Goal: Task Accomplishment & Management: Manage account settings

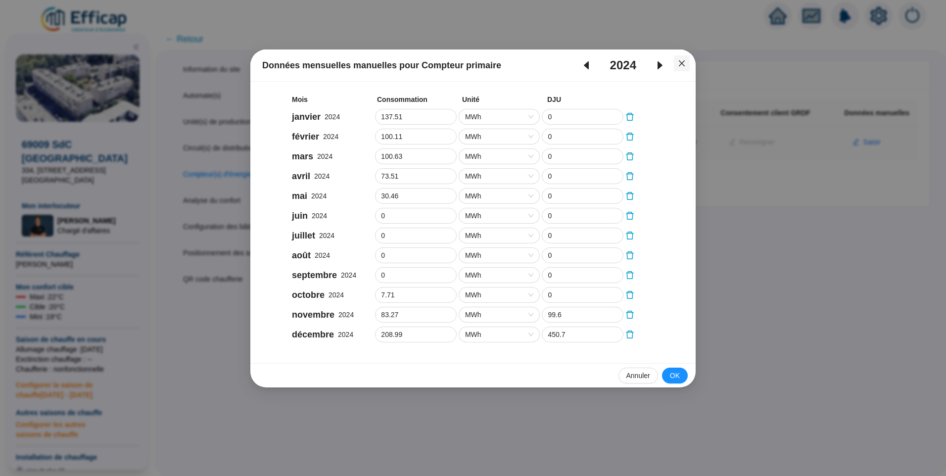
click at [685, 59] on icon "close" at bounding box center [682, 63] width 8 height 8
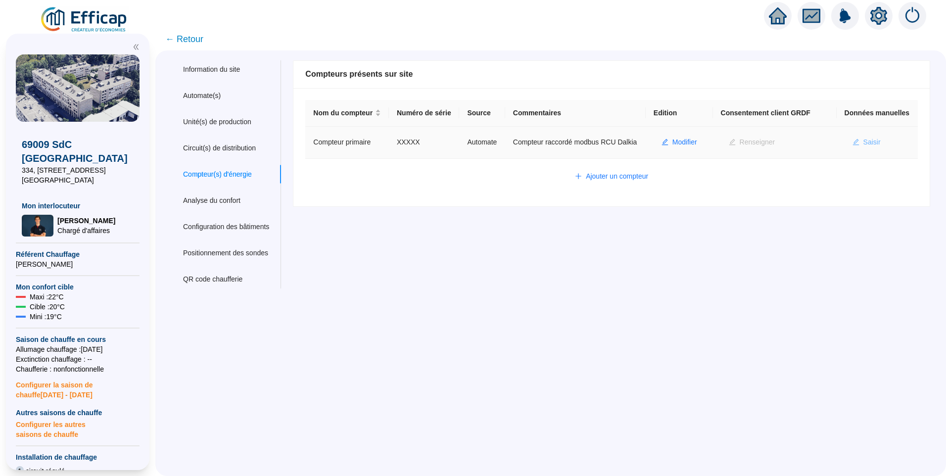
click at [868, 147] on span "Saisir" at bounding box center [871, 142] width 17 height 10
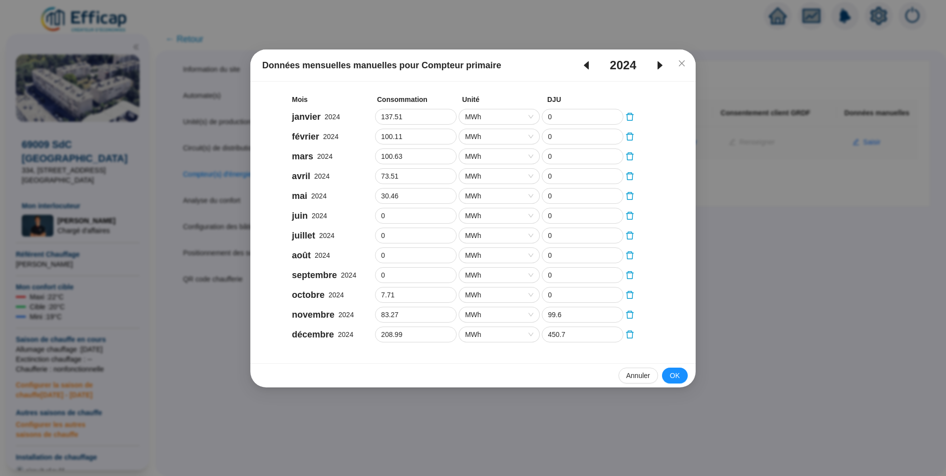
click at [585, 64] on icon "caret-left" at bounding box center [586, 65] width 5 height 8
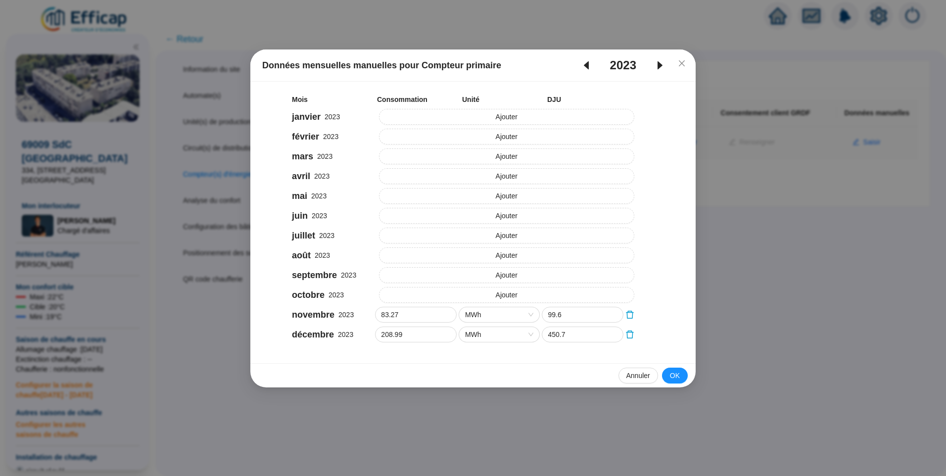
click at [585, 64] on icon "caret-left" at bounding box center [586, 65] width 5 height 8
click at [659, 64] on icon "caret-right" at bounding box center [659, 65] width 5 height 8
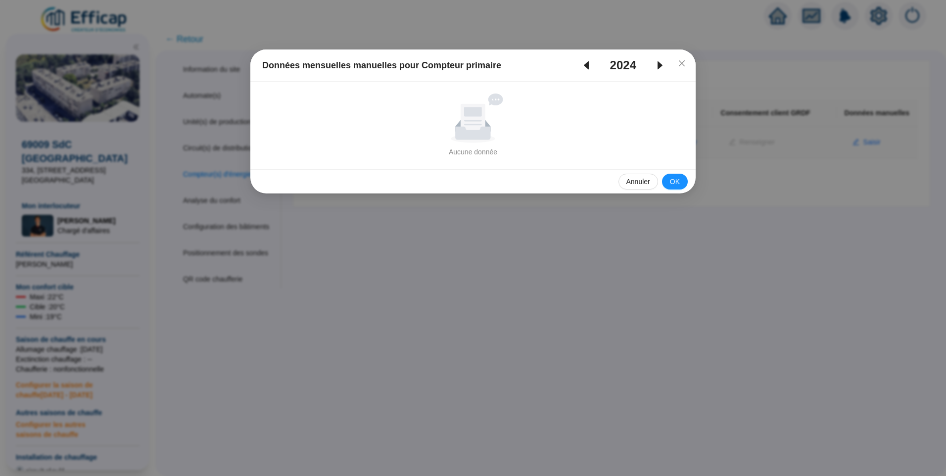
click at [659, 63] on icon "caret-right" at bounding box center [659, 65] width 5 height 8
click at [590, 67] on icon "caret-left" at bounding box center [586, 65] width 12 height 12
click at [687, 63] on span "Fermer" at bounding box center [682, 63] width 16 height 8
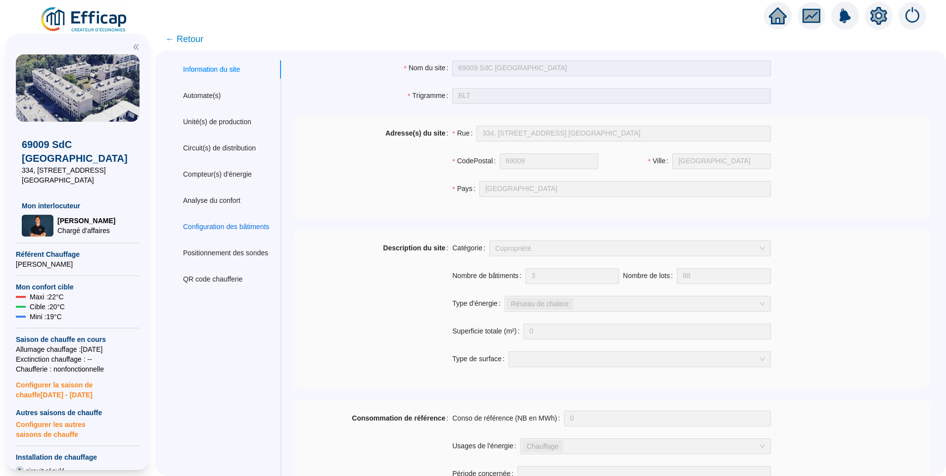
click at [225, 232] on div "Configuration des bâtiments" at bounding box center [226, 227] width 86 height 10
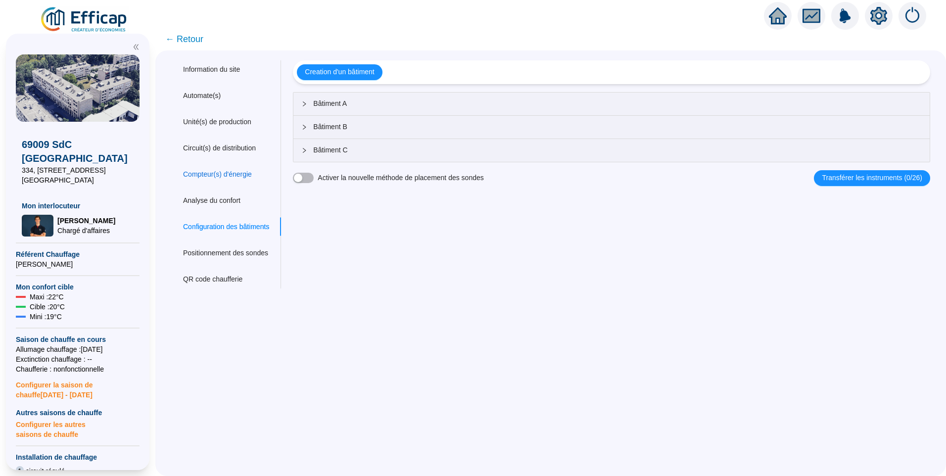
click at [219, 178] on div "Compteur(s) d'énergie" at bounding box center [217, 174] width 69 height 10
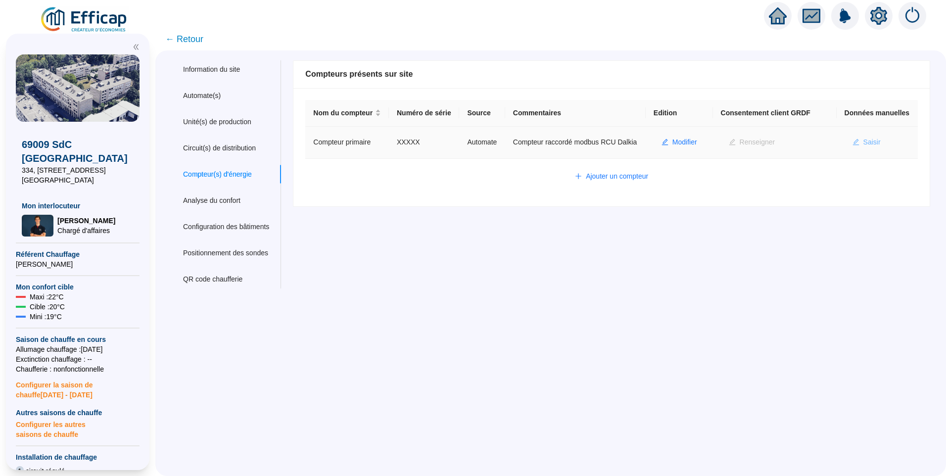
click at [863, 147] on span "Saisir" at bounding box center [871, 142] width 17 height 10
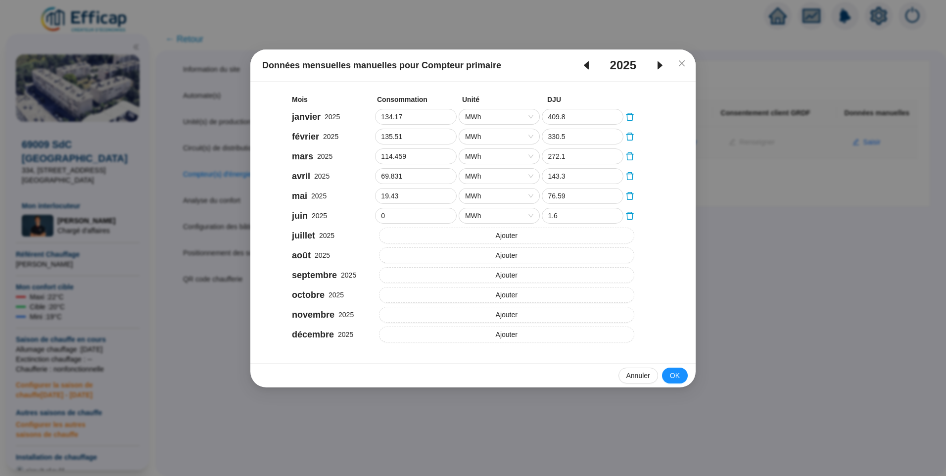
click at [588, 66] on icon "caret-left" at bounding box center [586, 65] width 12 height 12
click at [657, 65] on icon "caret-right" at bounding box center [660, 65] width 12 height 12
click at [586, 68] on icon "caret-left" at bounding box center [586, 65] width 5 height 8
type input "137.51"
type input "0"
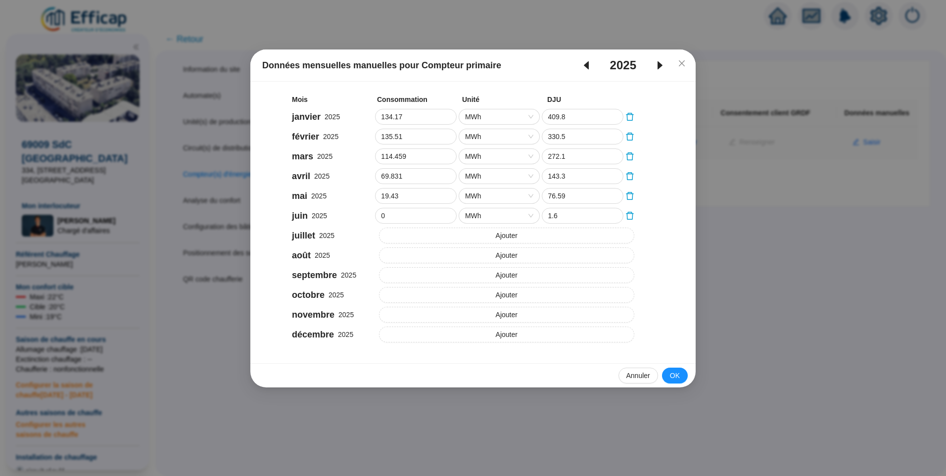
type input "100.11"
type input "0"
type input "100.63"
type input "0"
type input "73.51"
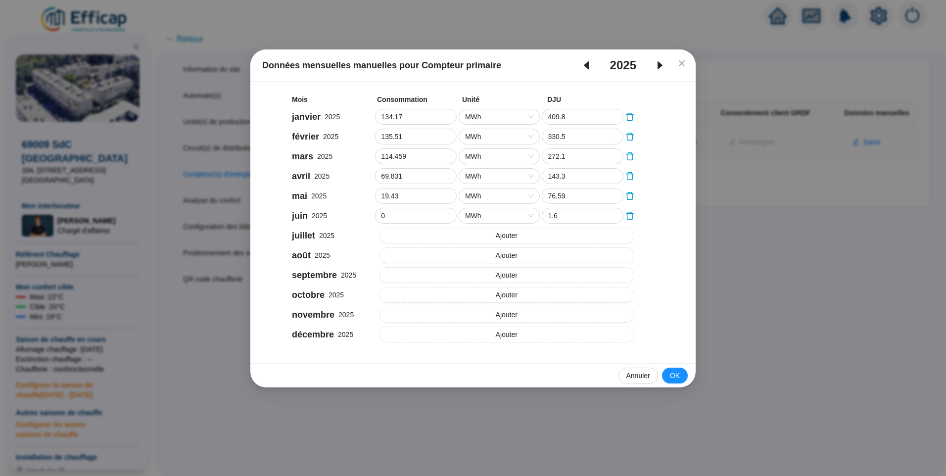
type input "0"
type input "30.46"
type input "0"
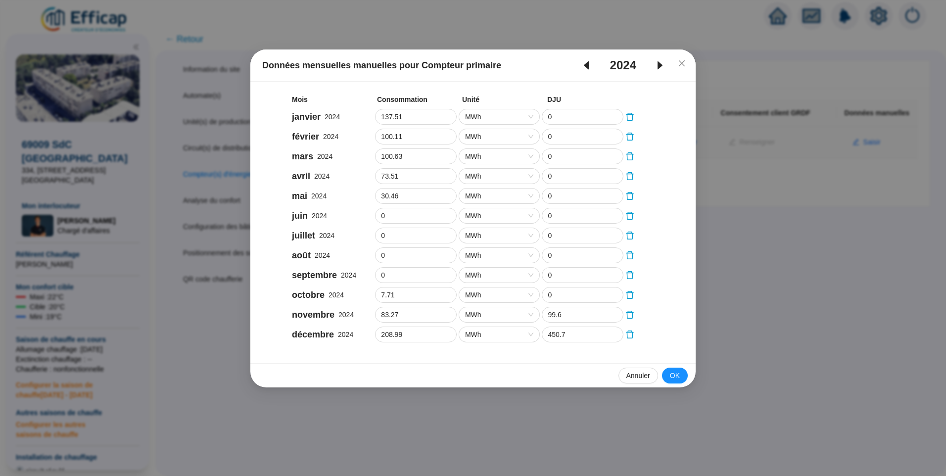
drag, startPoint x: 678, startPoint y: 66, endPoint x: 673, endPoint y: 76, distance: 10.6
click at [678, 66] on icon "close" at bounding box center [682, 63] width 8 height 8
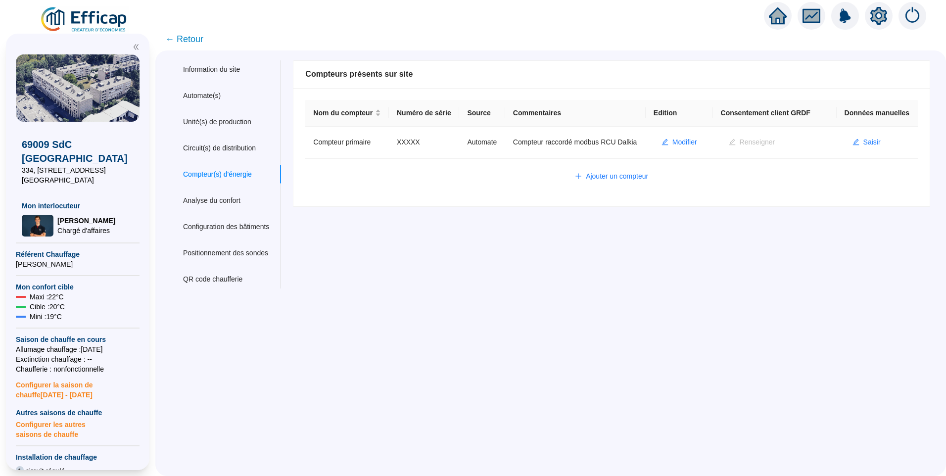
drag, startPoint x: 593, startPoint y: 356, endPoint x: 605, endPoint y: 326, distance: 32.9
click at [594, 352] on div "Information du site Automate(s) Unité(s) de production Circuit(s) de distributi…" at bounding box center [550, 262] width 791 height 425
click at [863, 147] on span "Saisir" at bounding box center [871, 142] width 17 height 10
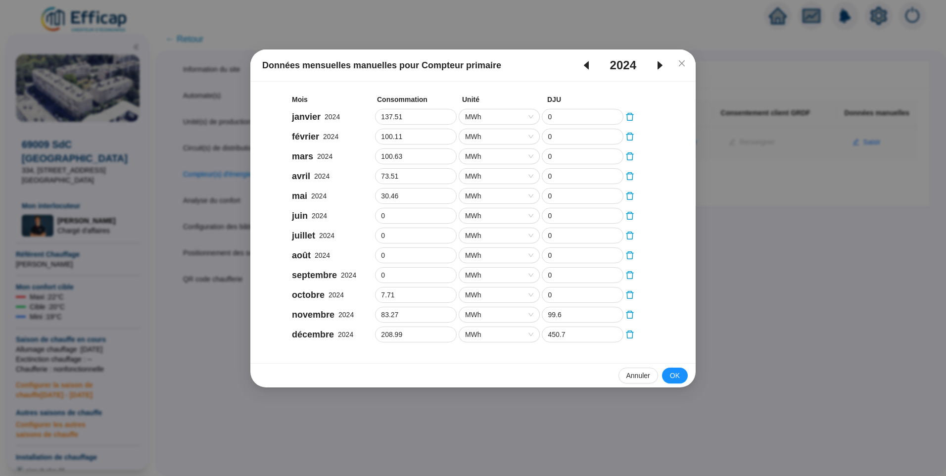
click at [586, 67] on icon "caret-left" at bounding box center [586, 65] width 5 height 8
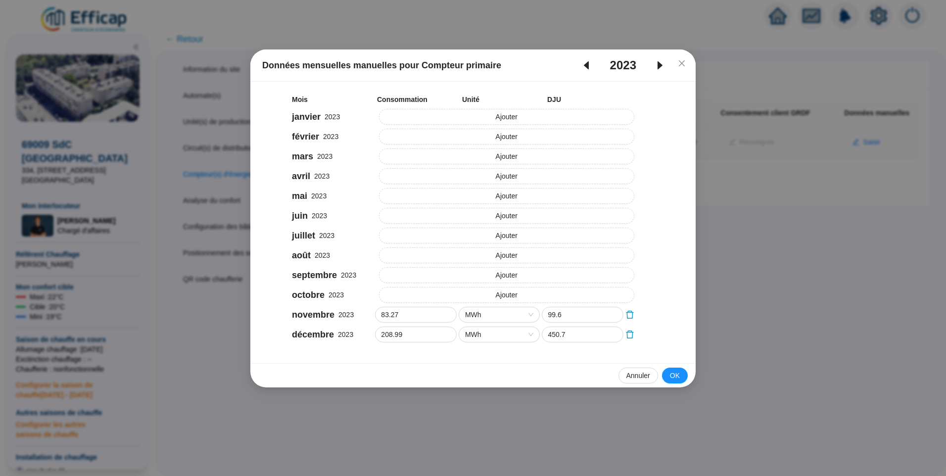
click at [661, 68] on icon "caret-right" at bounding box center [660, 65] width 12 height 12
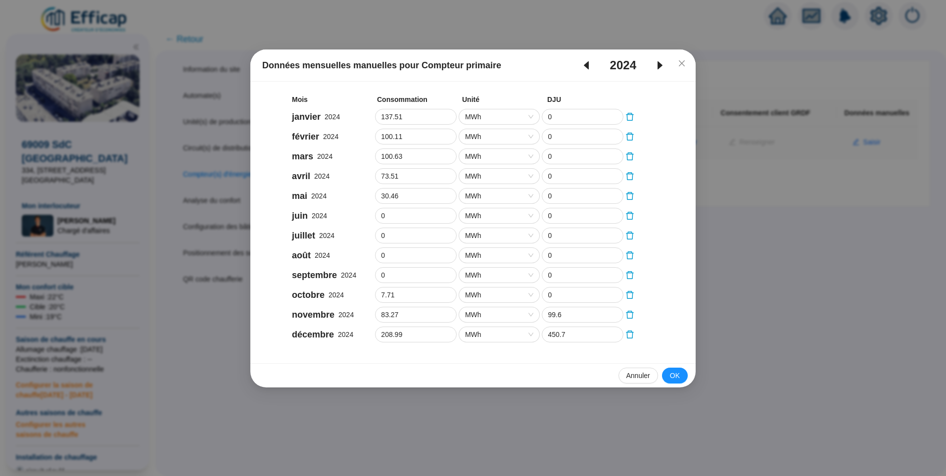
click at [661, 68] on icon "caret-right" at bounding box center [660, 65] width 12 height 12
type input "134.17"
type input "409.8"
type input "135.51"
type input "330.5"
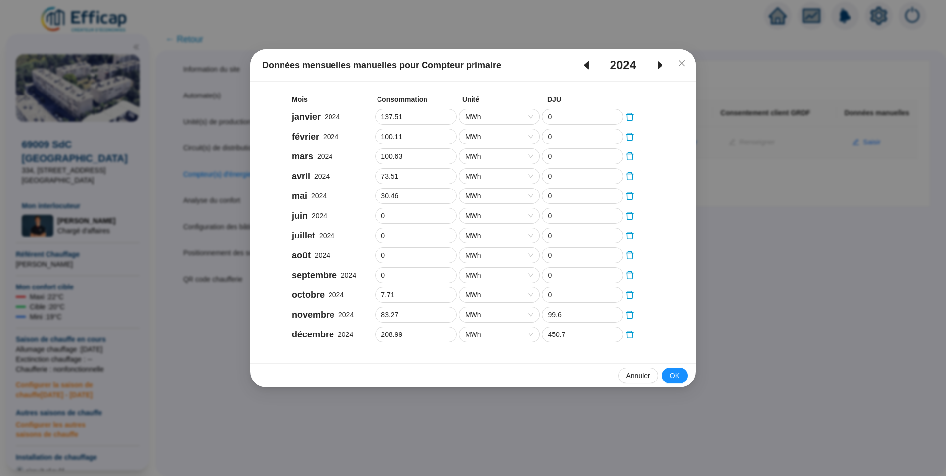
type input "114.459"
type input "272.1"
type input "69.831"
type input "143.3"
type input "19.43"
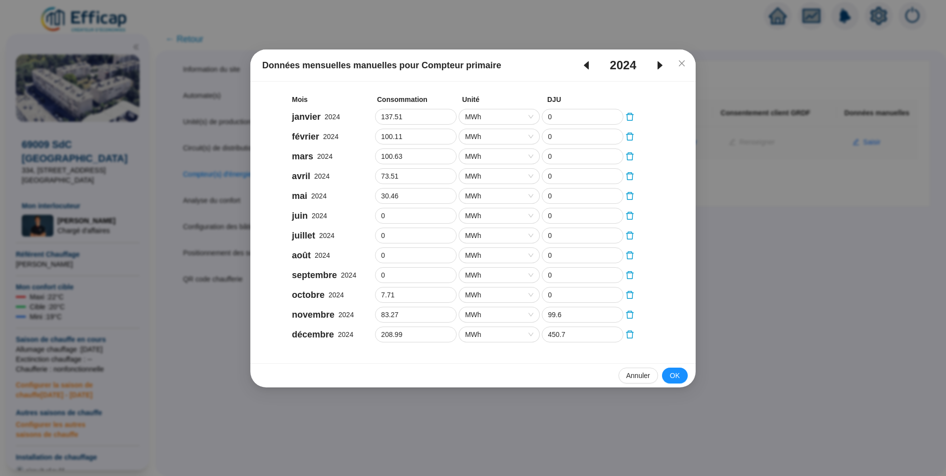
type input "76.59"
type input "1.6"
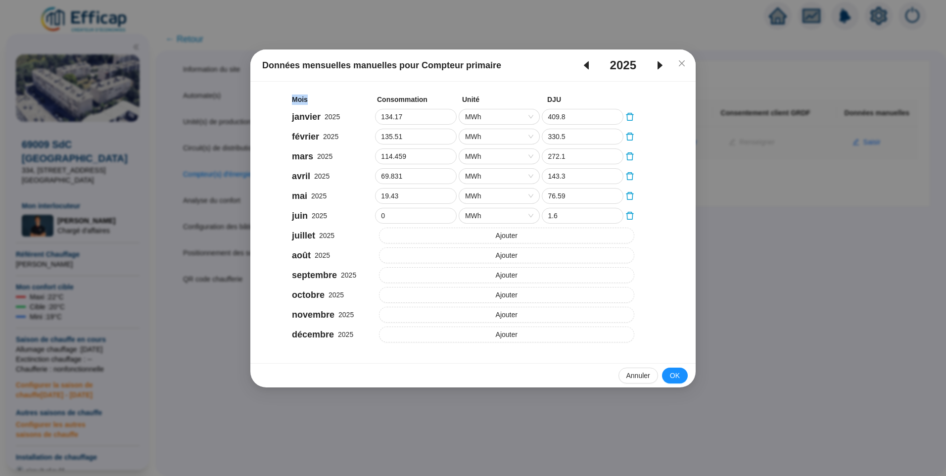
click at [661, 68] on icon "caret-right" at bounding box center [660, 65] width 12 height 12
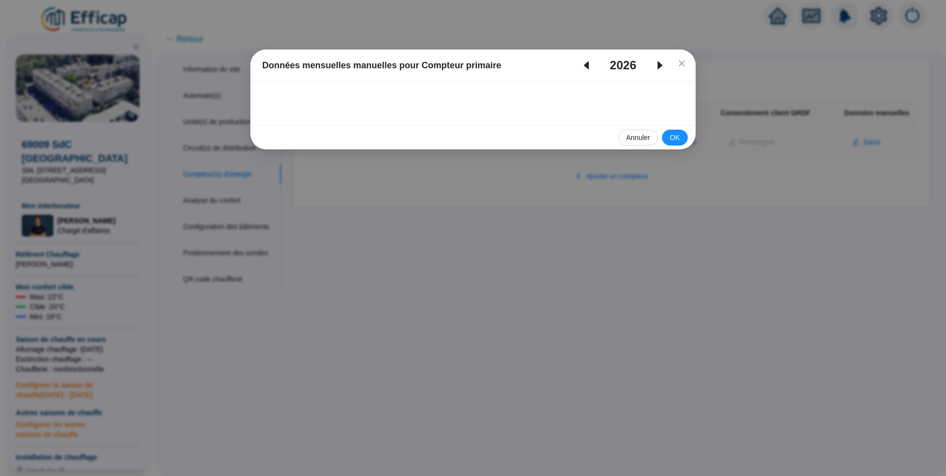
click at [661, 68] on icon "caret-right" at bounding box center [660, 65] width 12 height 12
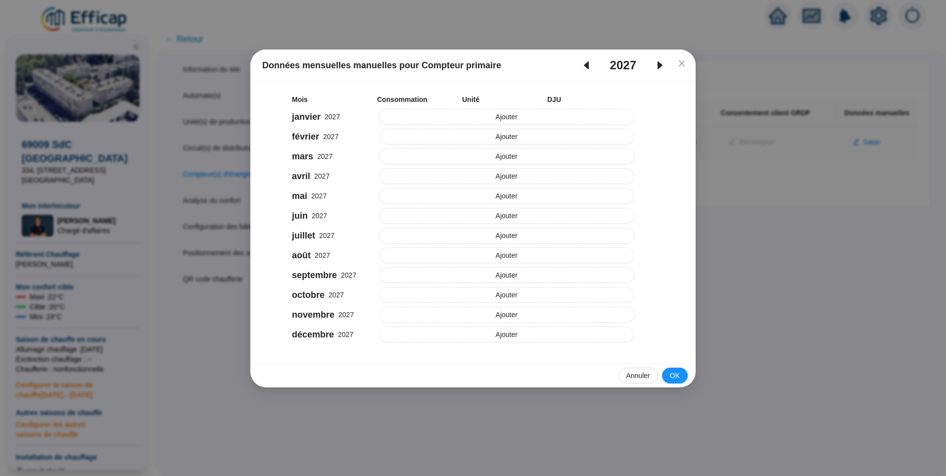
click at [661, 68] on icon "caret-right" at bounding box center [660, 65] width 12 height 12
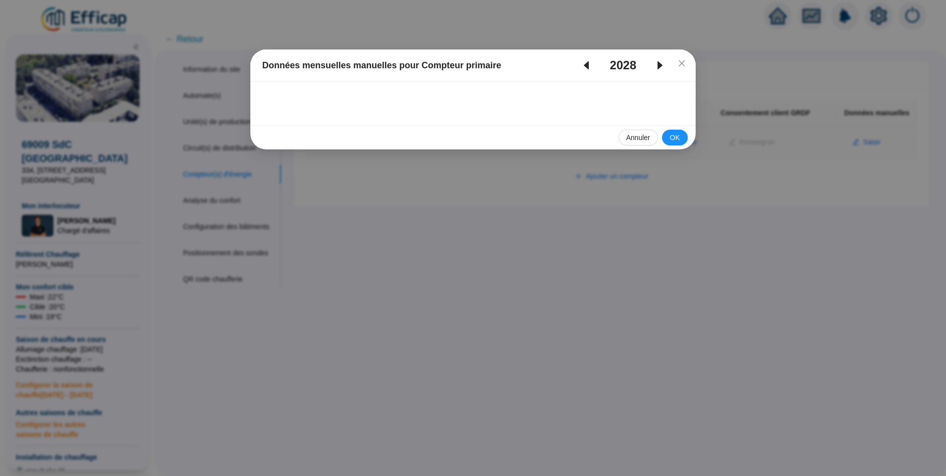
click at [661, 68] on icon "caret-right" at bounding box center [660, 65] width 12 height 12
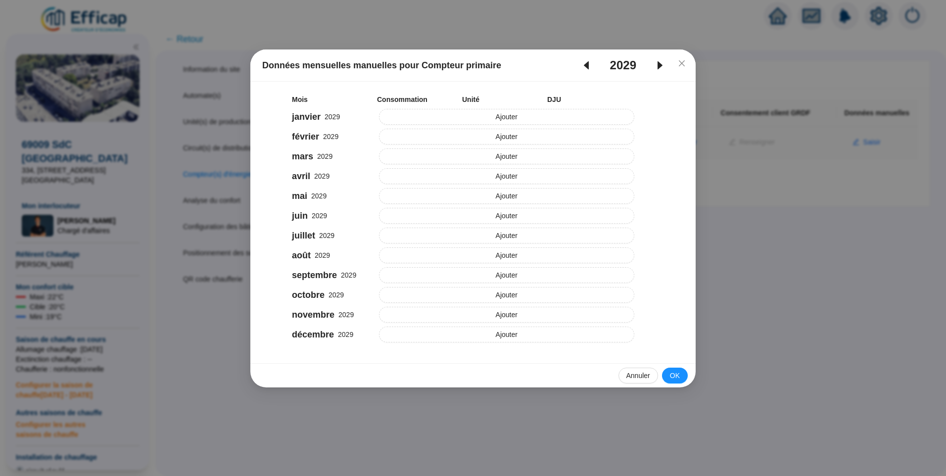
click at [586, 65] on icon "caret-left" at bounding box center [586, 65] width 5 height 8
click at [587, 65] on icon "caret-left" at bounding box center [586, 65] width 5 height 8
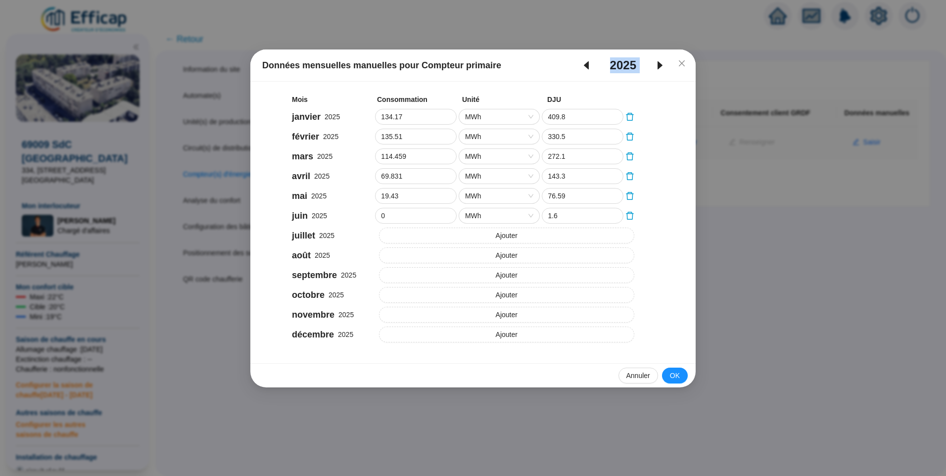
click at [587, 65] on icon "caret-left" at bounding box center [586, 65] width 5 height 8
type input "137.51"
type input "0"
type input "100.11"
type input "0"
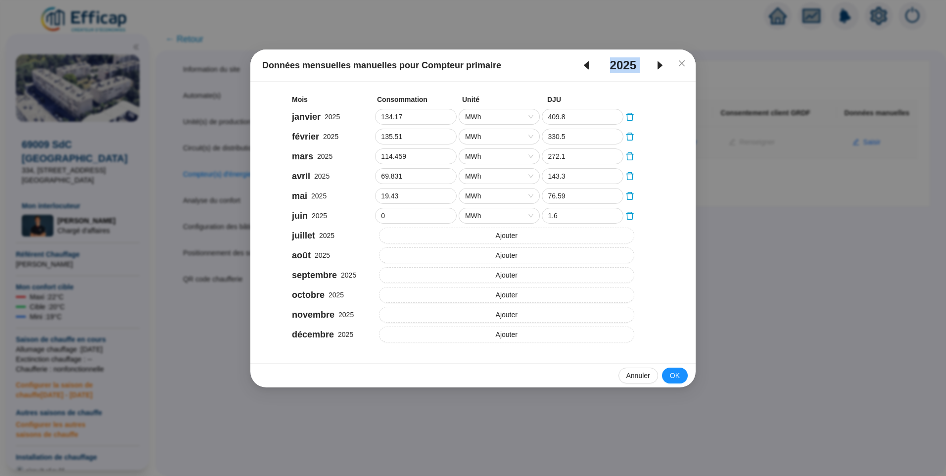
type input "100.63"
type input "0"
type input "73.51"
type input "0"
type input "30.46"
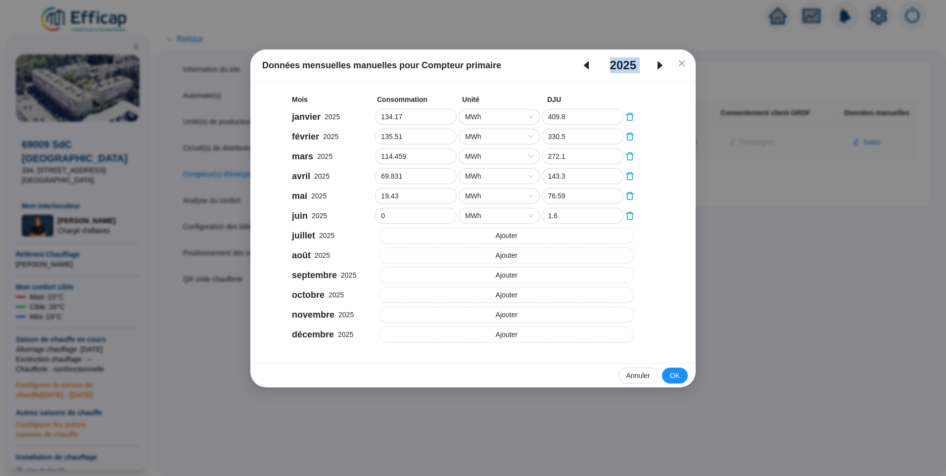
type input "0"
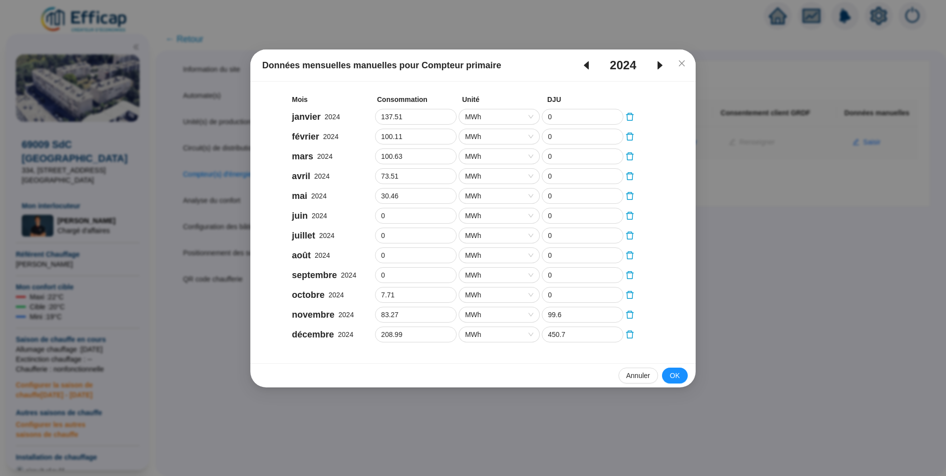
click at [587, 65] on icon "caret-left" at bounding box center [586, 65] width 5 height 8
type input "70.5"
type input "0"
type input "173.87"
type input "0"
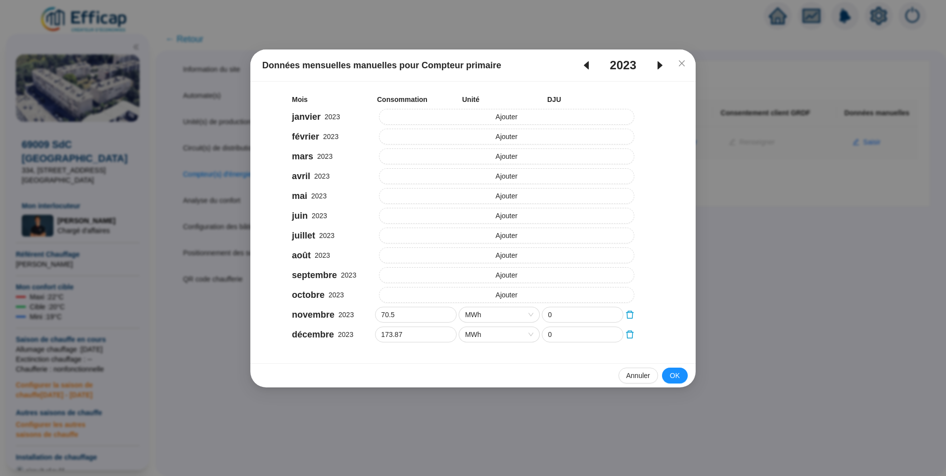
click at [587, 65] on icon "caret-left" at bounding box center [586, 65] width 5 height 8
click at [679, 59] on icon "close" at bounding box center [682, 63] width 8 height 8
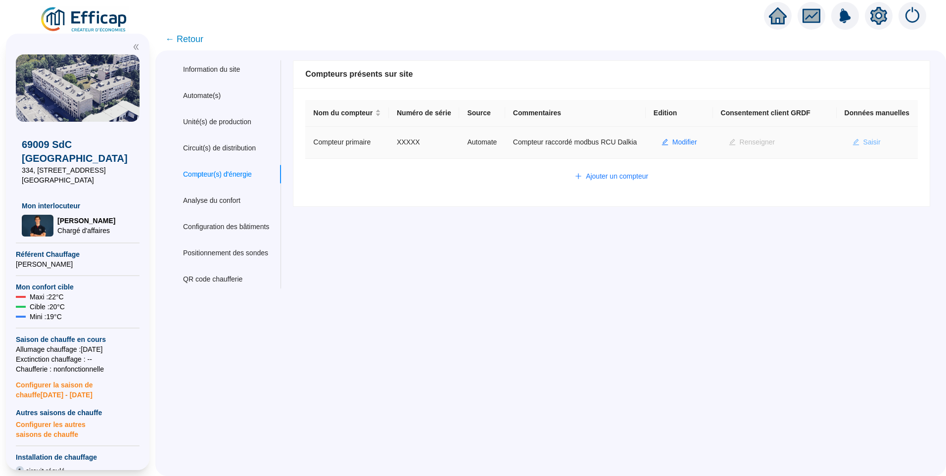
click at [859, 150] on button "Saisir" at bounding box center [866, 143] width 44 height 16
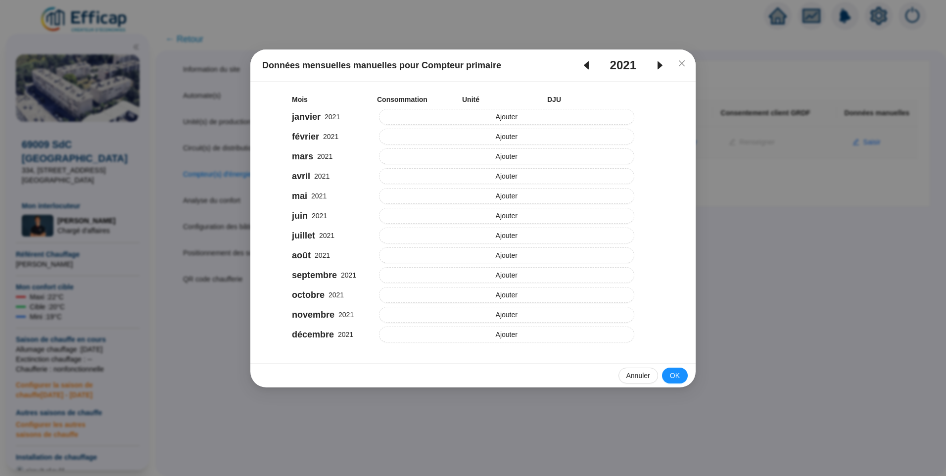
click at [663, 64] on icon "caret-right" at bounding box center [660, 65] width 12 height 12
type input "83.27"
type input "99.6"
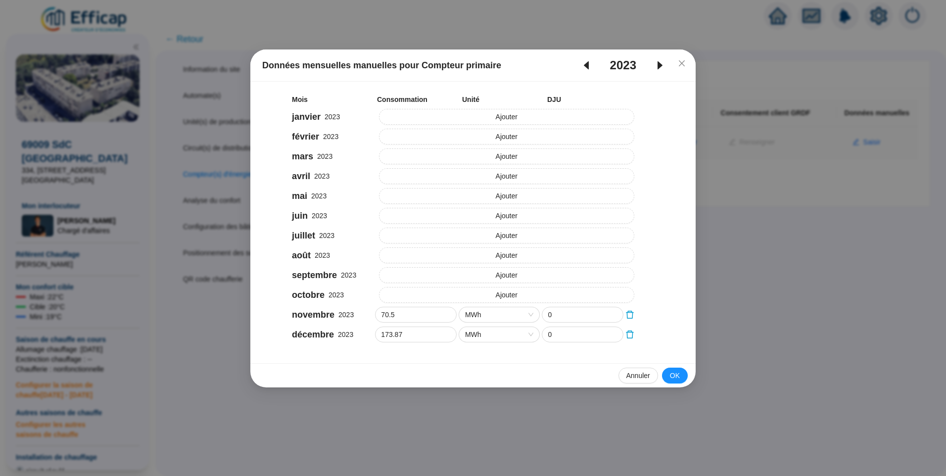
type input "208.99"
type input "450.7"
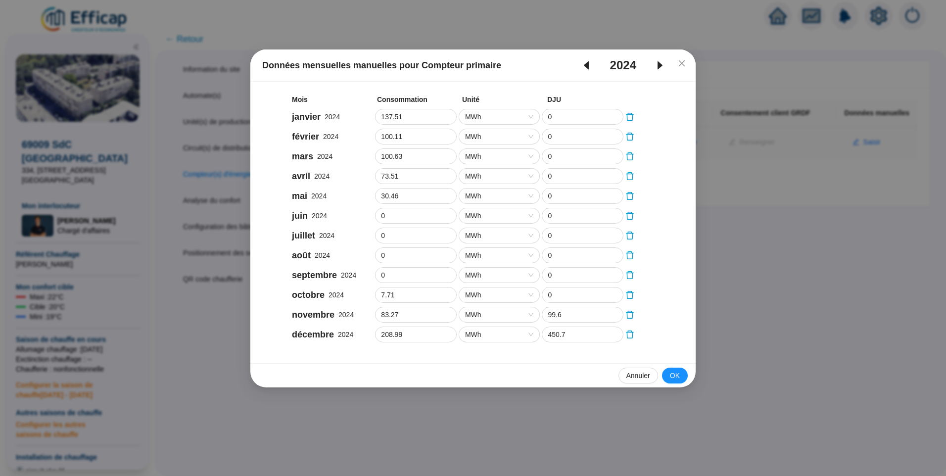
click at [657, 67] on icon "caret-right" at bounding box center [660, 65] width 12 height 12
type input "134.17"
type input "409.8"
type input "135.51"
type input "330.5"
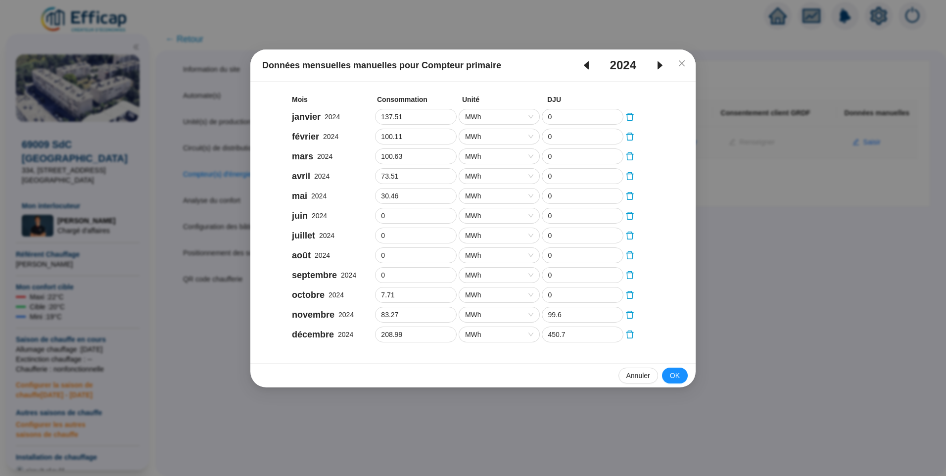
type input "114.459"
type input "272.1"
type input "69.831"
type input "143.3"
type input "19.43"
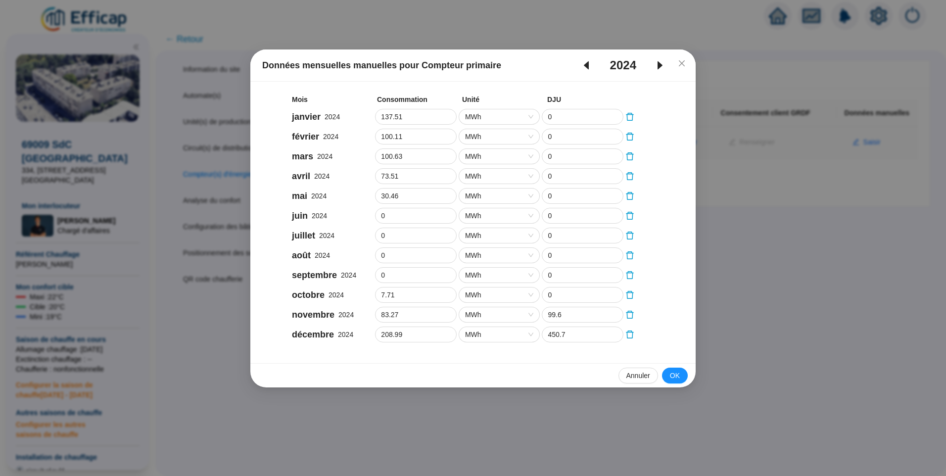
type input "76.59"
type input "1.6"
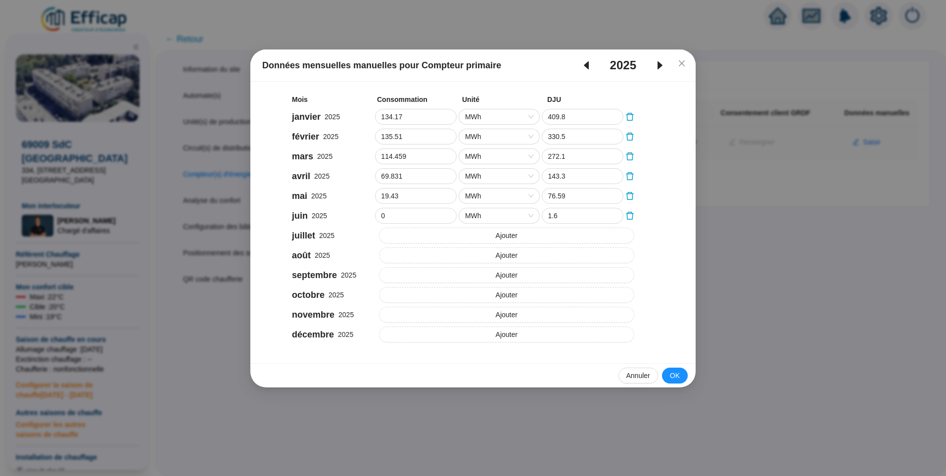
click at [584, 67] on icon "caret-left" at bounding box center [586, 65] width 12 height 12
type input "137.51"
type input "0"
type input "100.11"
type input "0"
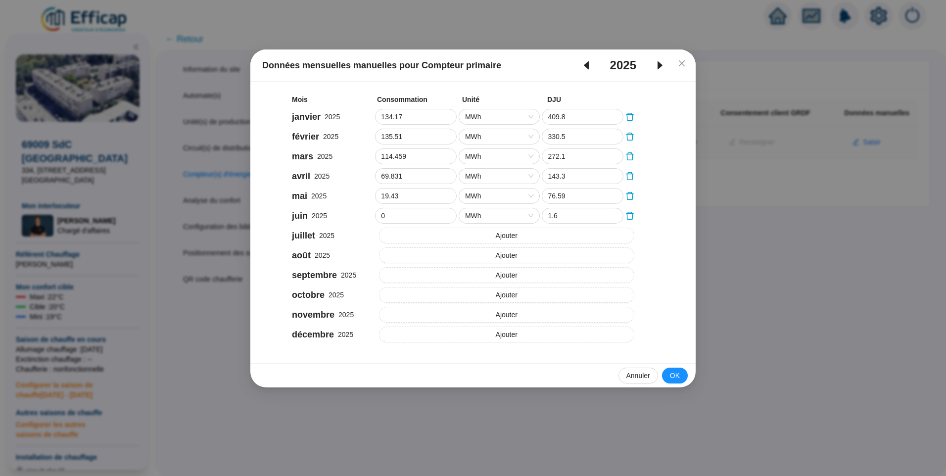
type input "100.63"
type input "0"
type input "73.51"
type input "0"
type input "30.46"
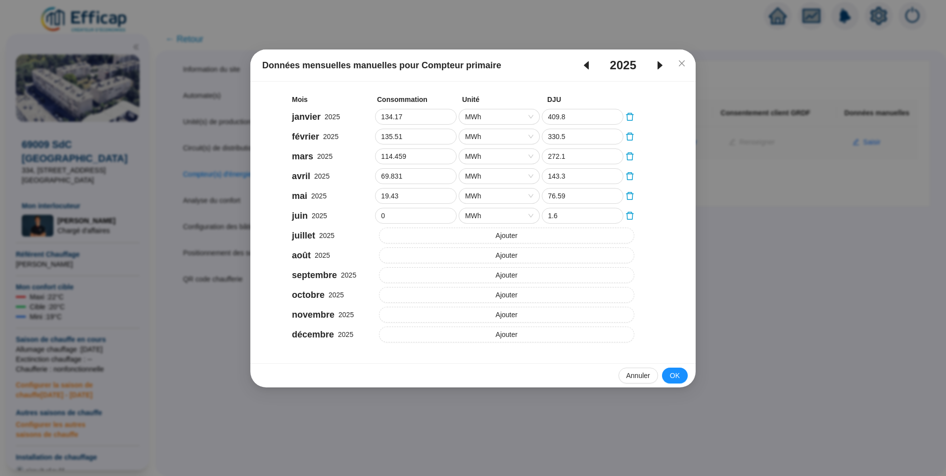
type input "0"
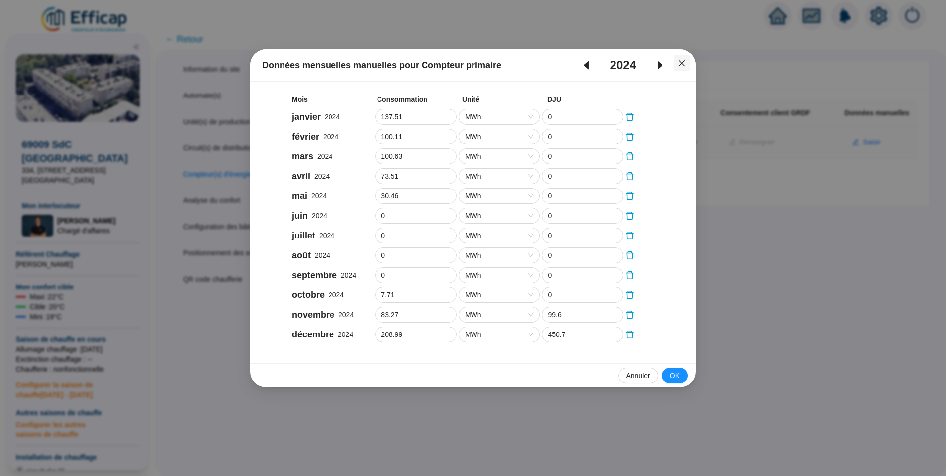
click at [674, 67] on button "Close" at bounding box center [682, 63] width 16 height 16
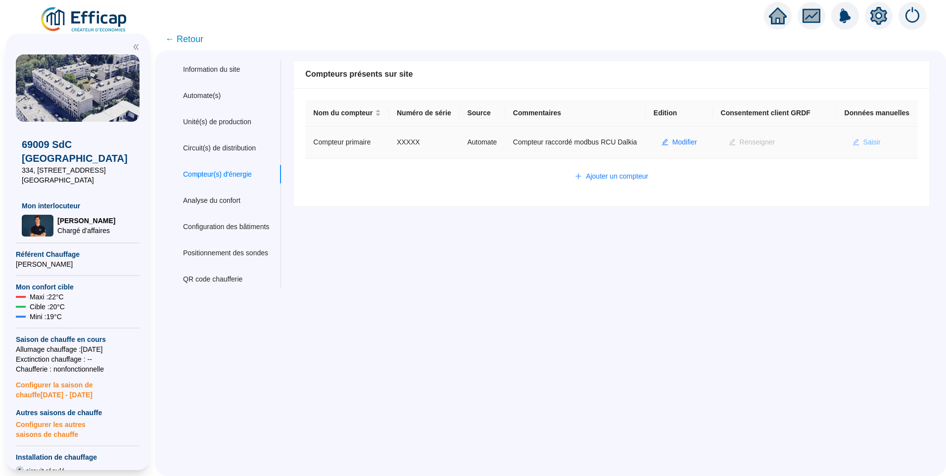
click at [868, 147] on span "Saisir" at bounding box center [871, 142] width 17 height 10
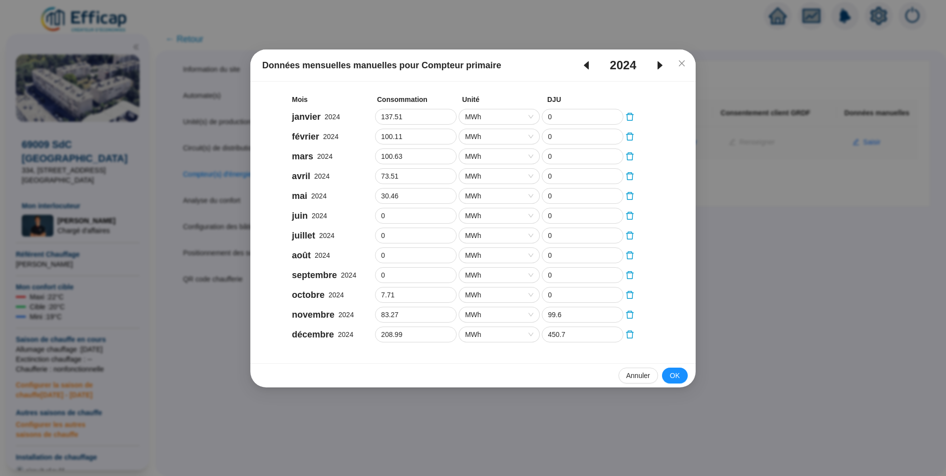
click at [660, 65] on icon "caret-right" at bounding box center [659, 65] width 5 height 8
type input "134.17"
type input "409.8"
type input "135.51"
type input "330.5"
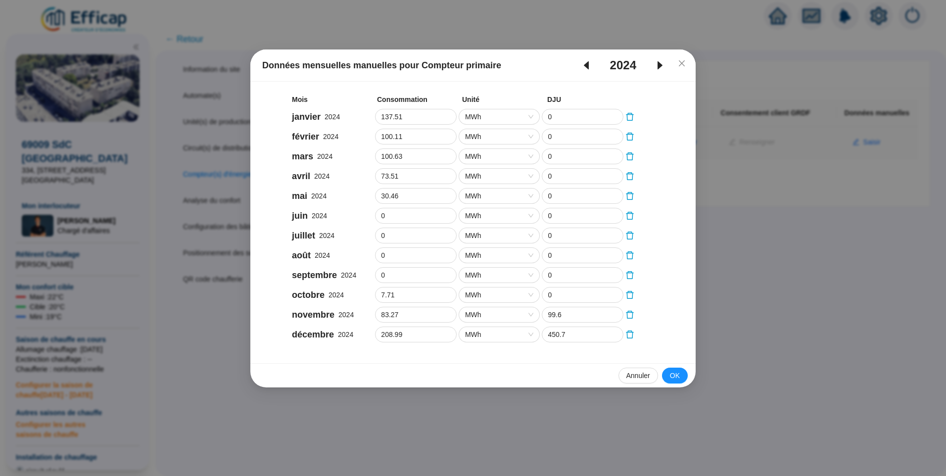
type input "114.459"
type input "272.1"
type input "69.831"
type input "143.3"
type input "19.43"
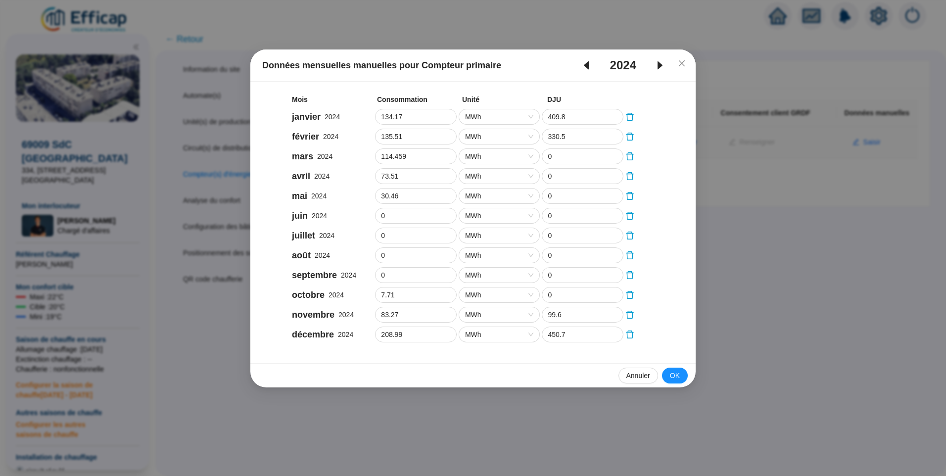
type input "76.59"
type input "1.6"
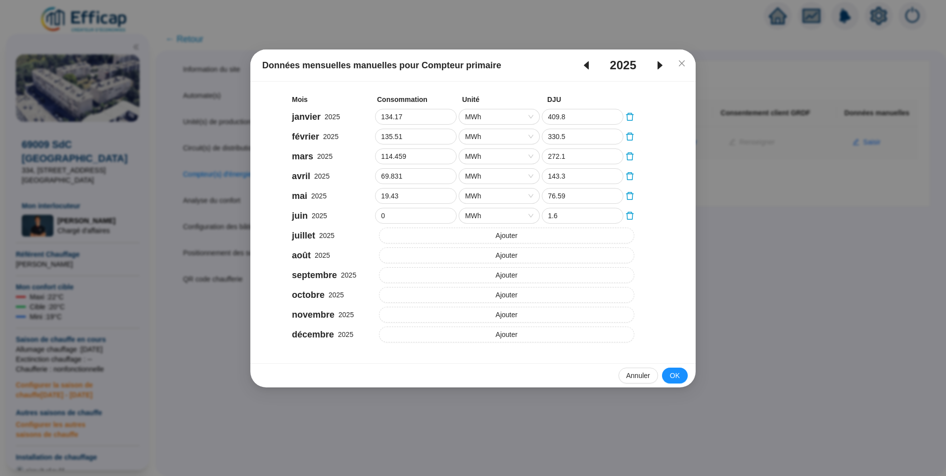
click at [589, 68] on icon "caret-left" at bounding box center [586, 65] width 12 height 12
type input "137.51"
type input "0"
type input "100.11"
type input "0"
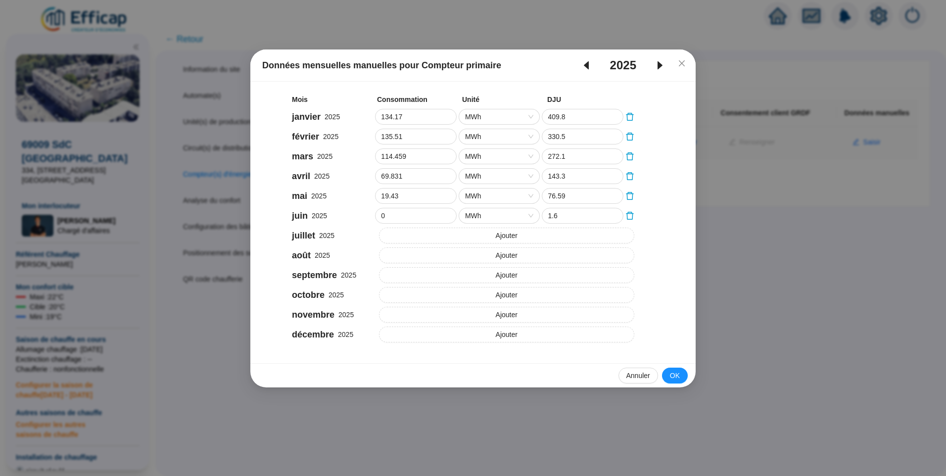
type input "100.63"
type input "0"
type input "73.51"
type input "0"
type input "30.46"
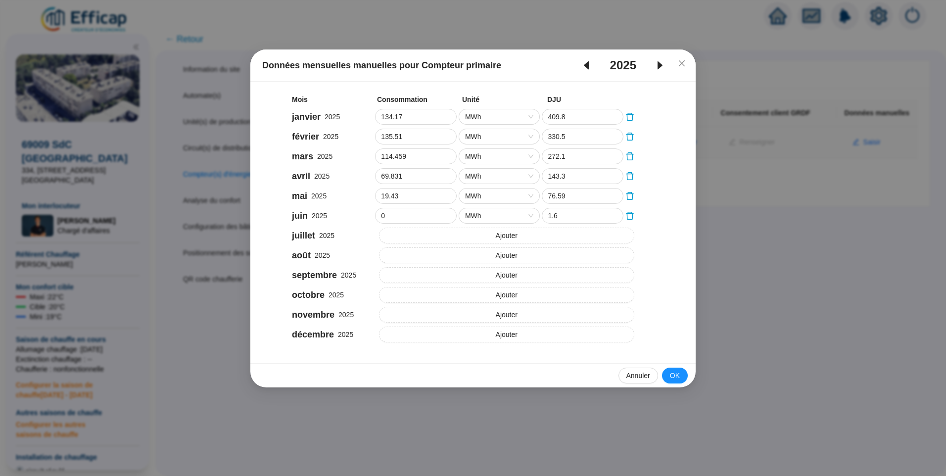
type input "0"
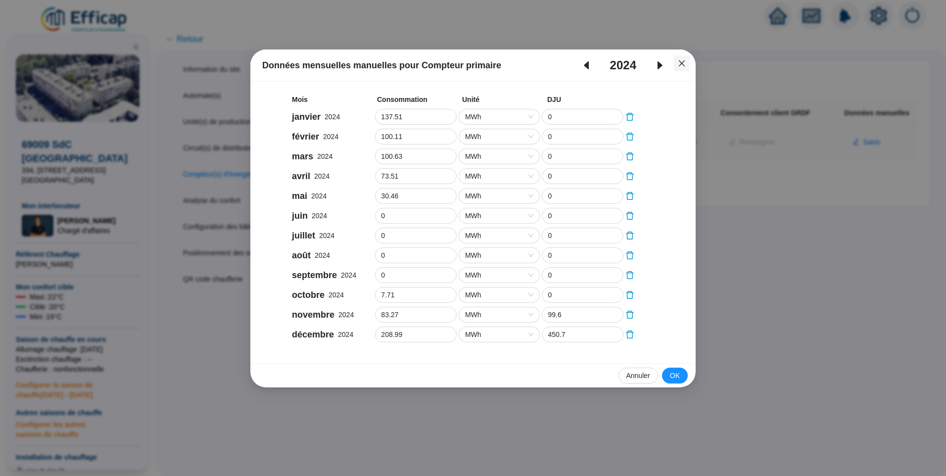
click at [682, 59] on button "Close" at bounding box center [682, 63] width 16 height 16
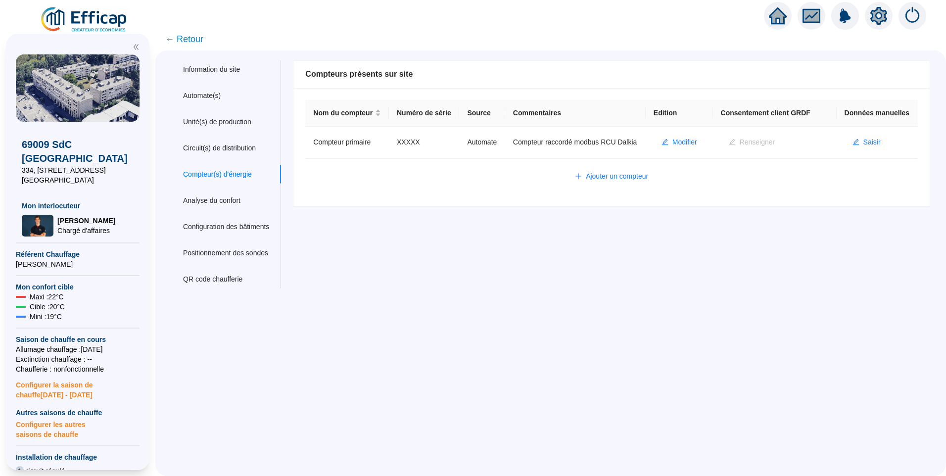
click at [621, 301] on div "Information du site Automate(s) Unité(s) de production Circuit(s) de distributi…" at bounding box center [550, 262] width 791 height 425
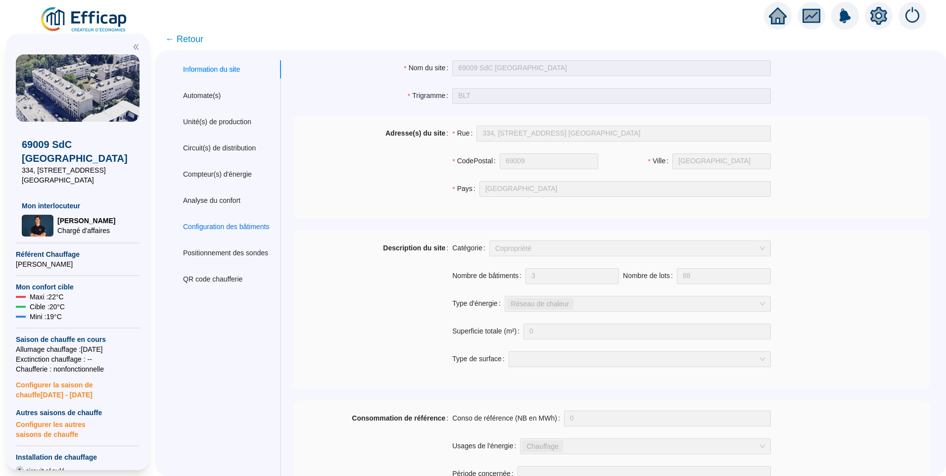
click at [226, 226] on div "Configuration des bâtiments" at bounding box center [226, 227] width 86 height 10
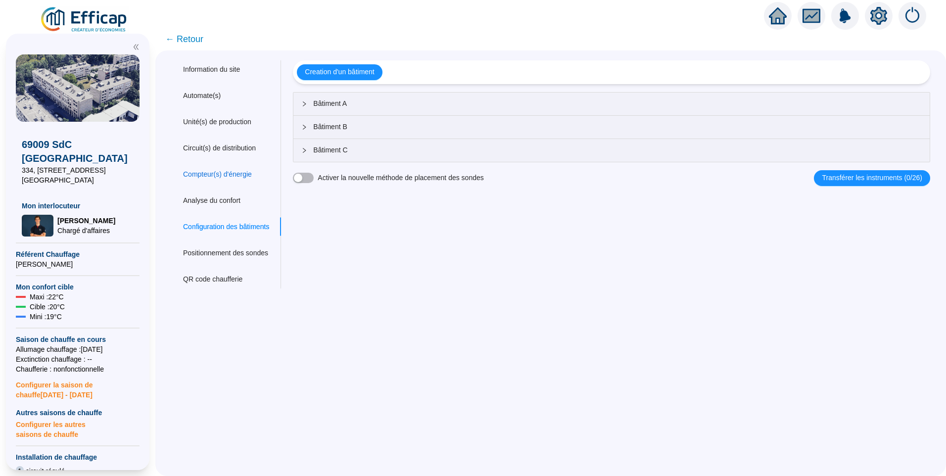
click at [226, 177] on div "Compteur(s) d'énergie" at bounding box center [217, 174] width 69 height 10
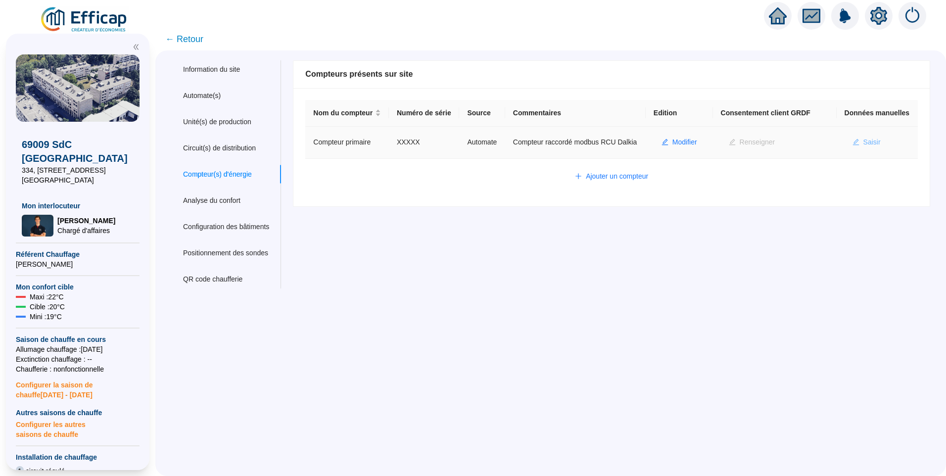
click at [863, 150] on button "Saisir" at bounding box center [866, 143] width 44 height 16
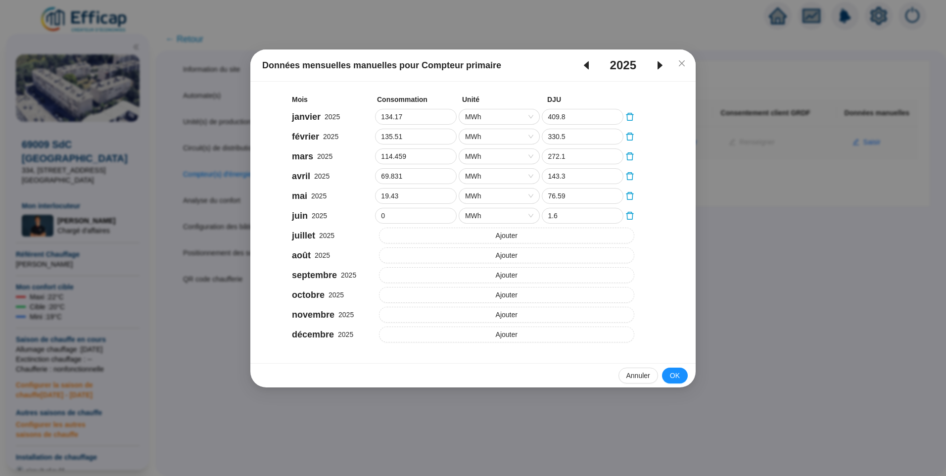
click at [588, 72] on div "2025" at bounding box center [622, 65] width 101 height 16
click at [588, 69] on icon "caret-left" at bounding box center [586, 65] width 12 height 12
click at [665, 63] on icon "caret-right" at bounding box center [660, 65] width 12 height 12
click at [587, 66] on icon "caret-left" at bounding box center [586, 65] width 5 height 8
type input "137.51"
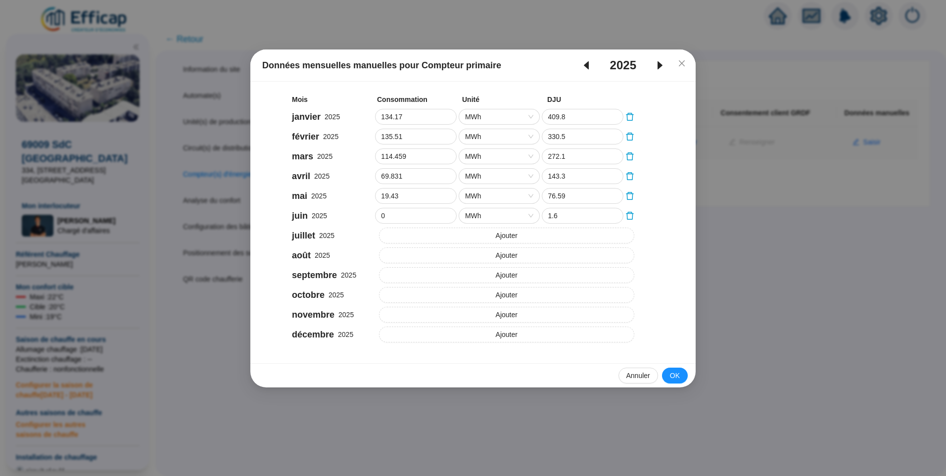
type input "0"
type input "100.11"
type input "0"
type input "100.63"
type input "0"
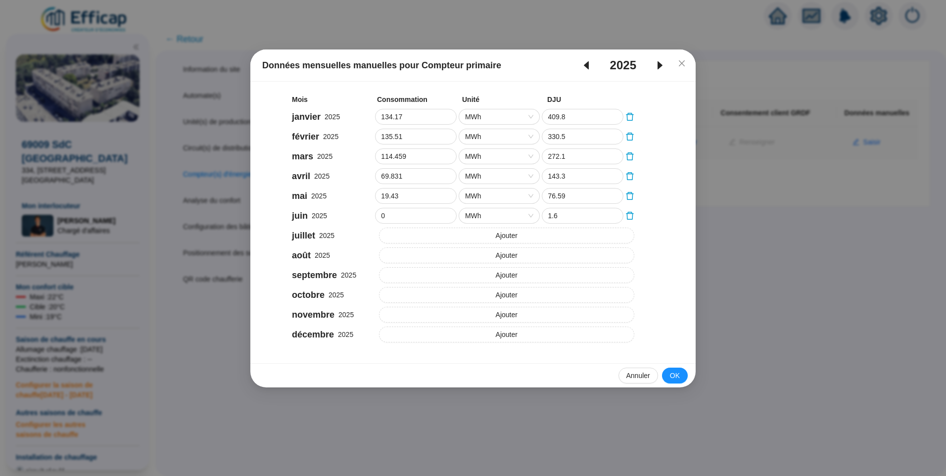
type input "73.51"
type input "0"
type input "30.46"
type input "0"
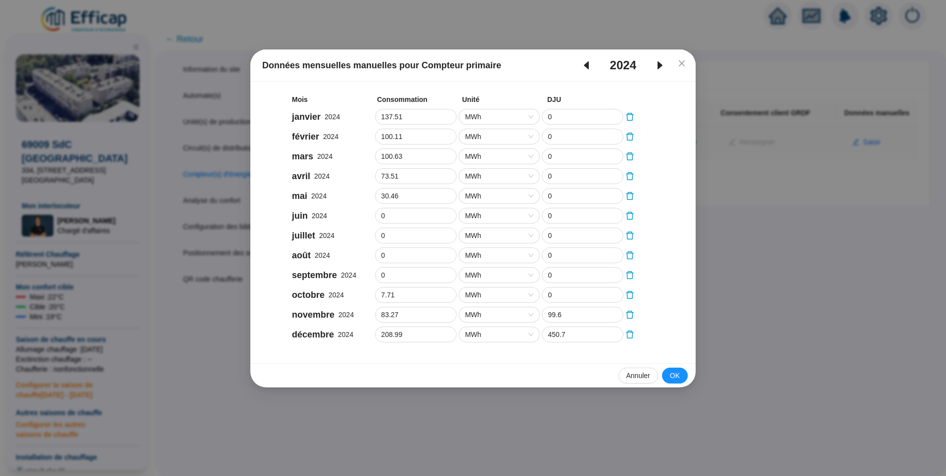
click at [663, 61] on icon "caret-right" at bounding box center [660, 65] width 12 height 12
type input "134.17"
type input "409.8"
type input "135.51"
type input "330.5"
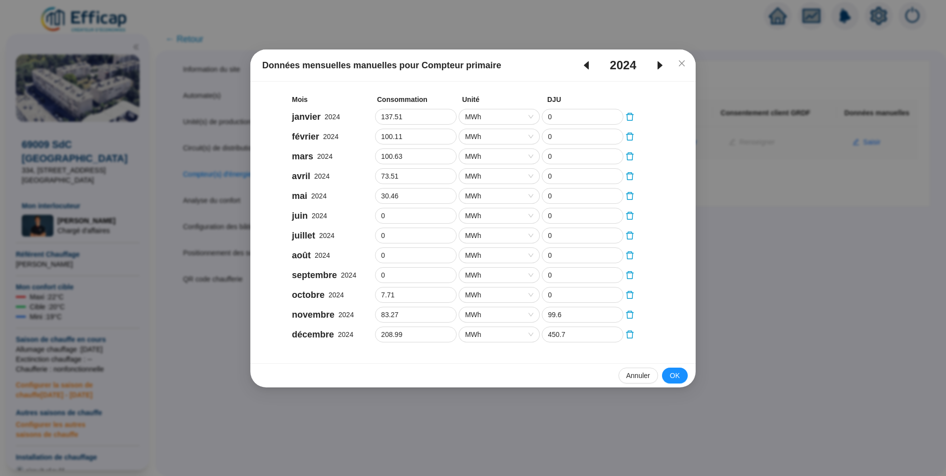
type input "114.459"
type input "272.1"
type input "69.831"
type input "143.3"
type input "19.43"
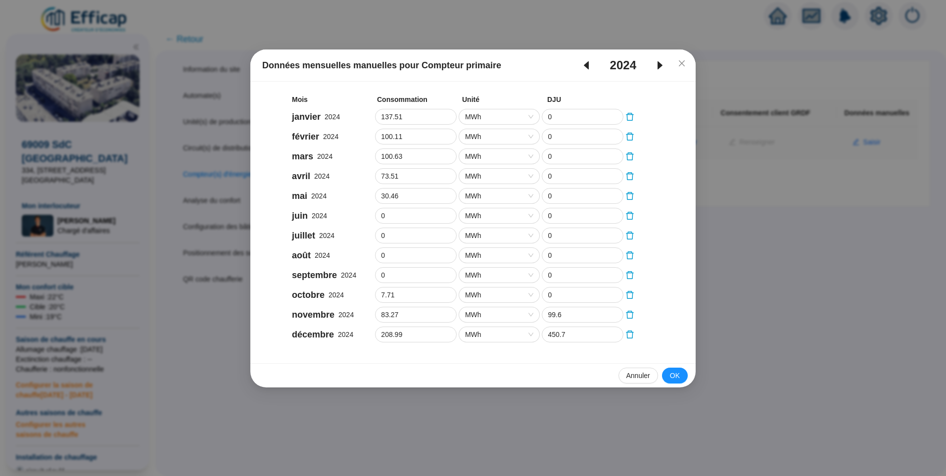
type input "76.59"
type input "1.6"
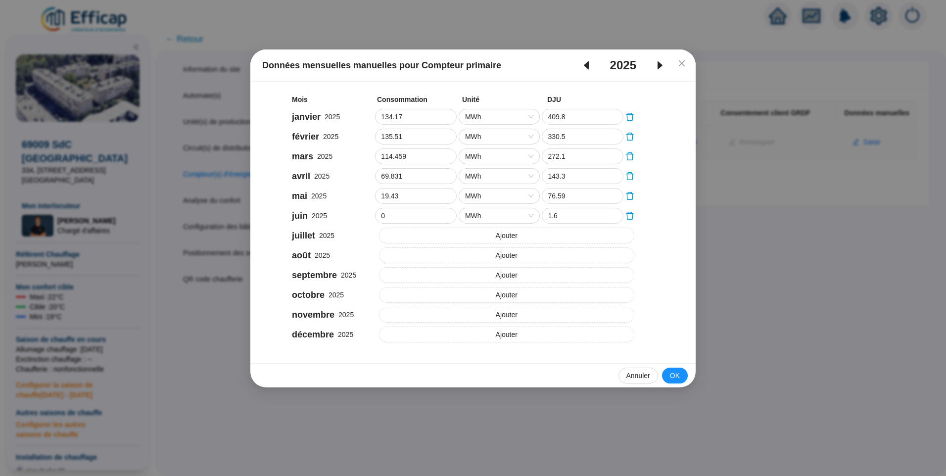
click at [586, 70] on icon "caret-left" at bounding box center [586, 65] width 12 height 12
type input "137.51"
type input "0"
type input "100.11"
type input "0"
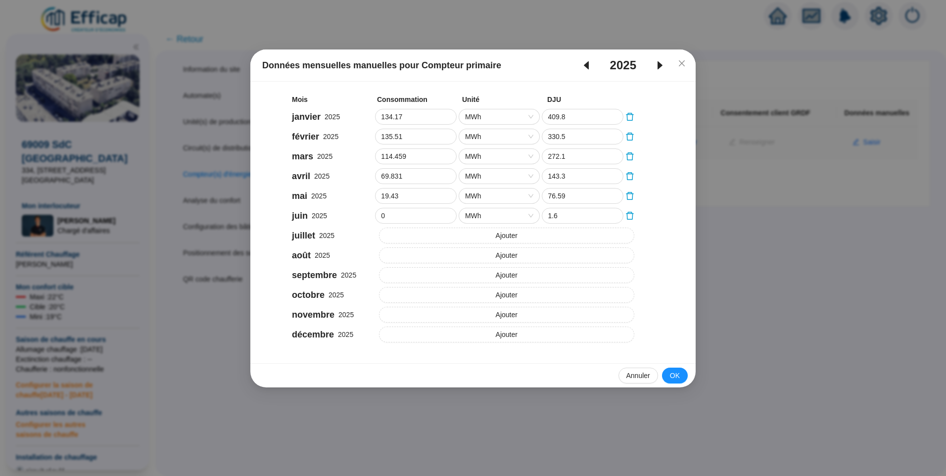
type input "100.63"
type input "0"
type input "73.51"
type input "0"
type input "30.46"
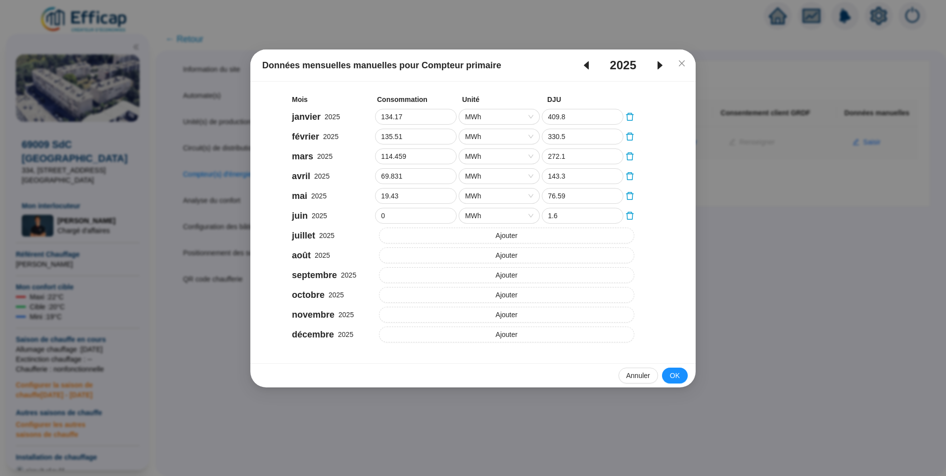
type input "0"
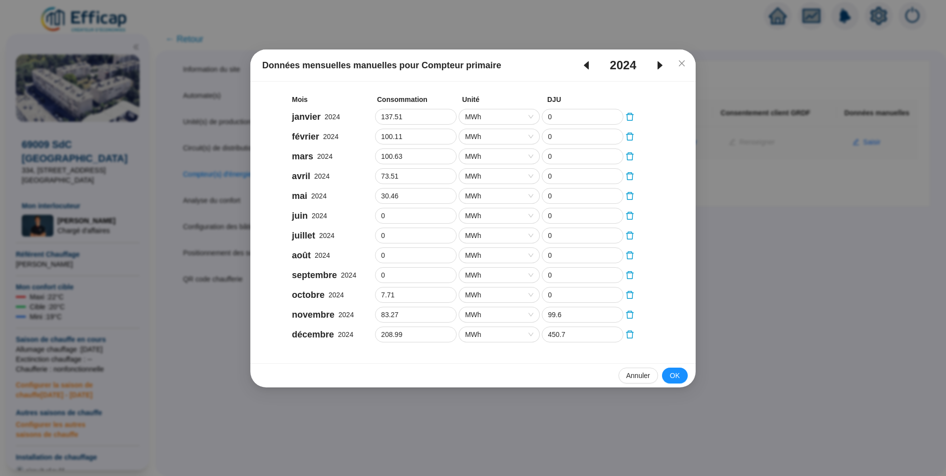
click at [661, 68] on icon "caret-right" at bounding box center [660, 65] width 12 height 12
type input "134.17"
type input "409.8"
type input "135.51"
type input "330.5"
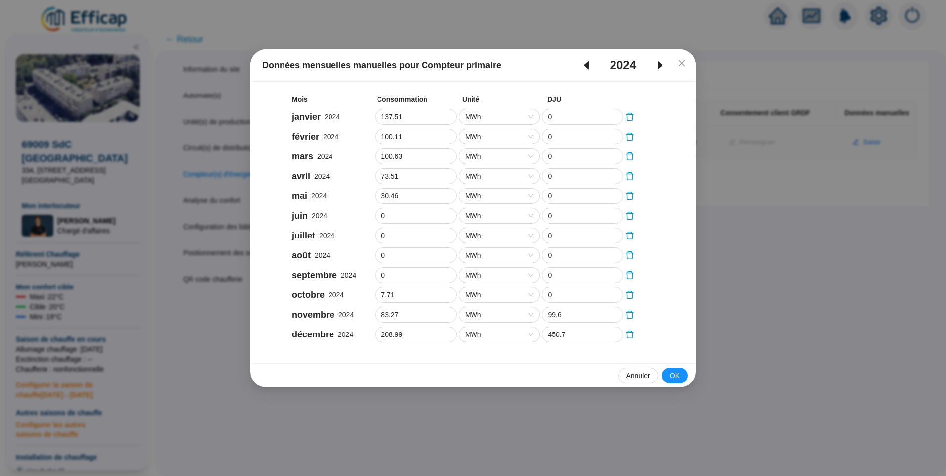
type input "114.459"
type input "272.1"
type input "69.831"
type input "143.3"
type input "19.43"
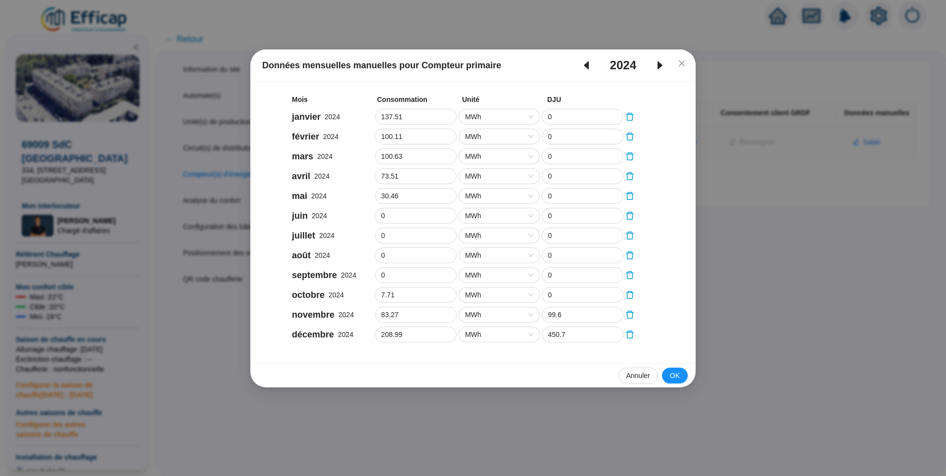
type input "76.59"
type input "1.6"
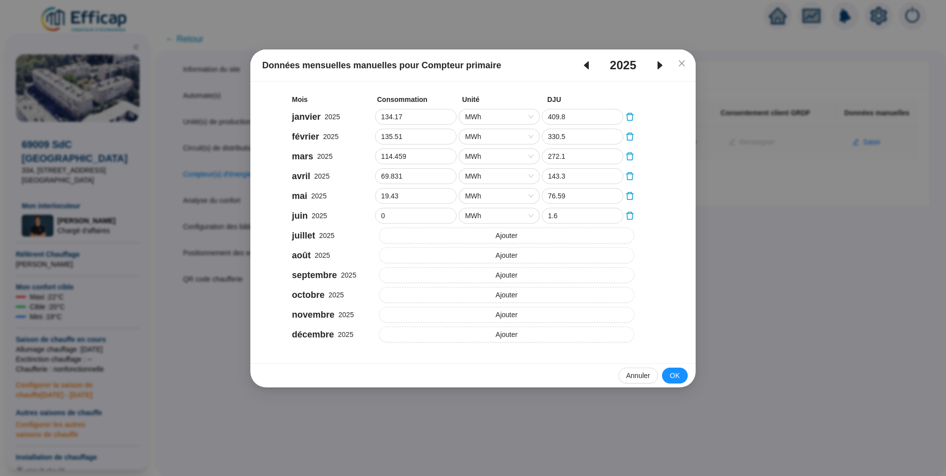
click at [588, 69] on icon "caret-left" at bounding box center [586, 65] width 12 height 12
type input "137.51"
type input "0"
type input "100.11"
type input "0"
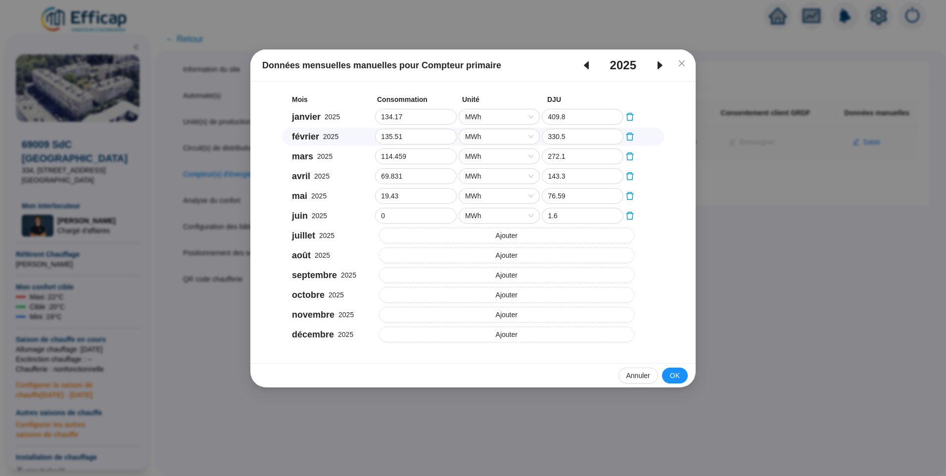
type input "100.63"
type input "0"
type input "73.51"
type input "0"
type input "30.46"
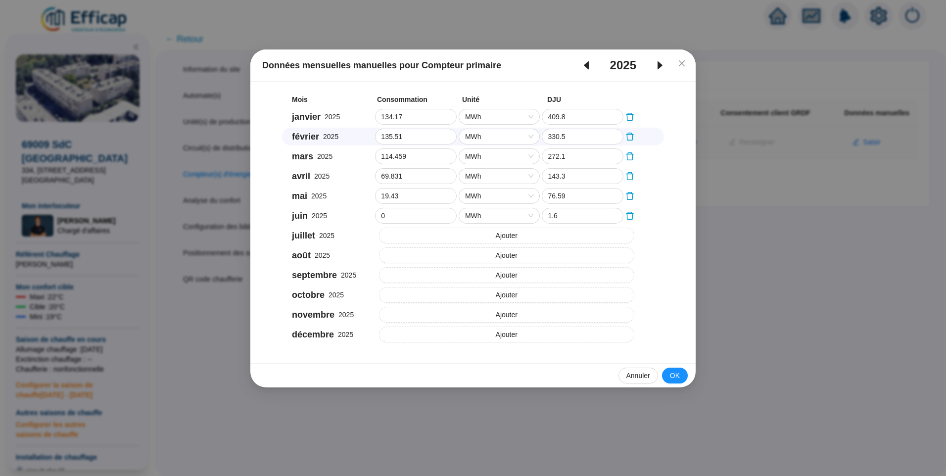
type input "0"
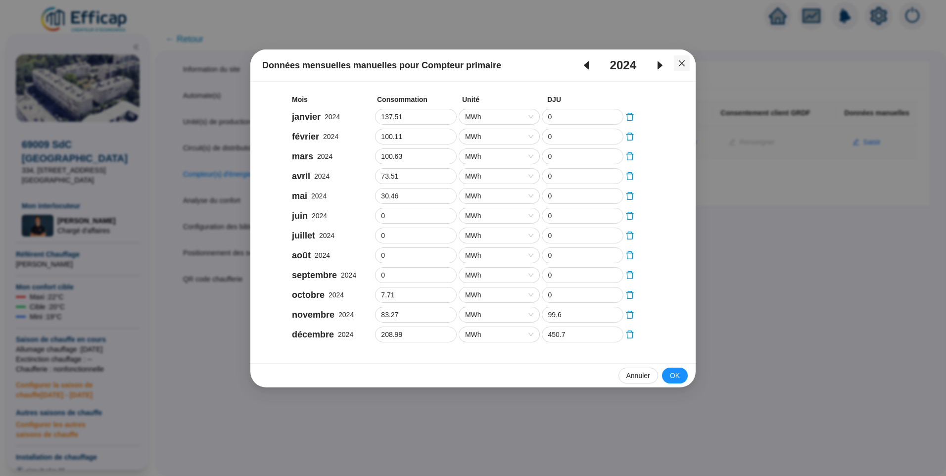
click at [683, 62] on icon "close" at bounding box center [682, 63] width 6 height 6
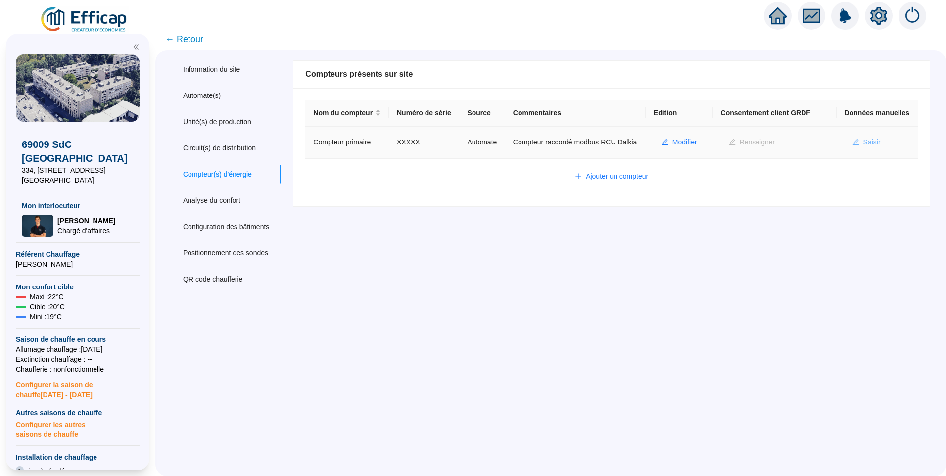
click at [869, 147] on span "Saisir" at bounding box center [871, 142] width 17 height 10
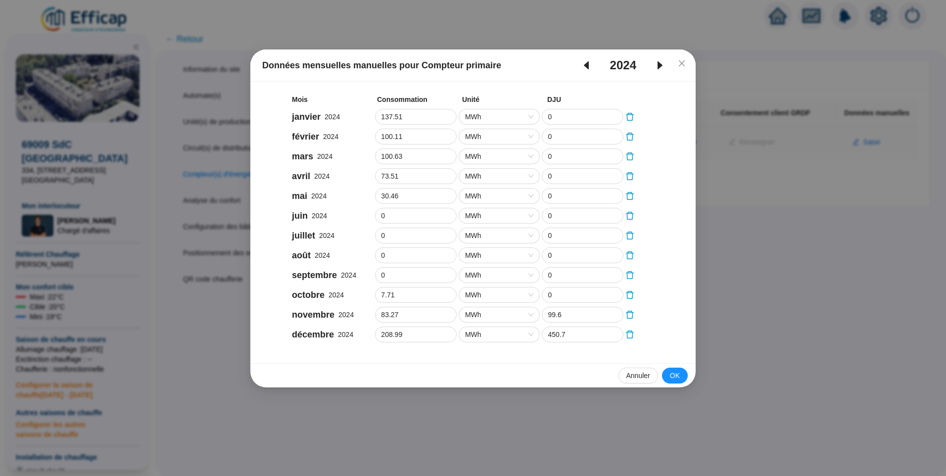
click at [588, 67] on icon "caret-left" at bounding box center [586, 65] width 12 height 12
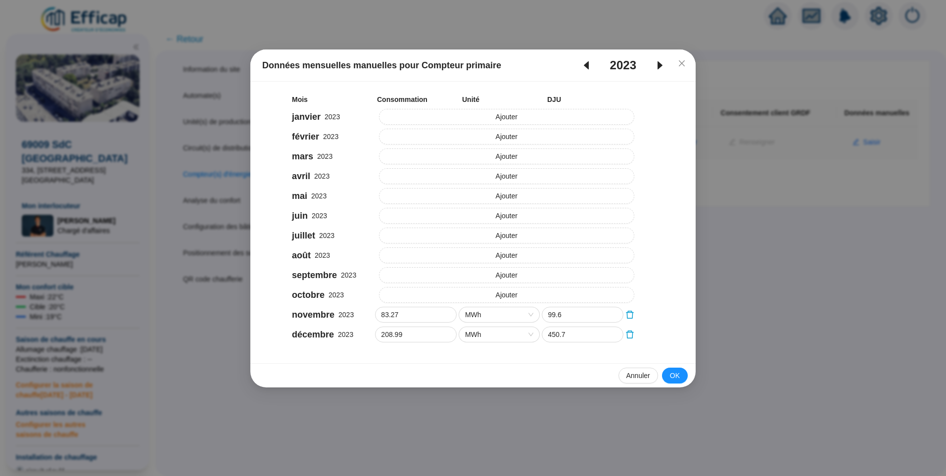
click at [660, 64] on icon "caret-right" at bounding box center [659, 65] width 5 height 8
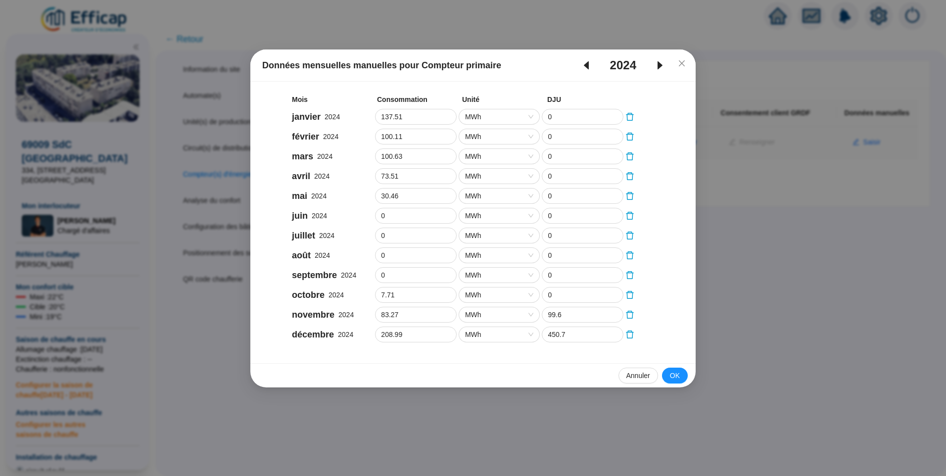
click at [660, 64] on icon "caret-right" at bounding box center [659, 65] width 5 height 8
type input "134.17"
type input "409.8"
type input "135.51"
type input "330.5"
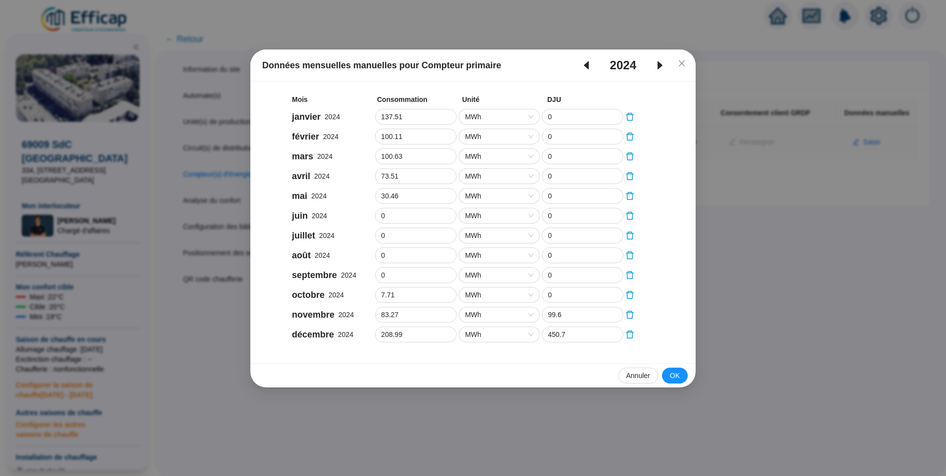
type input "114.459"
type input "272.1"
type input "69.831"
type input "143.3"
type input "19.43"
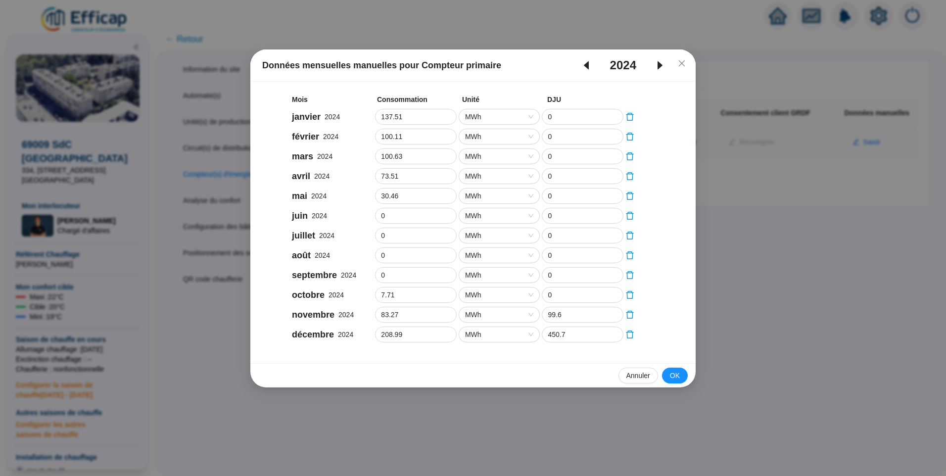
type input "76.59"
type input "1.6"
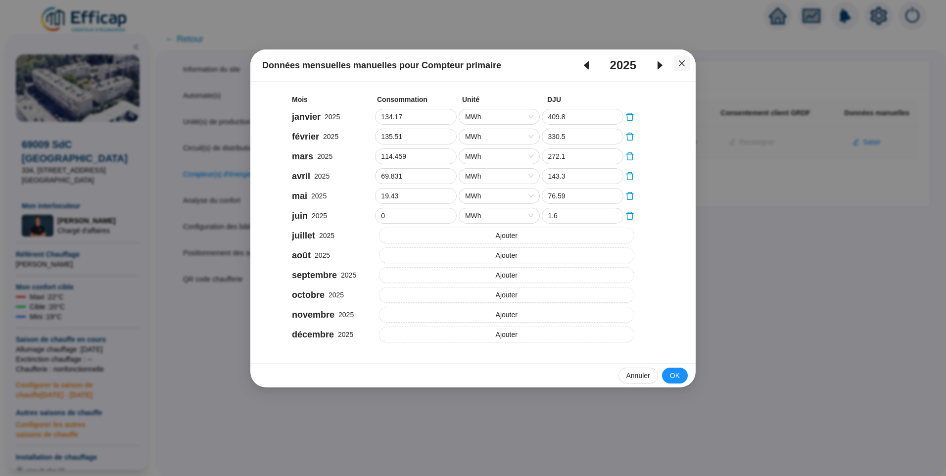
click at [680, 62] on icon "close" at bounding box center [682, 63] width 6 height 6
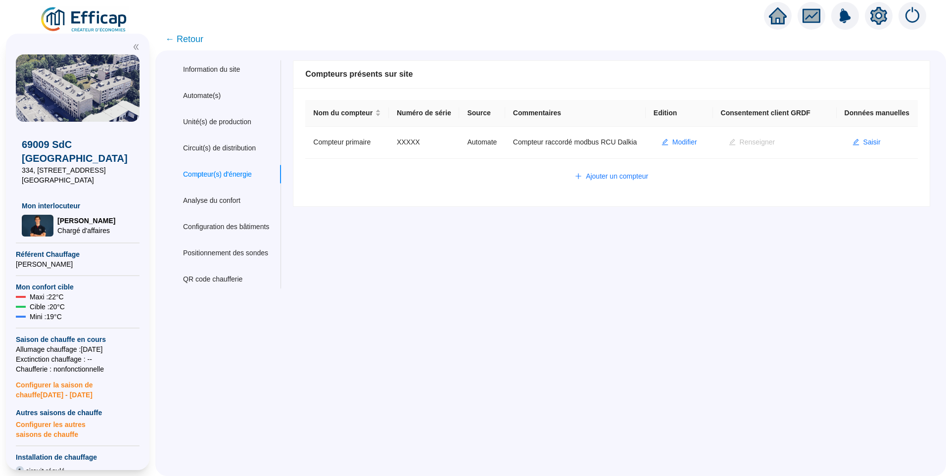
click at [524, 283] on div "Nom du site 69009 SdC Balmont Ouest Trigramme BLT Adresse(s) du site Rue 334, 3…" at bounding box center [606, 174] width 650 height 228
click at [383, 296] on div "Information du site Automate(s) Unité(s) de production Circuit(s) de distributi…" at bounding box center [550, 262] width 791 height 425
click at [871, 147] on span "Saisir" at bounding box center [871, 142] width 17 height 10
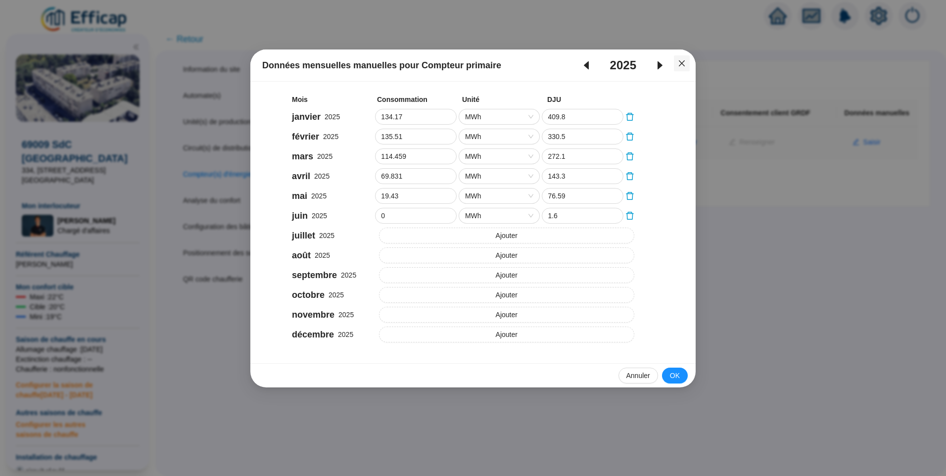
click at [685, 65] on icon "close" at bounding box center [682, 63] width 8 height 8
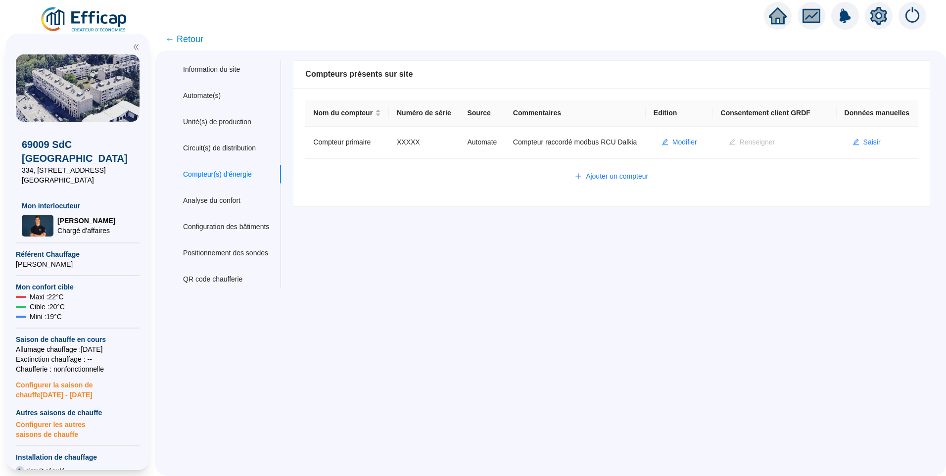
click at [505, 327] on div "Information du site Automate(s) Unité(s) de production Circuit(s) de distributi…" at bounding box center [550, 262] width 791 height 425
click at [863, 147] on span "Saisir" at bounding box center [871, 142] width 17 height 10
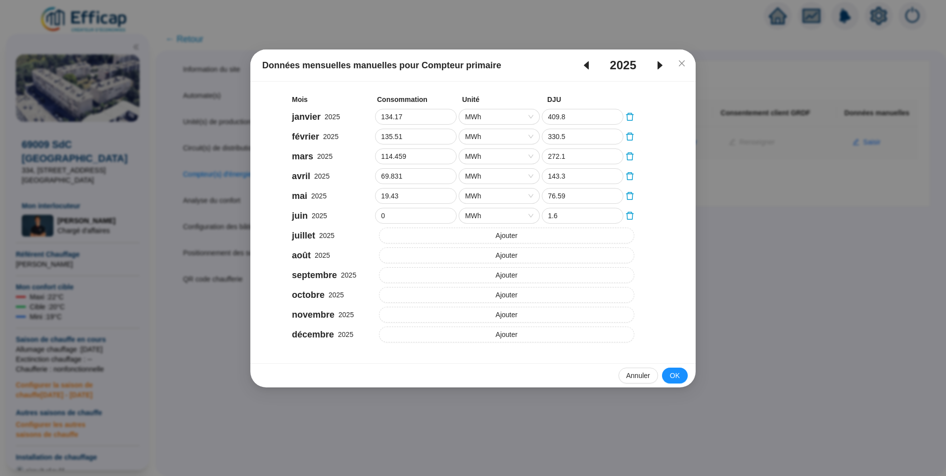
click at [587, 63] on icon "caret-left" at bounding box center [586, 65] width 5 height 8
type input "137.51"
type input "0"
type input "100.11"
type input "0"
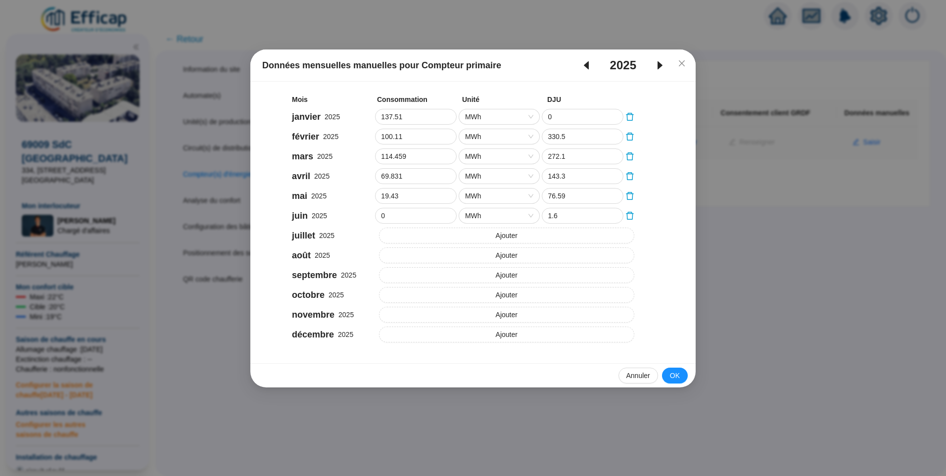
type input "100.63"
type input "0"
type input "73.51"
type input "0"
type input "30.46"
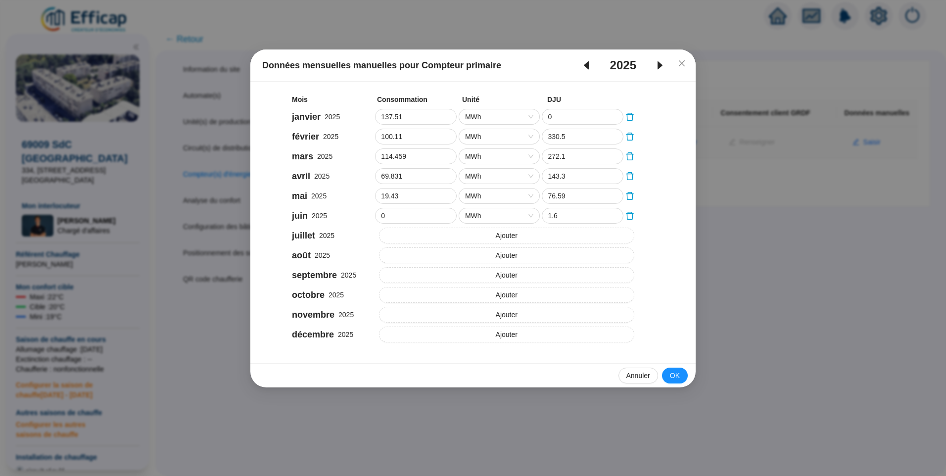
type input "0"
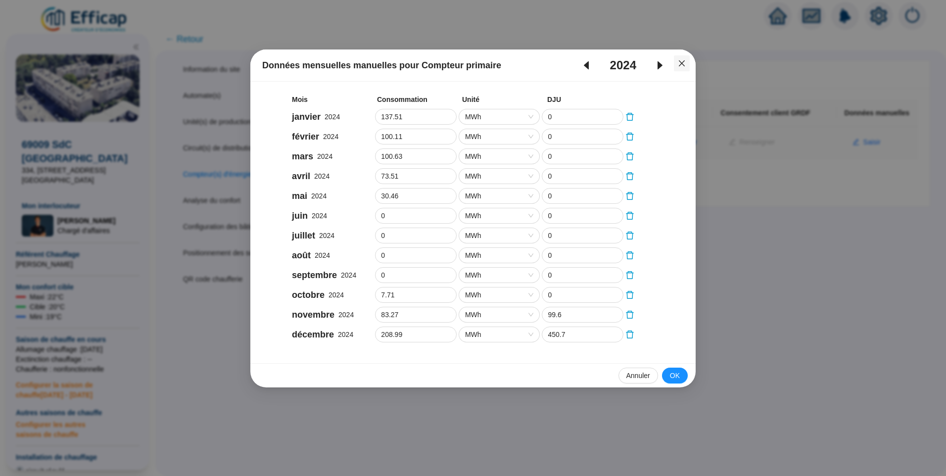
click at [687, 63] on span "Fermer" at bounding box center [682, 63] width 16 height 8
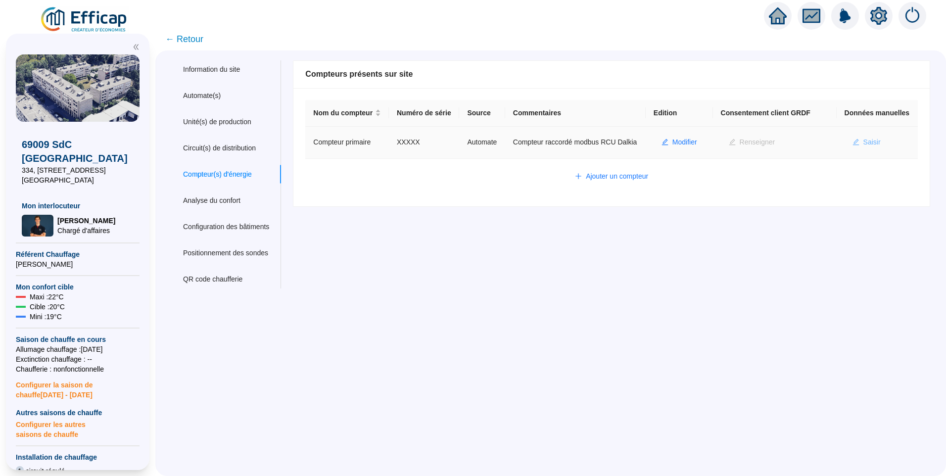
click at [865, 147] on span "Saisir" at bounding box center [871, 142] width 17 height 10
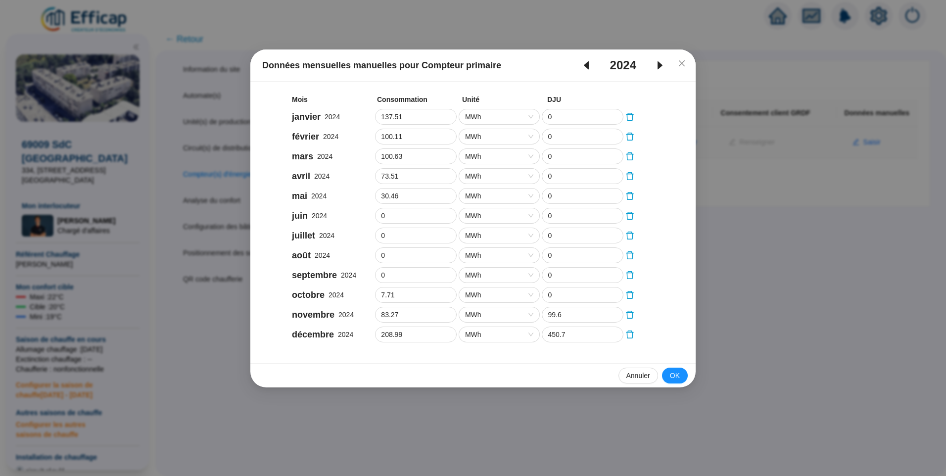
click at [589, 65] on icon "caret-left" at bounding box center [586, 65] width 12 height 12
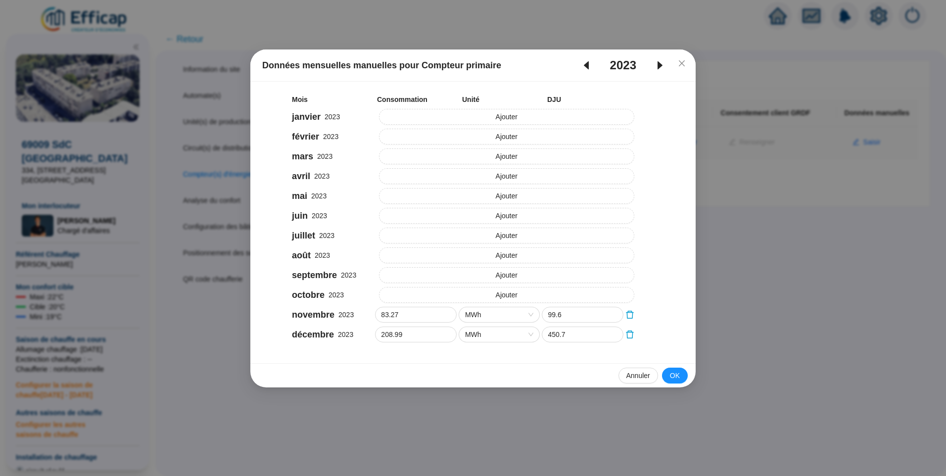
click at [656, 63] on icon "caret-right" at bounding box center [660, 65] width 12 height 12
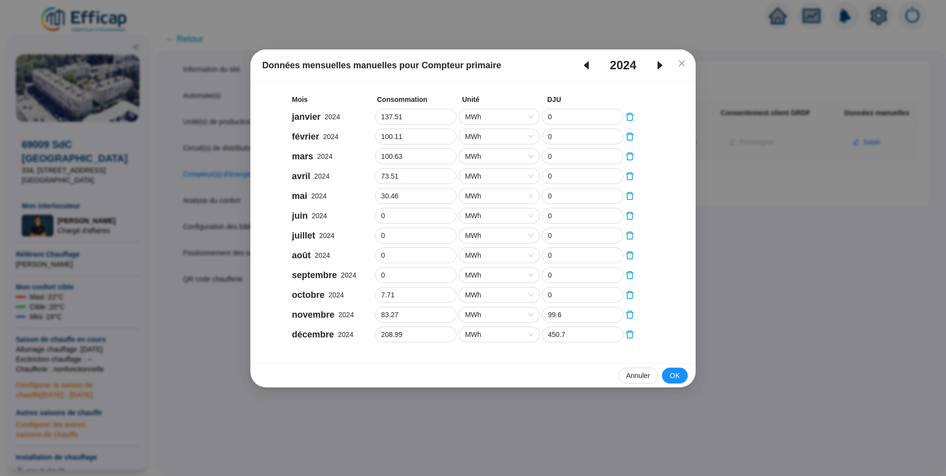
click at [656, 63] on icon "caret-right" at bounding box center [660, 65] width 12 height 12
click at [584, 63] on icon "caret-left" at bounding box center [586, 65] width 12 height 12
click at [657, 70] on icon "caret-right" at bounding box center [660, 65] width 12 height 12
type input "134.17"
type input "409.8"
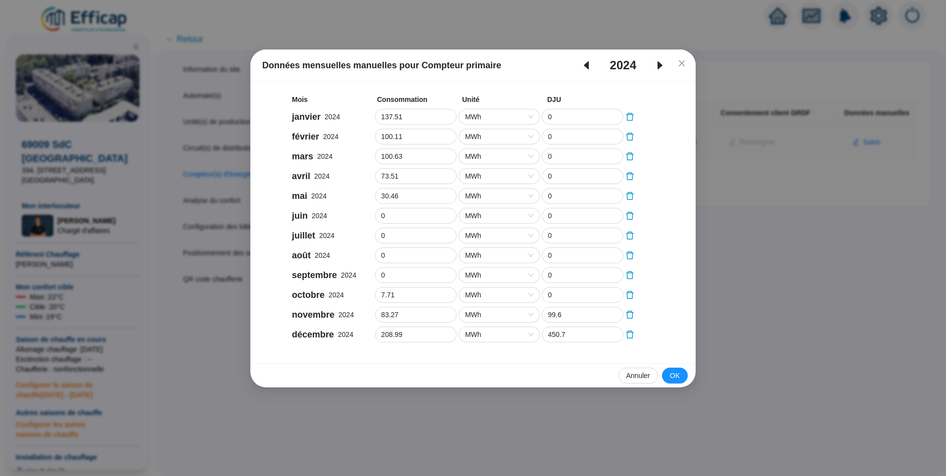
type input "135.51"
type input "330.5"
type input "114.459"
type input "272.1"
type input "69.831"
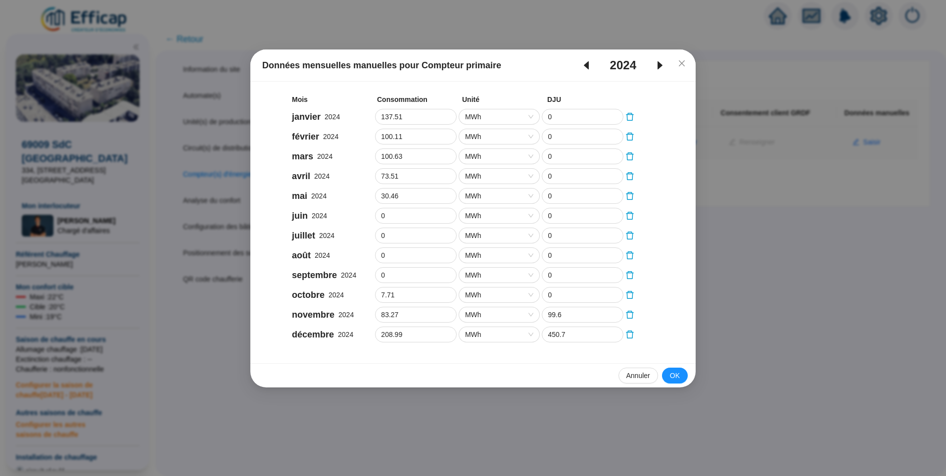
type input "143.3"
type input "19.43"
type input "76.59"
type input "1.6"
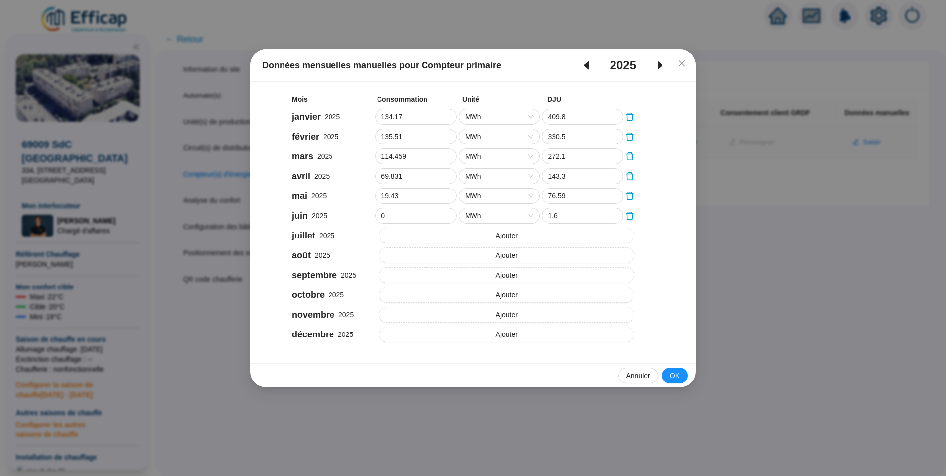
click at [587, 67] on icon "caret-left" at bounding box center [586, 65] width 5 height 8
type input "137.51"
type input "0"
type input "100.11"
type input "0"
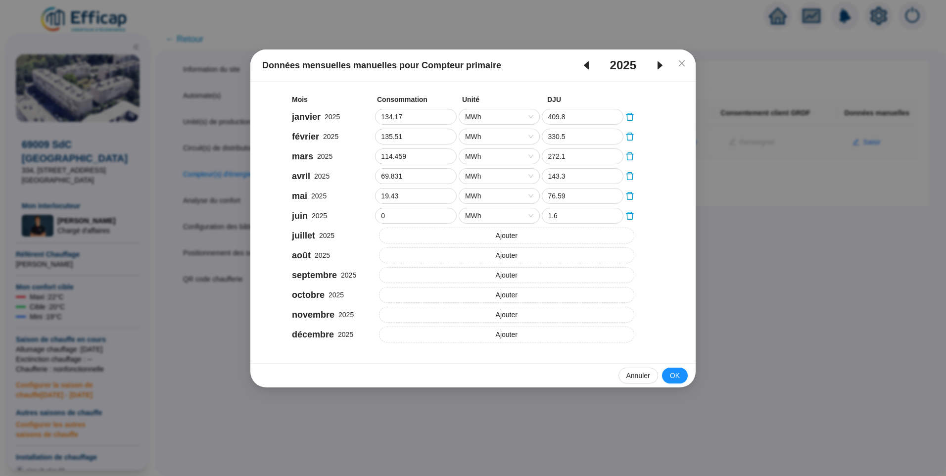
type input "100.63"
type input "0"
type input "73.51"
type input "0"
type input "30.46"
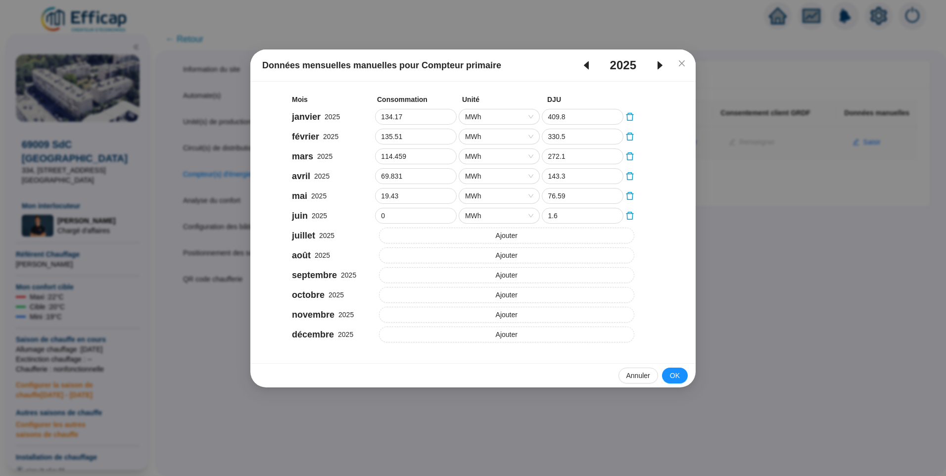
type input "0"
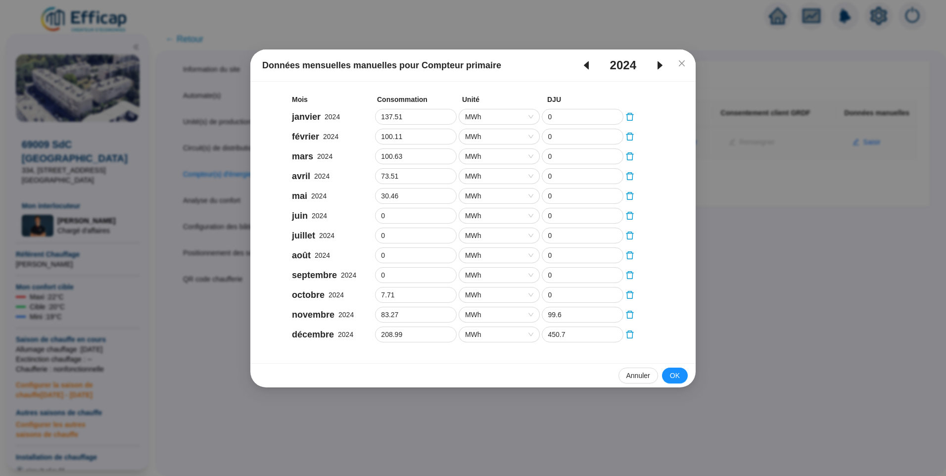
click at [657, 67] on icon "caret-right" at bounding box center [660, 65] width 12 height 12
type input "134.17"
type input "409.8"
type input "135.51"
type input "330.5"
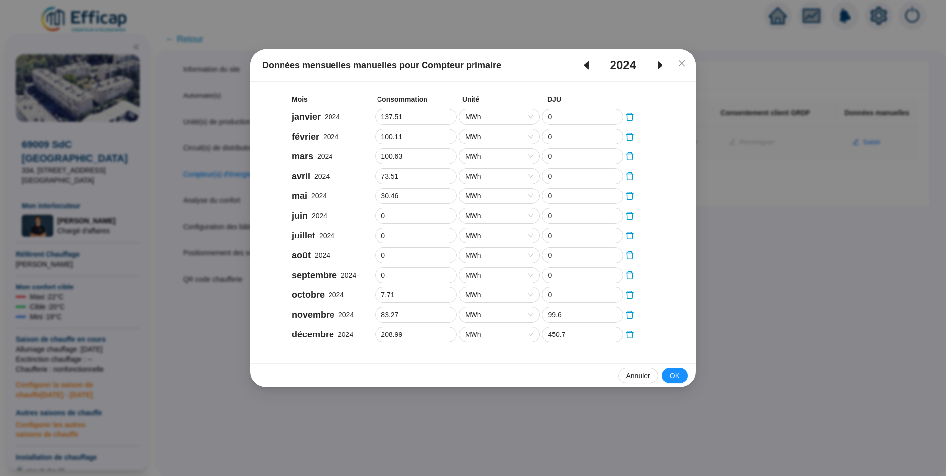
type input "114.459"
type input "272.1"
type input "69.831"
type input "143.3"
type input "19.43"
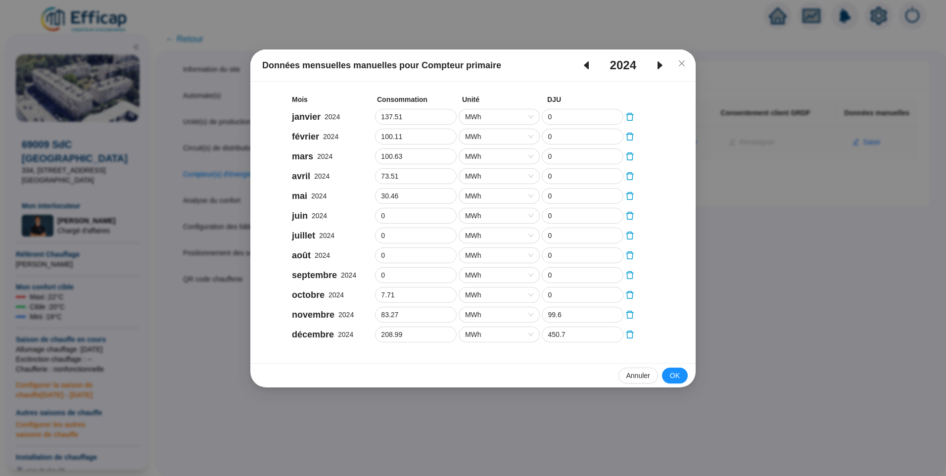
type input "76.59"
type input "1.6"
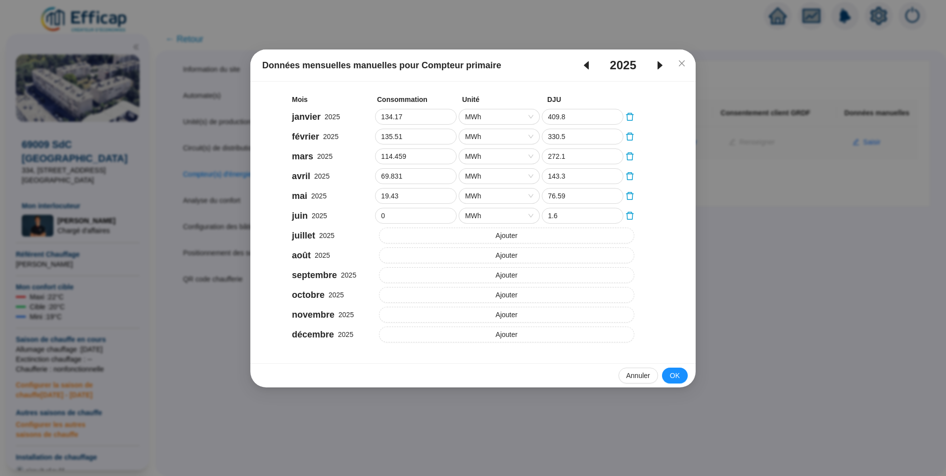
click at [584, 67] on icon "caret-left" at bounding box center [586, 65] width 12 height 12
type input "137.51"
type input "0"
type input "100.11"
type input "0"
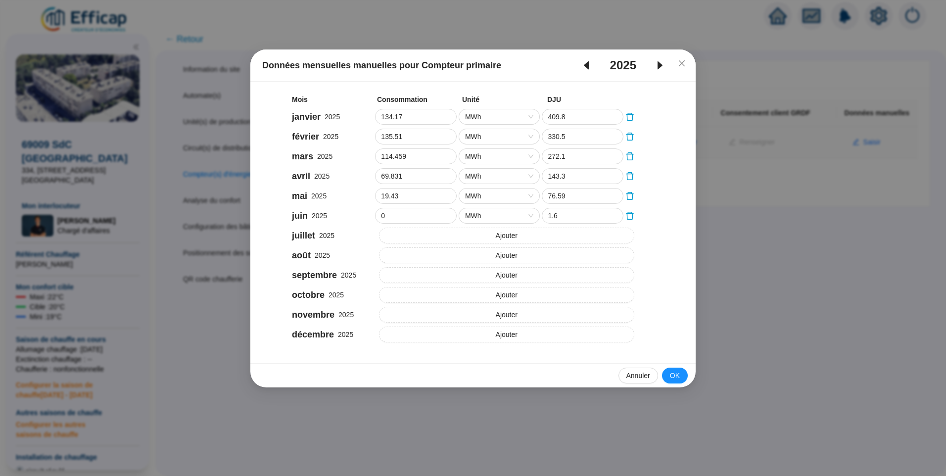
type input "100.63"
type input "0"
type input "73.51"
type input "0"
type input "30.46"
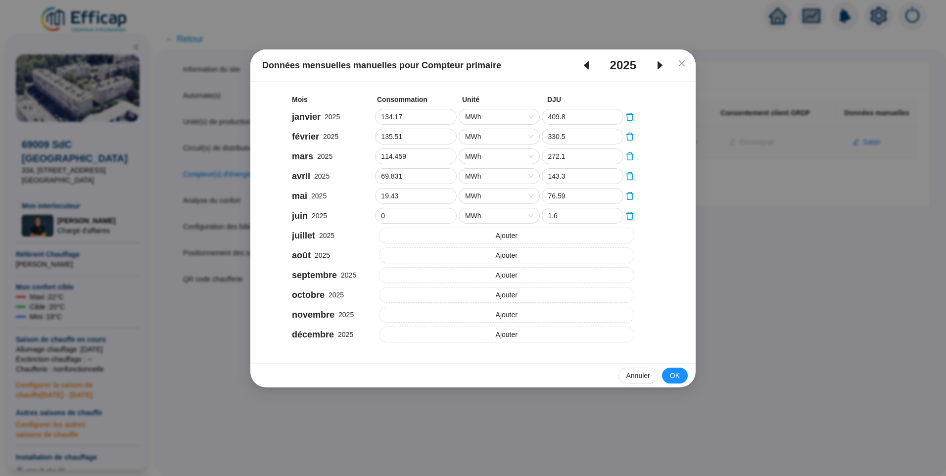
type input "0"
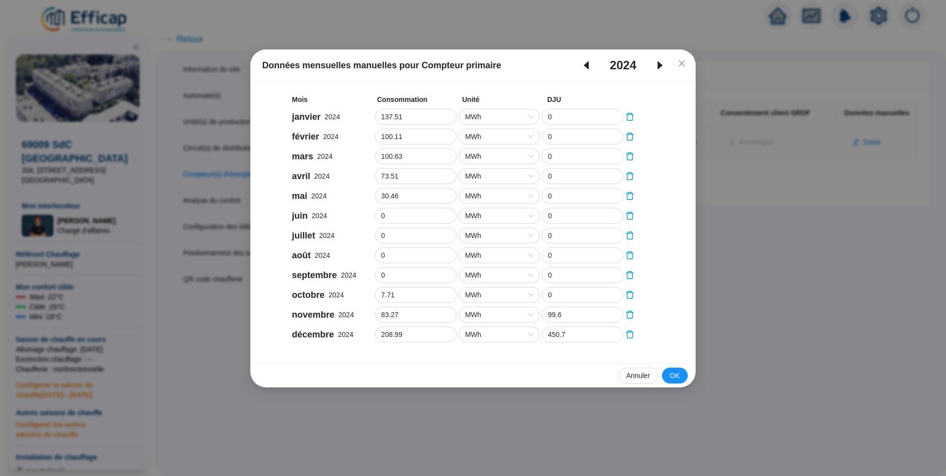
click at [656, 63] on icon "caret-right" at bounding box center [660, 65] width 12 height 12
type input "134.17"
type input "409.8"
type input "135.51"
type input "330.5"
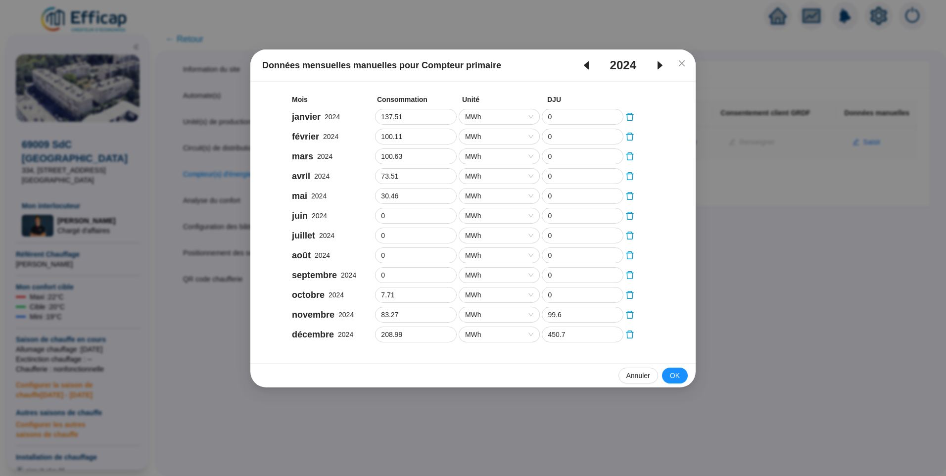
type input "114.459"
type input "272.1"
type input "69.831"
type input "143.3"
type input "19.43"
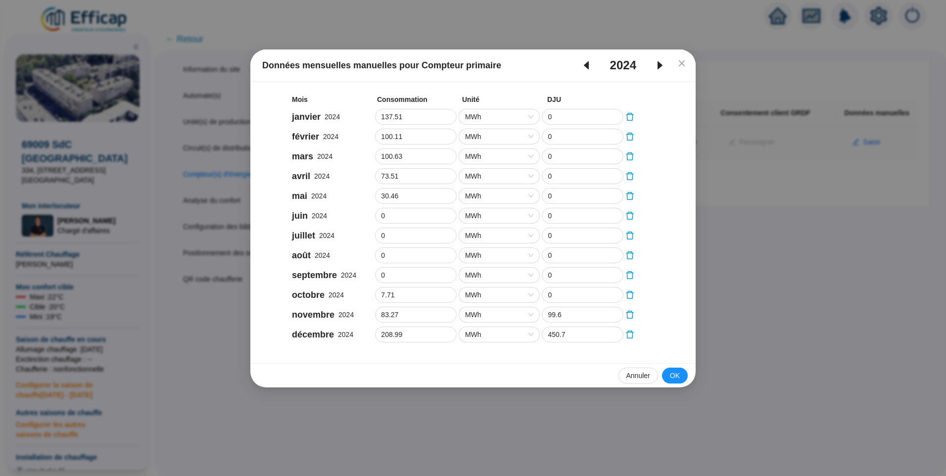
type input "76.59"
type input "1.6"
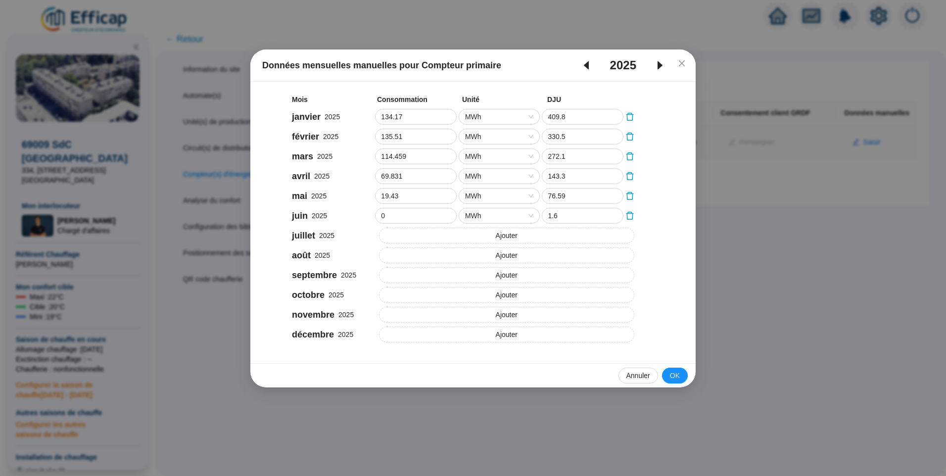
click at [585, 67] on icon "caret-left" at bounding box center [586, 65] width 5 height 8
type input "137.51"
type input "0"
type input "100.11"
type input "0"
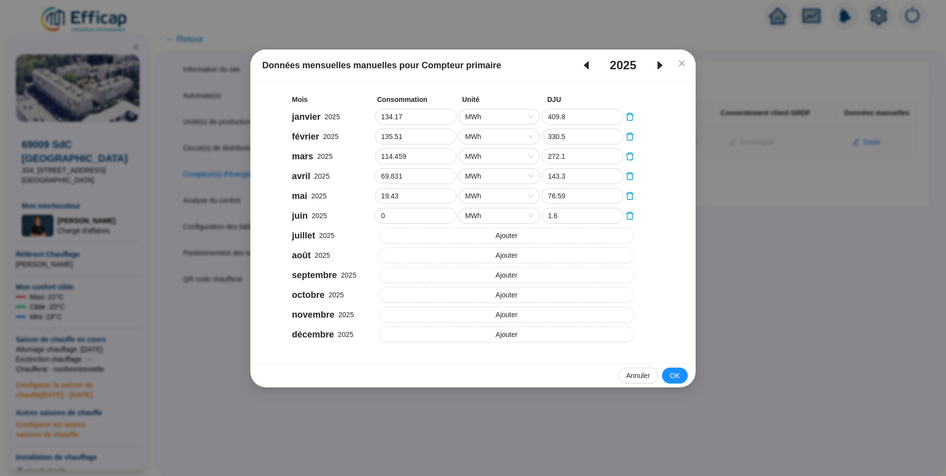
type input "100.63"
type input "0"
type input "73.51"
type input "0"
type input "30.46"
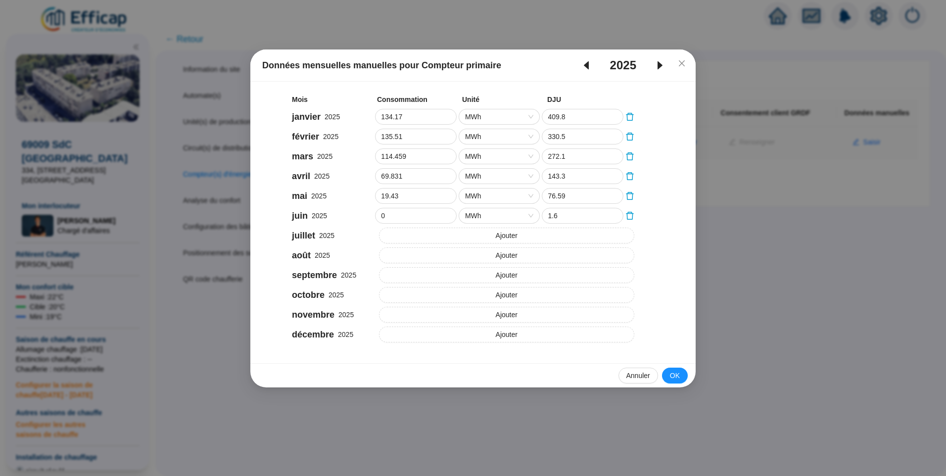
type input "0"
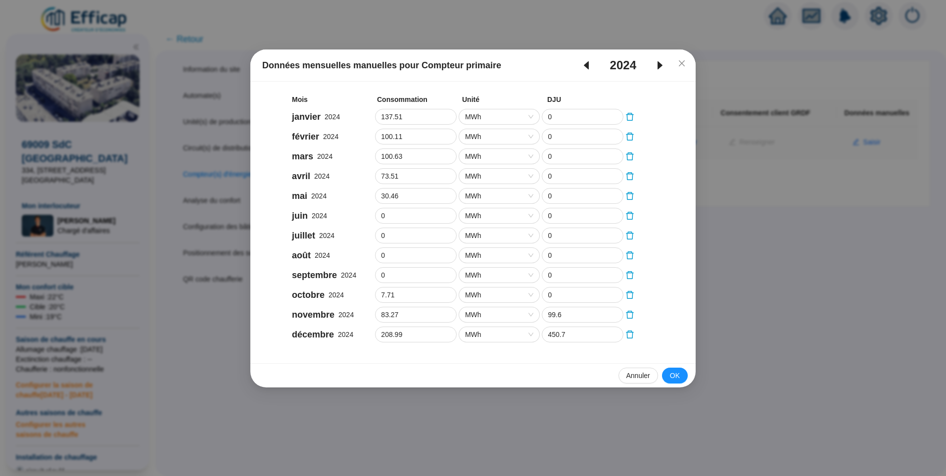
click at [659, 61] on icon "caret-right" at bounding box center [660, 65] width 12 height 12
type input "134.17"
type input "409.8"
type input "135.51"
type input "330.5"
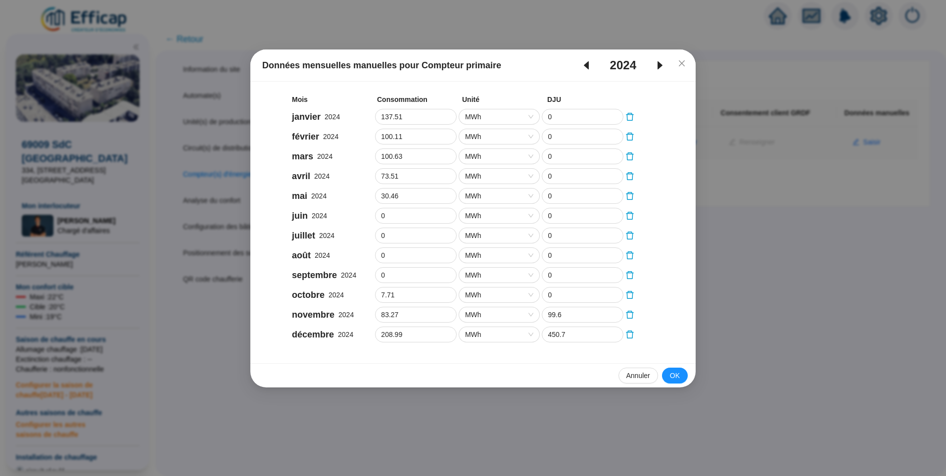
type input "114.459"
type input "272.1"
type input "69.831"
type input "143.3"
type input "19.43"
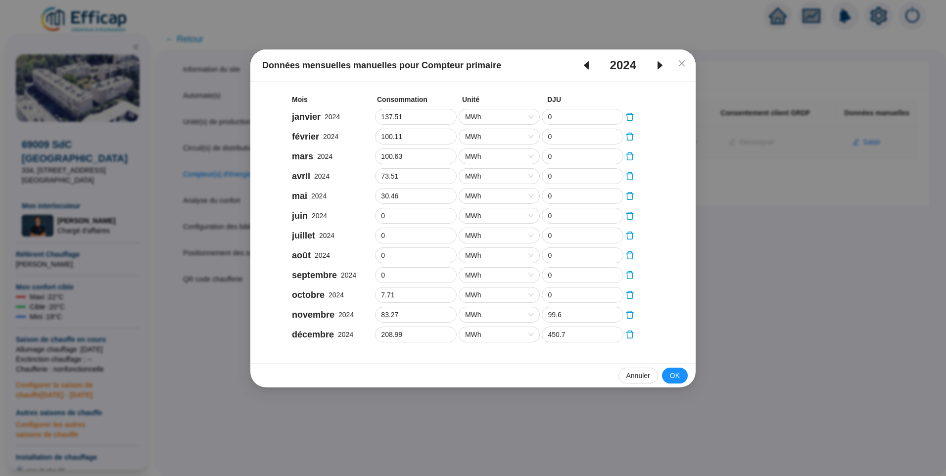
type input "76.59"
type input "1.6"
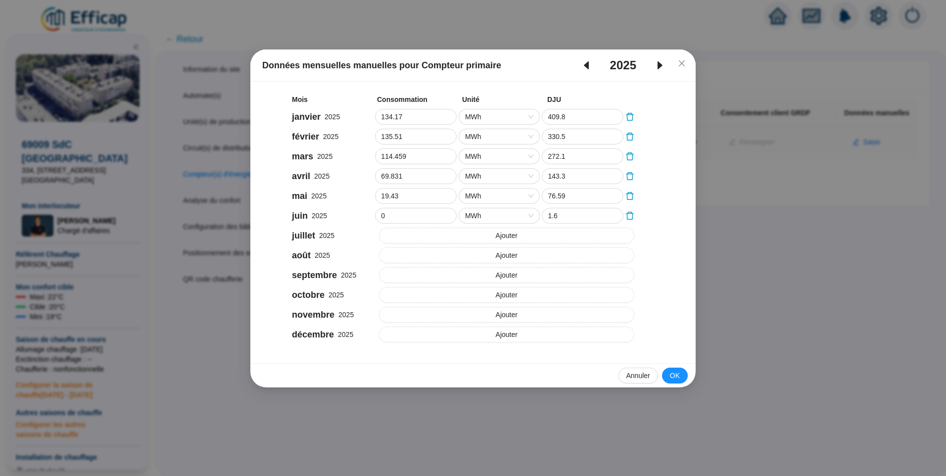
click at [584, 67] on icon "caret-left" at bounding box center [586, 65] width 5 height 8
type input "137.51"
type input "0"
type input "100.11"
type input "0"
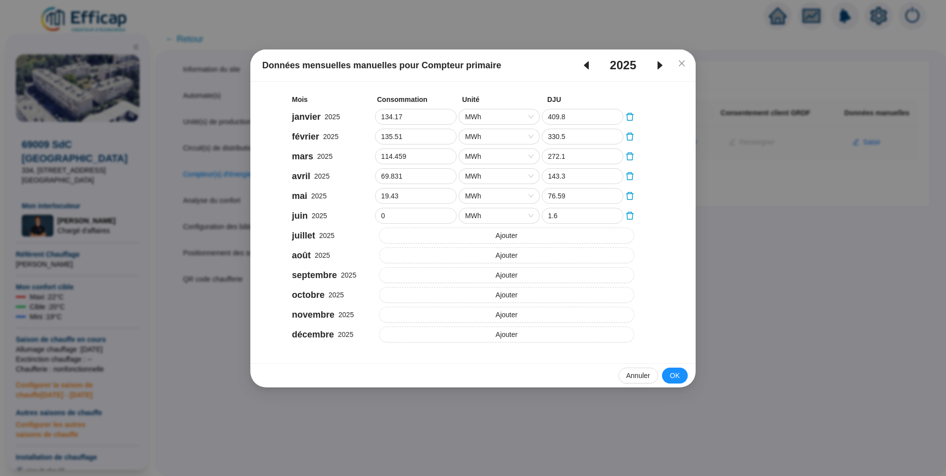
type input "100.63"
type input "0"
type input "73.51"
type input "0"
type input "30.46"
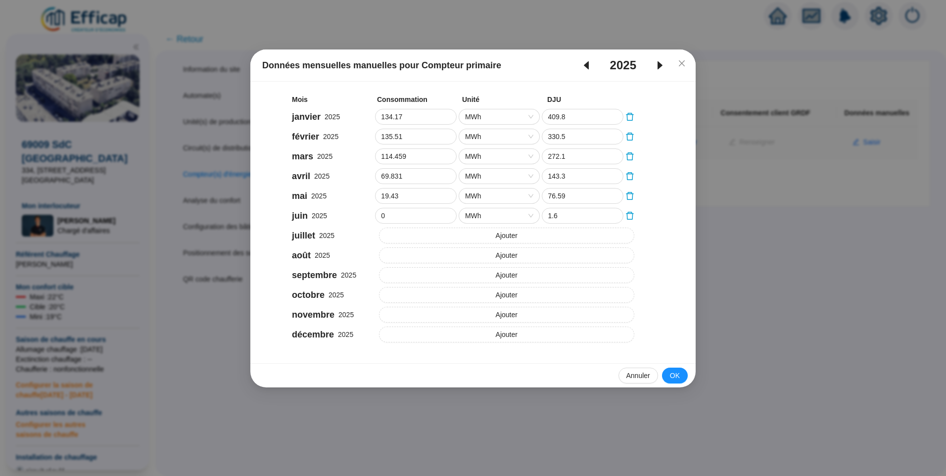
type input "0"
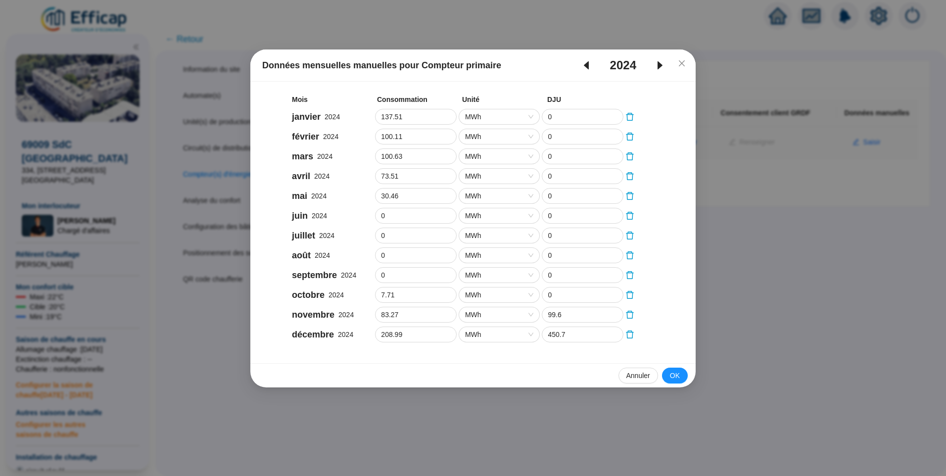
click at [658, 66] on icon "caret-right" at bounding box center [659, 65] width 5 height 8
type input "134.17"
type input "409.8"
type input "135.51"
type input "330.5"
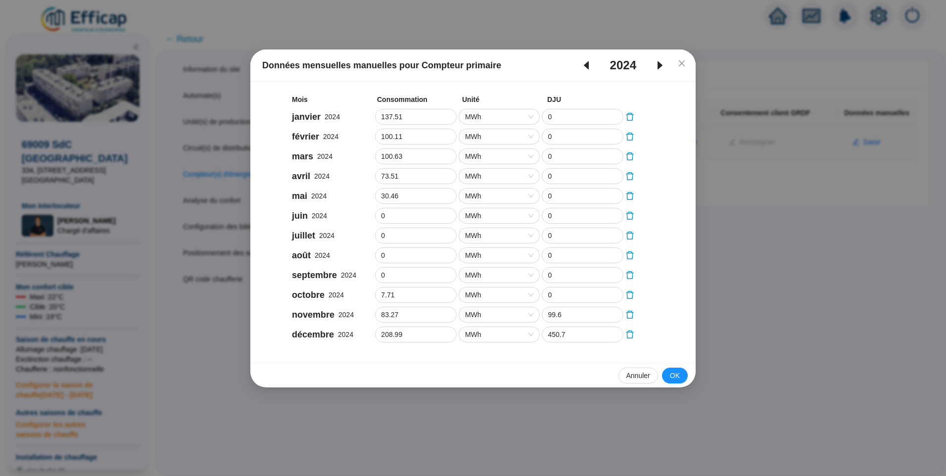
type input "114.459"
type input "272.1"
type input "69.831"
type input "143.3"
type input "19.43"
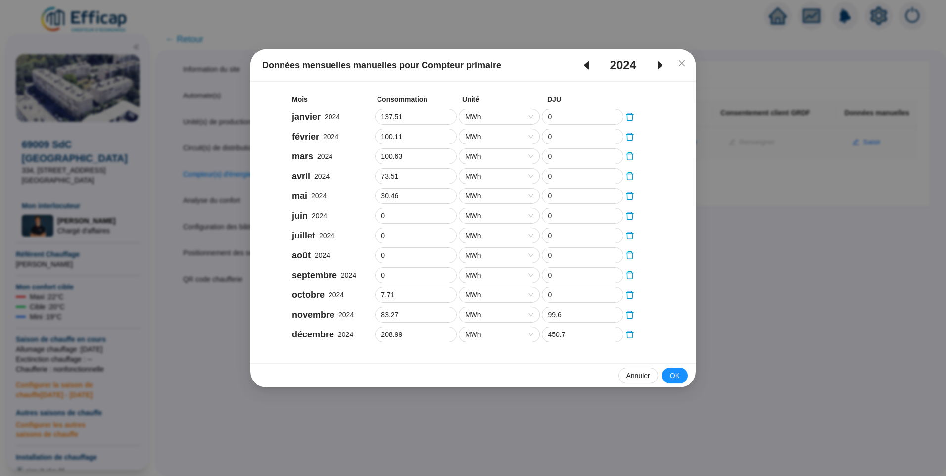
type input "76.59"
type input "1.6"
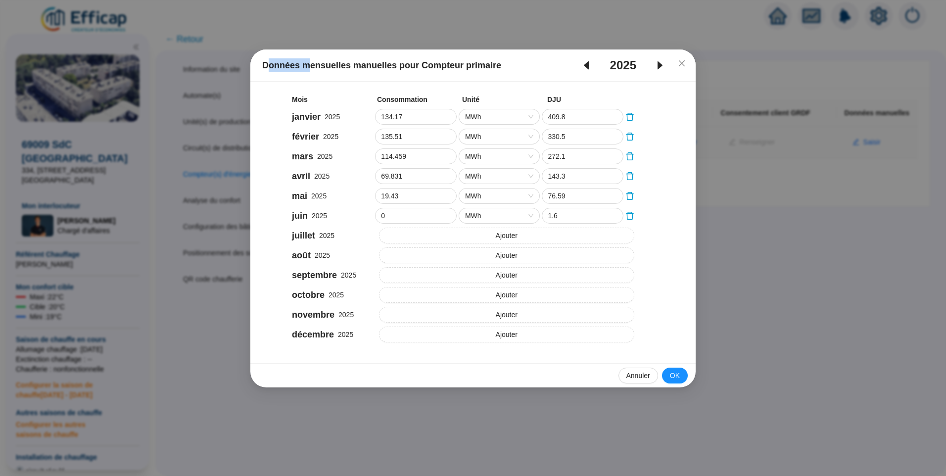
drag, startPoint x: 268, startPoint y: 69, endPoint x: 309, endPoint y: 67, distance: 41.1
click at [309, 67] on span "Données mensuelles manuelles pour Compteur primaire" at bounding box center [381, 65] width 239 height 14
drag, startPoint x: 507, startPoint y: 68, endPoint x: 263, endPoint y: 52, distance: 244.9
click at [263, 52] on div "Données mensuelles manuelles pour Compteur primaire 2025" at bounding box center [472, 65] width 445 height 32
click at [271, 65] on span "Données mensuelles manuelles pour Compteur primaire" at bounding box center [381, 65] width 239 height 14
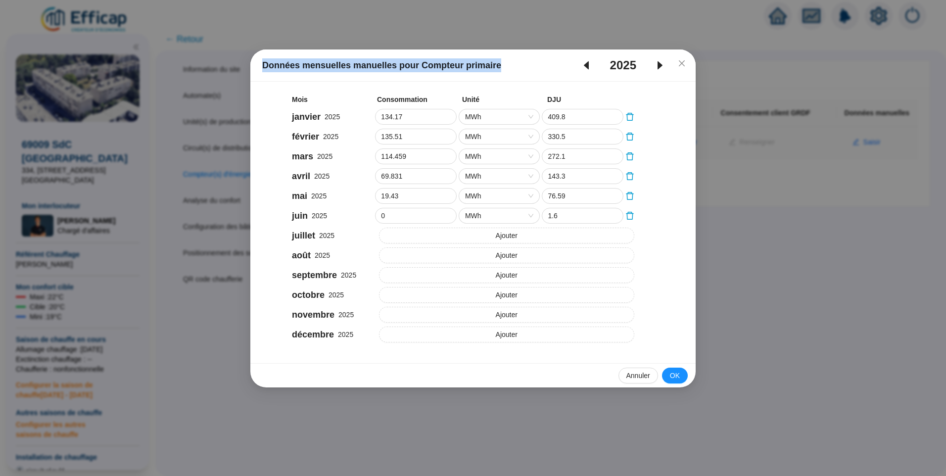
drag, startPoint x: 265, startPoint y: 66, endPoint x: 504, endPoint y: 68, distance: 238.5
click at [504, 68] on div "Données mensuelles manuelles pour Compteur primaire 2025" at bounding box center [473, 65] width 422 height 16
drag, startPoint x: 272, startPoint y: 64, endPoint x: 294, endPoint y: 67, distance: 22.9
click at [272, 64] on span "Données mensuelles manuelles pour Compteur primaire" at bounding box center [381, 65] width 239 height 14
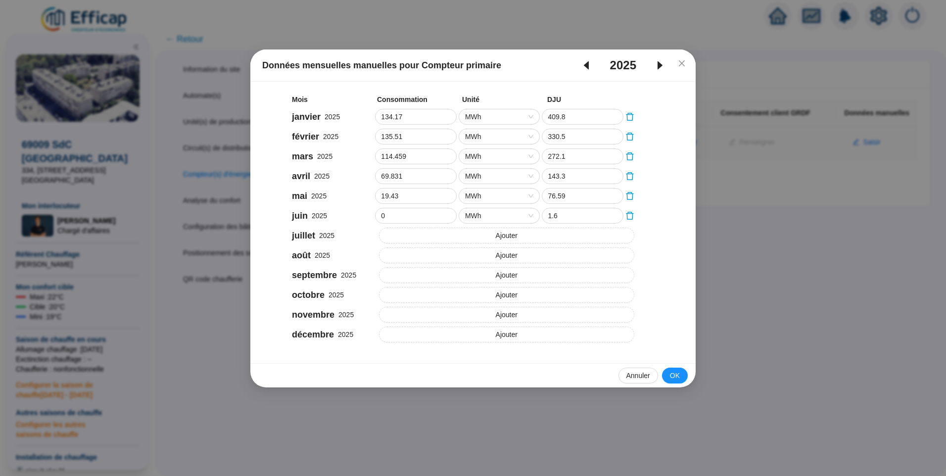
click at [589, 69] on icon "caret-left" at bounding box center [586, 65] width 12 height 12
click at [654, 68] on span "caret-right" at bounding box center [660, 65] width 28 height 12
click at [586, 67] on icon "caret-left" at bounding box center [586, 65] width 5 height 8
type input "137.51"
type input "0"
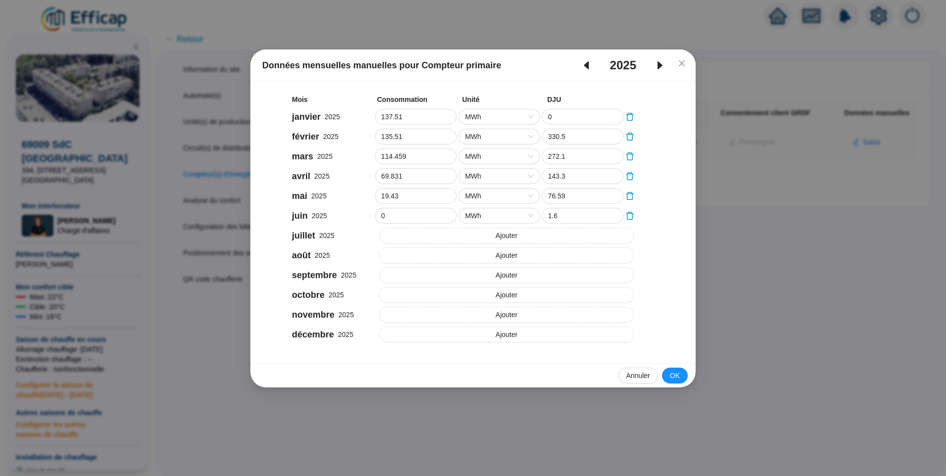
type input "100.11"
type input "0"
type input "100.63"
type input "0"
type input "73.51"
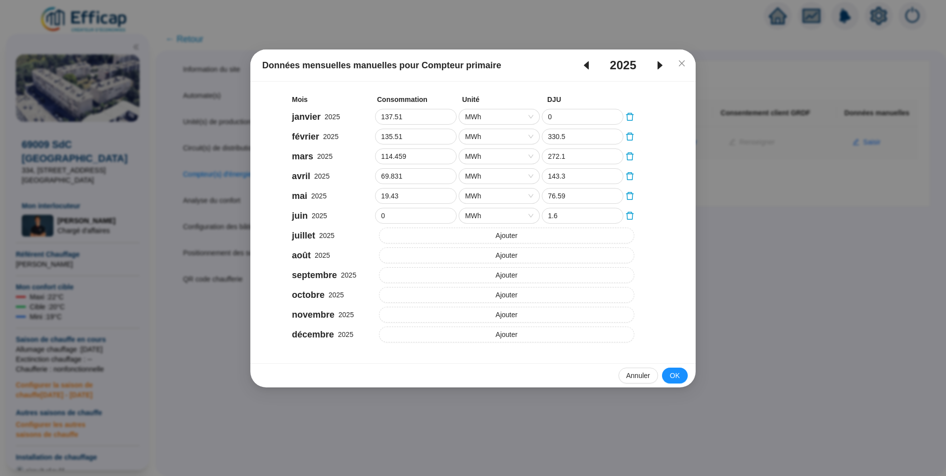
type input "0"
type input "30.46"
type input "0"
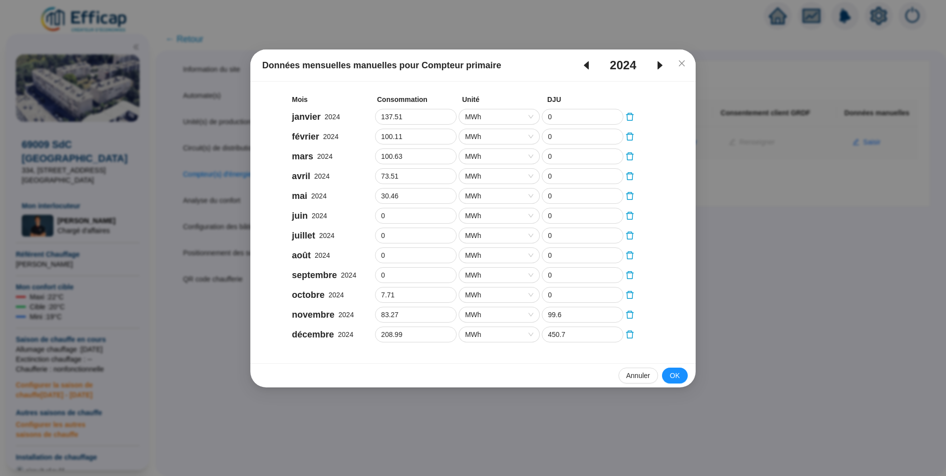
click at [586, 67] on icon "caret-left" at bounding box center [586, 65] width 5 height 8
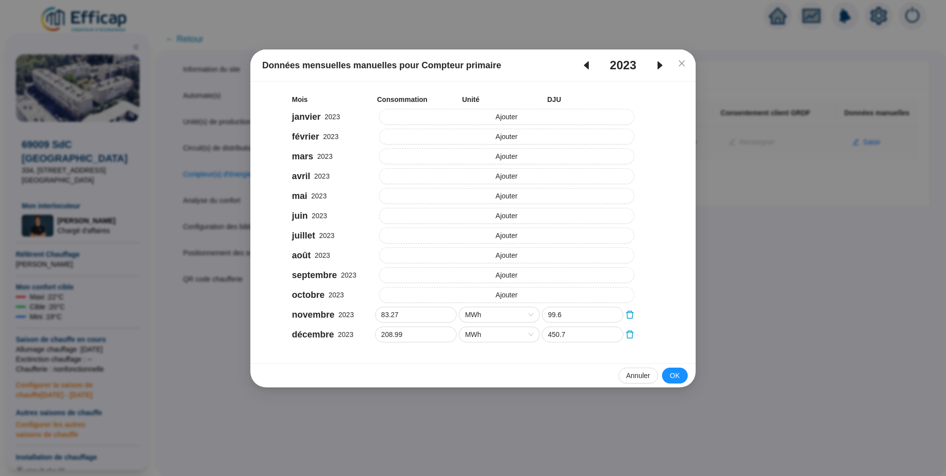
click at [657, 68] on icon "caret-right" at bounding box center [660, 65] width 12 height 12
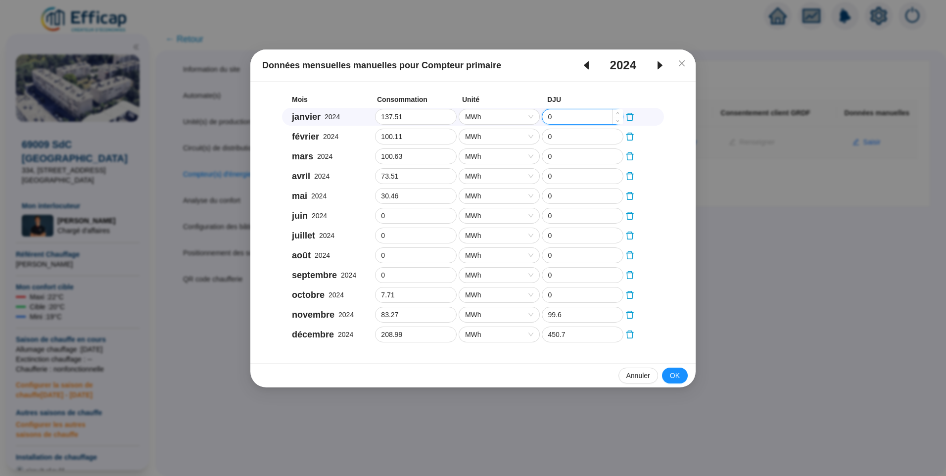
click at [562, 114] on input "0" at bounding box center [582, 116] width 81 height 15
click at [687, 62] on span "Fermer" at bounding box center [682, 63] width 16 height 8
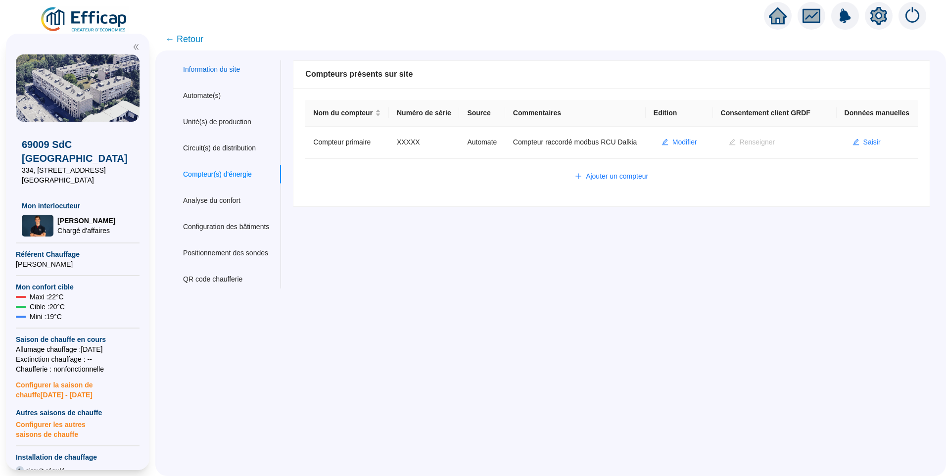
click at [229, 66] on div "Information du site" at bounding box center [211, 69] width 57 height 10
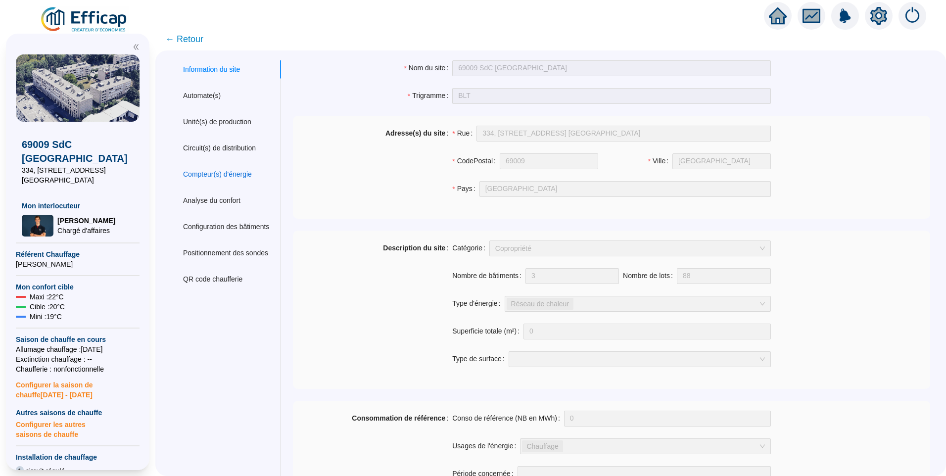
click at [223, 174] on div "Compteur(s) d'énergie" at bounding box center [217, 174] width 69 height 10
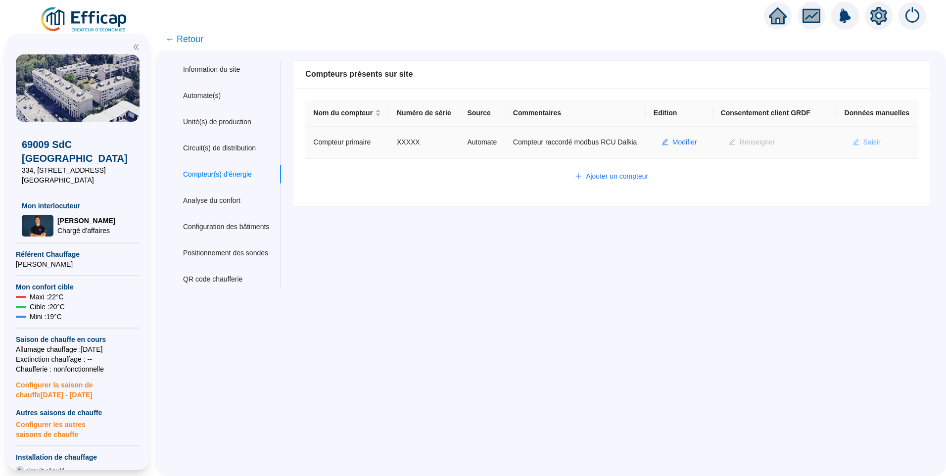
click at [870, 147] on span "Saisir" at bounding box center [871, 142] width 17 height 10
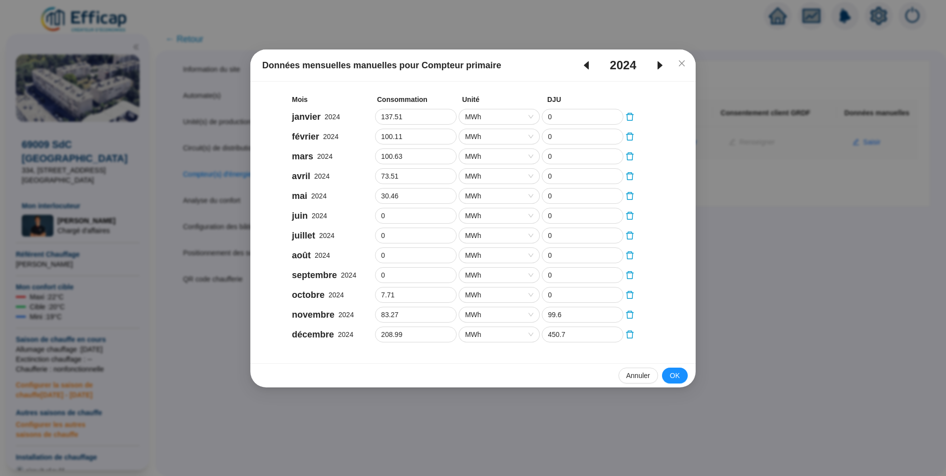
click at [584, 66] on icon "caret-left" at bounding box center [586, 65] width 5 height 8
type input "70.5"
type input "0"
type input "173.87"
type input "0"
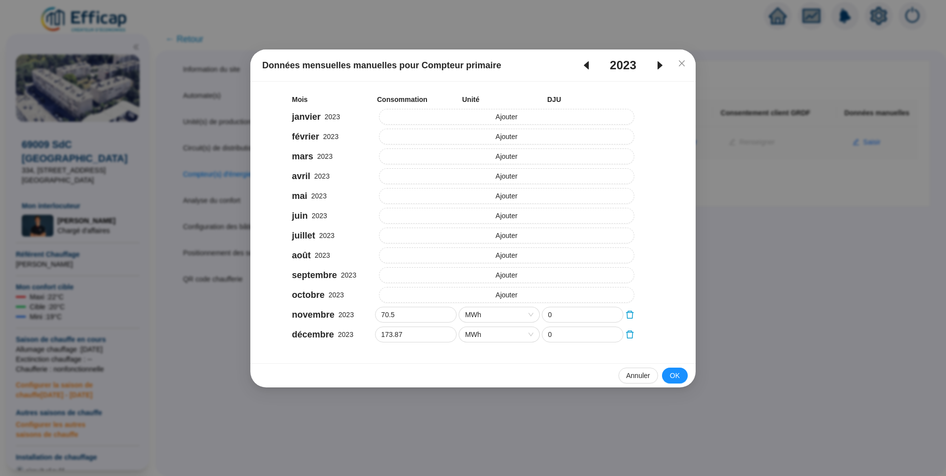
click at [658, 61] on icon "caret-right" at bounding box center [660, 65] width 12 height 12
type input "83.27"
type input "99.6"
type input "208.99"
type input "450.7"
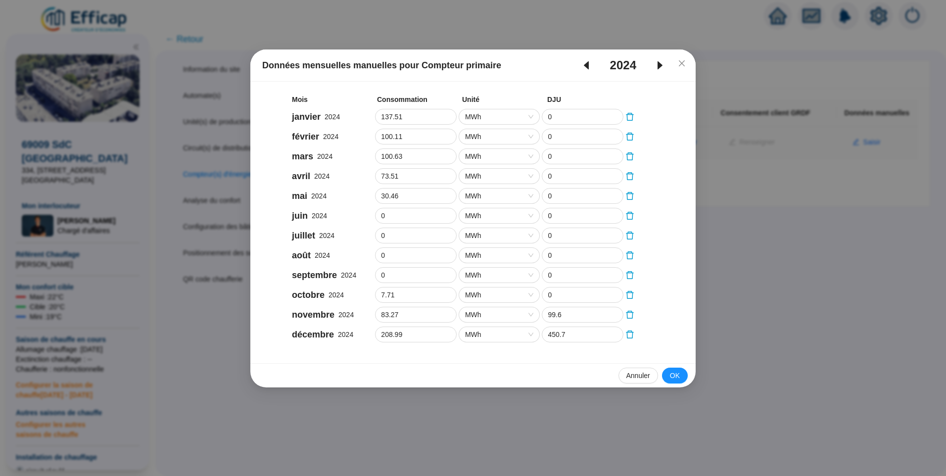
click at [658, 61] on icon "caret-right" at bounding box center [660, 65] width 12 height 12
type input "134.17"
type input "409.8"
type input "135.51"
type input "330.5"
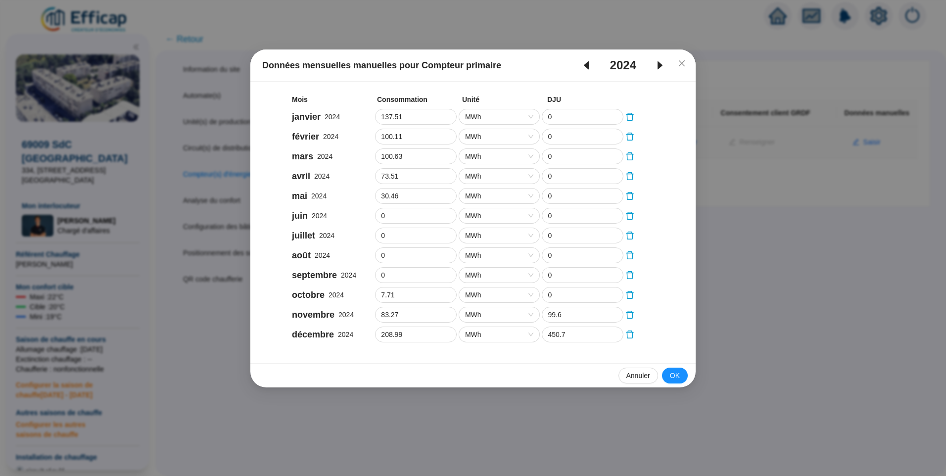
type input "114.459"
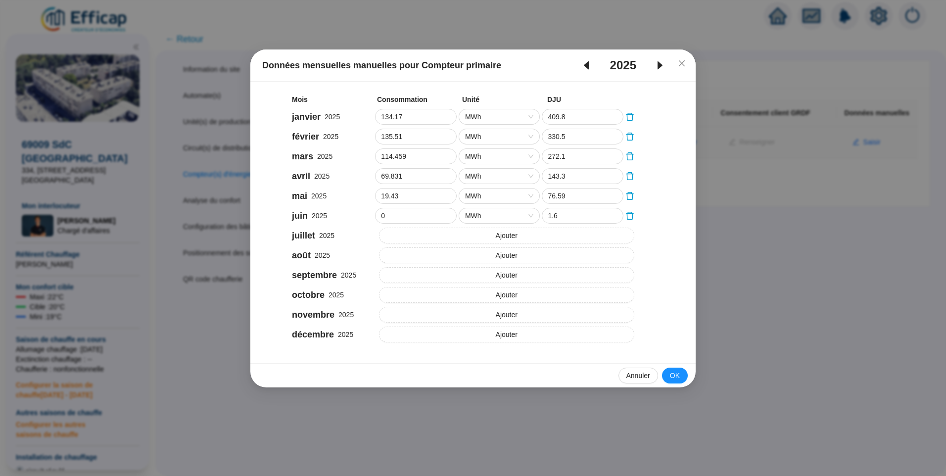
click at [588, 66] on icon "caret-left" at bounding box center [586, 65] width 12 height 12
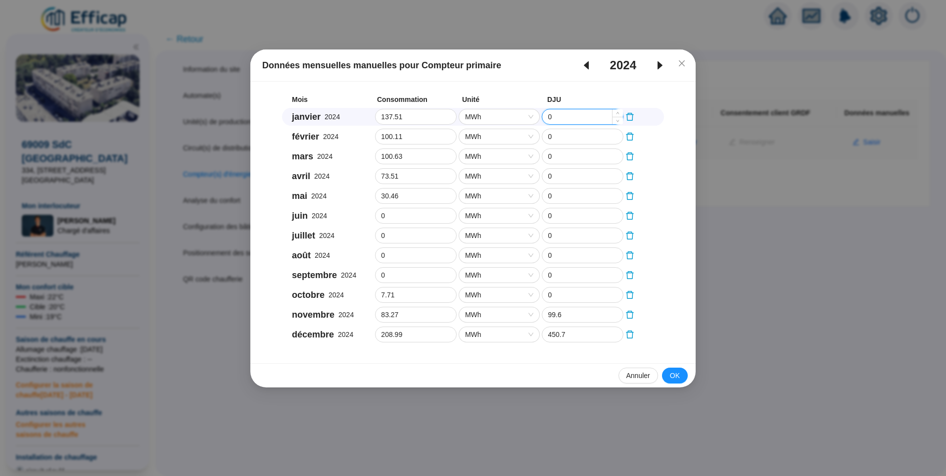
click at [580, 116] on input "0" at bounding box center [582, 116] width 81 height 15
drag, startPoint x: 560, startPoint y: 115, endPoint x: 534, endPoint y: 120, distance: 26.2
click at [534, 120] on div "janvier 2024 137.51 MWh 0" at bounding box center [473, 117] width 382 height 18
click at [560, 122] on input "0" at bounding box center [582, 116] width 81 height 15
drag, startPoint x: 561, startPoint y: 116, endPoint x: 546, endPoint y: 115, distance: 14.9
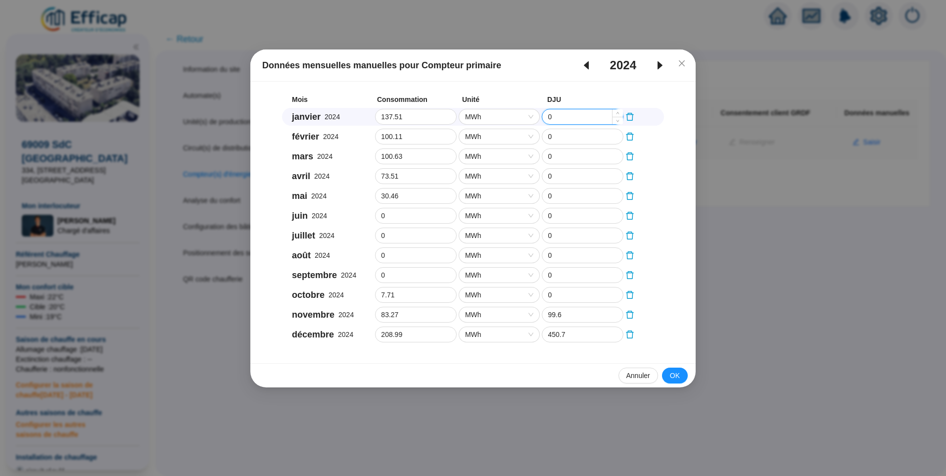
click at [546, 115] on input "0" at bounding box center [582, 116] width 81 height 15
click at [560, 117] on input "0" at bounding box center [582, 116] width 81 height 15
click at [534, 118] on div "janvier 2024 137.51 MWh 0" at bounding box center [473, 117] width 382 height 18
click at [662, 65] on icon "caret-right" at bounding box center [660, 65] width 12 height 12
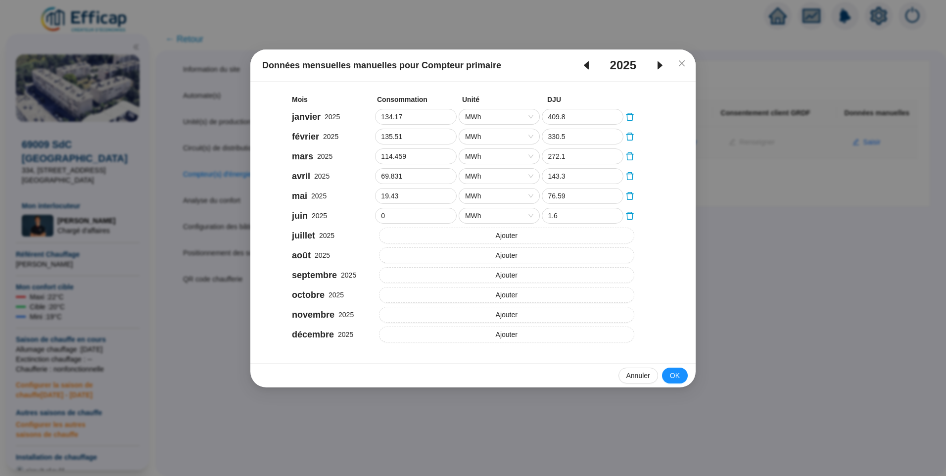
click at [585, 66] on icon "caret-left" at bounding box center [586, 65] width 5 height 8
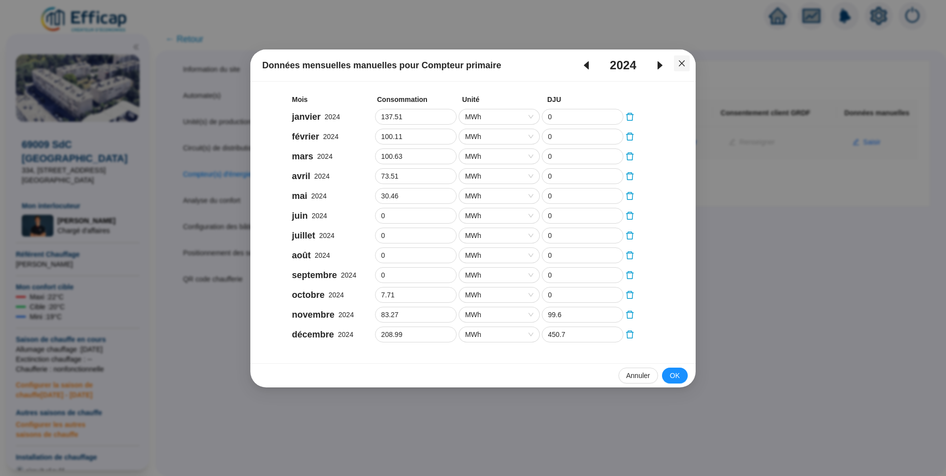
click at [682, 64] on icon "close" at bounding box center [682, 63] width 8 height 8
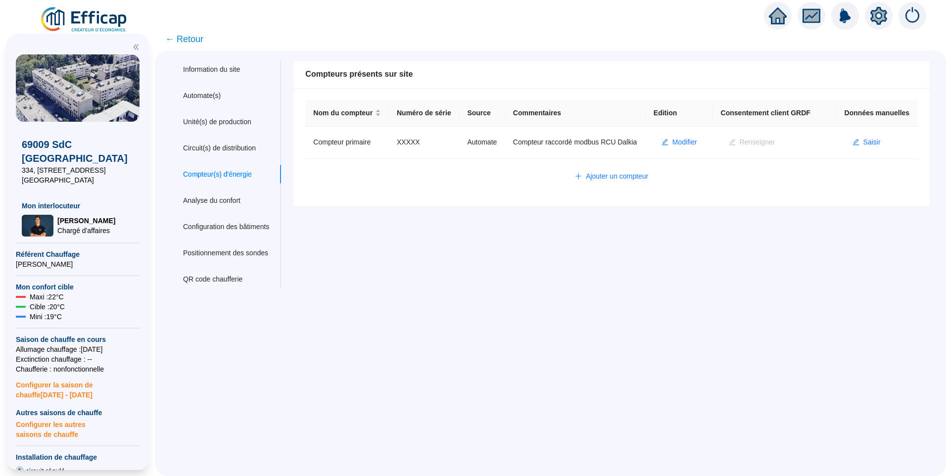
click at [194, 45] on span "← Retour" at bounding box center [184, 39] width 38 height 14
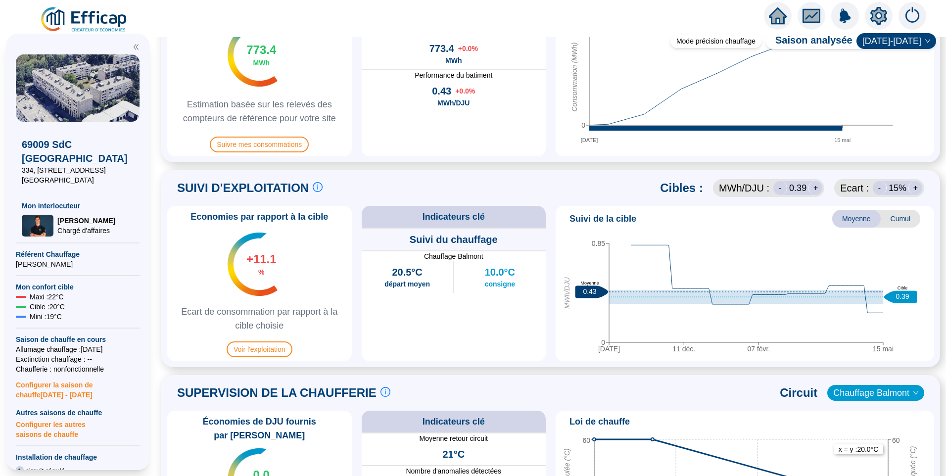
scroll to position [235, 0]
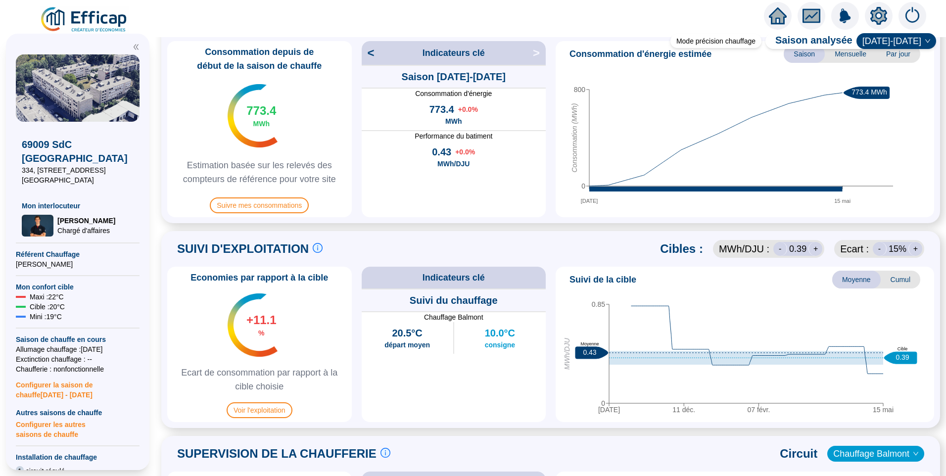
click at [375, 55] on span "<" at bounding box center [368, 53] width 13 height 16
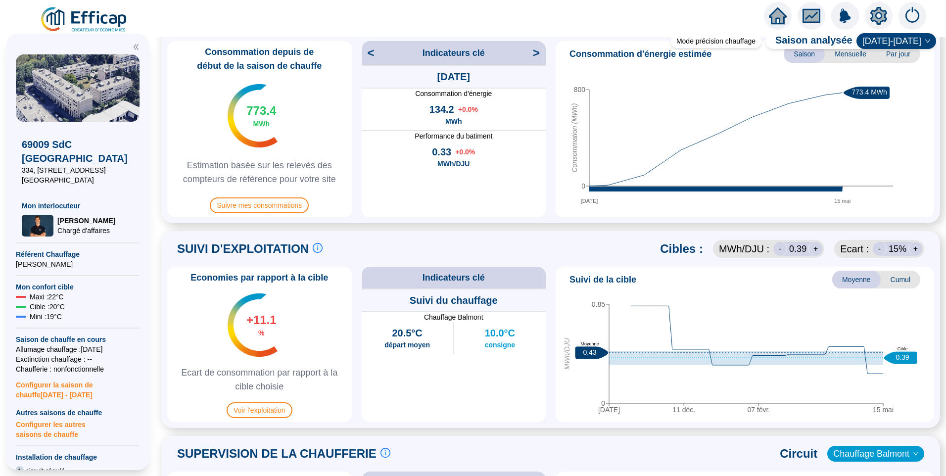
click at [375, 55] on span "<" at bounding box center [368, 53] width 13 height 16
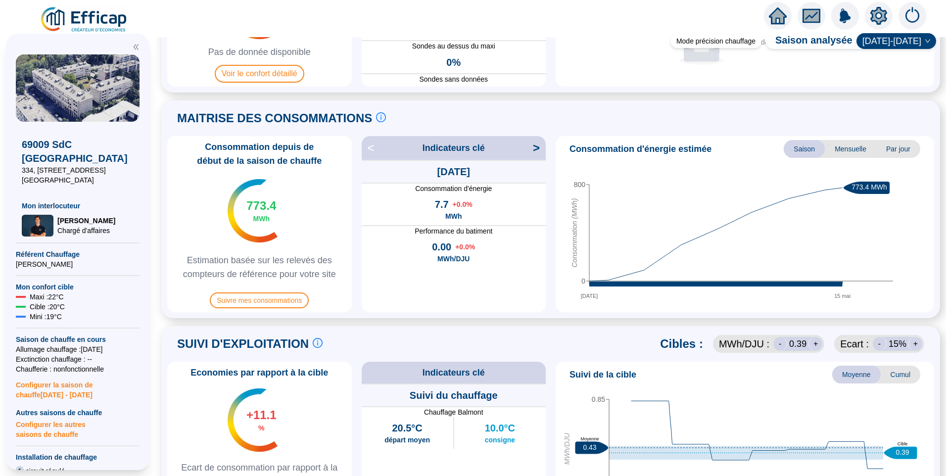
scroll to position [137, 0]
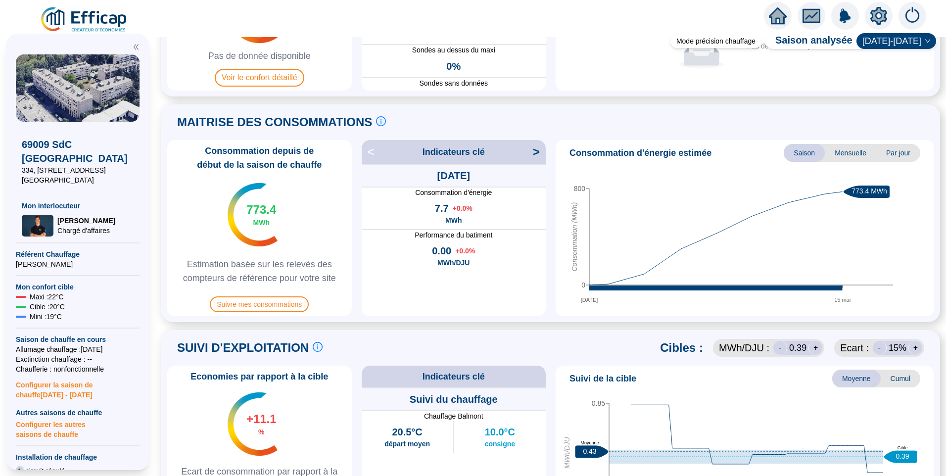
click at [375, 151] on span "<" at bounding box center [368, 152] width 13 height 16
click at [371, 156] on span "<" at bounding box center [368, 152] width 13 height 16
click at [375, 155] on span "<" at bounding box center [368, 152] width 13 height 16
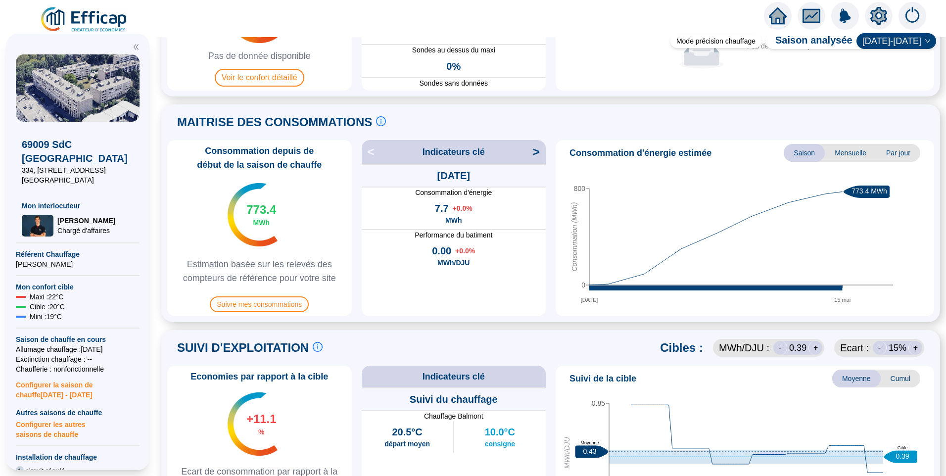
click at [375, 155] on span "<" at bounding box center [368, 152] width 13 height 16
click at [534, 154] on span ">" at bounding box center [539, 152] width 13 height 16
click at [372, 154] on span "<" at bounding box center [368, 152] width 13 height 16
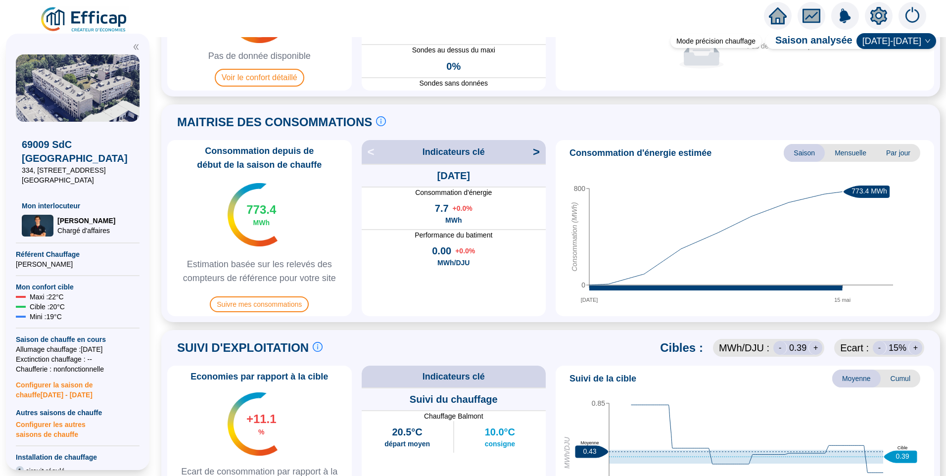
click at [877, 19] on icon "setting" at bounding box center [878, 15] width 17 height 16
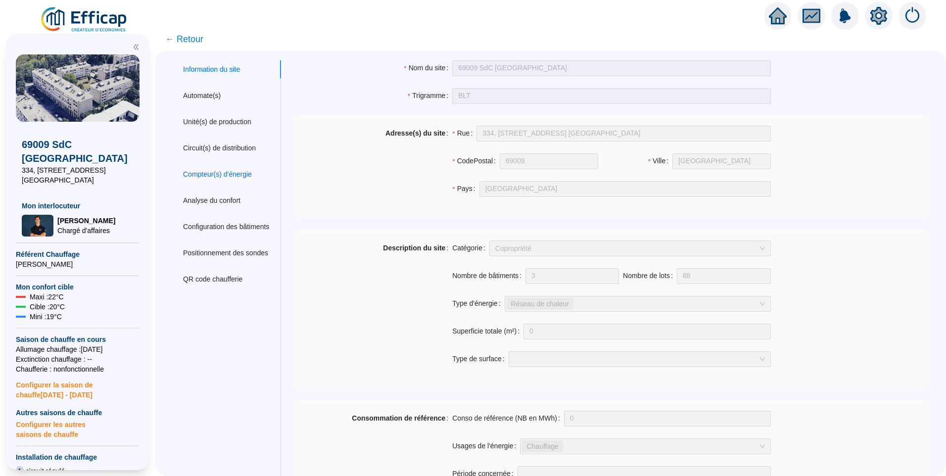
click at [241, 176] on div "Compteur(s) d'énergie" at bounding box center [217, 174] width 69 height 10
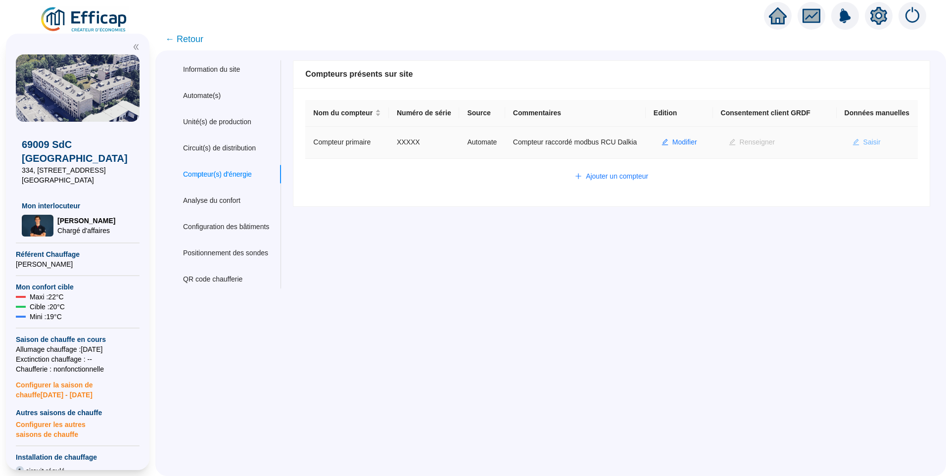
click at [863, 150] on button "Saisir" at bounding box center [866, 143] width 44 height 16
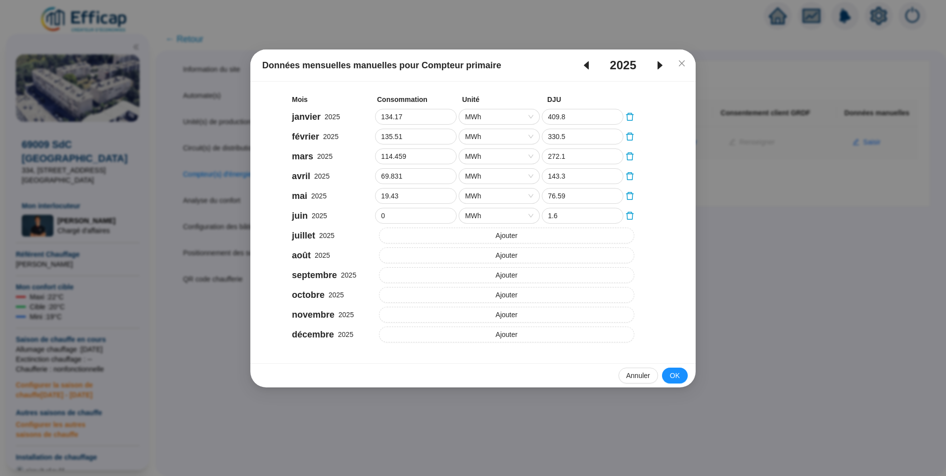
click at [589, 64] on icon "caret-left" at bounding box center [586, 65] width 12 height 12
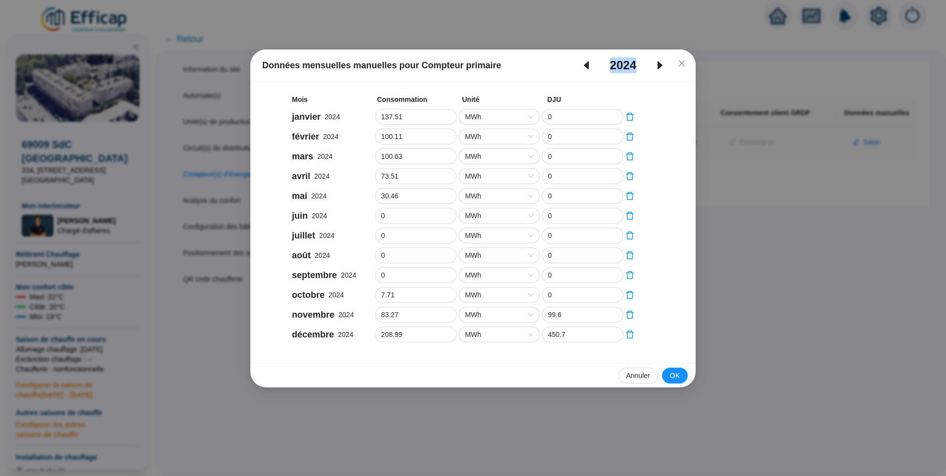
click at [589, 64] on icon "caret-left" at bounding box center [586, 65] width 12 height 12
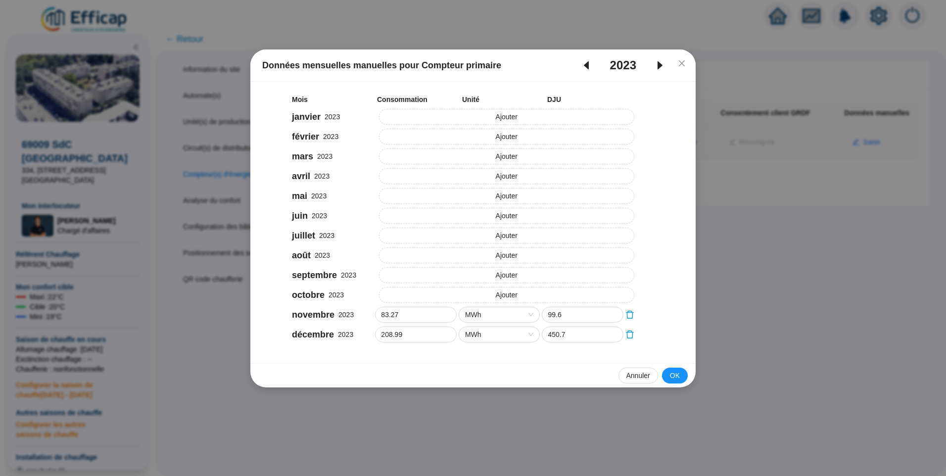
click at [659, 65] on icon "caret-right" at bounding box center [659, 65] width 5 height 8
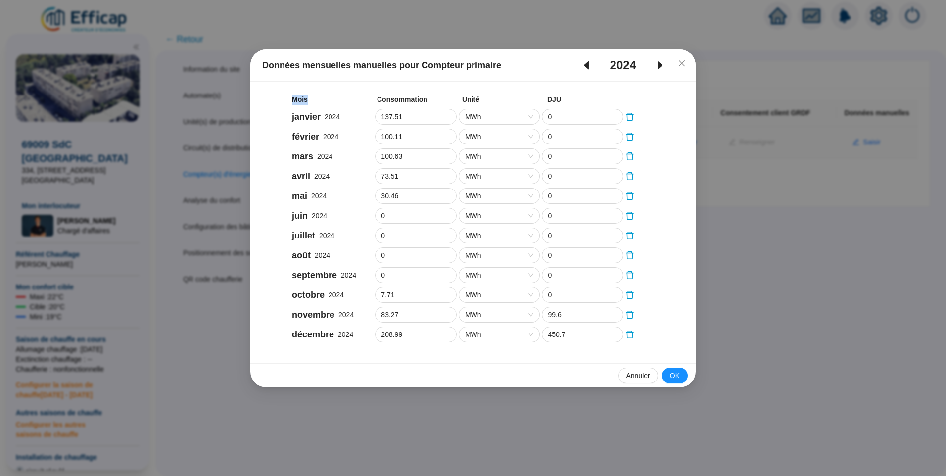
click at [659, 65] on icon "caret-right" at bounding box center [659, 65] width 5 height 8
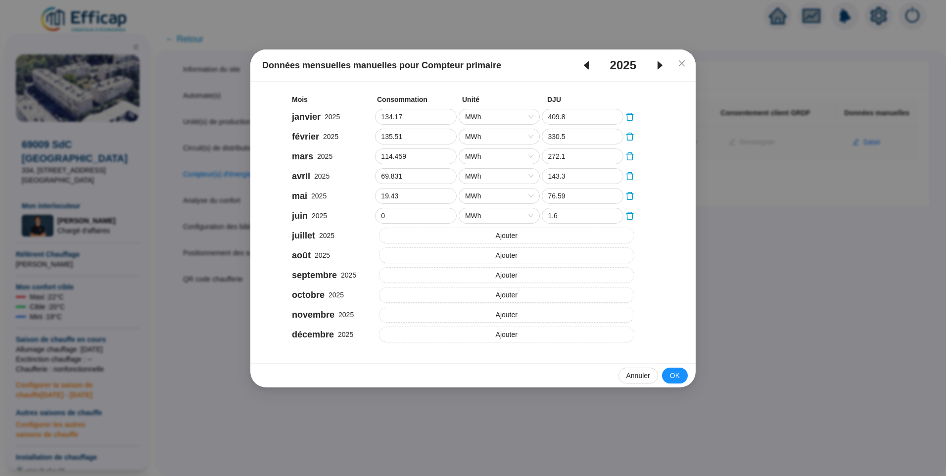
click at [588, 66] on icon "caret-left" at bounding box center [586, 65] width 12 height 12
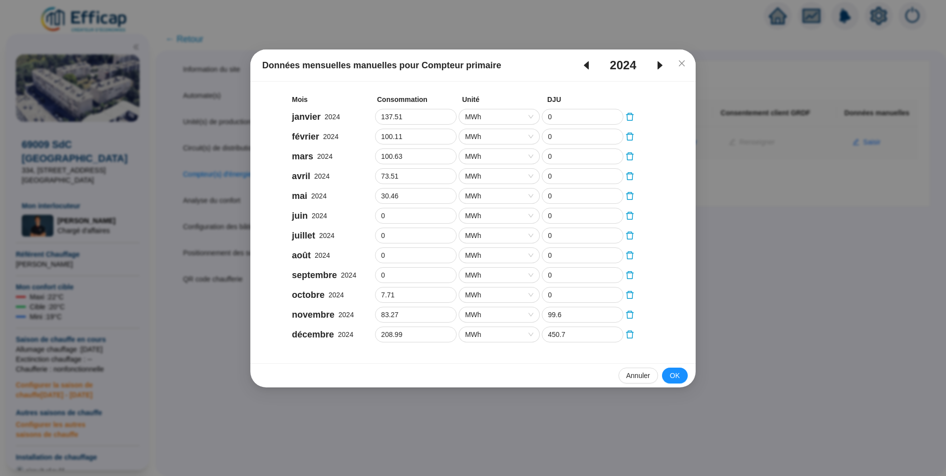
click at [661, 64] on icon "caret-right" at bounding box center [659, 65] width 5 height 8
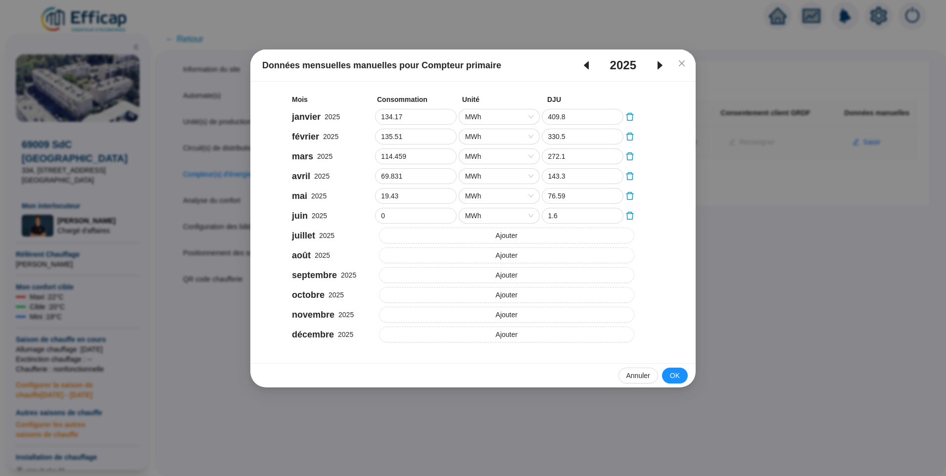
click at [587, 71] on icon "caret-left" at bounding box center [586, 65] width 12 height 12
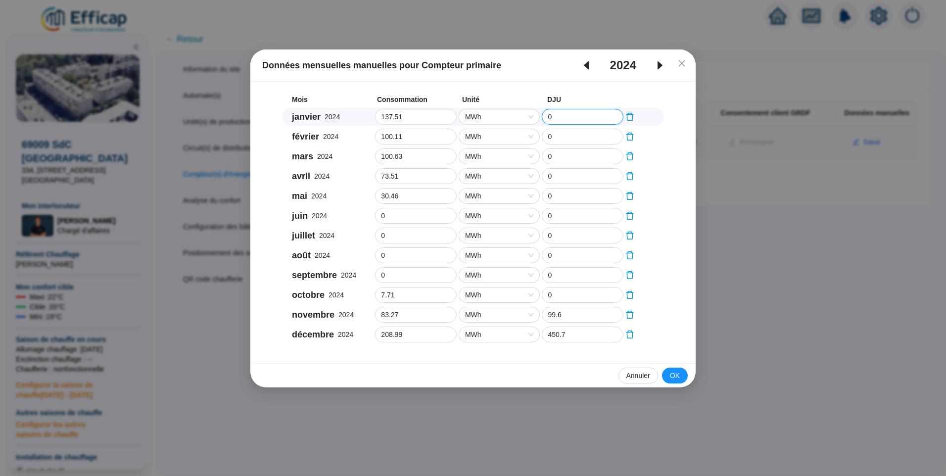
drag, startPoint x: 548, startPoint y: 119, endPoint x: 536, endPoint y: 118, distance: 12.0
click at [536, 118] on div "janvier 2024 137.51 MWh 0" at bounding box center [473, 117] width 382 height 18
click at [549, 115] on input "0" at bounding box center [582, 116] width 81 height 15
drag, startPoint x: 551, startPoint y: 116, endPoint x: 541, endPoint y: 116, distance: 9.4
click at [541, 116] on div "janvier 2024 137.51 MWh 0" at bounding box center [473, 117] width 382 height 18
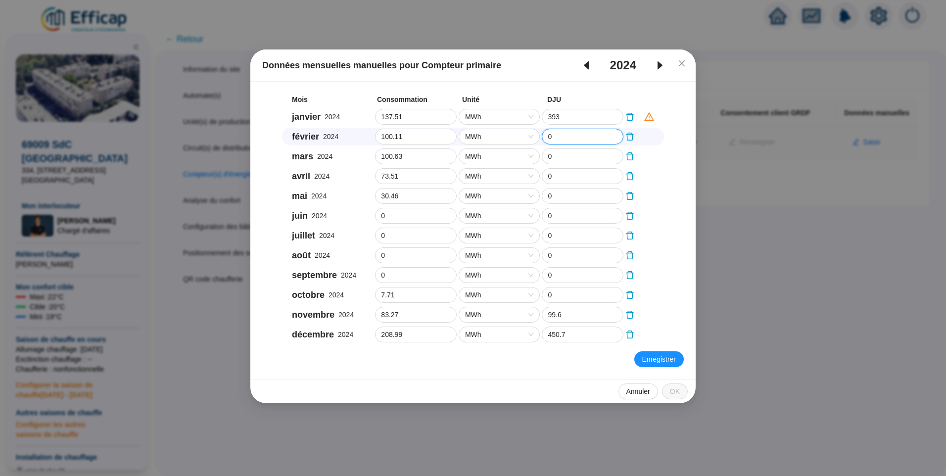
drag, startPoint x: 557, startPoint y: 141, endPoint x: 536, endPoint y: 142, distance: 20.3
click at [536, 142] on div "février 2024 100.11 MWh 0" at bounding box center [473, 137] width 382 height 18
drag, startPoint x: 563, startPoint y: 159, endPoint x: 545, endPoint y: 157, distance: 18.9
click at [545, 157] on input "0" at bounding box center [582, 156] width 81 height 15
click at [531, 185] on div "avril 2024 73.51 MWh 0" at bounding box center [473, 176] width 382 height 18
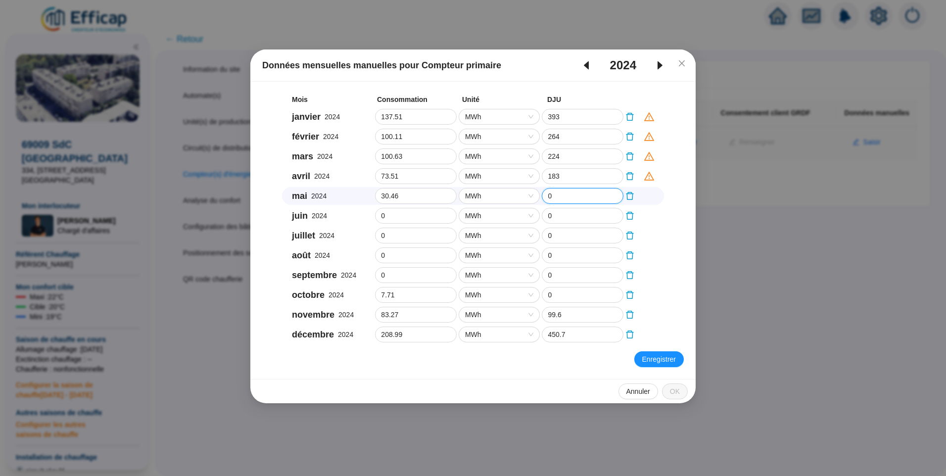
drag, startPoint x: 572, startPoint y: 201, endPoint x: 538, endPoint y: 204, distance: 33.7
click at [538, 204] on div "mai 2024 30.46 MWh 0" at bounding box center [473, 196] width 382 height 18
drag, startPoint x: 560, startPoint y: 215, endPoint x: 541, endPoint y: 213, distance: 18.9
click at [541, 213] on div "juin 2024 0 MWh 0" at bounding box center [473, 216] width 382 height 18
drag, startPoint x: 564, startPoint y: 291, endPoint x: 544, endPoint y: 294, distance: 20.5
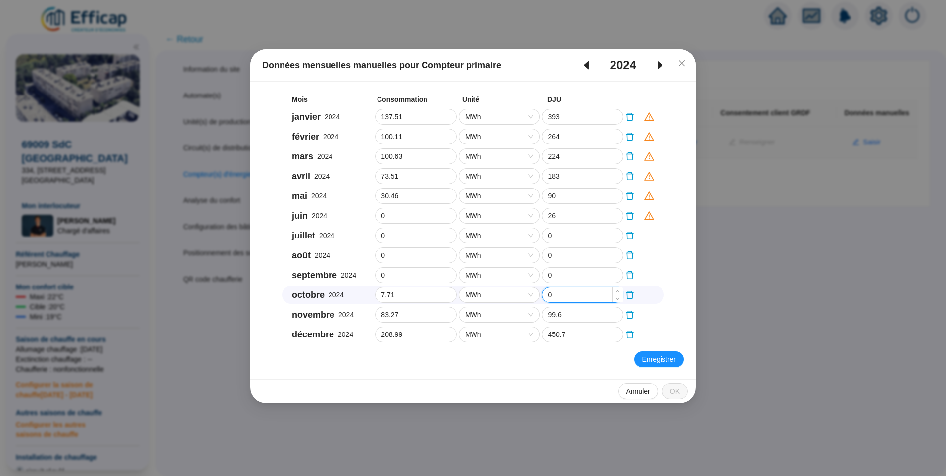
click at [544, 294] on input "0" at bounding box center [582, 294] width 81 height 15
click at [672, 357] on span "Enregistrer" at bounding box center [659, 359] width 34 height 10
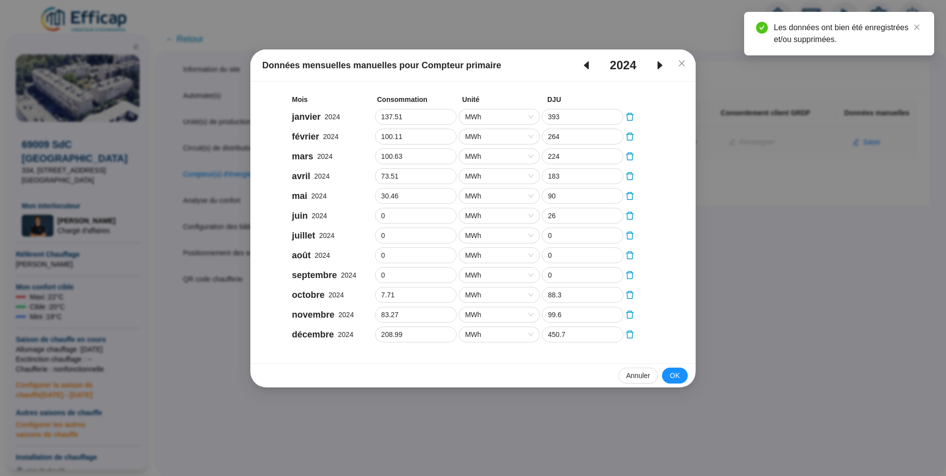
click at [589, 64] on icon "caret-left" at bounding box center [586, 65] width 12 height 12
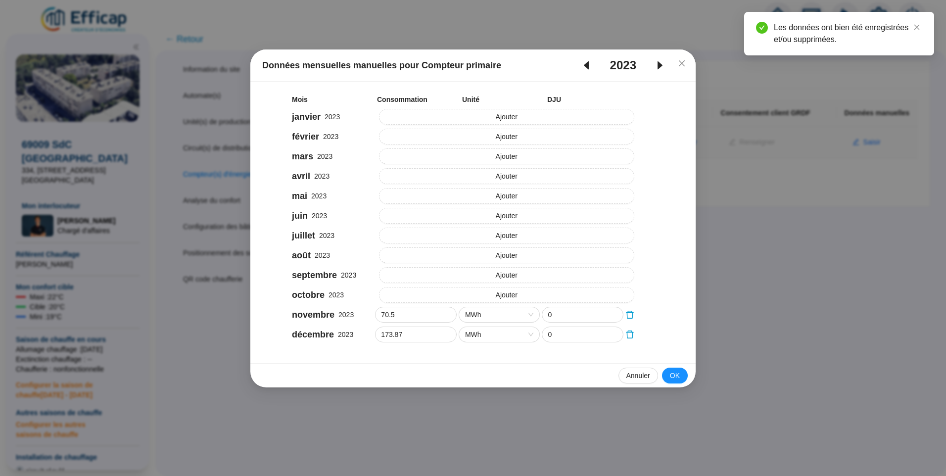
click at [589, 64] on icon "caret-left" at bounding box center [586, 65] width 12 height 12
click at [658, 66] on icon "caret-right" at bounding box center [659, 65] width 5 height 8
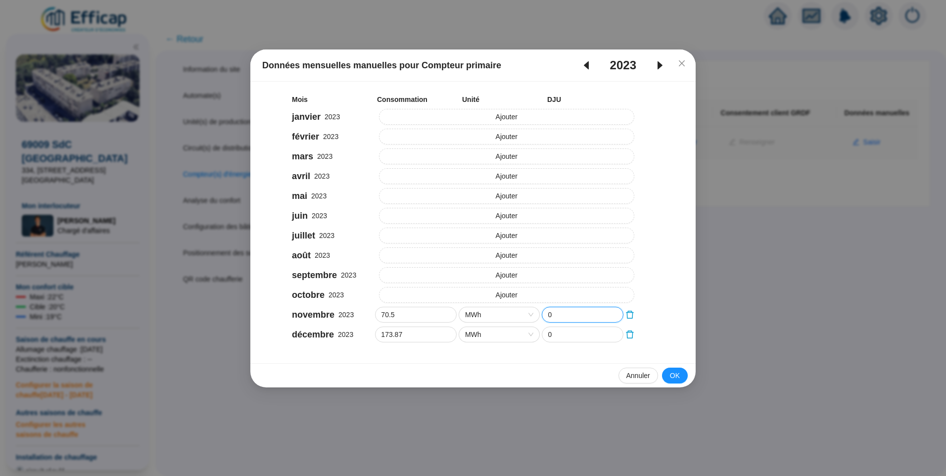
drag, startPoint x: 565, startPoint y: 322, endPoint x: 543, endPoint y: 324, distance: 21.9
click at [543, 324] on div "Mois Consommation Unité DJU janvier 2023 Ajouter février 2023 Ajouter mars 2023…" at bounding box center [473, 219] width 422 height 250
click at [579, 335] on input "0" at bounding box center [582, 334] width 81 height 15
drag, startPoint x: 564, startPoint y: 337, endPoint x: 545, endPoint y: 341, distance: 20.2
click at [545, 341] on input "0" at bounding box center [582, 334] width 81 height 15
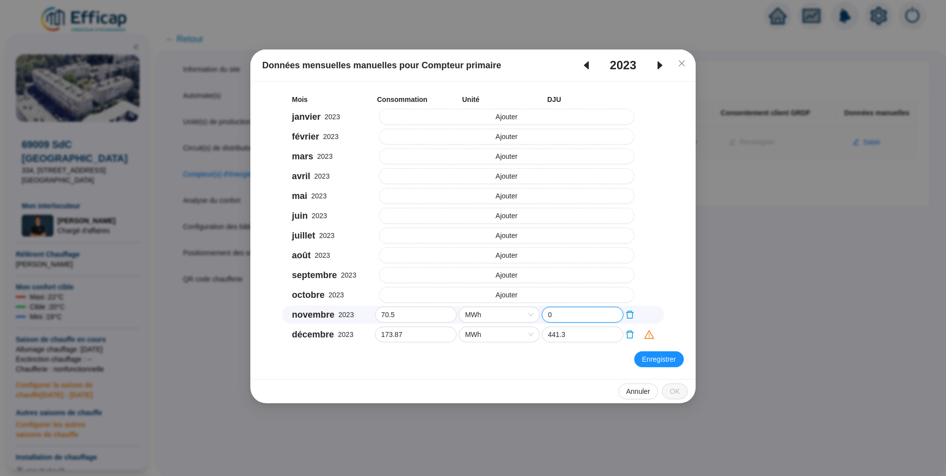
drag, startPoint x: 576, startPoint y: 315, endPoint x: 523, endPoint y: 309, distance: 53.2
click at [523, 309] on div "novembre 2023 70.5 MWh 0" at bounding box center [473, 315] width 382 height 18
click at [655, 360] on span "Enregistrer" at bounding box center [659, 359] width 34 height 10
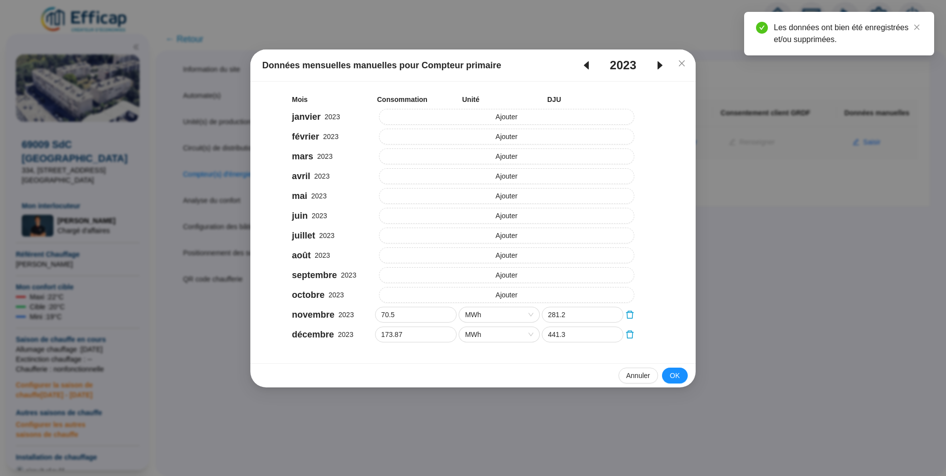
click at [656, 67] on icon "caret-right" at bounding box center [660, 65] width 12 height 12
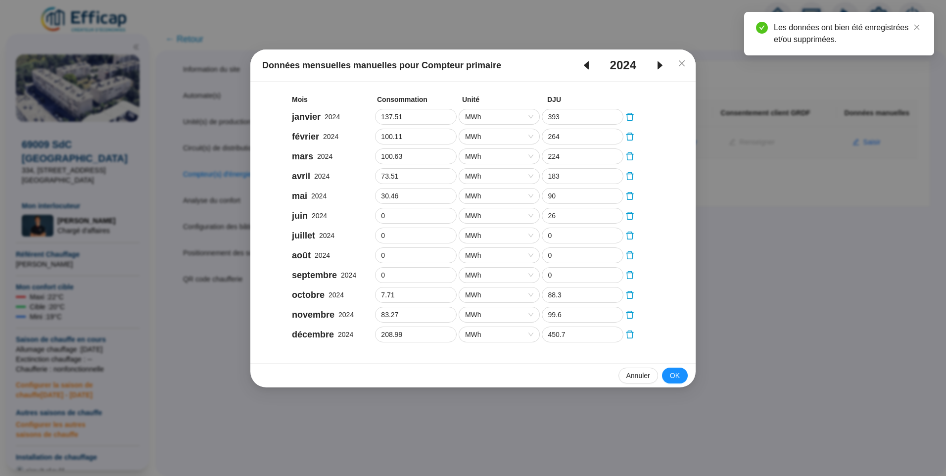
click at [656, 67] on icon "caret-right" at bounding box center [660, 65] width 12 height 12
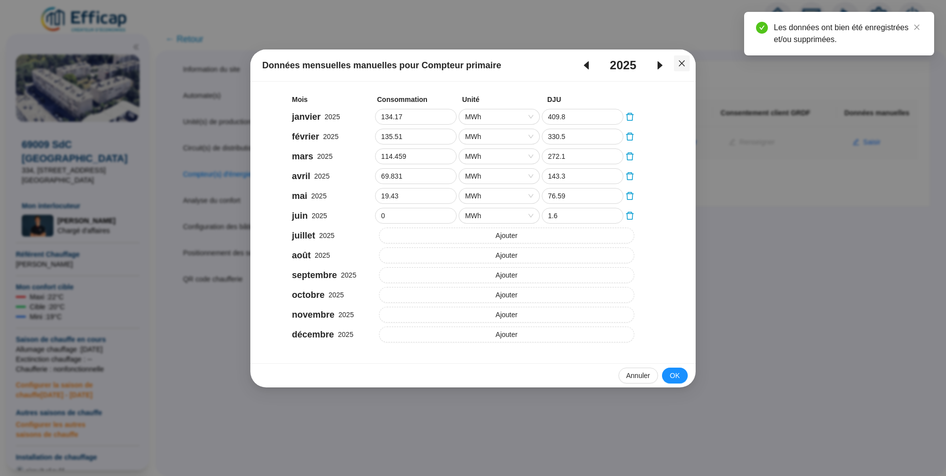
click at [683, 63] on icon "close" at bounding box center [682, 63] width 8 height 8
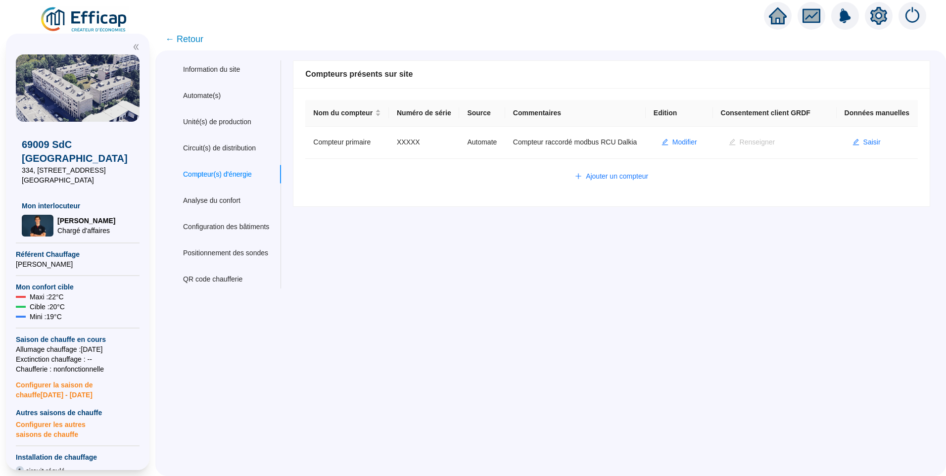
click at [101, 16] on img at bounding box center [85, 20] width 90 height 28
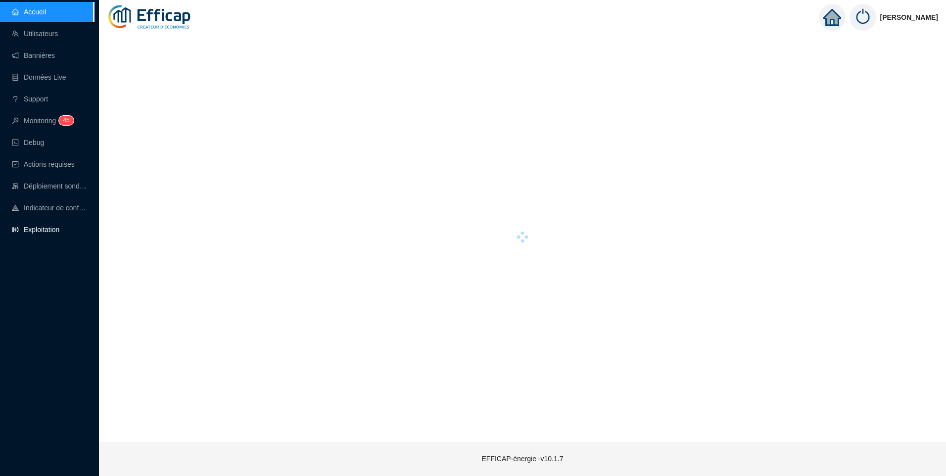
click at [17, 226] on link "Exploitation" at bounding box center [35, 230] width 47 height 8
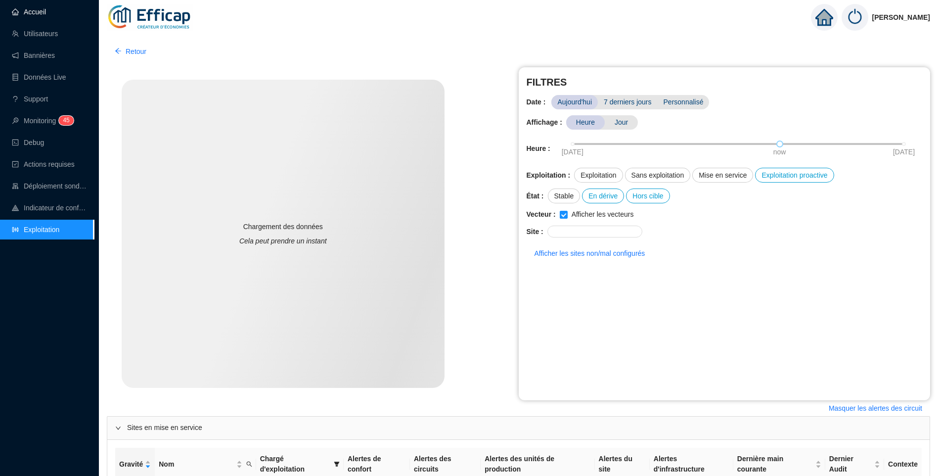
click at [34, 10] on link "Accueil" at bounding box center [29, 12] width 34 height 8
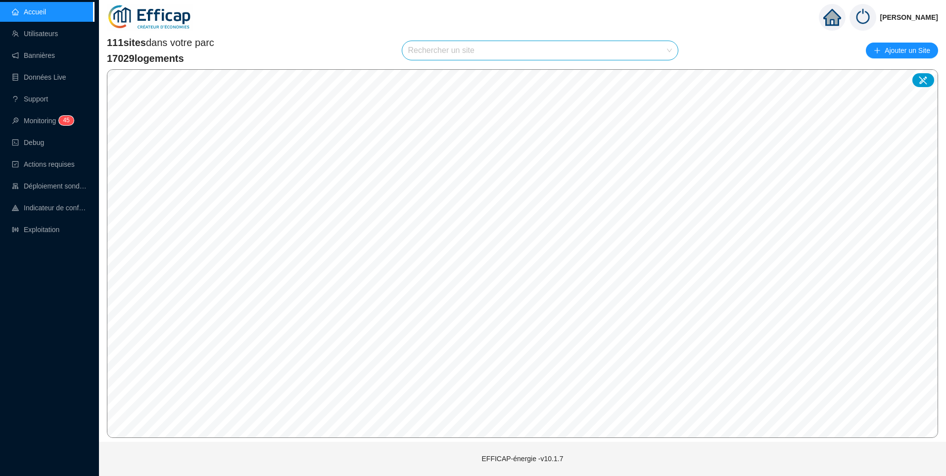
click at [435, 46] on input "search" at bounding box center [535, 50] width 255 height 19
click at [502, 76] on div "69004 - SDC Les Orangers" at bounding box center [542, 74] width 260 height 15
click at [528, 41] on div "69004 - SDC Les Orangers 69004 - SDC Les Orangers" at bounding box center [540, 51] width 277 height 20
click at [524, 50] on span "69004 - SDC Les Orangers" at bounding box center [540, 50] width 264 height 19
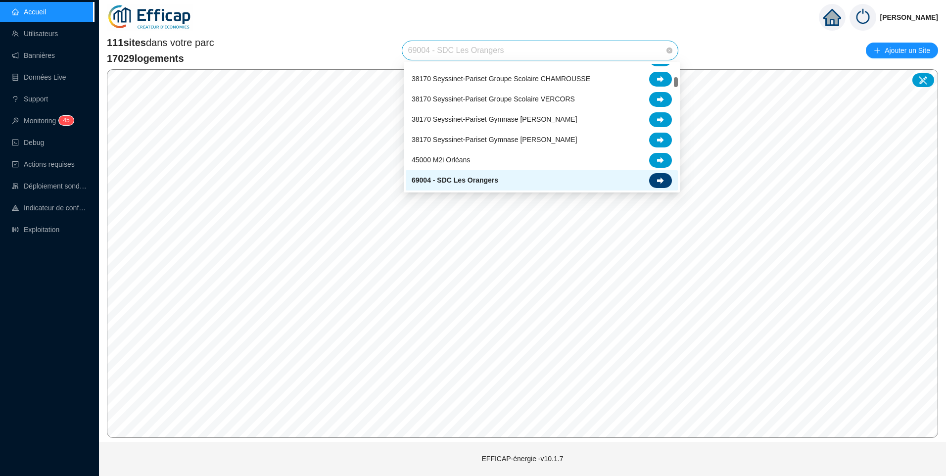
click at [661, 179] on icon at bounding box center [660, 180] width 7 height 6
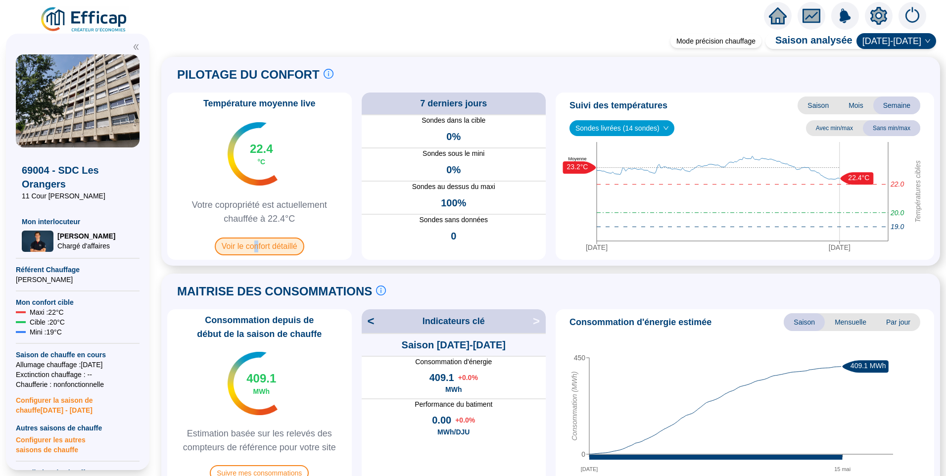
click at [261, 248] on span "Voir le confort détaillé" at bounding box center [260, 246] width 90 height 18
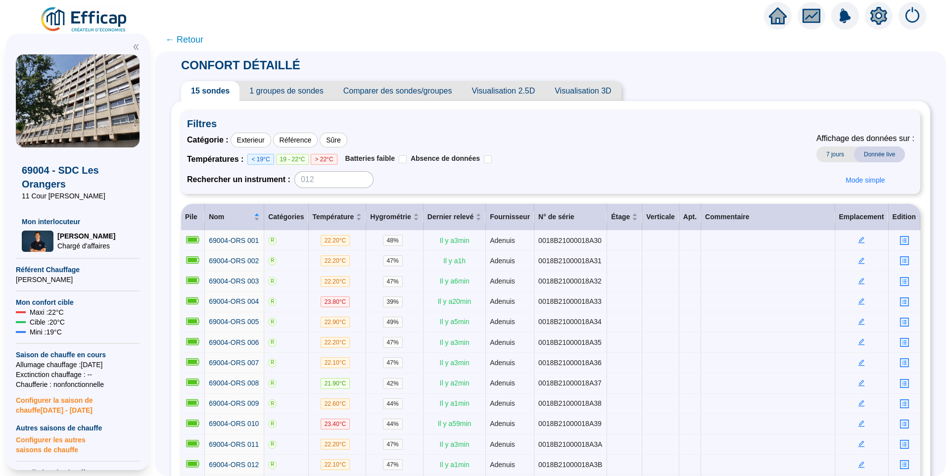
click at [879, 13] on icon "setting" at bounding box center [878, 15] width 7 height 7
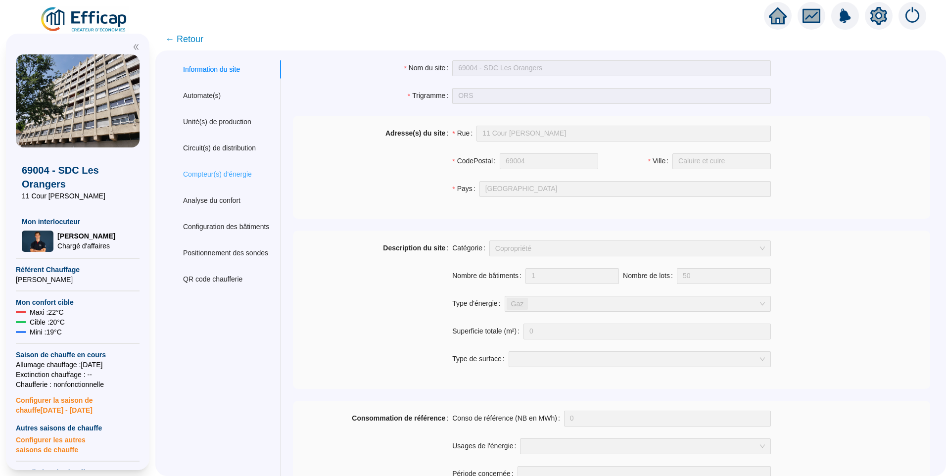
click at [219, 166] on div "Compteur(s) d'énergie" at bounding box center [226, 174] width 110 height 18
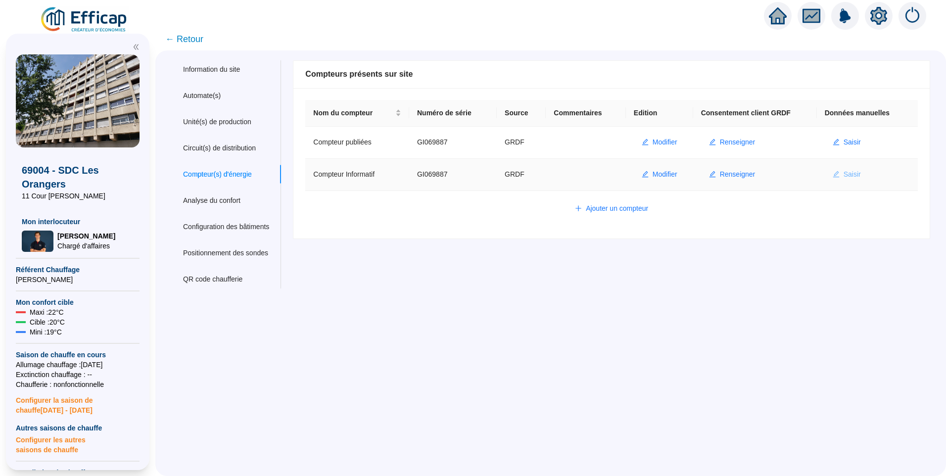
click at [846, 171] on span "Saisir" at bounding box center [851, 174] width 17 height 10
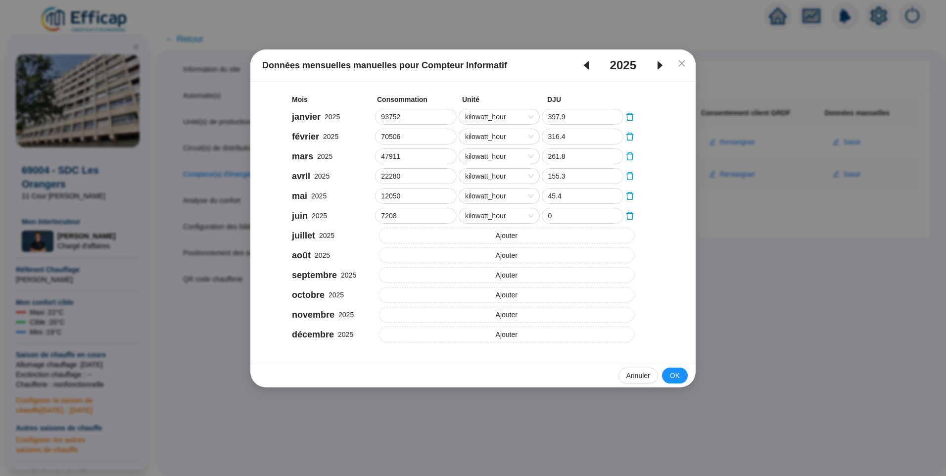
click at [590, 66] on icon "caret-left" at bounding box center [586, 65] width 12 height 12
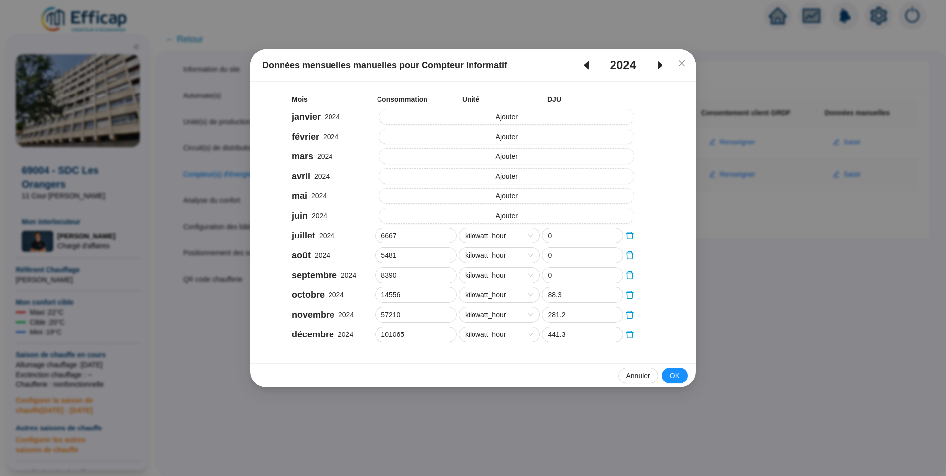
click at [590, 66] on icon "caret-left" at bounding box center [586, 65] width 12 height 12
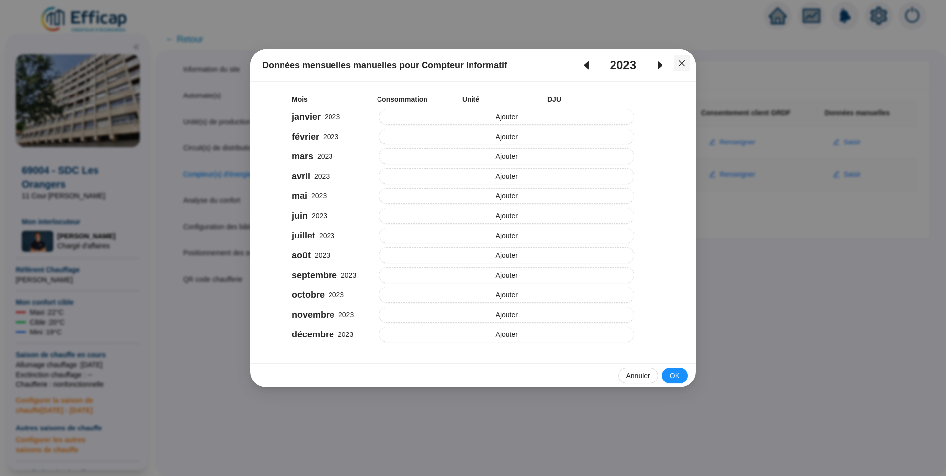
click at [681, 67] on button "Close" at bounding box center [682, 63] width 16 height 16
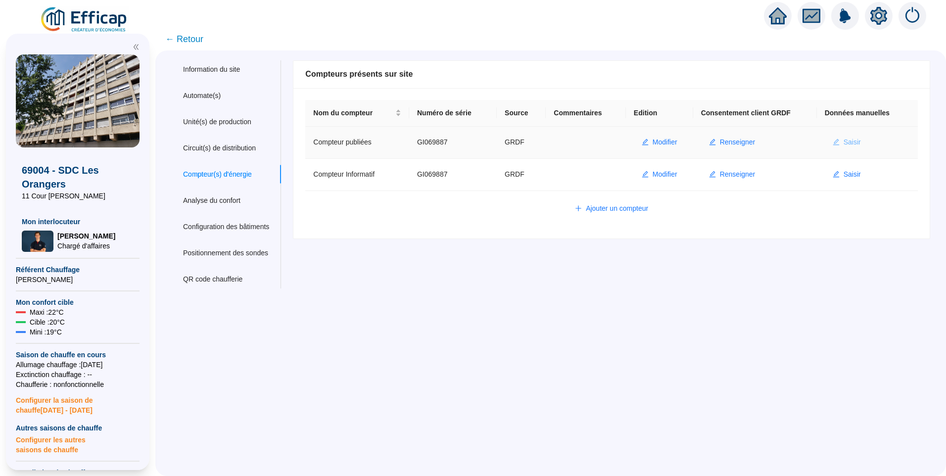
click at [840, 137] on button "Saisir" at bounding box center [847, 143] width 44 height 16
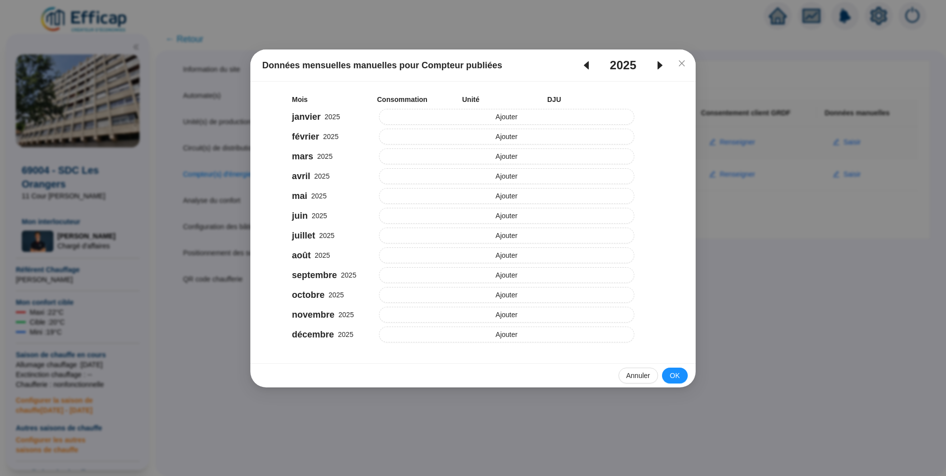
click at [580, 63] on icon "caret-left" at bounding box center [586, 65] width 12 height 12
click at [684, 67] on button "Close" at bounding box center [682, 63] width 16 height 16
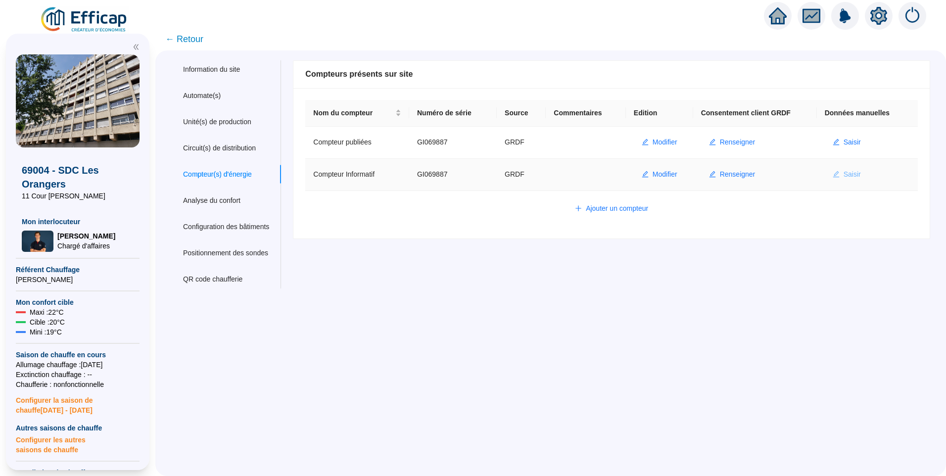
click at [845, 176] on span "Saisir" at bounding box center [851, 174] width 17 height 10
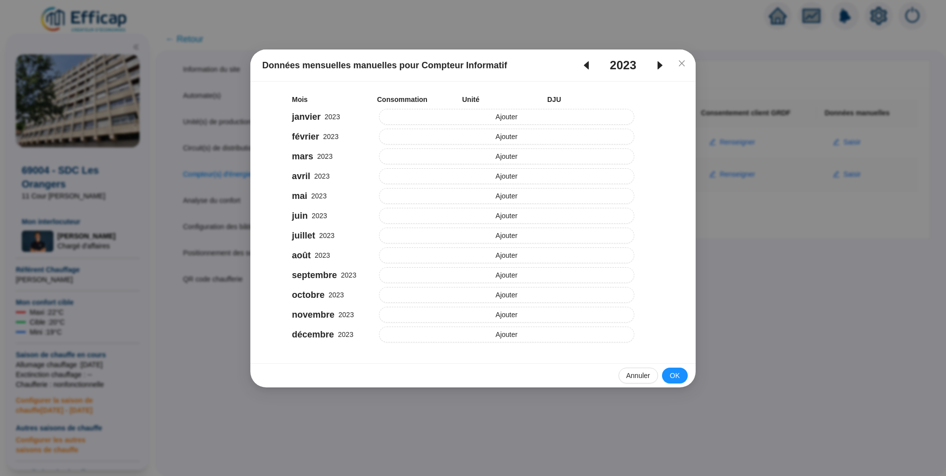
click at [581, 70] on icon "caret-left" at bounding box center [586, 65] width 12 height 12
click at [661, 71] on div "2022" at bounding box center [622, 65] width 101 height 16
click at [660, 70] on icon "caret-right" at bounding box center [660, 65] width 12 height 12
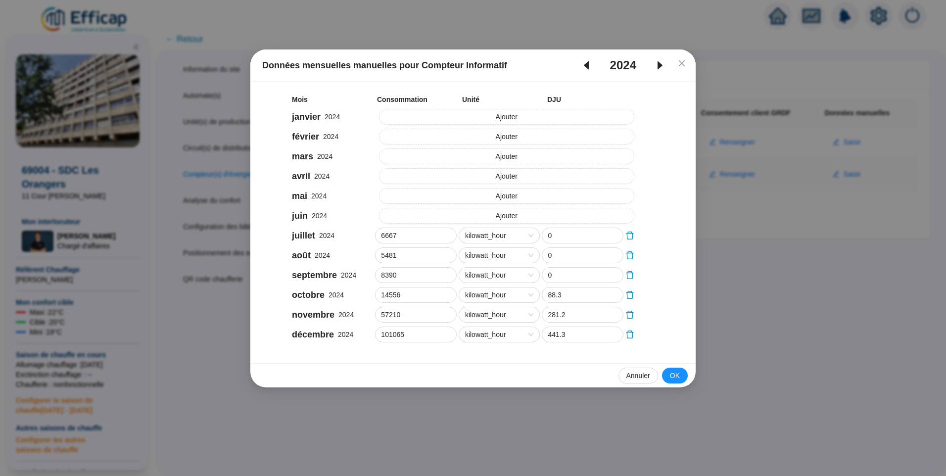
click at [660, 70] on icon "caret-right" at bounding box center [660, 65] width 12 height 12
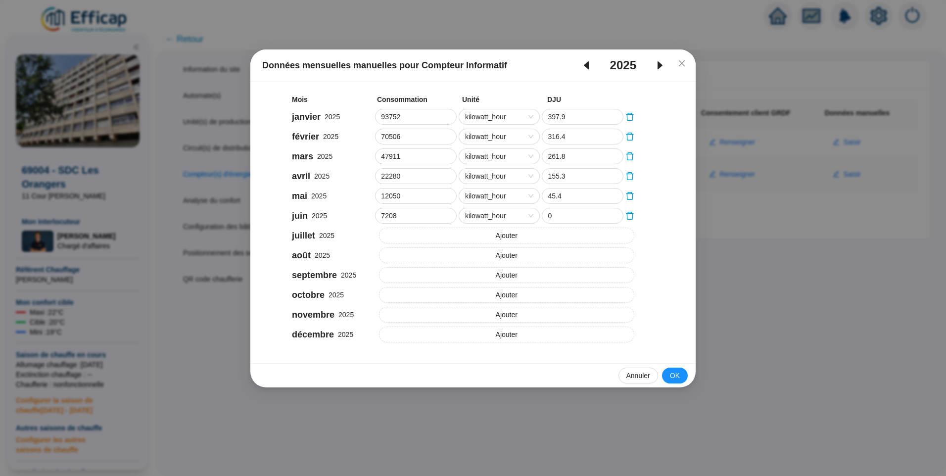
click at [586, 66] on icon "caret-left" at bounding box center [586, 65] width 5 height 8
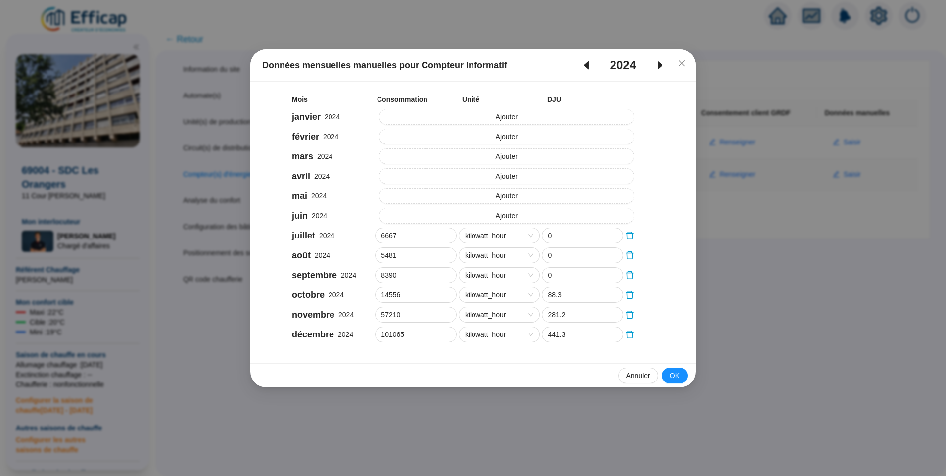
click at [661, 70] on icon "caret-right" at bounding box center [660, 65] width 12 height 12
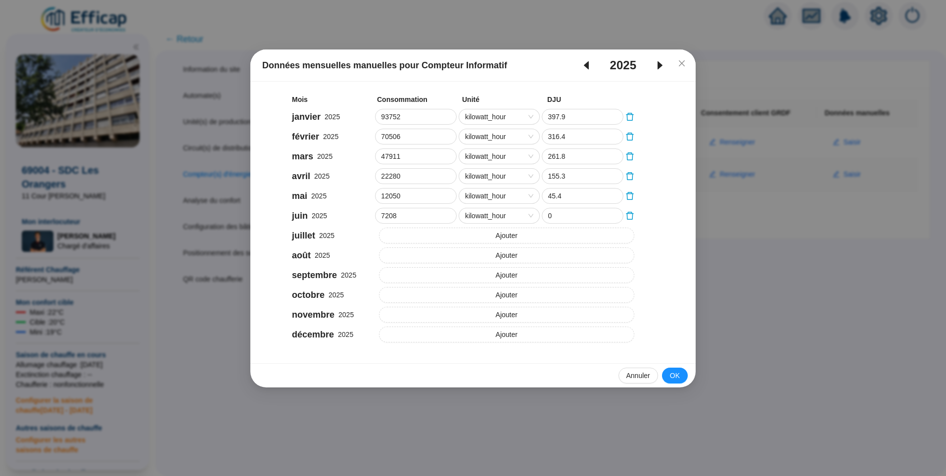
click at [589, 68] on icon "caret-left" at bounding box center [586, 65] width 12 height 12
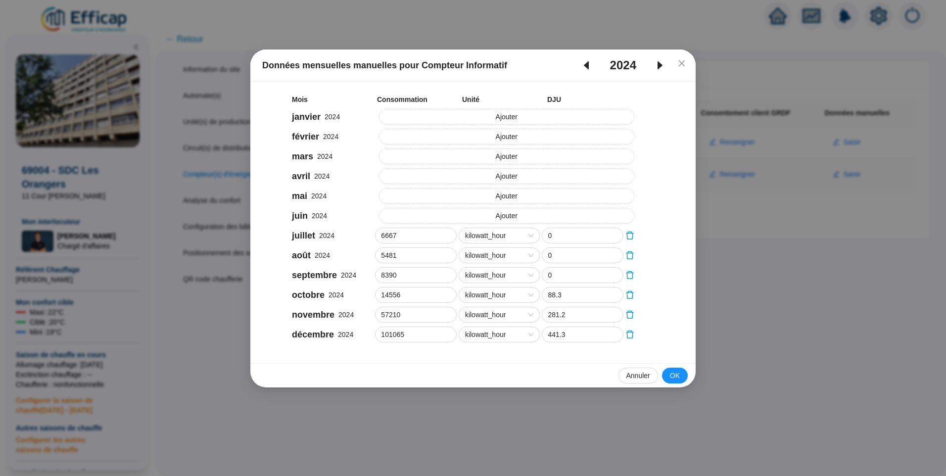
click at [659, 64] on icon "caret-right" at bounding box center [659, 65] width 5 height 8
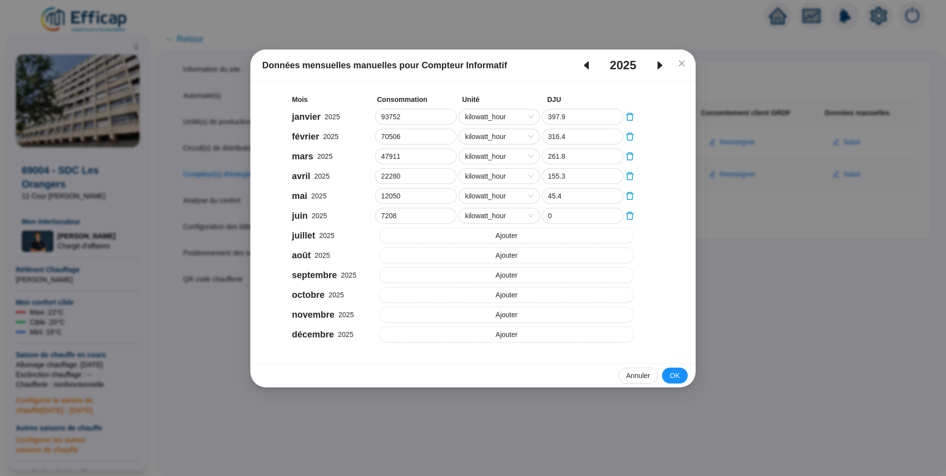
drag, startPoint x: 585, startPoint y: 63, endPoint x: 628, endPoint y: 90, distance: 50.4
click at [585, 64] on icon "caret-left" at bounding box center [586, 65] width 12 height 12
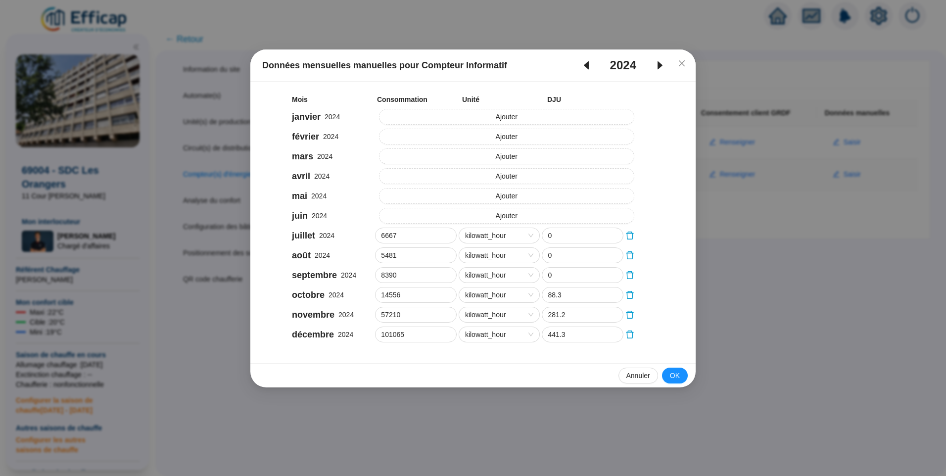
click at [683, 375] on button "OK" at bounding box center [675, 376] width 26 height 16
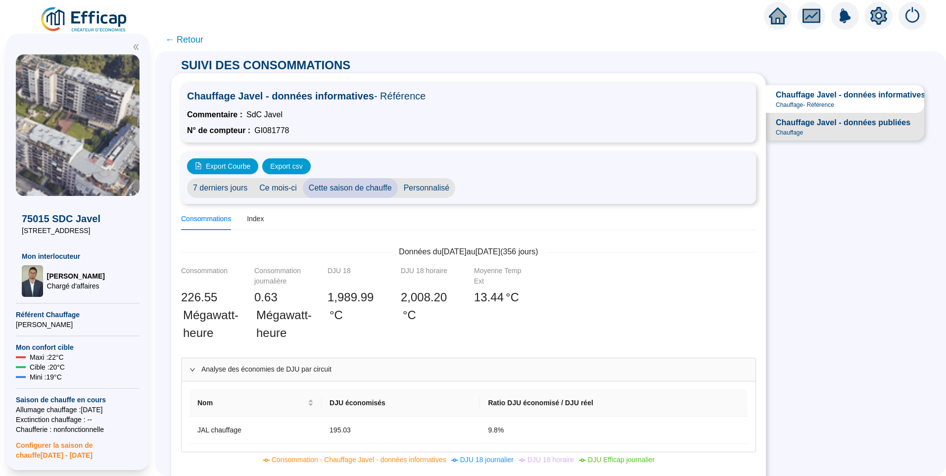
scroll to position [148, 0]
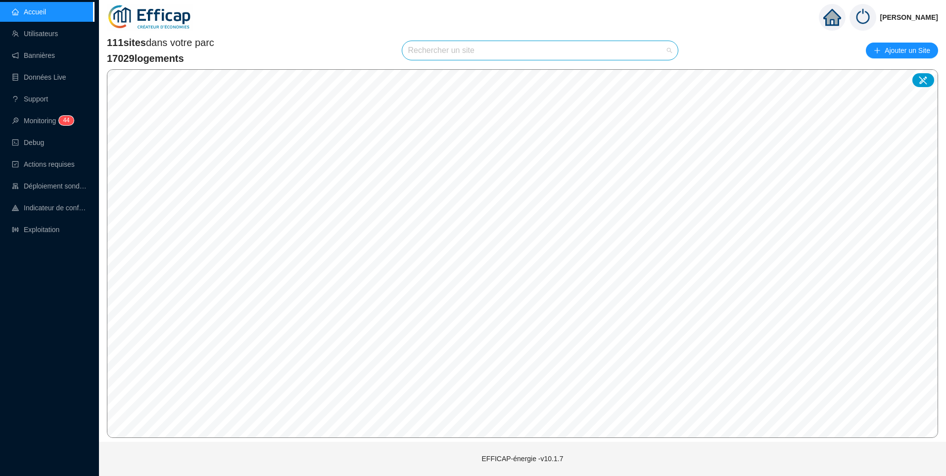
click at [427, 49] on input "search" at bounding box center [535, 50] width 255 height 19
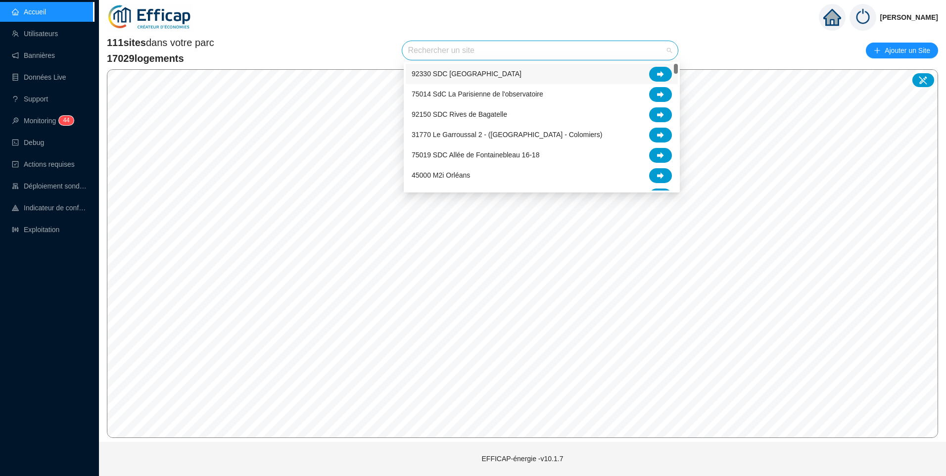
click at [428, 53] on input "search" at bounding box center [535, 50] width 255 height 19
type input "era"
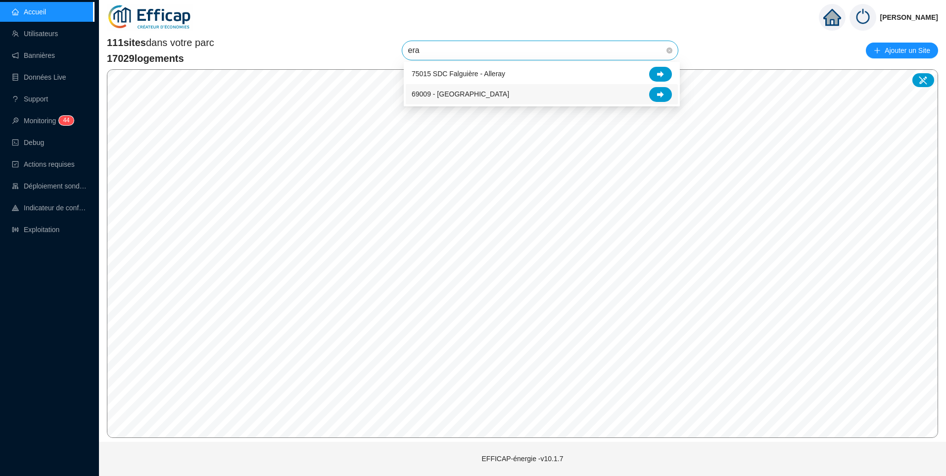
click at [460, 97] on span "69009 - [GEOGRAPHIC_DATA]" at bounding box center [460, 94] width 97 height 10
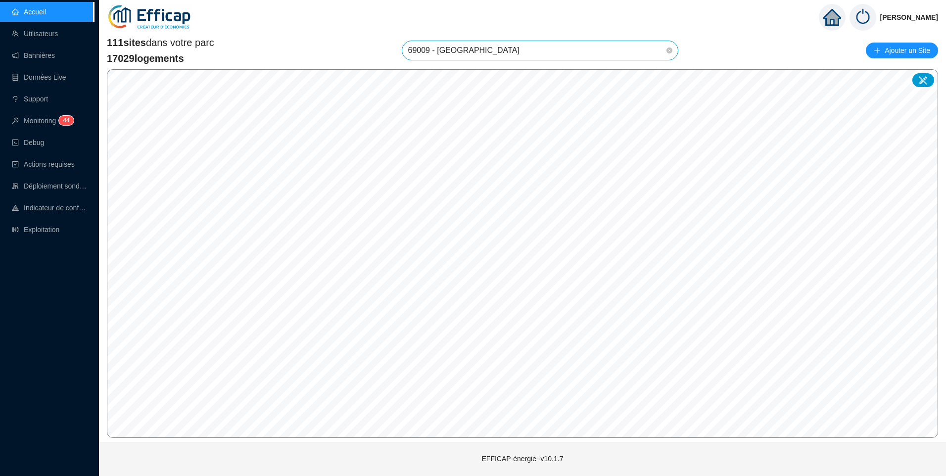
click at [534, 47] on span "69009 - [GEOGRAPHIC_DATA]" at bounding box center [540, 50] width 264 height 19
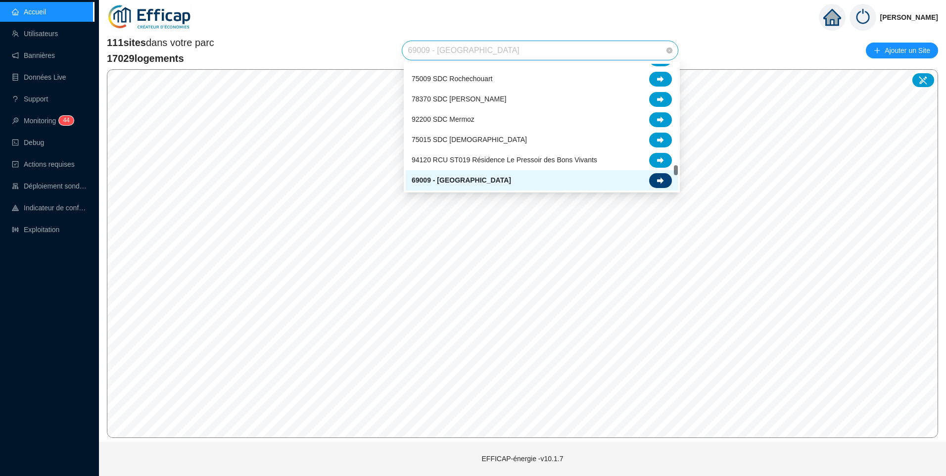
click at [659, 180] on icon at bounding box center [660, 180] width 7 height 6
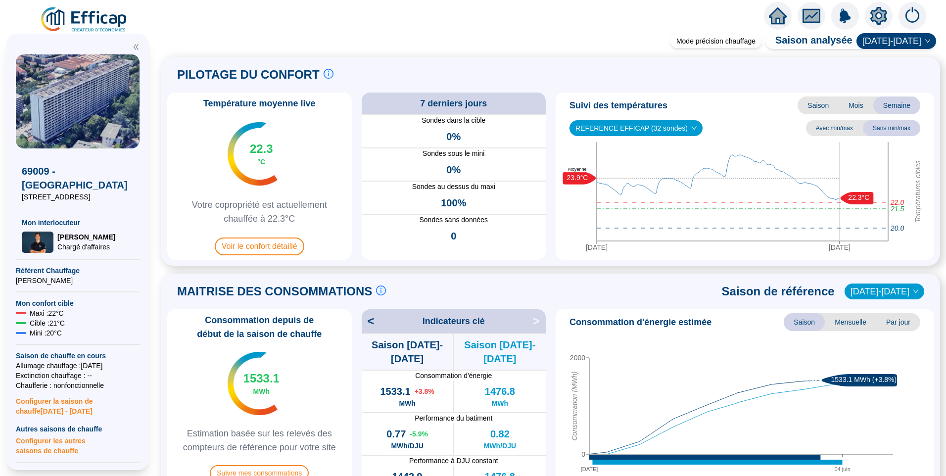
click at [870, 19] on icon "setting" at bounding box center [879, 16] width 18 height 18
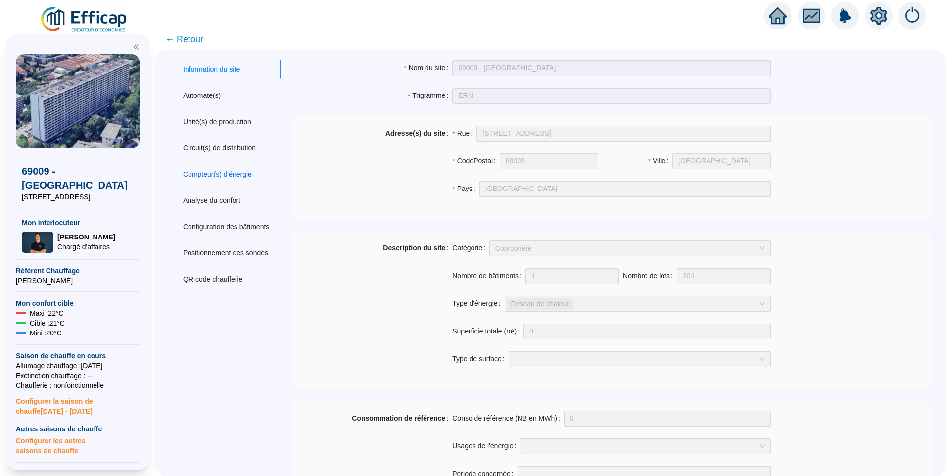
click at [235, 177] on div "Compteur(s) d'énergie" at bounding box center [217, 174] width 69 height 10
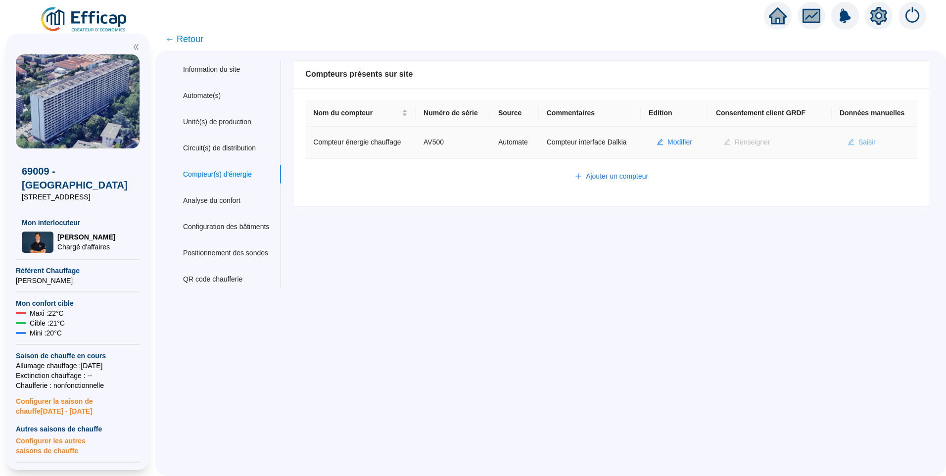
click at [863, 143] on span "Saisir" at bounding box center [866, 142] width 17 height 10
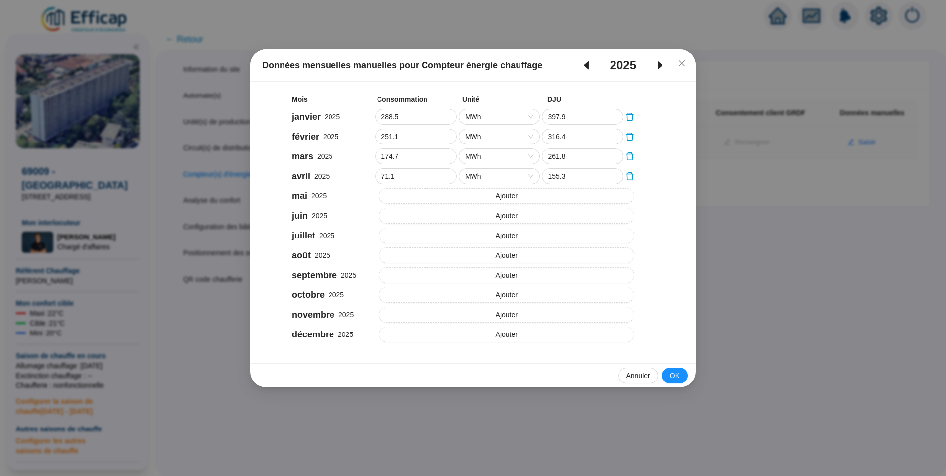
click at [590, 67] on icon "caret-left" at bounding box center [586, 65] width 12 height 12
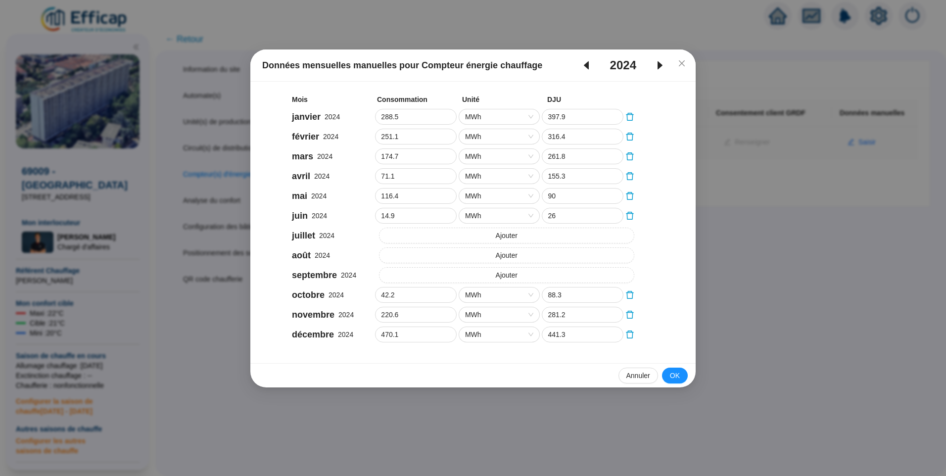
click at [662, 63] on icon "caret-right" at bounding box center [660, 65] width 12 height 12
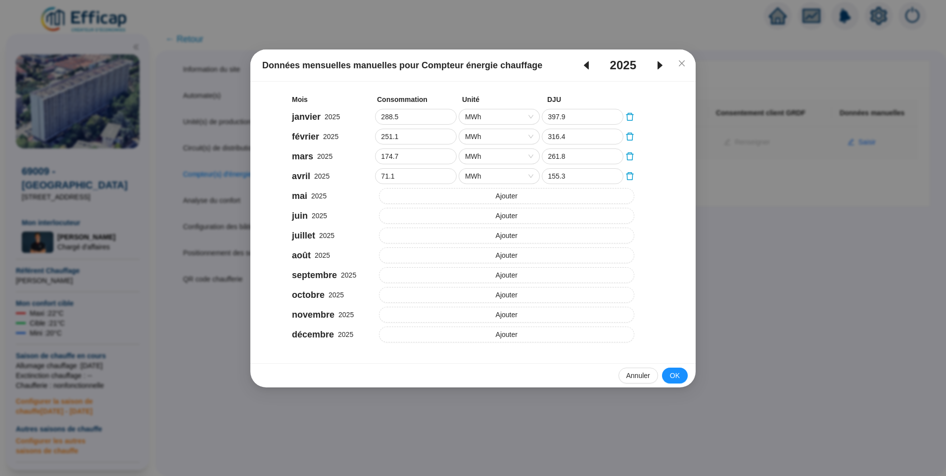
click at [587, 64] on icon "caret-left" at bounding box center [586, 65] width 5 height 8
type input "310.7"
type input "393"
type input "193.8"
type input "264"
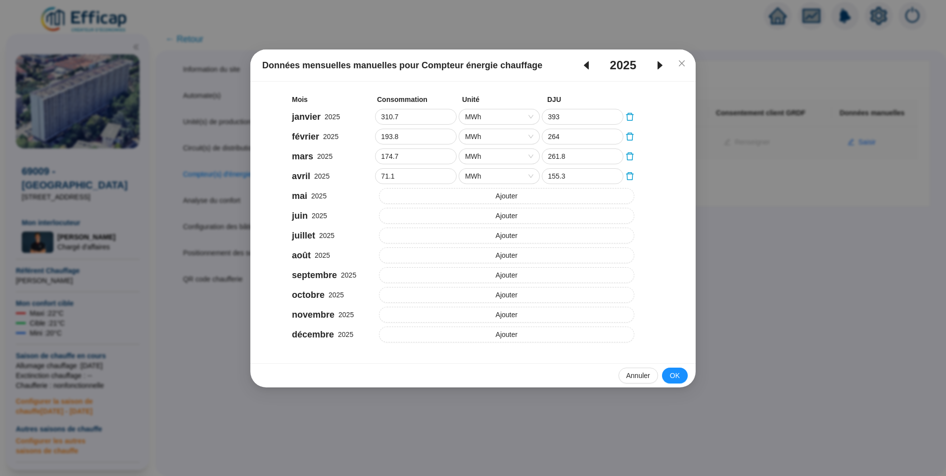
type input "183.7"
type input "224"
type input "91.4"
type input "183"
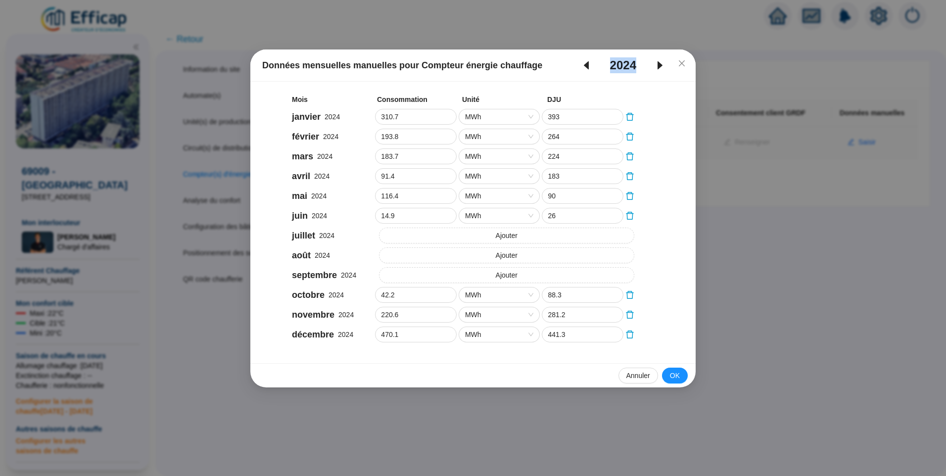
click at [587, 64] on icon "caret-left" at bounding box center [586, 65] width 5 height 8
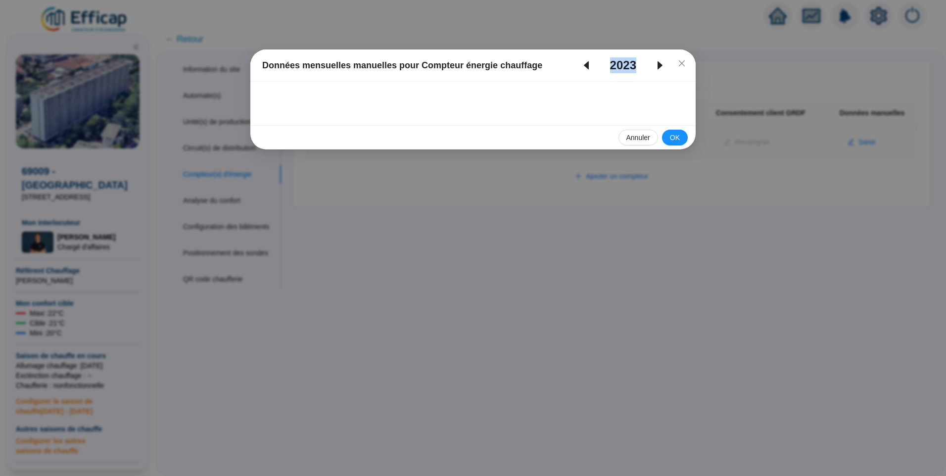
click at [587, 64] on icon "caret-left" at bounding box center [586, 65] width 5 height 8
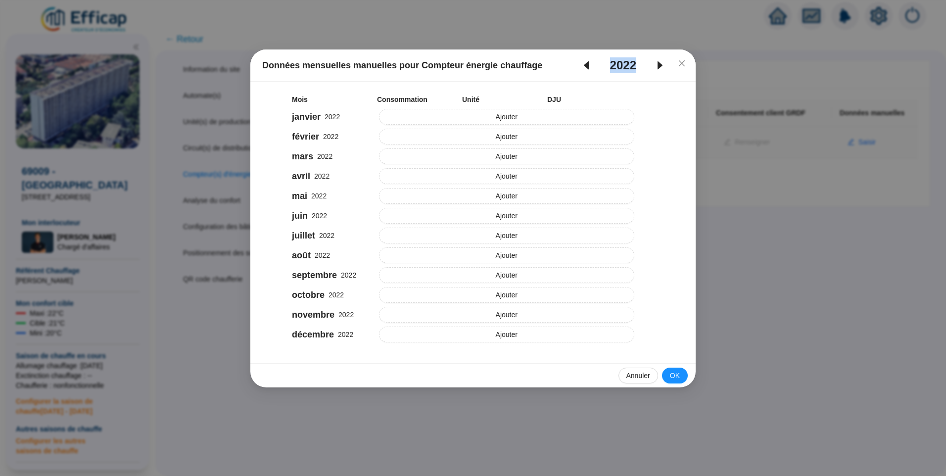
click at [660, 65] on icon "caret-right" at bounding box center [659, 65] width 5 height 8
type input "42.2"
type input "88.3"
type input "220.6"
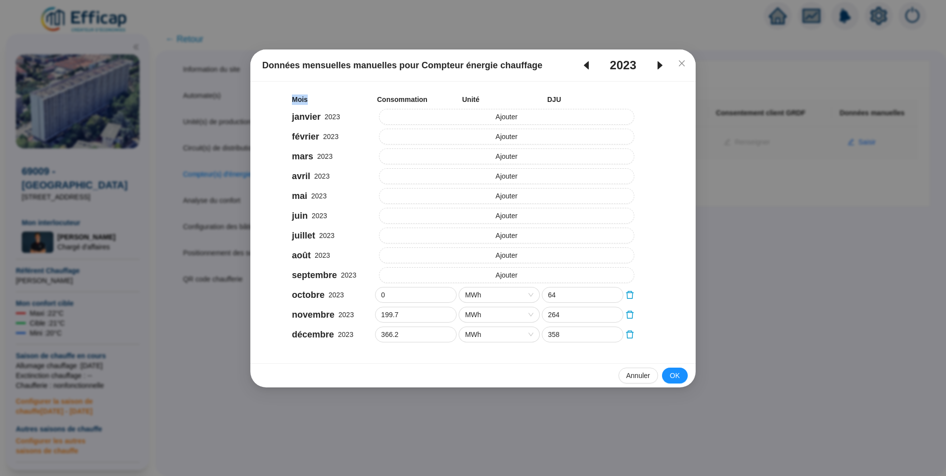
type input "281.2"
type input "470.1"
type input "441.3"
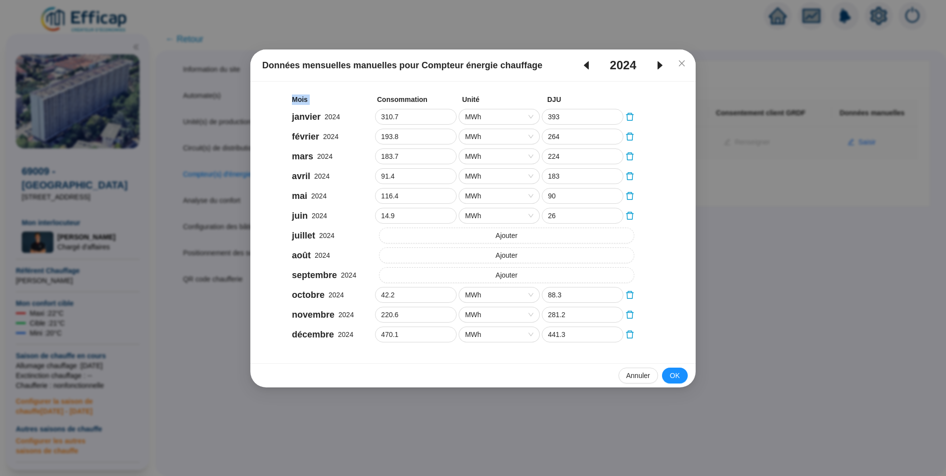
click at [660, 65] on icon "caret-right" at bounding box center [659, 65] width 5 height 8
type input "288.5"
type input "397.9"
type input "251.1"
type input "316.4"
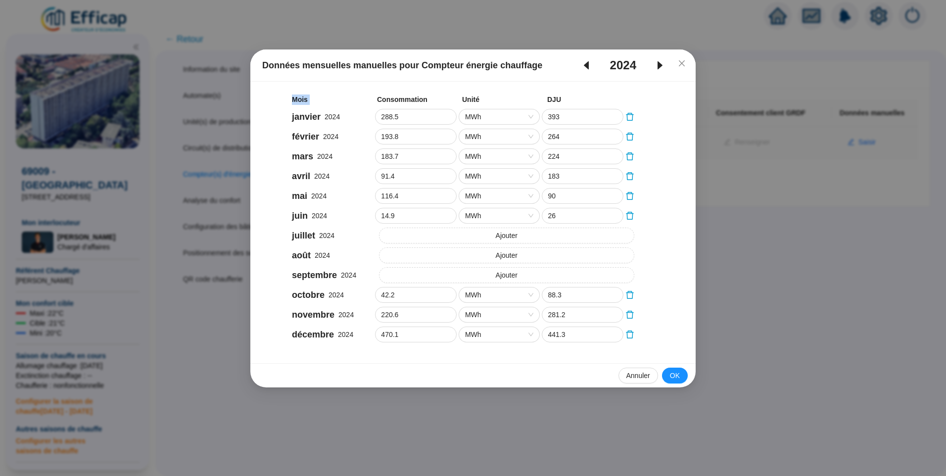
type input "174.7"
type input "261.8"
type input "71.1"
type input "155.3"
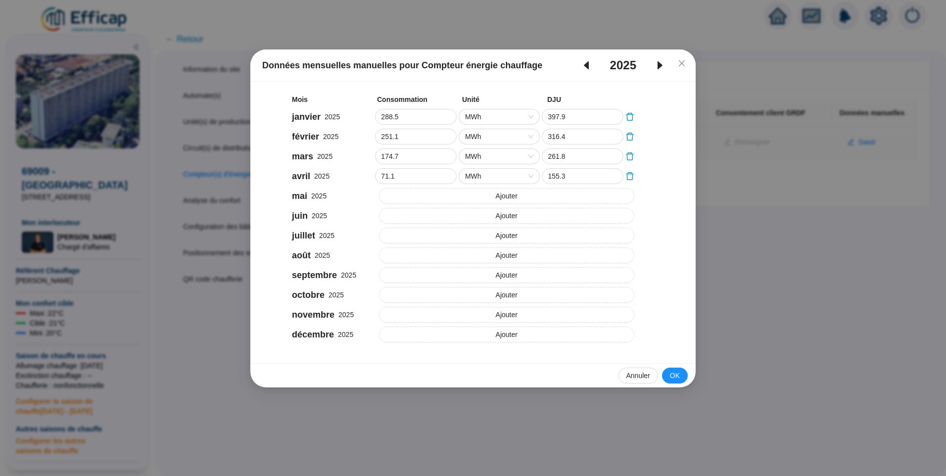
click at [660, 65] on icon "caret-right" at bounding box center [659, 65] width 5 height 8
click at [593, 66] on span "caret-left" at bounding box center [586, 65] width 28 height 12
type input "310.7"
type input "393"
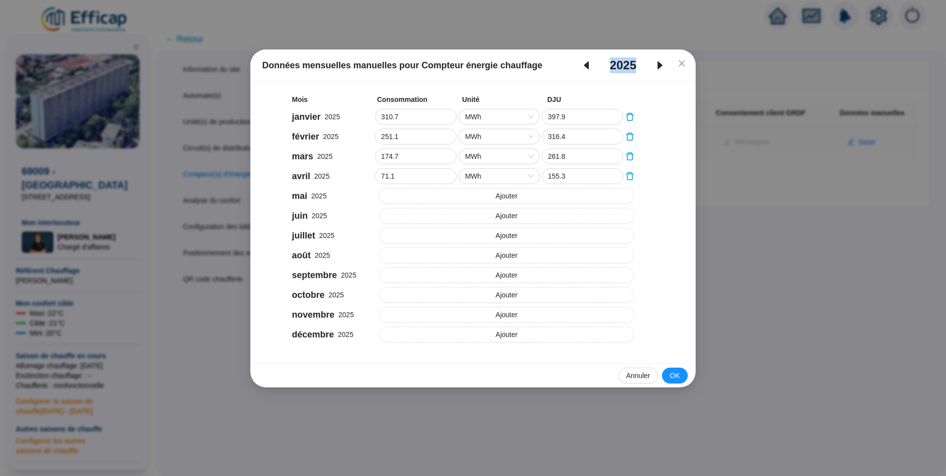
type input "193.8"
type input "264"
type input "183.7"
type input "224"
type input "91.4"
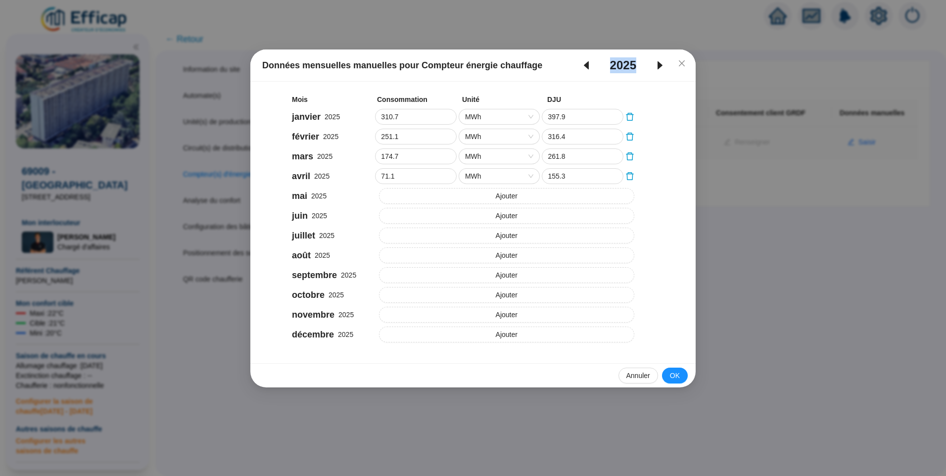
type input "183"
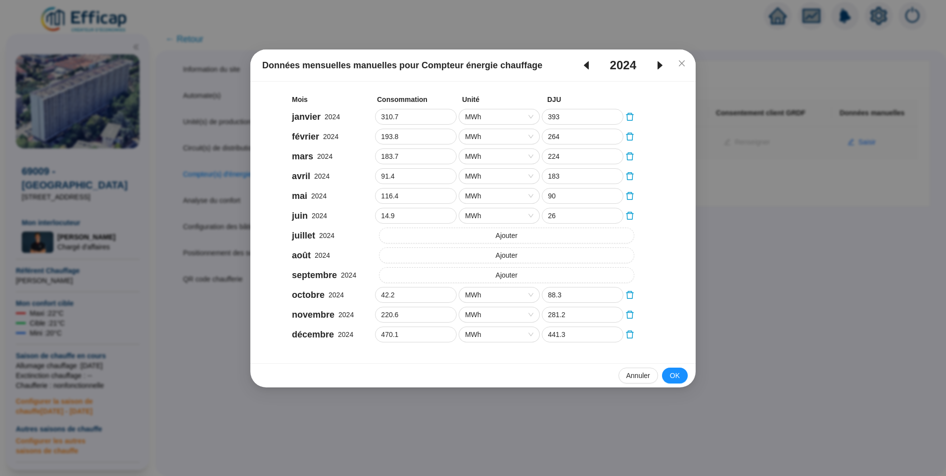
click at [660, 67] on icon "caret-right" at bounding box center [659, 65] width 5 height 8
type input "288.5"
type input "397.9"
type input "251.1"
type input "316.4"
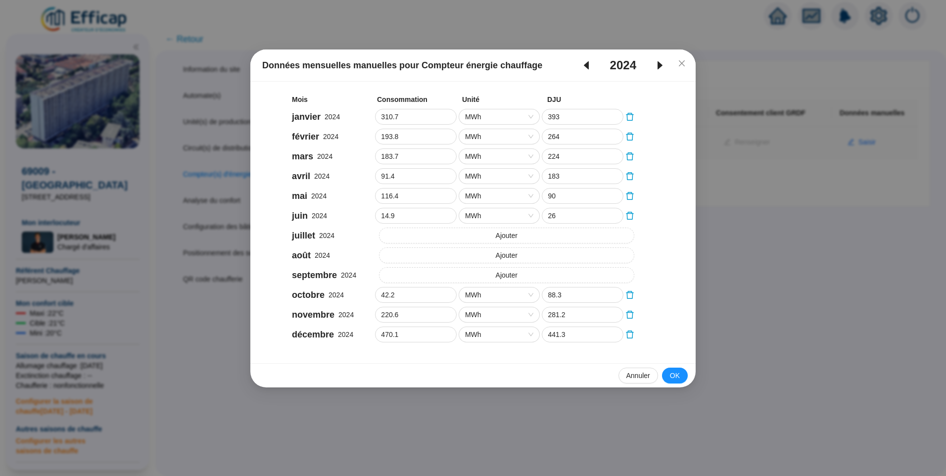
type input "174.7"
type input "261.8"
type input "71.1"
type input "155.3"
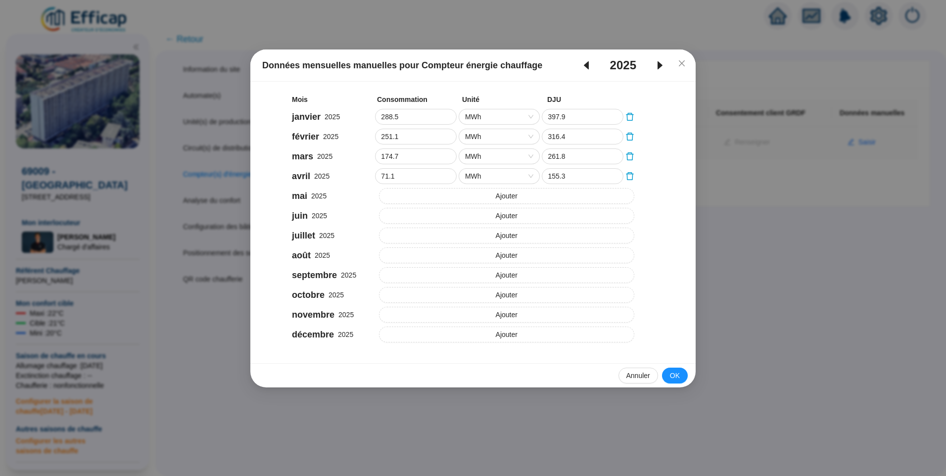
click at [660, 68] on icon "caret-right" at bounding box center [660, 65] width 12 height 12
click at [586, 68] on icon "caret-left" at bounding box center [586, 65] width 12 height 12
type input "310.7"
type input "393"
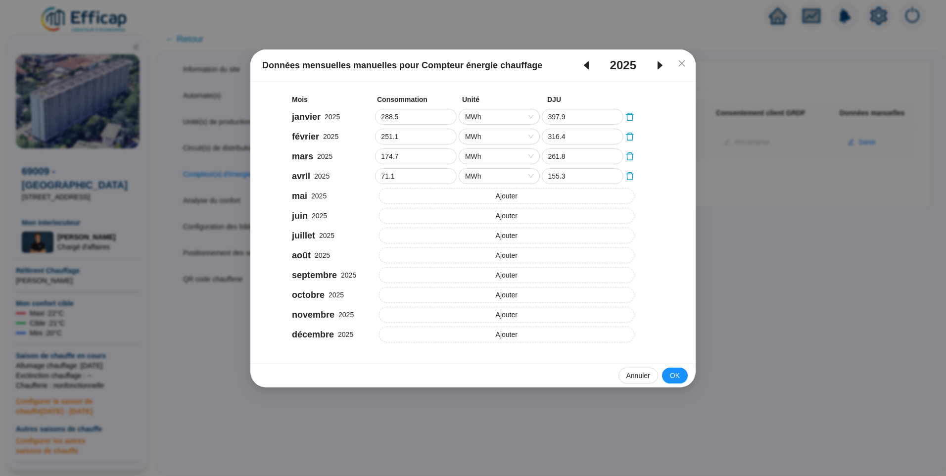
type input "193.8"
type input "264"
type input "183.7"
type input "224"
type input "91.4"
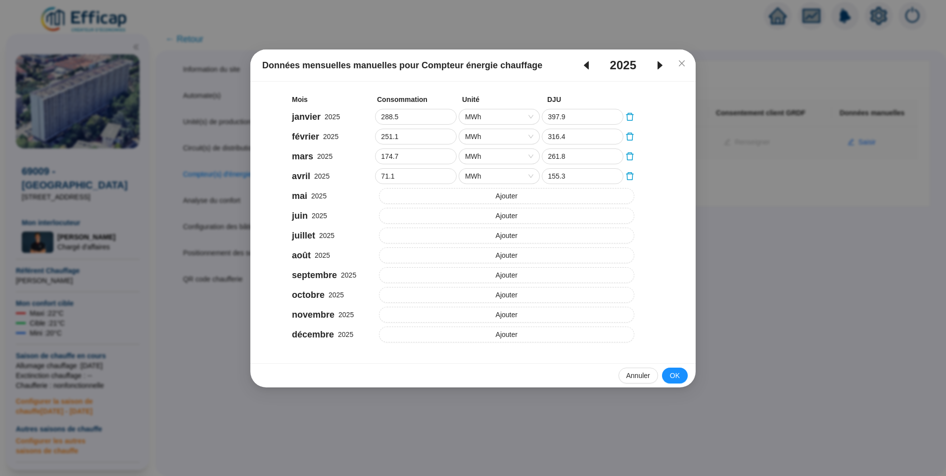
type input "183"
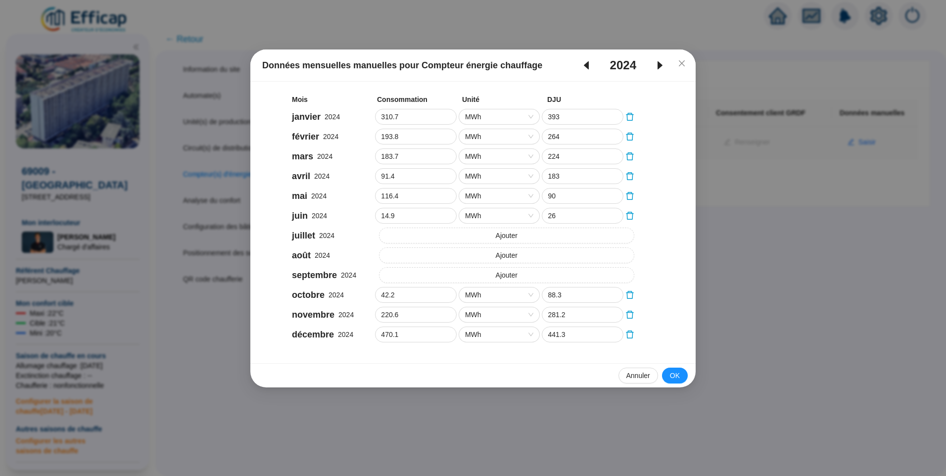
click at [660, 62] on icon "caret-right" at bounding box center [660, 65] width 12 height 12
type input "288.5"
type input "397.9"
type input "251.1"
type input "316.4"
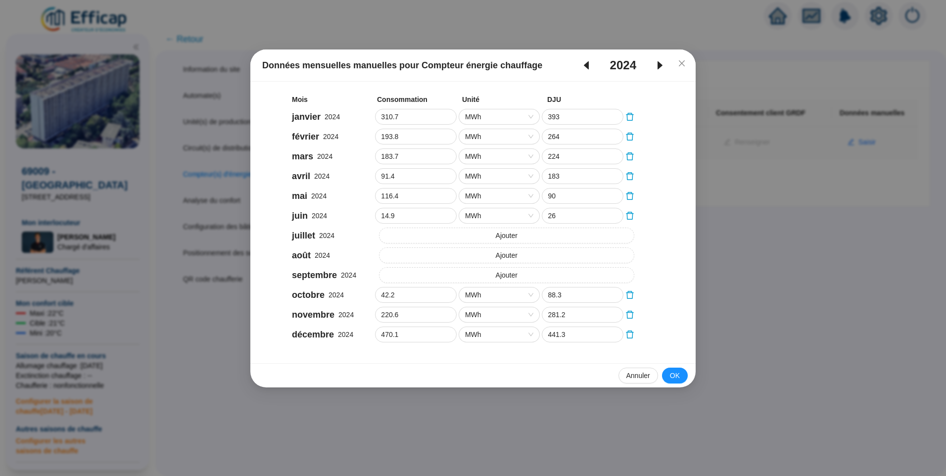
type input "174.7"
type input "261.8"
type input "71.1"
type input "155.3"
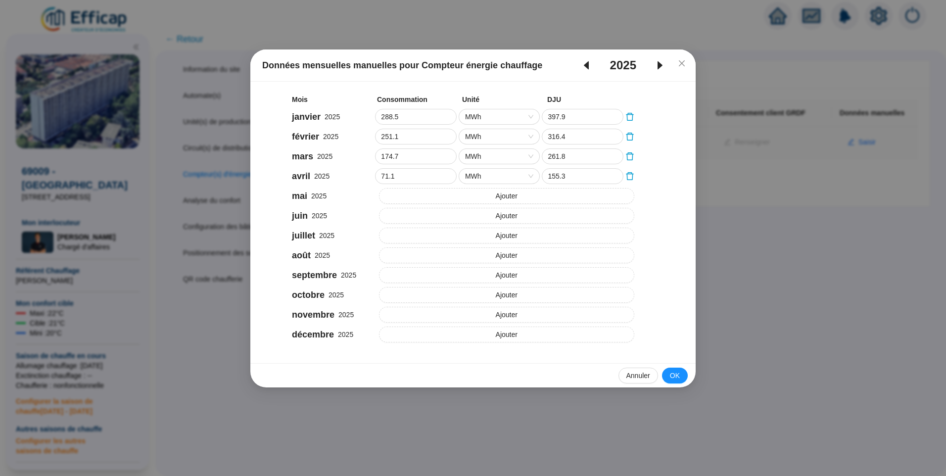
click at [584, 65] on icon "caret-left" at bounding box center [586, 65] width 5 height 8
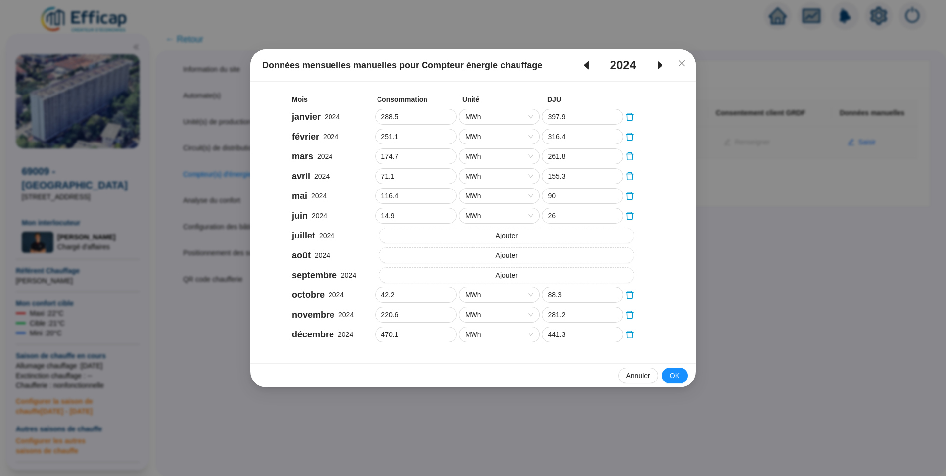
click at [660, 63] on icon "caret-right" at bounding box center [660, 65] width 12 height 12
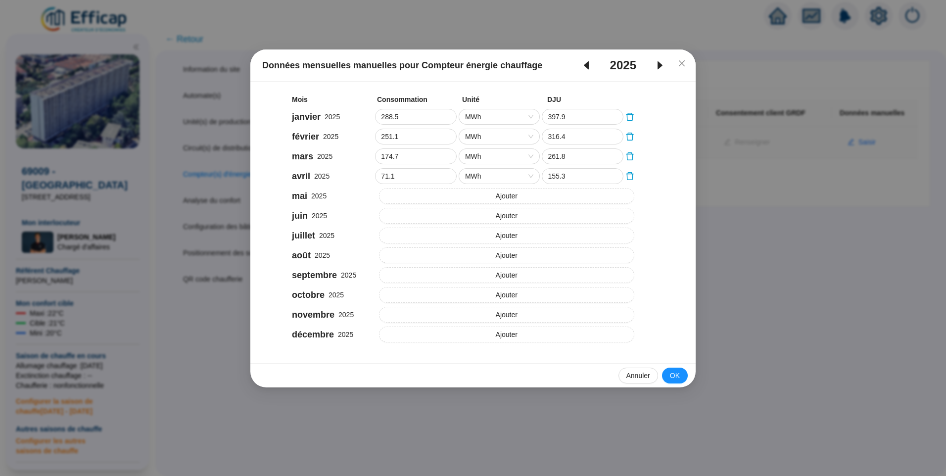
click at [586, 66] on icon "caret-left" at bounding box center [586, 65] width 5 height 8
type input "310.7"
type input "393"
type input "193.8"
type input "264"
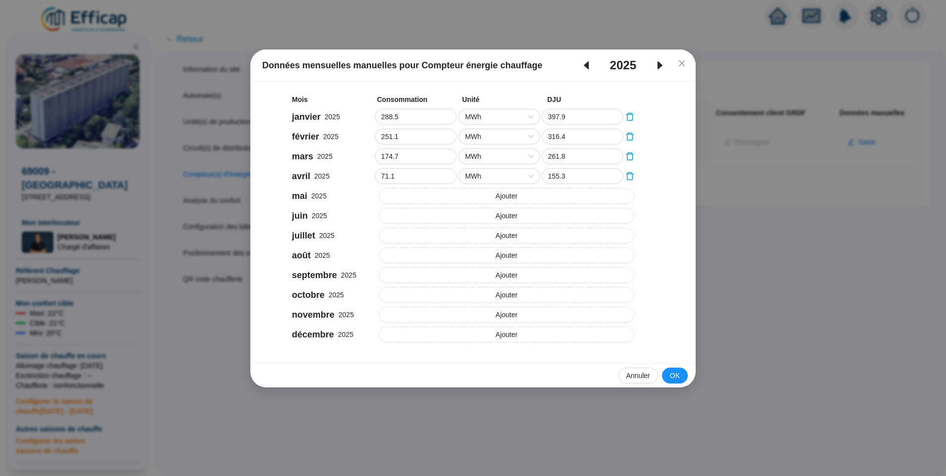
type input "183.7"
type input "224"
type input "91.4"
type input "183"
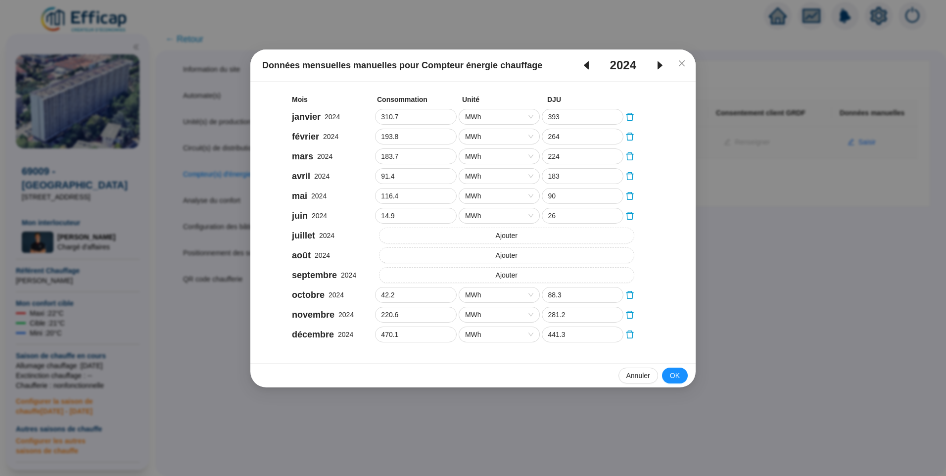
click at [657, 61] on icon "caret-right" at bounding box center [660, 65] width 12 height 12
type input "288.5"
type input "397.9"
type input "251.1"
type input "316.4"
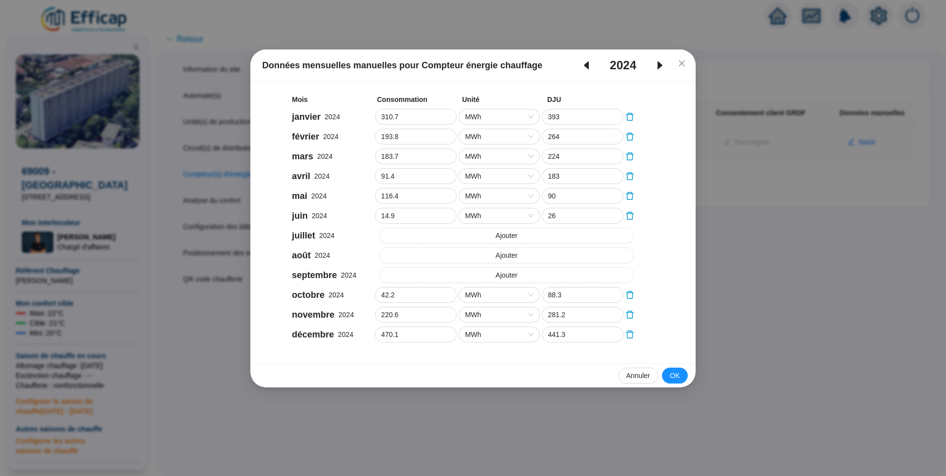
type input "174.7"
type input "261.8"
type input "71.1"
type input "155.3"
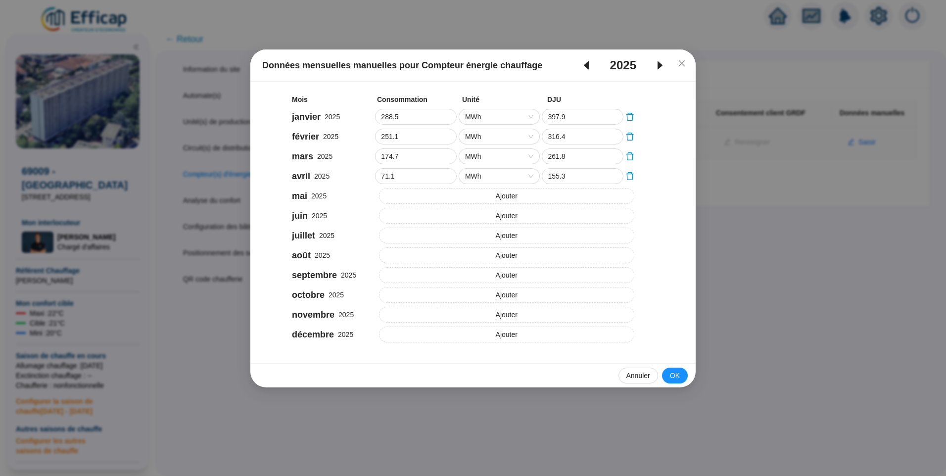
click at [589, 62] on icon "caret-left" at bounding box center [586, 65] width 12 height 12
type input "310.7"
type input "393"
type input "193.8"
type input "264"
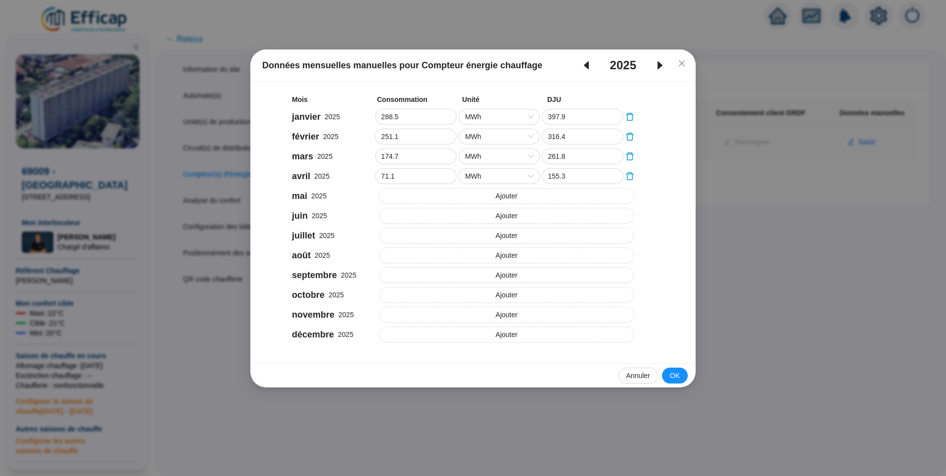
type input "183.7"
type input "224"
type input "91.4"
type input "183"
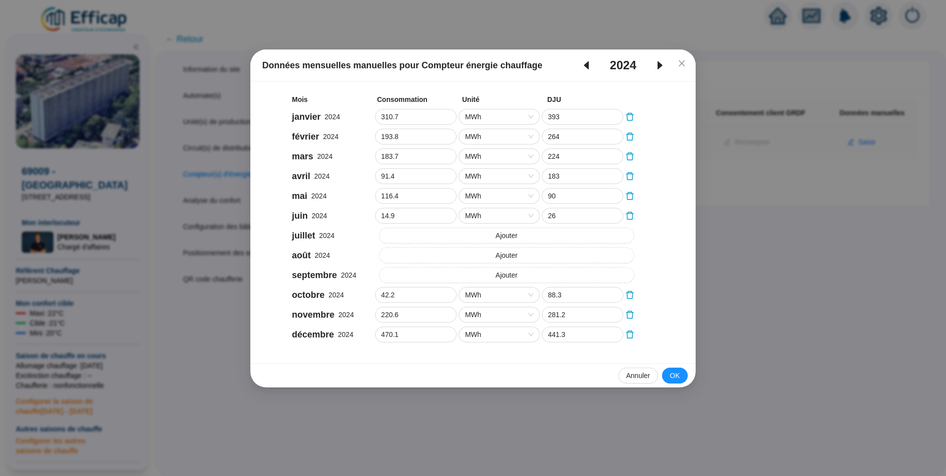
click at [660, 64] on icon "caret-right" at bounding box center [659, 65] width 5 height 8
type input "288.5"
type input "397.9"
type input "251.1"
type input "316.4"
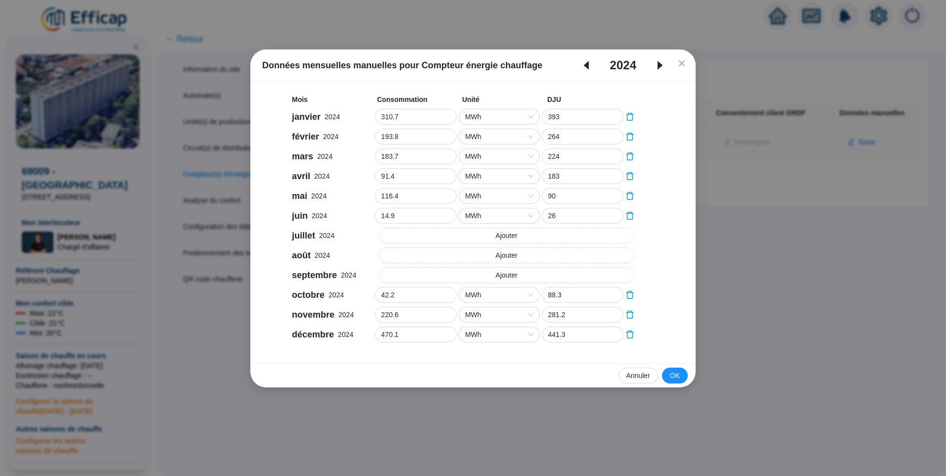
type input "174.7"
type input "261.8"
type input "71.1"
type input "155.3"
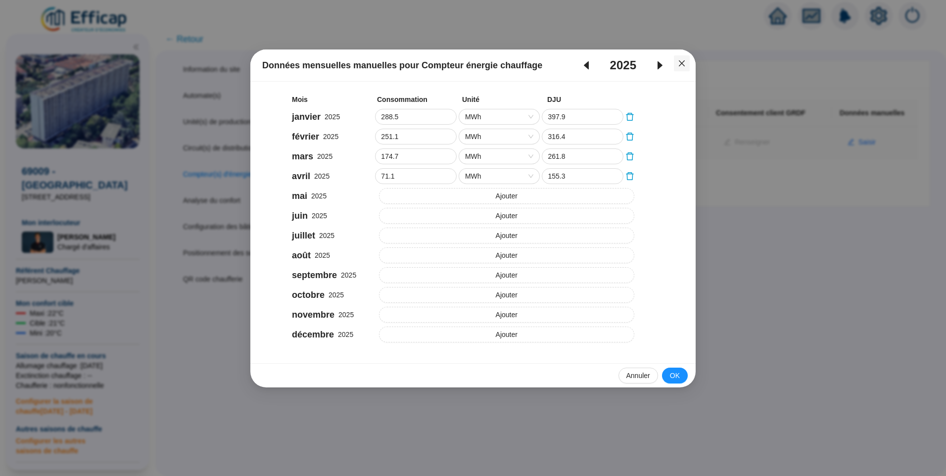
click at [680, 62] on icon "close" at bounding box center [682, 63] width 6 height 6
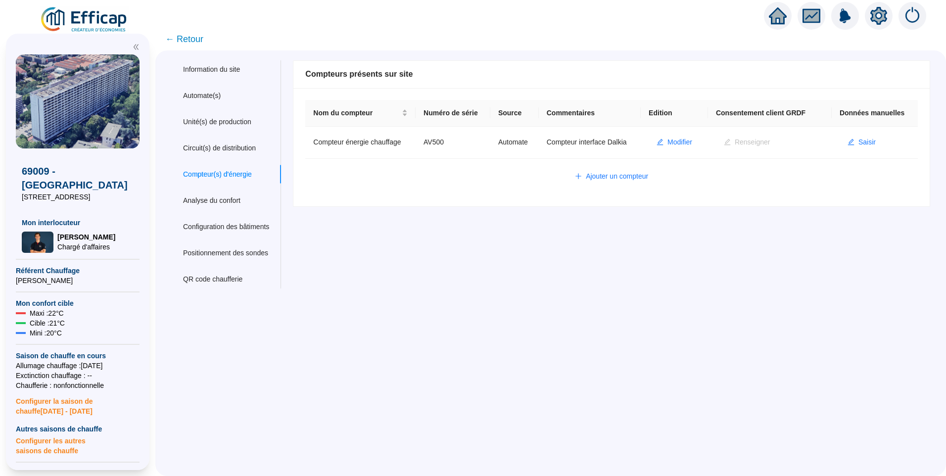
click at [196, 41] on span "← Retour" at bounding box center [184, 39] width 38 height 14
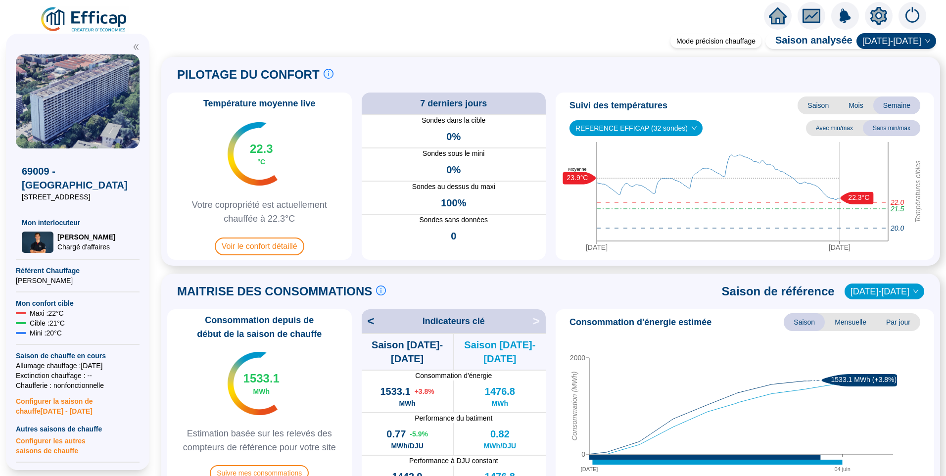
click at [167, 268] on div "Mode précision chauffage Saison analysée 2024-2025 PILOTAGE DU CONFORT Le pilot…" at bounding box center [550, 256] width 791 height 439
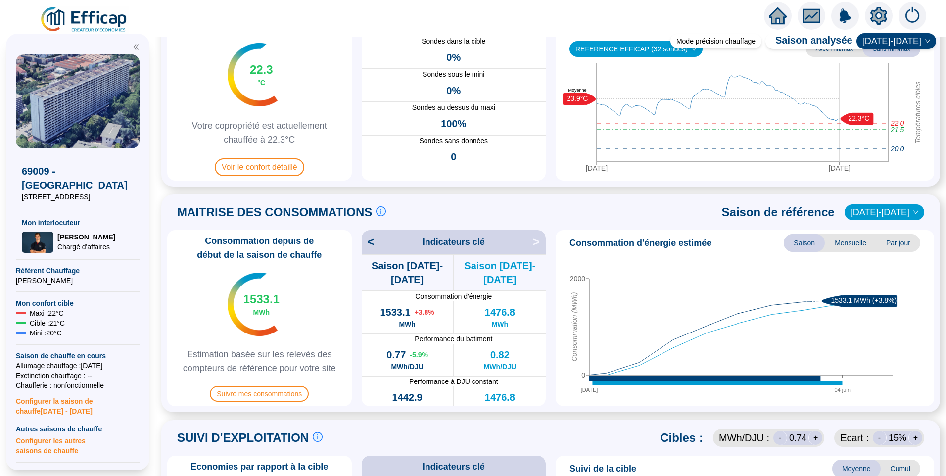
scroll to position [99, 0]
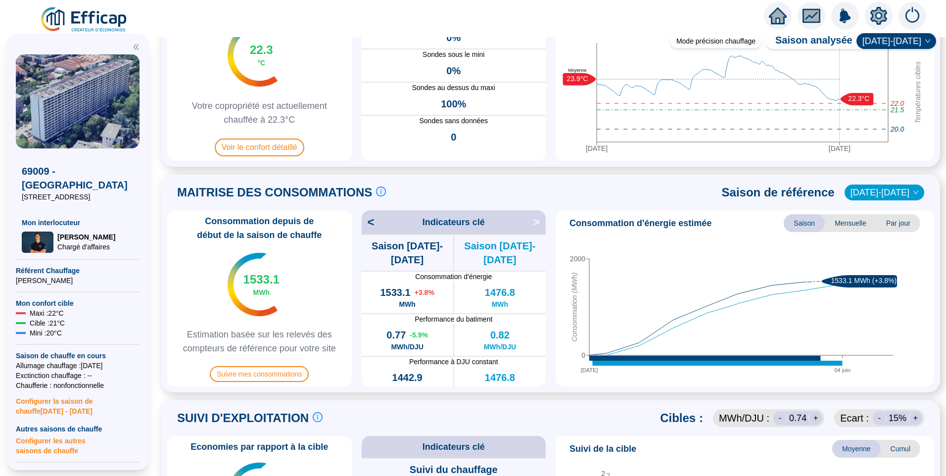
click at [374, 220] on span "<" at bounding box center [368, 222] width 13 height 16
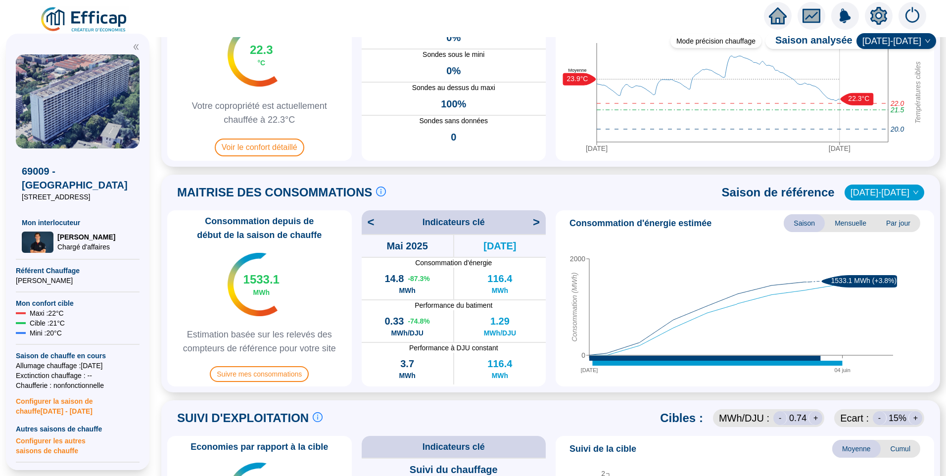
click at [374, 220] on span "<" at bounding box center [368, 222] width 13 height 16
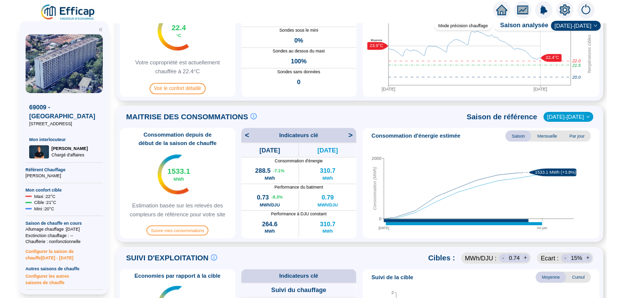
scroll to position [247, 0]
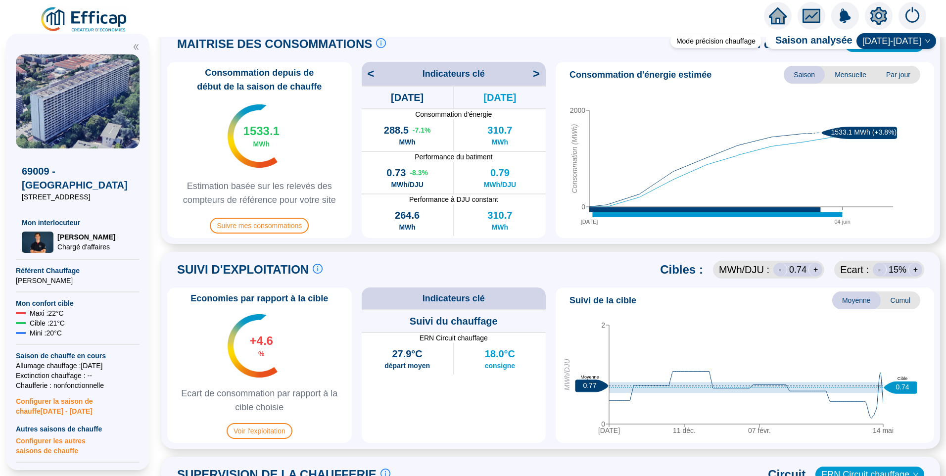
click at [374, 74] on span "<" at bounding box center [368, 74] width 13 height 16
click at [373, 76] on span "<" at bounding box center [368, 74] width 13 height 16
click at [371, 75] on span "<" at bounding box center [368, 74] width 13 height 16
click at [374, 73] on span "<" at bounding box center [368, 74] width 13 height 16
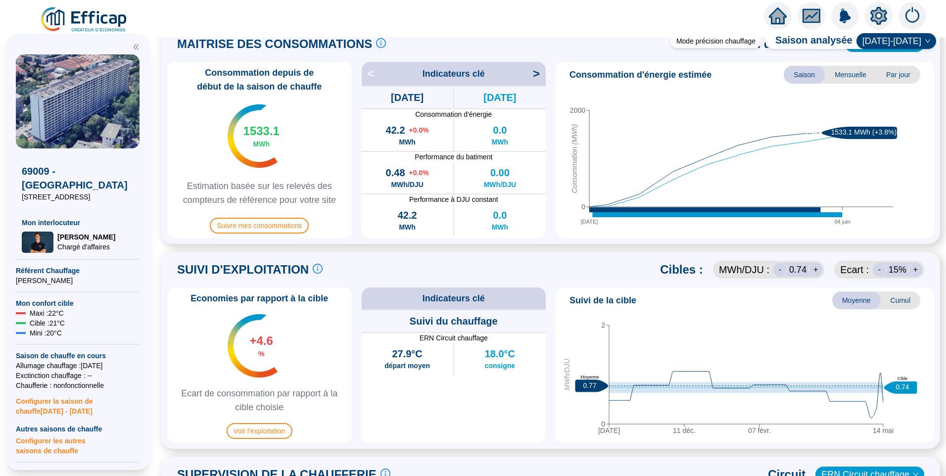
click at [375, 73] on span "<" at bounding box center [368, 74] width 13 height 16
click at [375, 76] on span "<" at bounding box center [368, 74] width 13 height 16
click at [375, 75] on span "<" at bounding box center [368, 74] width 13 height 16
click at [537, 72] on span ">" at bounding box center [539, 74] width 13 height 16
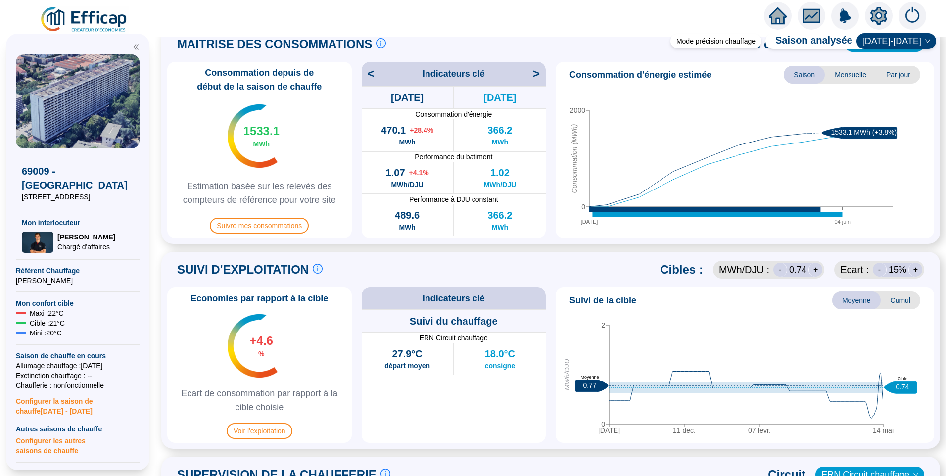
click at [537, 72] on span ">" at bounding box center [539, 74] width 13 height 16
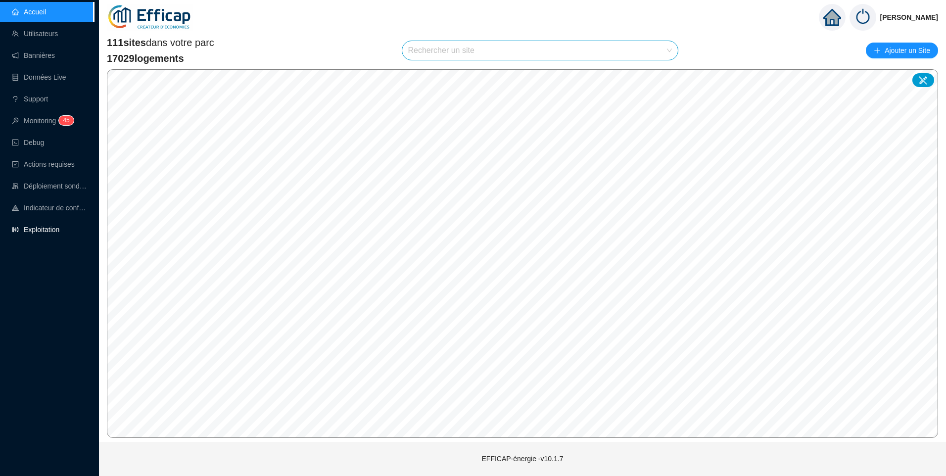
click at [39, 228] on link "Exploitation" at bounding box center [35, 230] width 47 height 8
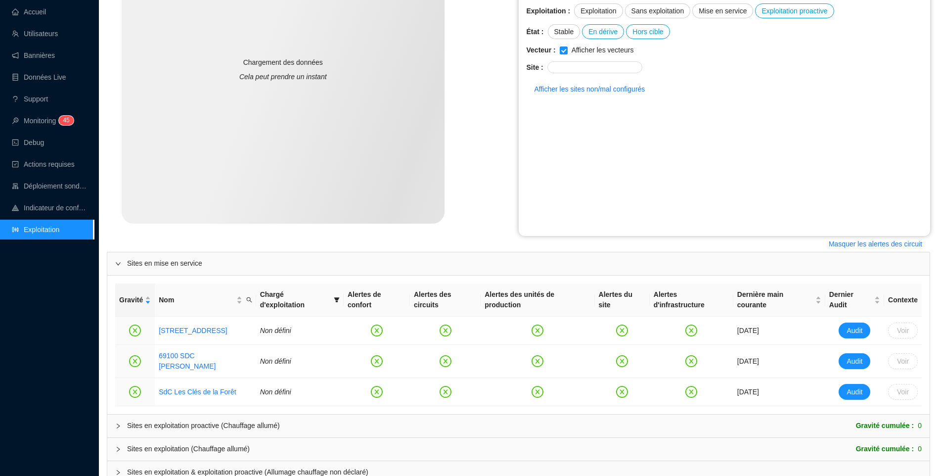
scroll to position [219, 0]
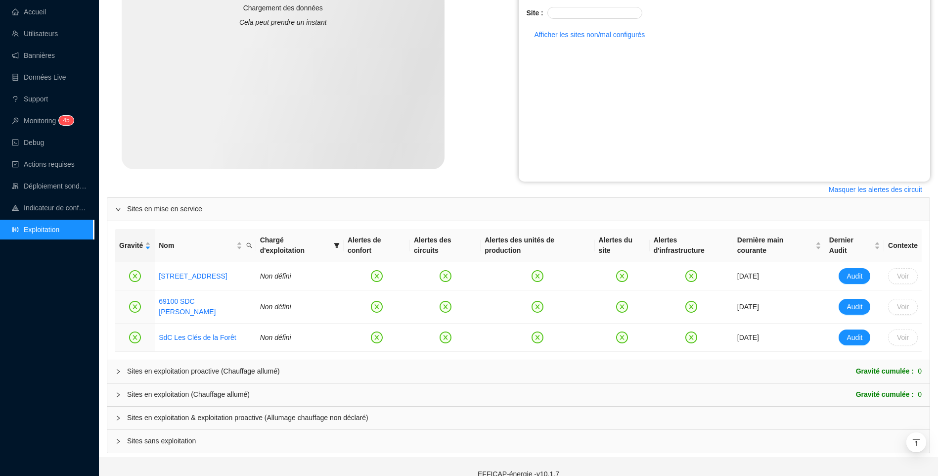
drag, startPoint x: 200, startPoint y: 400, endPoint x: 258, endPoint y: 207, distance: 201.0
click at [201, 413] on span "Sites en exploitation & exploitation proactive (Allumage chauffage non déclaré)" at bounding box center [524, 418] width 795 height 10
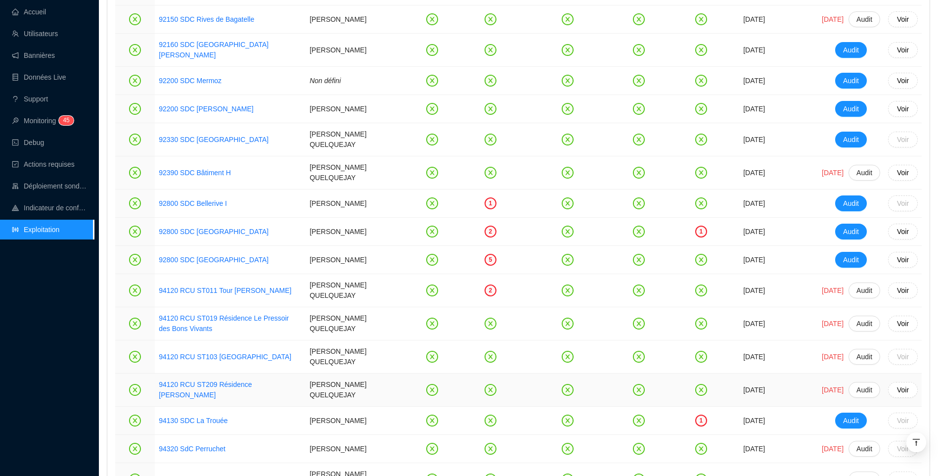
scroll to position [1939, 0]
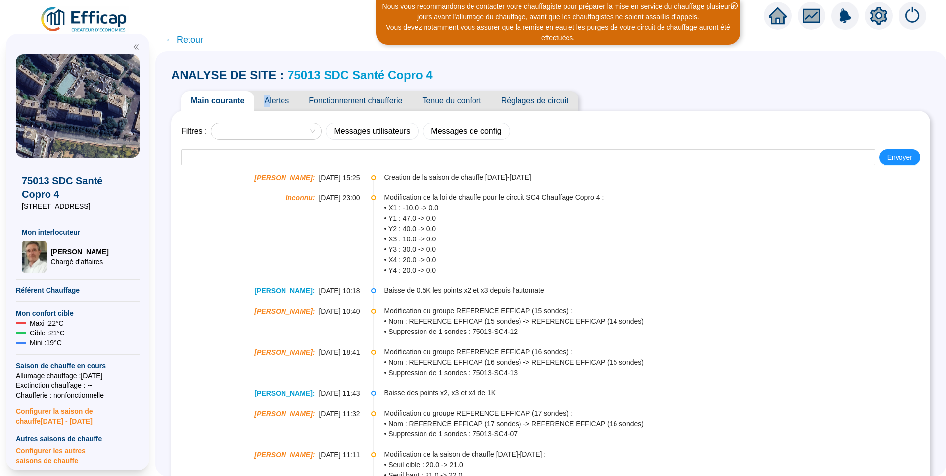
click at [275, 99] on span "Alertes" at bounding box center [276, 101] width 45 height 20
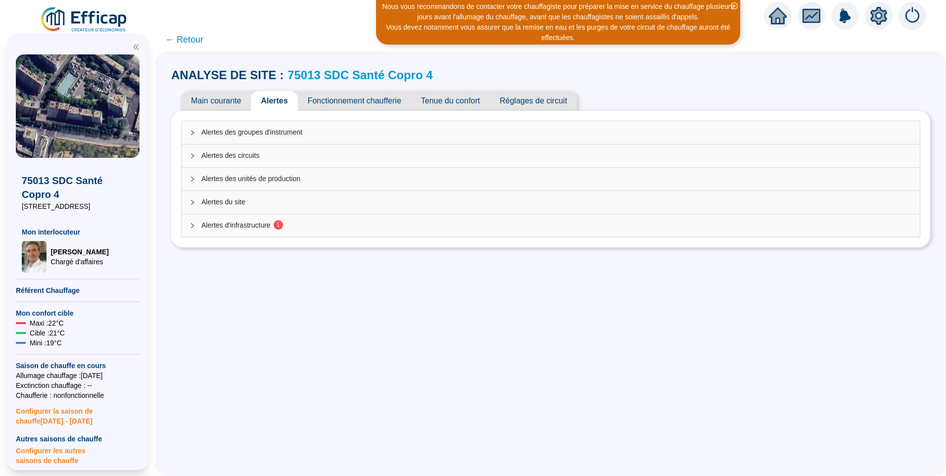
click at [282, 220] on div "Alertes d'infrastructure 1" at bounding box center [551, 225] width 738 height 23
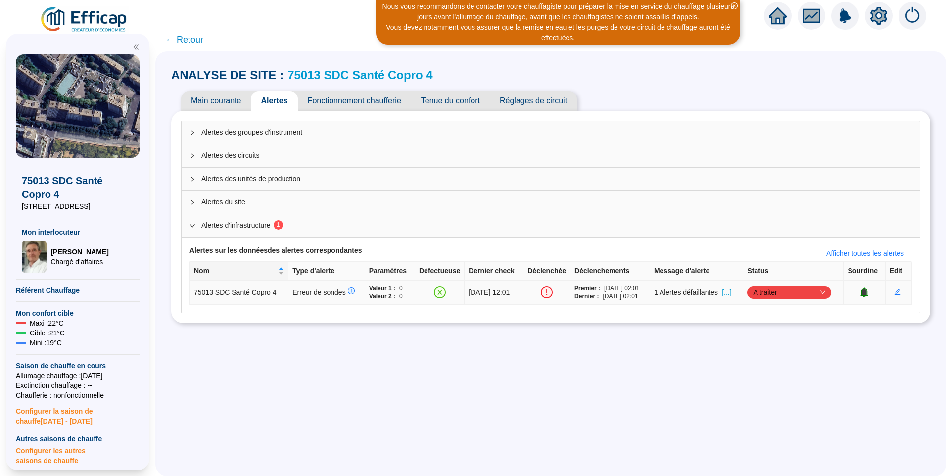
click at [731, 296] on span "[...]" at bounding box center [726, 292] width 9 height 10
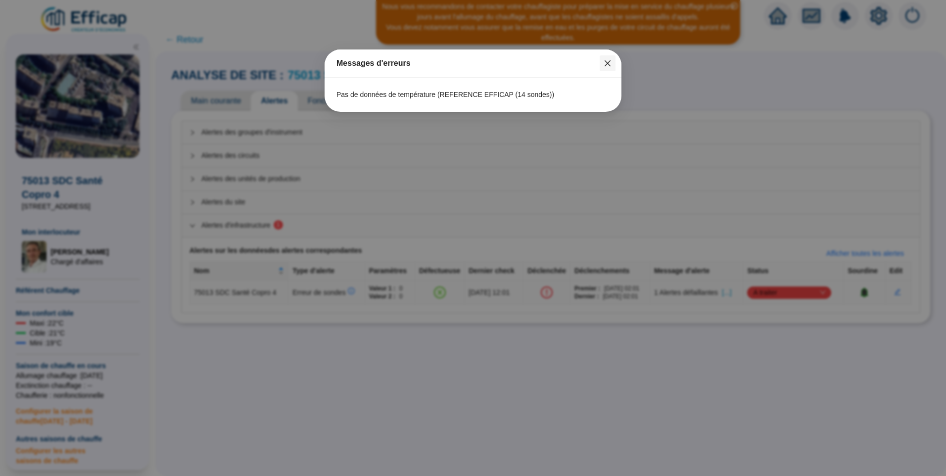
click at [603, 58] on button "Close" at bounding box center [608, 63] width 16 height 16
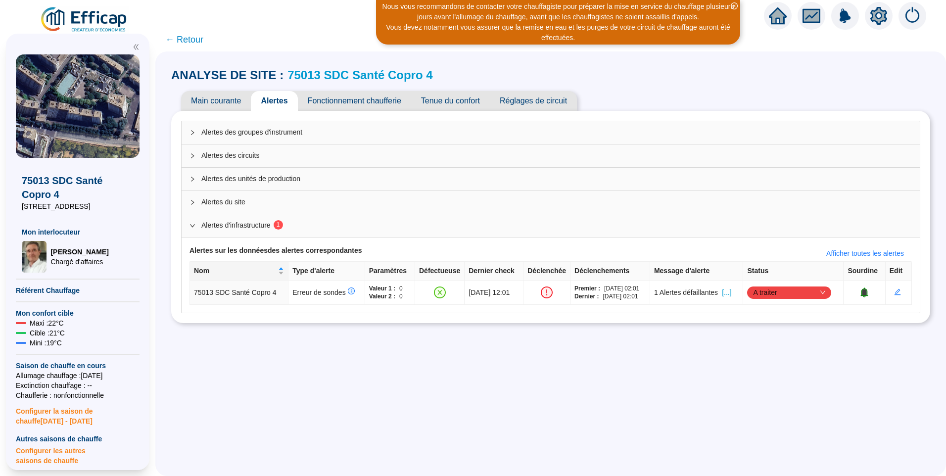
click at [366, 76] on link "75013 SDC Santé Copro 4" at bounding box center [359, 74] width 145 height 13
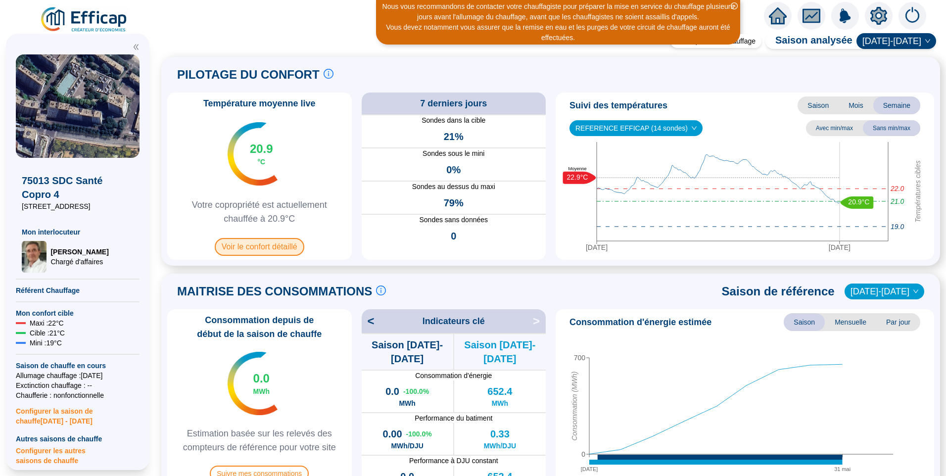
click at [281, 248] on span "Voir le confort détaillé" at bounding box center [260, 247] width 90 height 18
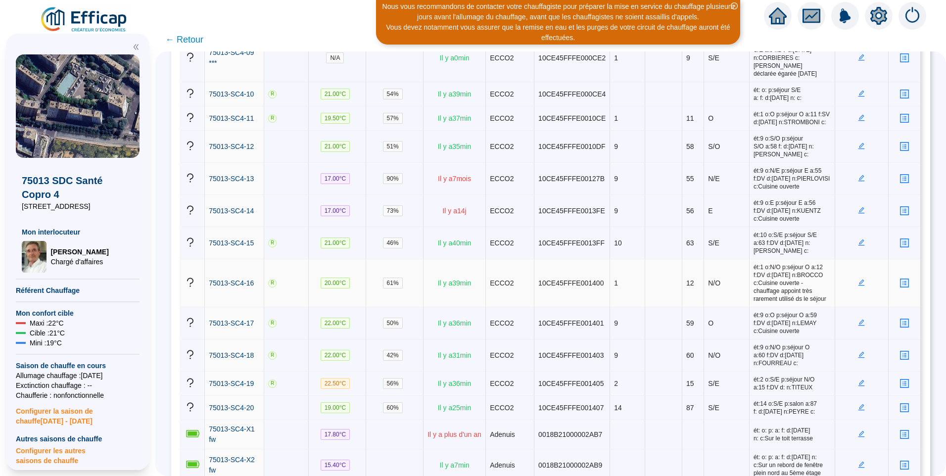
scroll to position [2, 0]
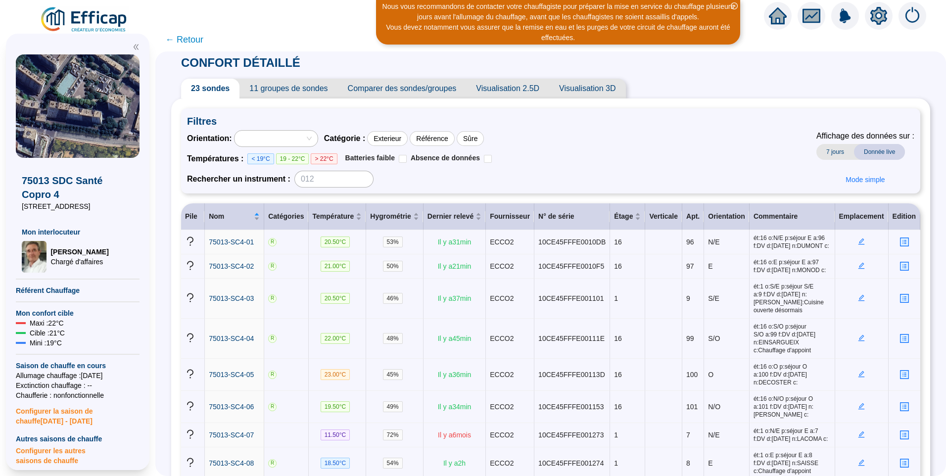
click at [290, 96] on span "11 groupes de sondes" at bounding box center [288, 89] width 98 height 20
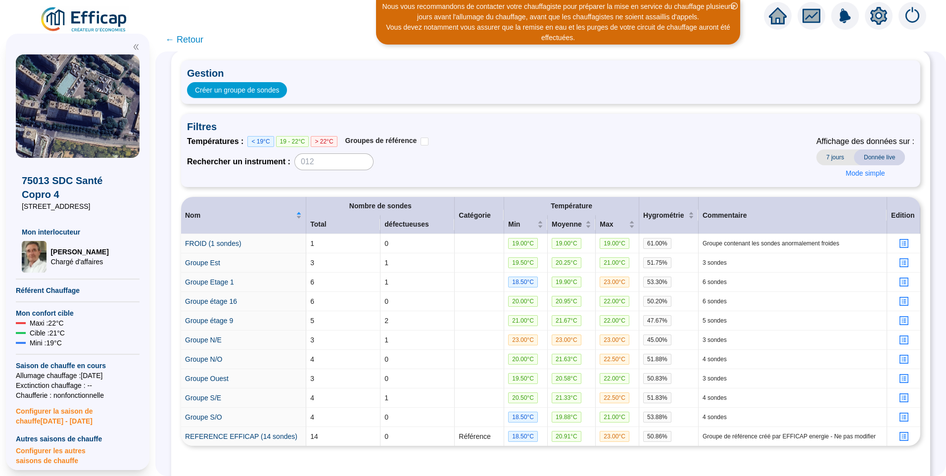
scroll to position [83, 0]
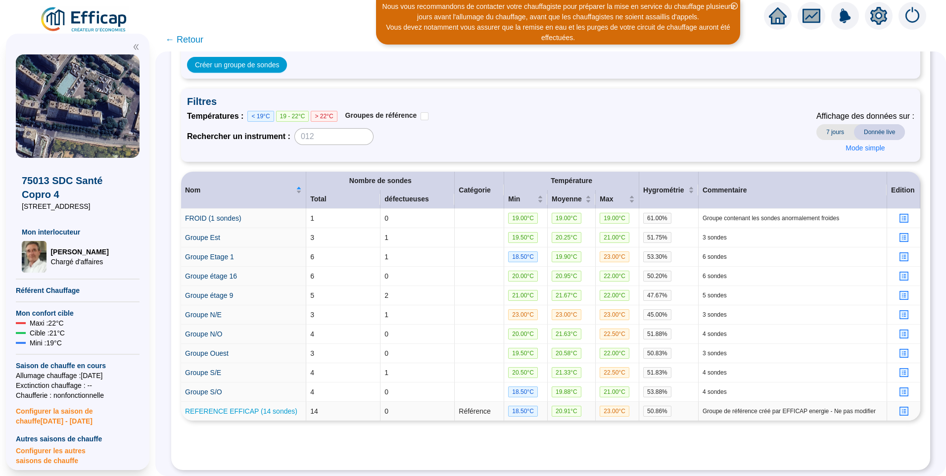
click at [264, 407] on link "REFERENCE EFFICAP (14 sondes)" at bounding box center [241, 411] width 112 height 8
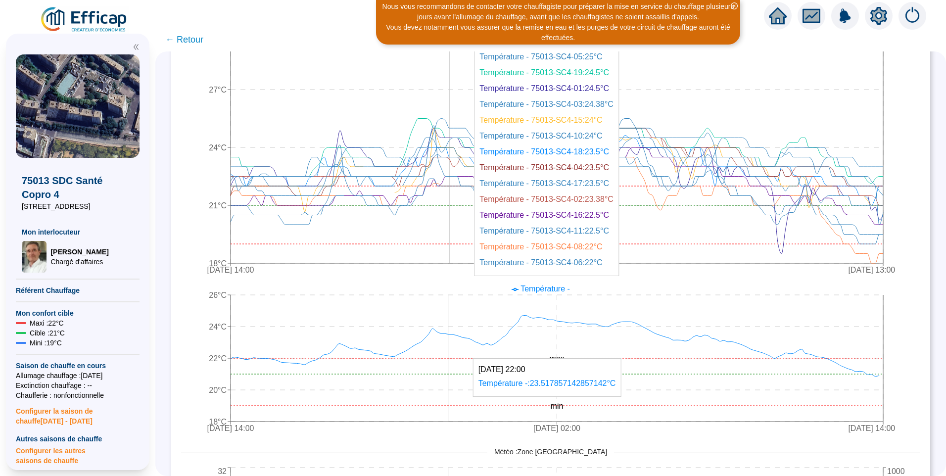
scroll to position [49, 0]
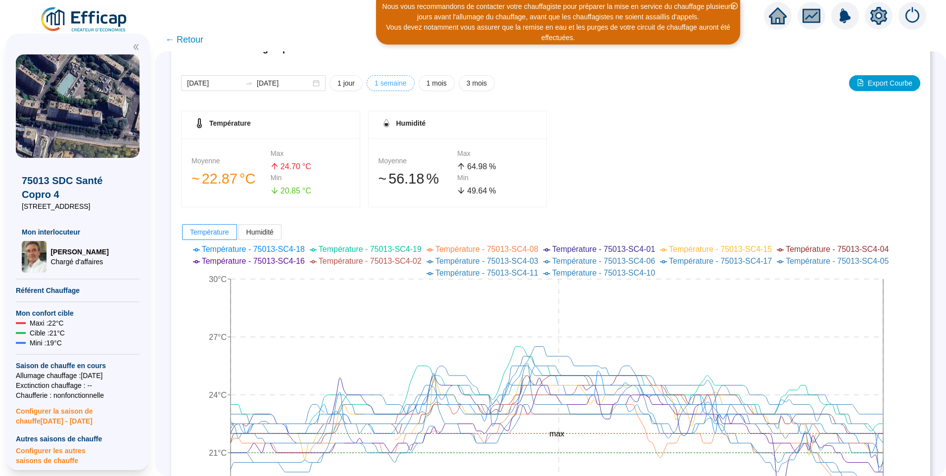
click at [400, 83] on span "1 semaine" at bounding box center [391, 83] width 32 height 10
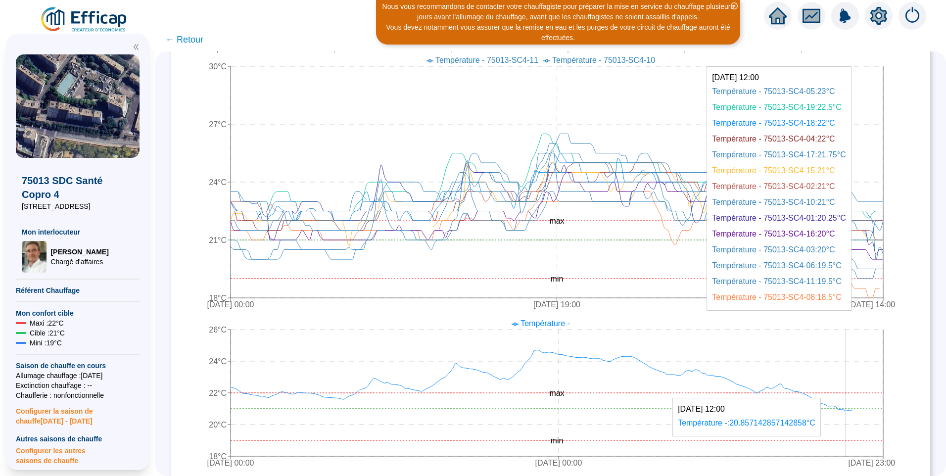
scroll to position [247, 0]
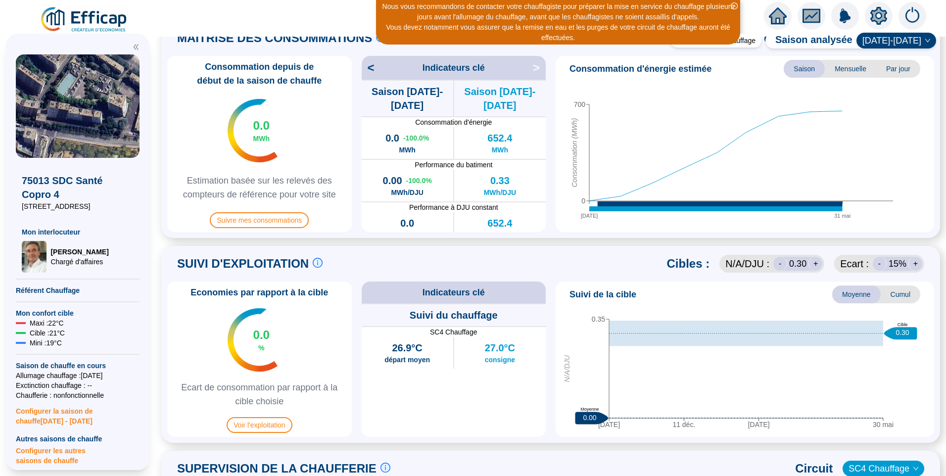
scroll to position [297, 0]
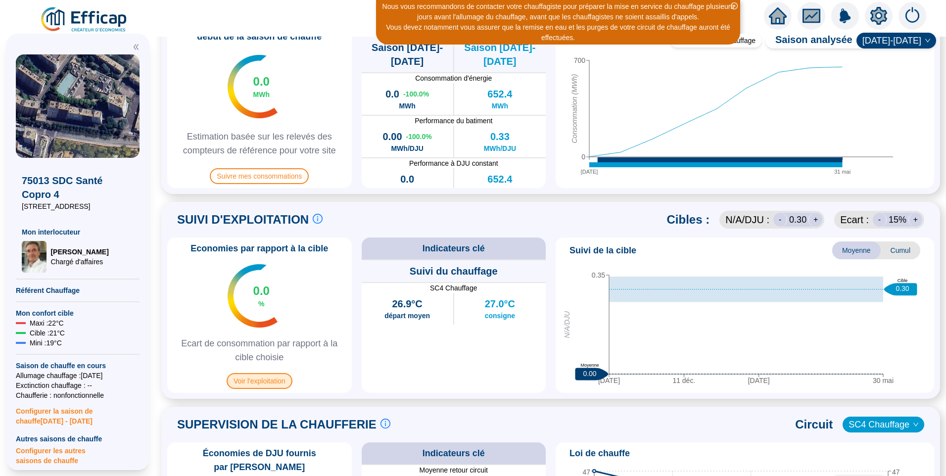
click at [260, 376] on span "Voir l'exploitation" at bounding box center [260, 381] width 66 height 16
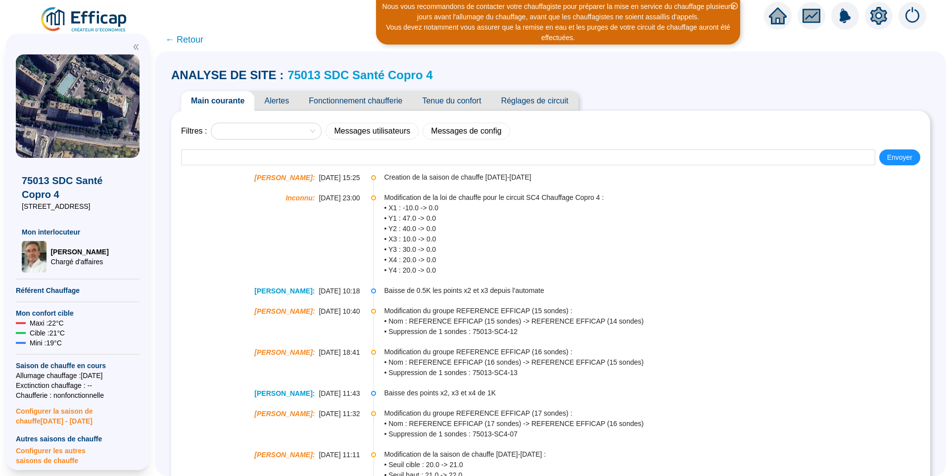
click at [284, 102] on span "Alertes" at bounding box center [276, 101] width 45 height 20
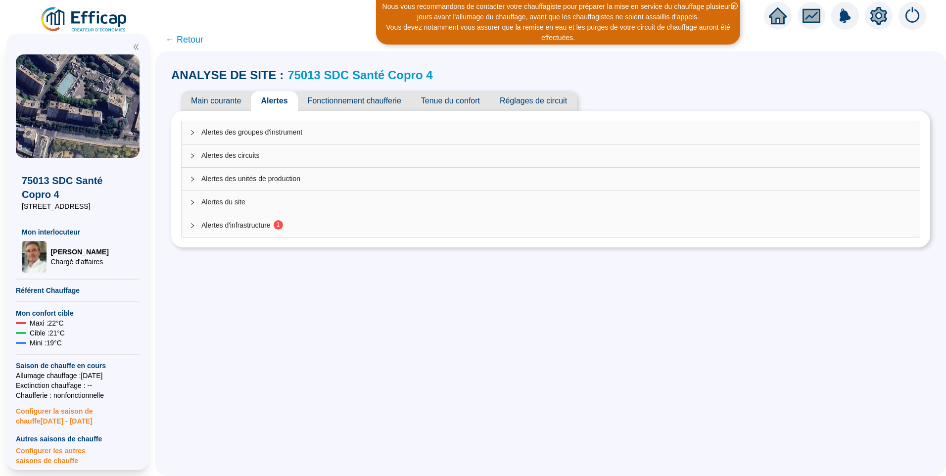
click at [293, 237] on div "Alertes des groupes d'instrument Alertes des circuits Alertes des unités de pro…" at bounding box center [550, 179] width 739 height 117
click at [295, 224] on span "Alertes d'infrastructure 1" at bounding box center [556, 225] width 710 height 10
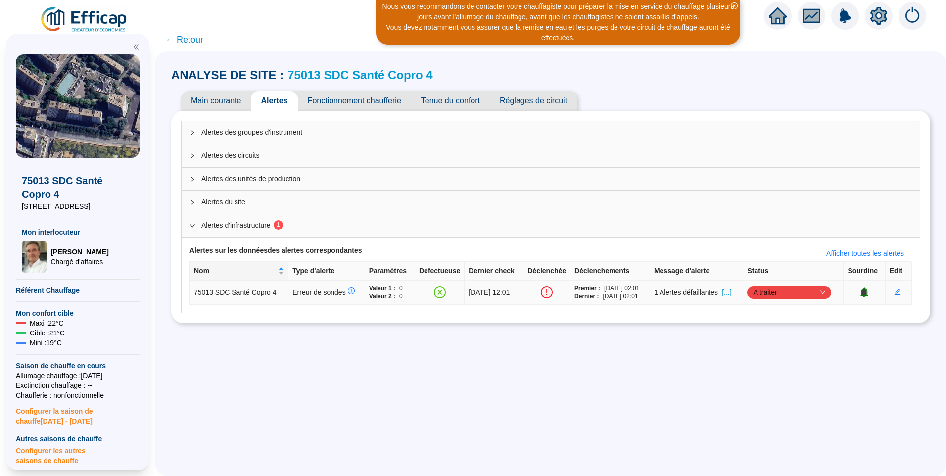
click at [776, 290] on span "A traiter" at bounding box center [789, 292] width 72 height 15
click at [776, 344] on div "Traité" at bounding box center [790, 342] width 68 height 10
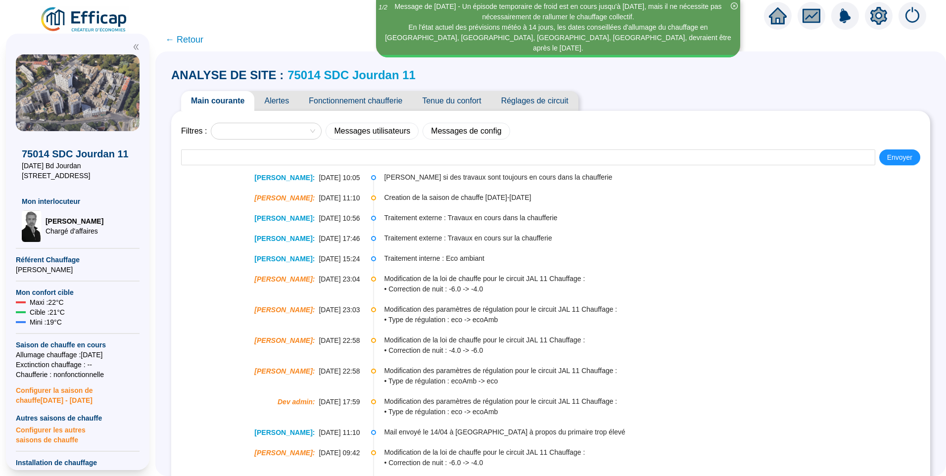
click at [282, 104] on span "Alertes" at bounding box center [276, 101] width 45 height 20
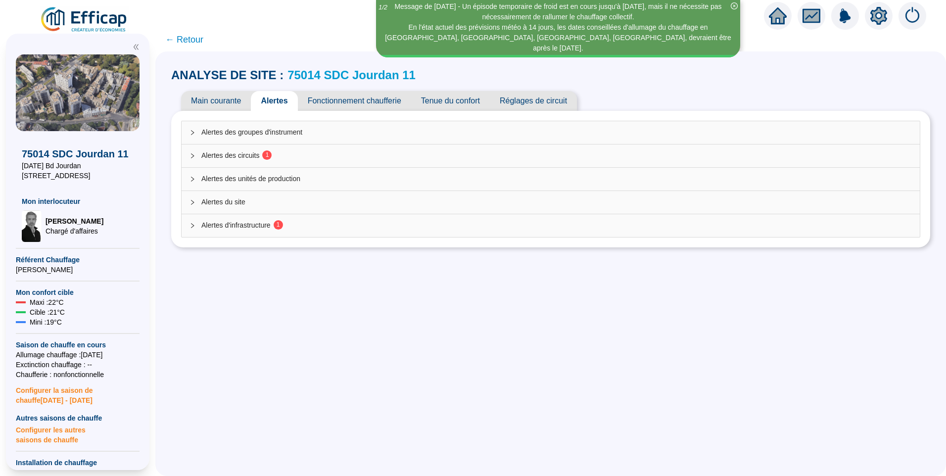
click at [259, 222] on span "Alertes d'infrastructure 1" at bounding box center [556, 225] width 710 height 10
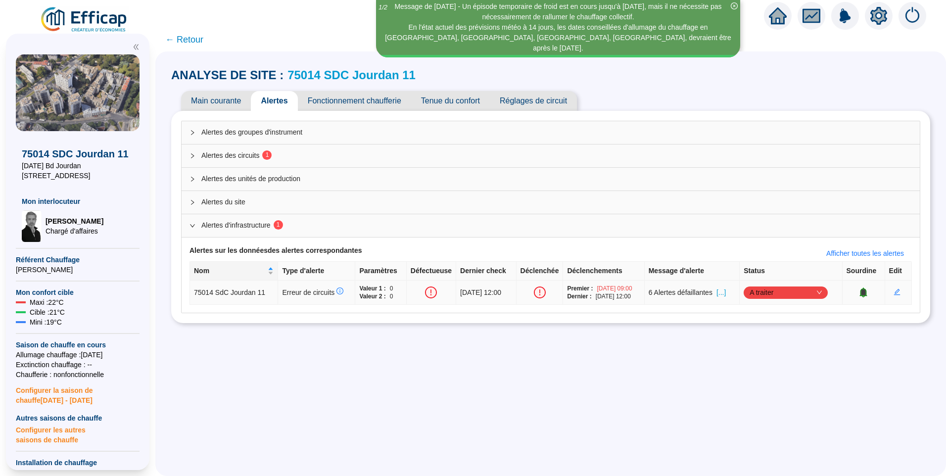
click at [726, 291] on span "[...]" at bounding box center [720, 292] width 9 height 10
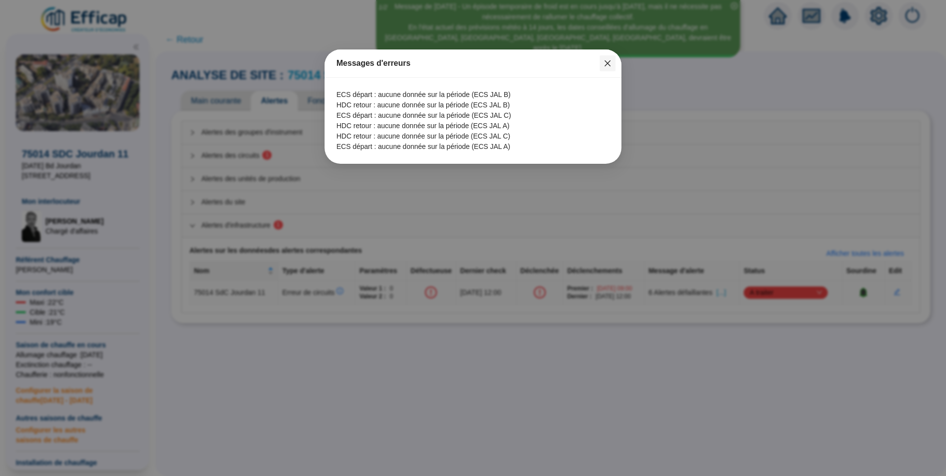
click at [609, 62] on icon "close" at bounding box center [608, 63] width 6 height 6
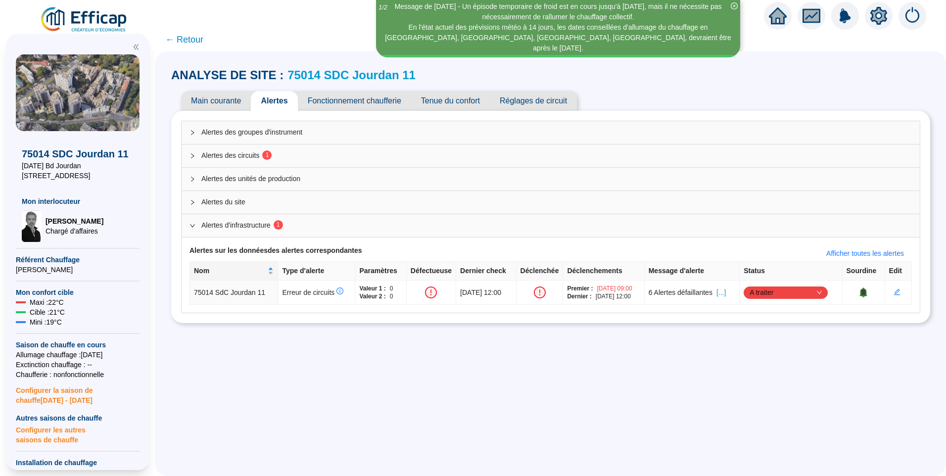
click at [256, 158] on span "Alertes des circuits 1" at bounding box center [556, 155] width 710 height 10
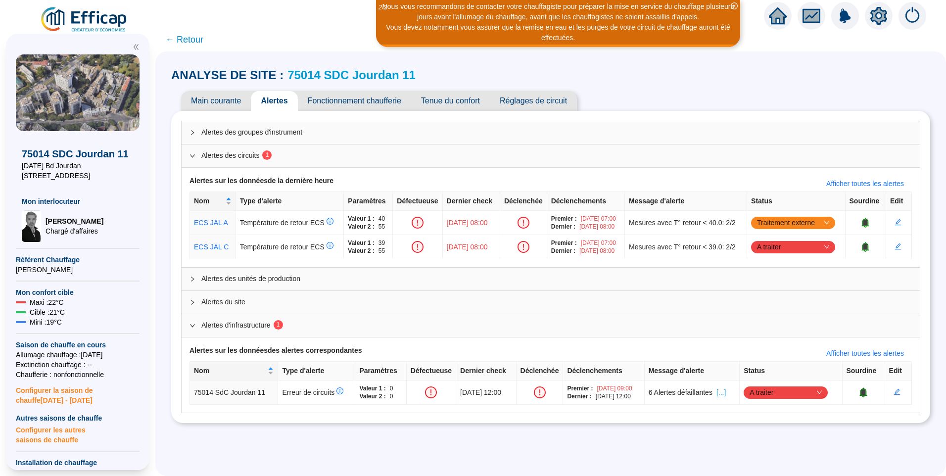
click at [220, 100] on span "Main courante" at bounding box center [216, 101] width 70 height 20
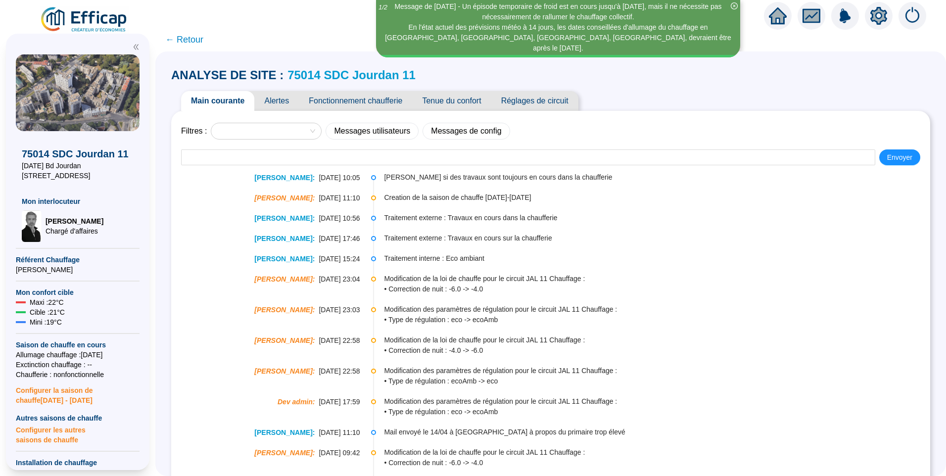
click at [286, 97] on span "Alertes" at bounding box center [276, 101] width 45 height 20
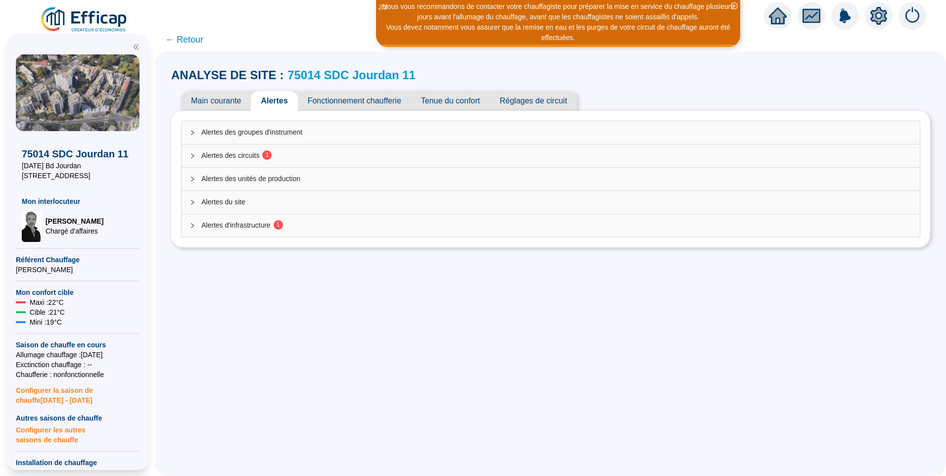
drag, startPoint x: 261, startPoint y: 313, endPoint x: 262, endPoint y: 298, distance: 14.9
click at [262, 312] on div "ANALYSE DE SITE : 75014 SDC Jourdan 11 Main courante Alertes Fonctionnement cha…" at bounding box center [550, 263] width 791 height 424
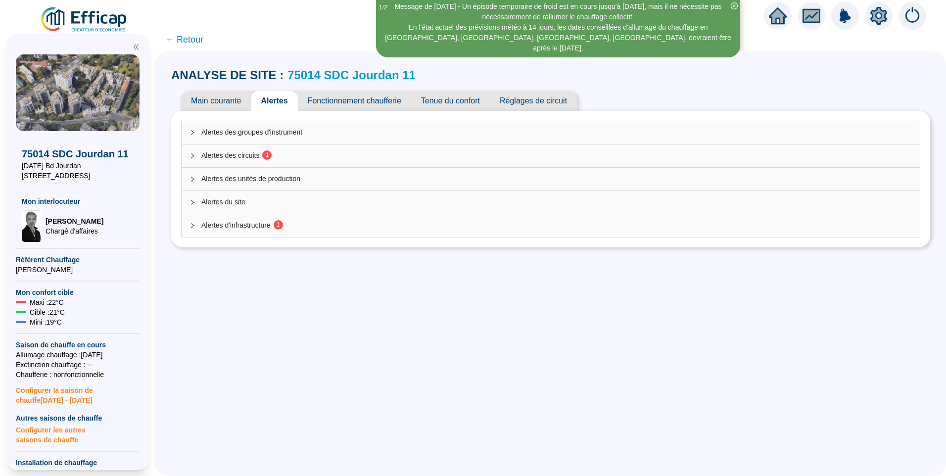
click at [262, 153] on span "Alertes des circuits 1" at bounding box center [556, 155] width 710 height 10
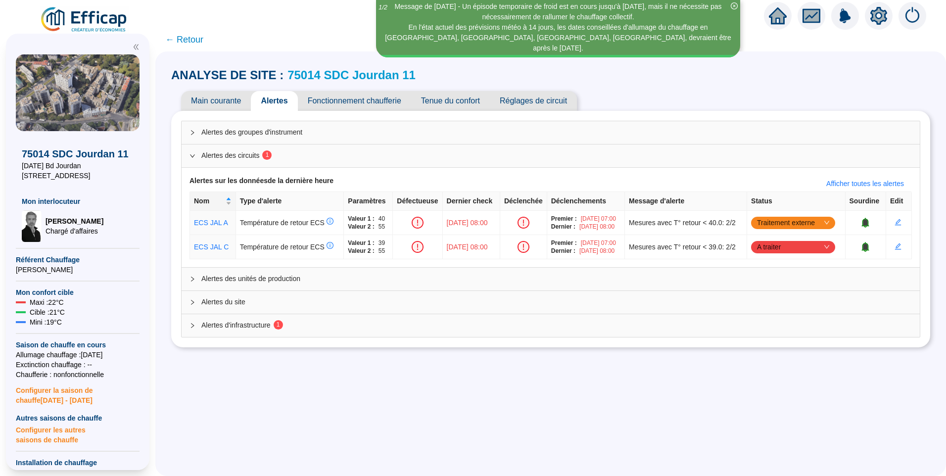
click at [248, 327] on span "Alertes d'infrastructure 1" at bounding box center [556, 325] width 710 height 10
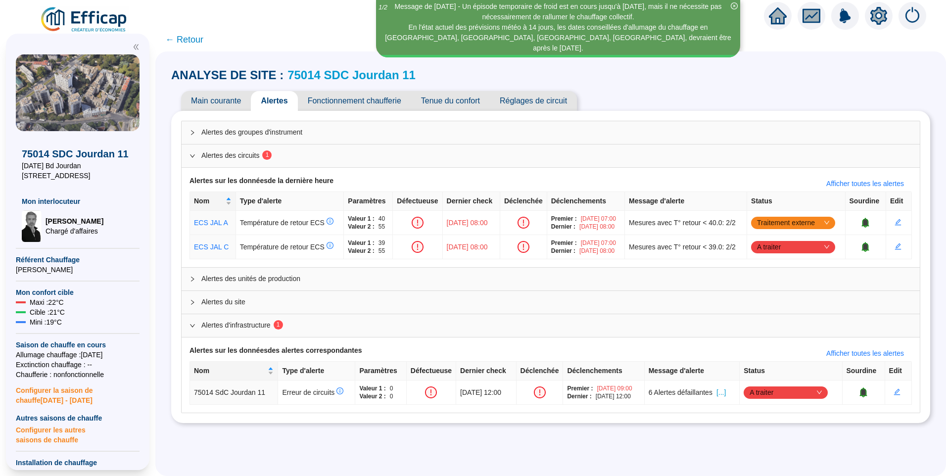
click at [175, 338] on div "ANALYSE DE SITE : 75014 SDC Jourdan 11 Main courante Alertes Fonctionnement cha…" at bounding box center [550, 263] width 791 height 424
click at [231, 99] on span "Main courante" at bounding box center [216, 101] width 70 height 20
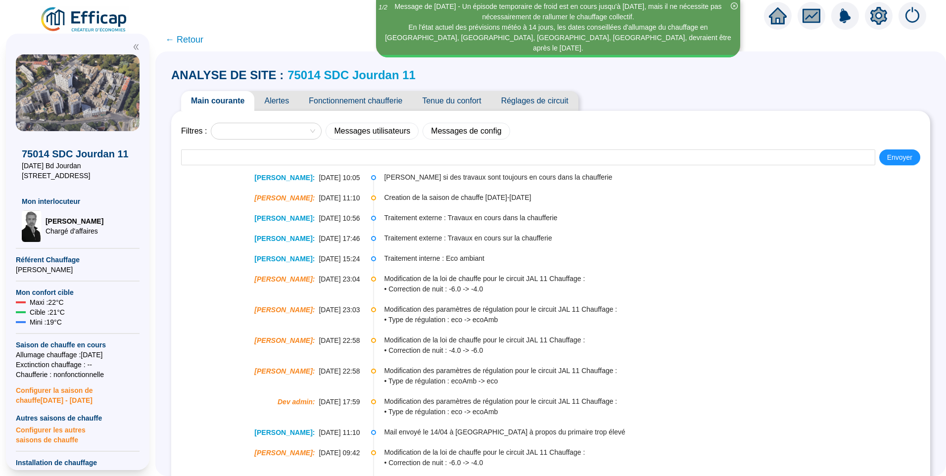
click at [277, 104] on span "Alertes" at bounding box center [276, 101] width 45 height 20
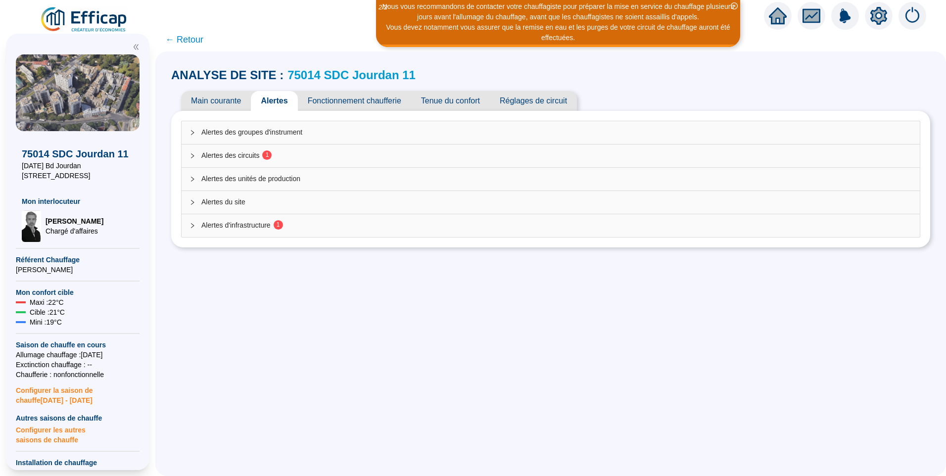
click at [376, 103] on span "Fonctionnement chaufferie" at bounding box center [354, 101] width 113 height 20
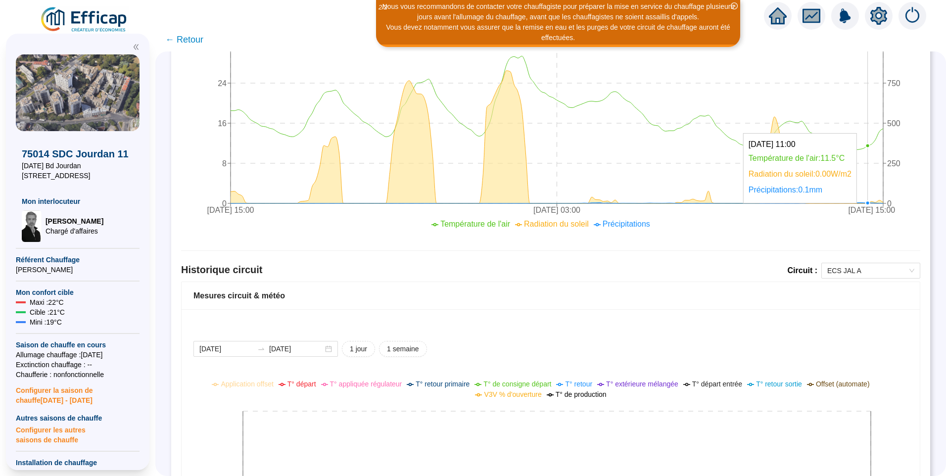
scroll to position [497, 0]
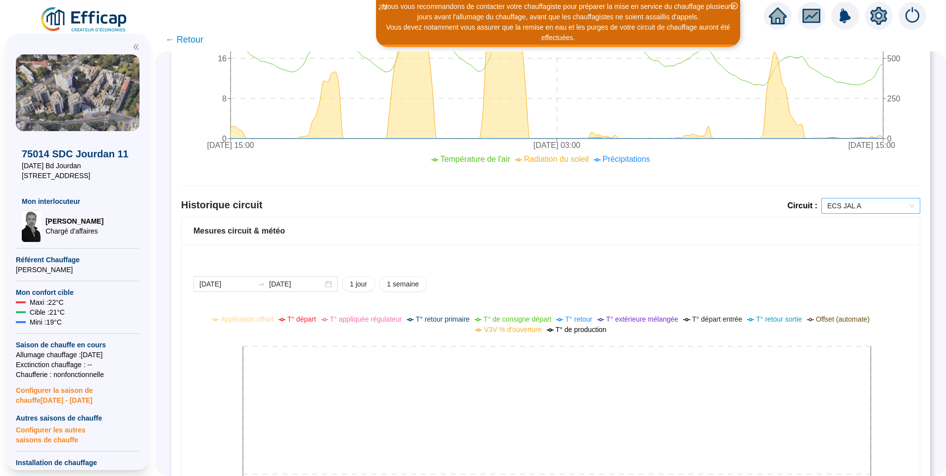
click at [844, 207] on span "ECS JAL A" at bounding box center [870, 205] width 87 height 15
click at [847, 235] on div "ECS JAL B" at bounding box center [863, 242] width 95 height 16
click at [868, 205] on span "ECS JAL B" at bounding box center [870, 205] width 87 height 15
click at [848, 256] on div "JAL 11 Chauffage" at bounding box center [863, 257] width 83 height 10
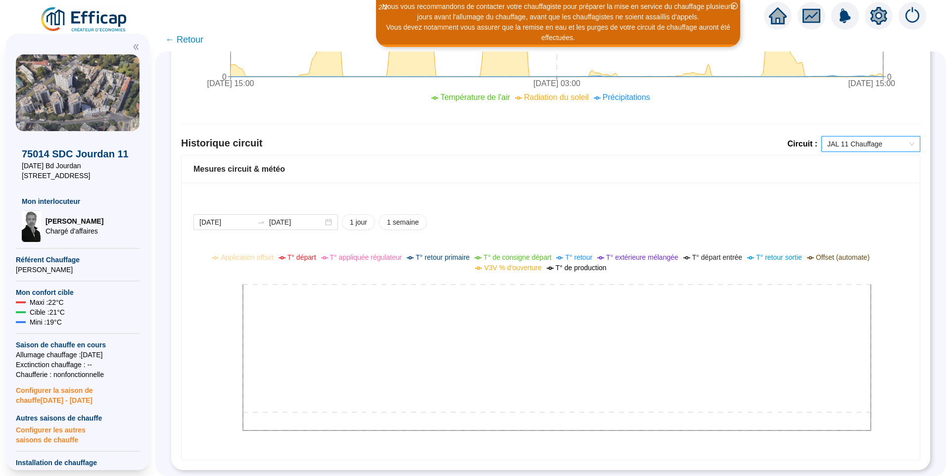
scroll to position [566, 0]
click at [847, 137] on span "JAL 11 Chauffage" at bounding box center [870, 144] width 87 height 15
click at [850, 203] on div "ECS JAL C" at bounding box center [863, 204] width 83 height 10
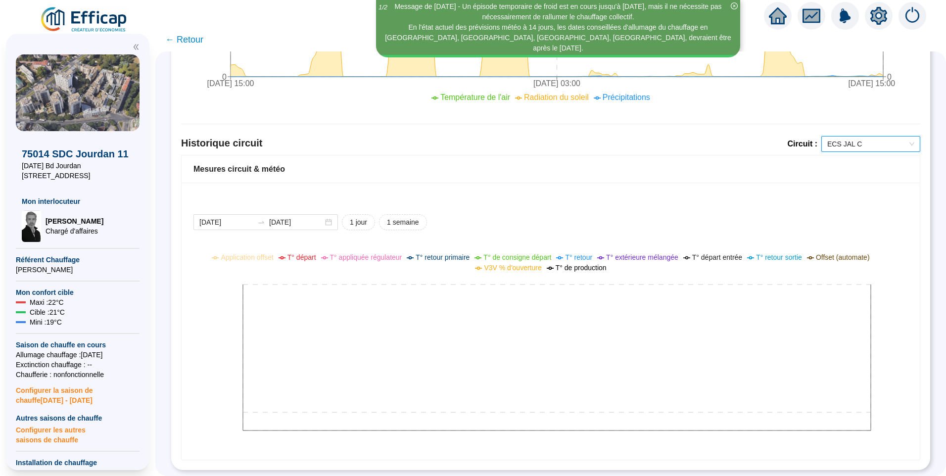
click at [737, 5] on icon "close-circle" at bounding box center [734, 5] width 7 height 7
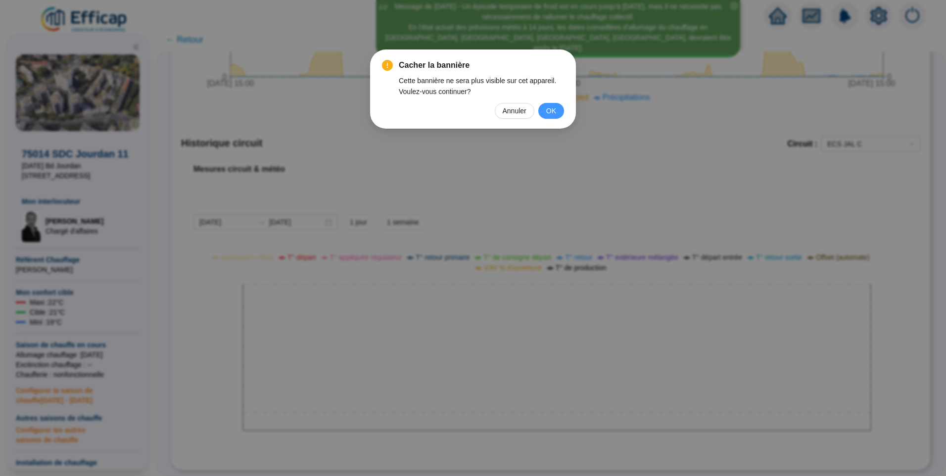
click at [553, 111] on span "OK" at bounding box center [551, 110] width 10 height 11
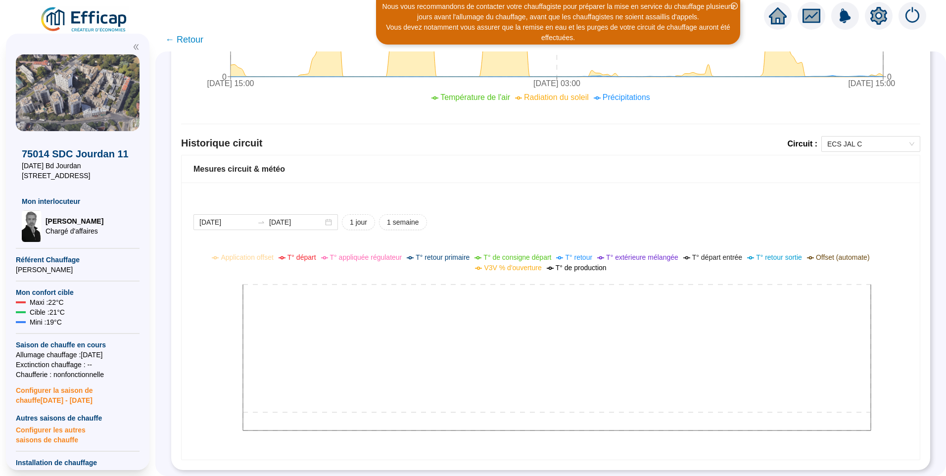
click at [734, 6] on icon "close-circle" at bounding box center [734, 5] width 7 height 7
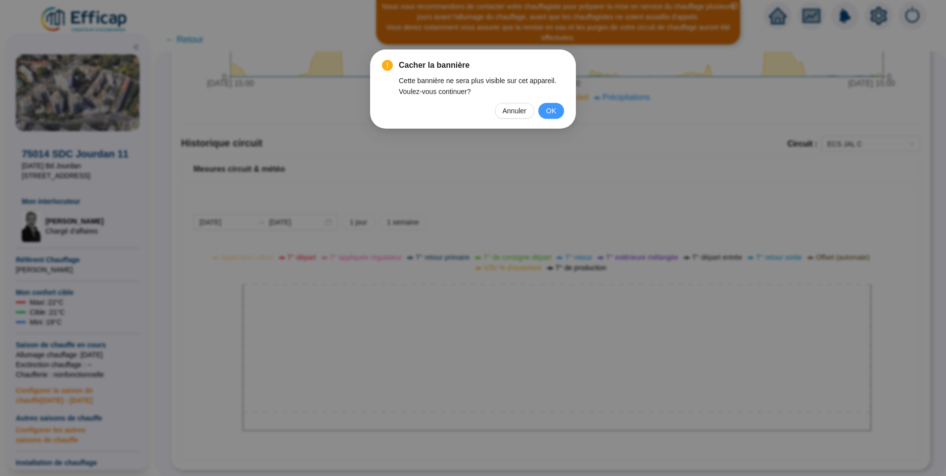
click at [553, 109] on span "OK" at bounding box center [551, 110] width 10 height 11
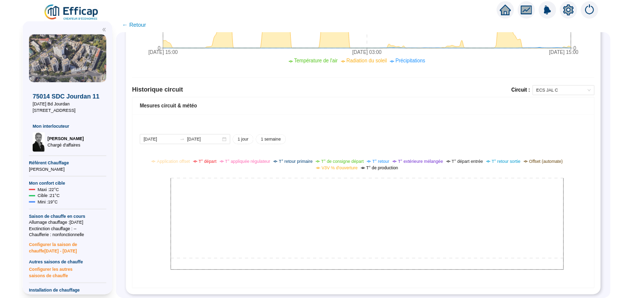
scroll to position [565, 0]
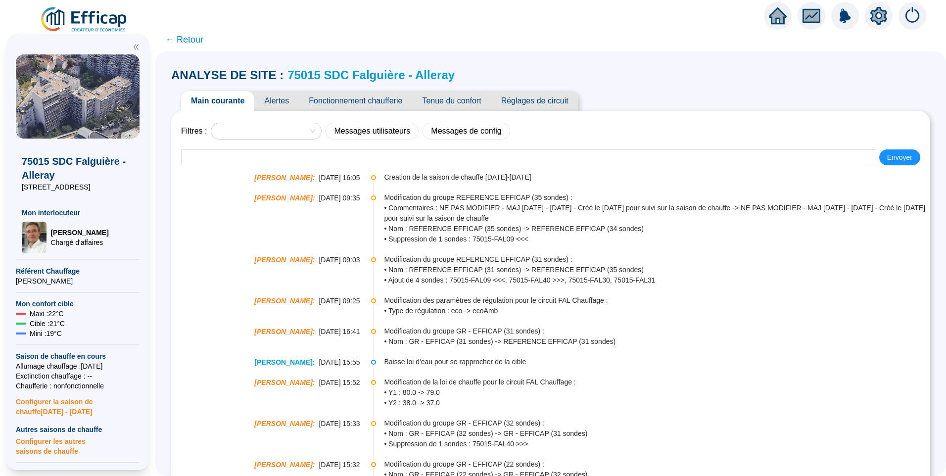
click at [281, 98] on span "Alertes" at bounding box center [276, 101] width 45 height 20
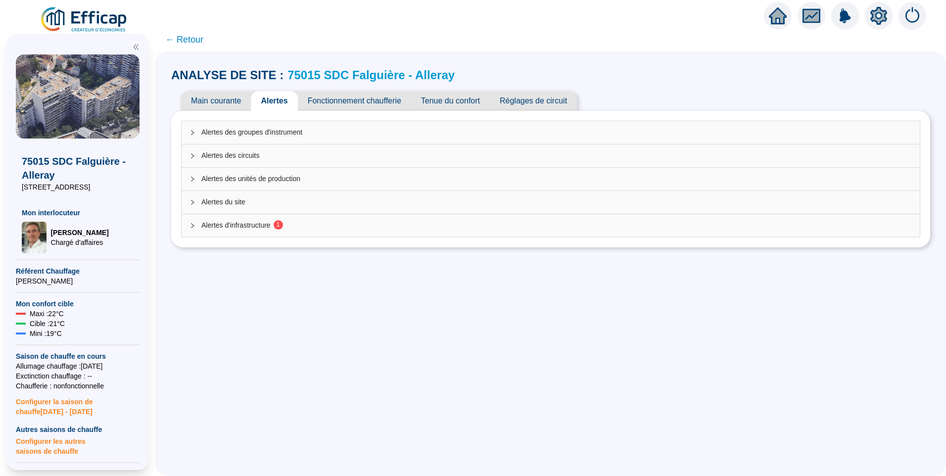
click at [250, 223] on span "Alertes d'infrastructure 1" at bounding box center [556, 225] width 710 height 10
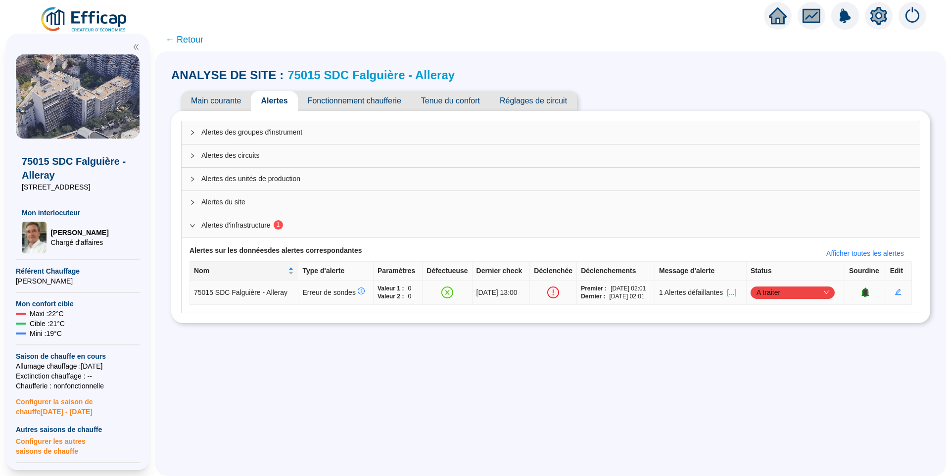
click at [734, 292] on span "[...]" at bounding box center [731, 292] width 9 height 10
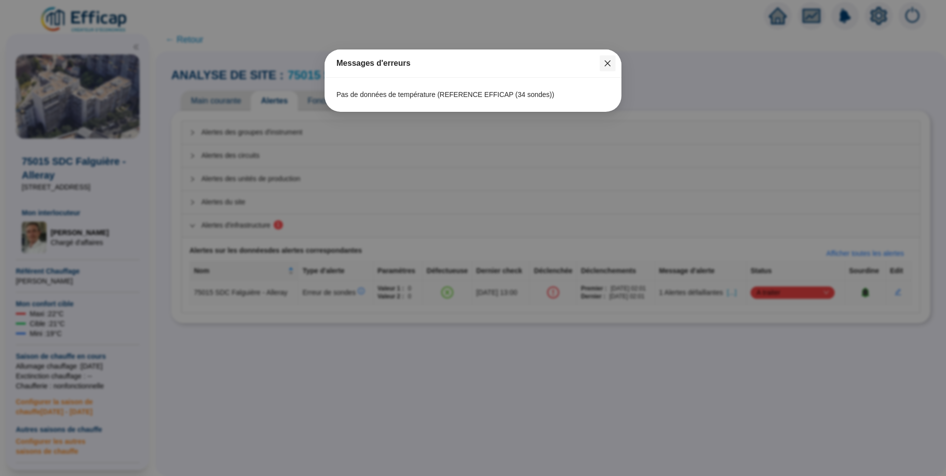
click at [609, 63] on icon "close" at bounding box center [608, 63] width 8 height 8
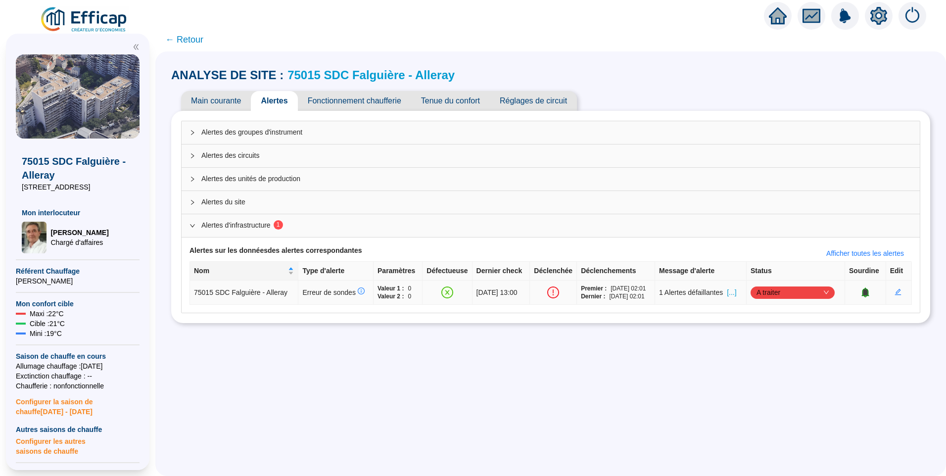
click at [754, 294] on div "A traiter" at bounding box center [792, 292] width 84 height 12
click at [770, 342] on div "Traité" at bounding box center [794, 342] width 68 height 10
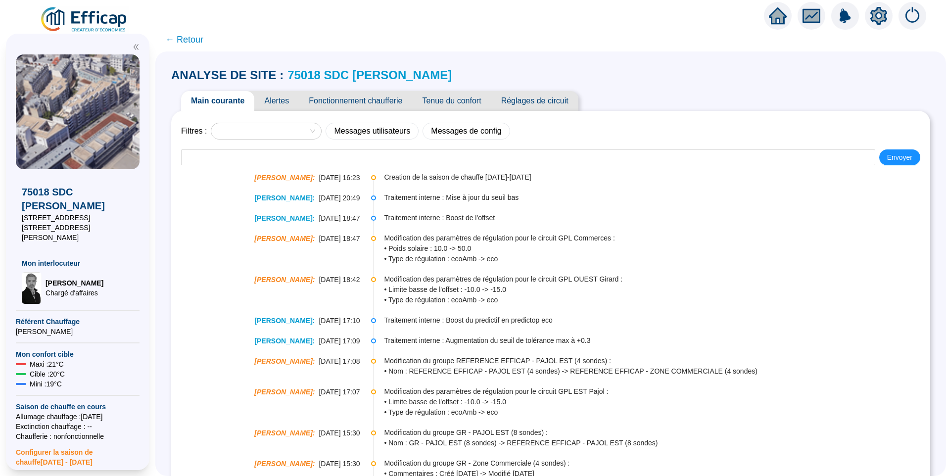
click at [284, 97] on span "Alertes" at bounding box center [276, 101] width 45 height 20
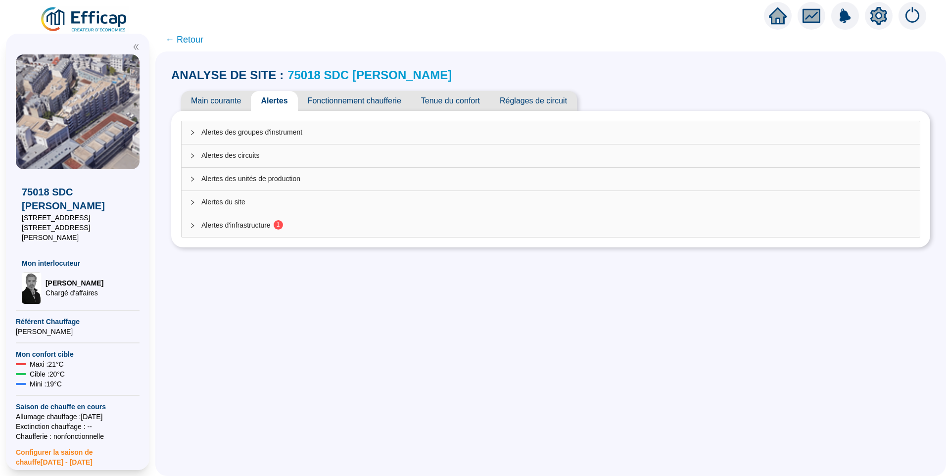
click at [257, 225] on span "Alertes d'infrastructure 1" at bounding box center [556, 225] width 710 height 10
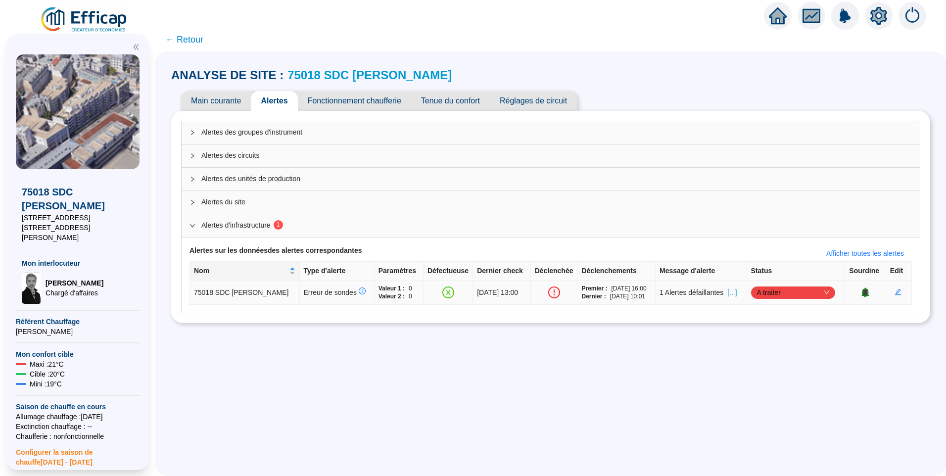
click at [729, 294] on span "[...]" at bounding box center [731, 292] width 9 height 10
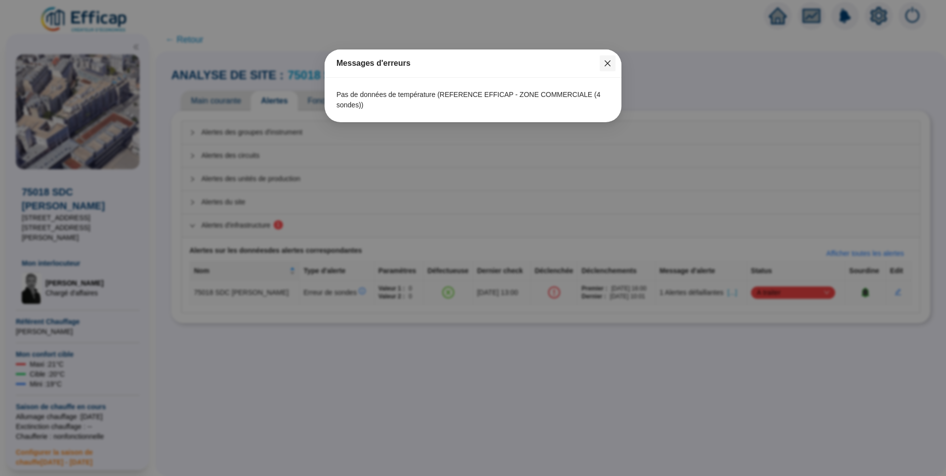
click at [609, 60] on icon "close" at bounding box center [608, 63] width 8 height 8
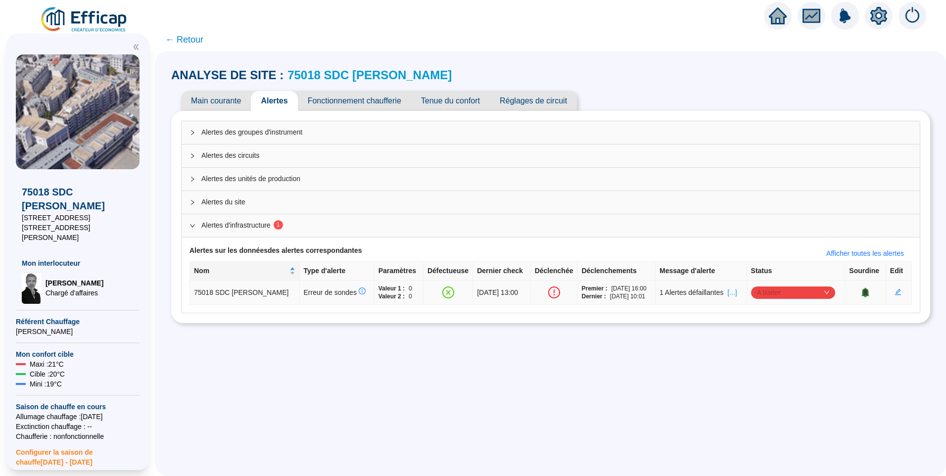
click at [788, 295] on span "A traiter" at bounding box center [793, 292] width 72 height 15
click at [761, 344] on div "Traité" at bounding box center [788, 342] width 68 height 10
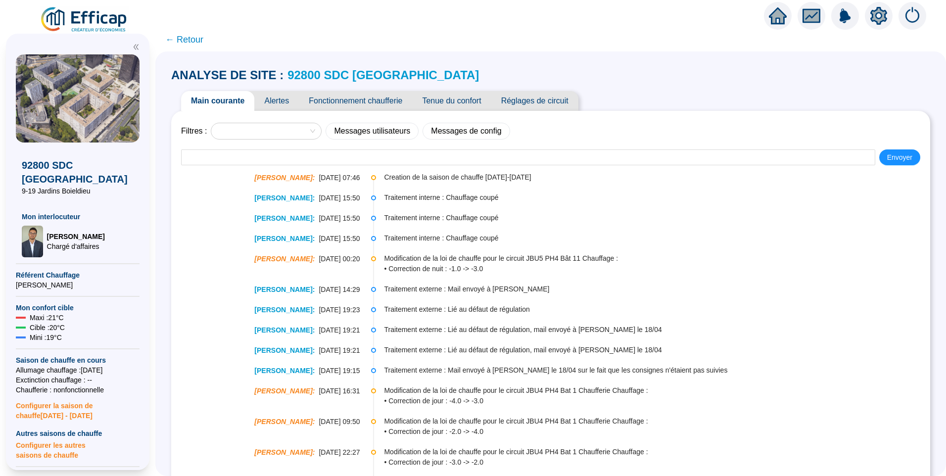
click at [281, 101] on span "Alertes" at bounding box center [276, 101] width 45 height 20
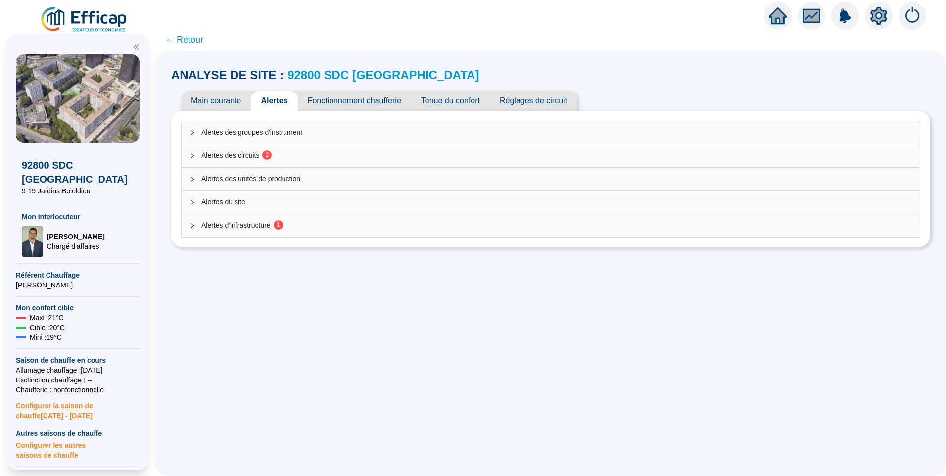
click at [272, 148] on div "Alertes des circuits 2" at bounding box center [551, 155] width 738 height 23
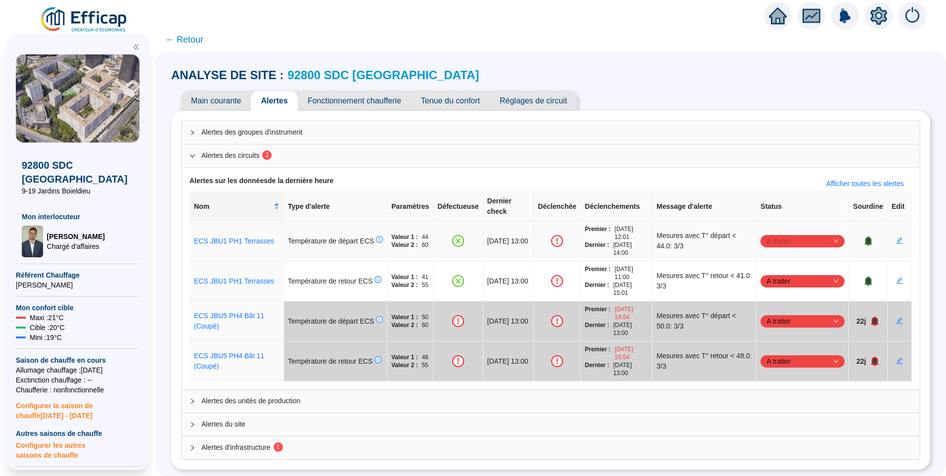
click at [784, 234] on span "A traiter" at bounding box center [802, 241] width 72 height 15
click at [781, 283] on div "Traité" at bounding box center [797, 281] width 68 height 10
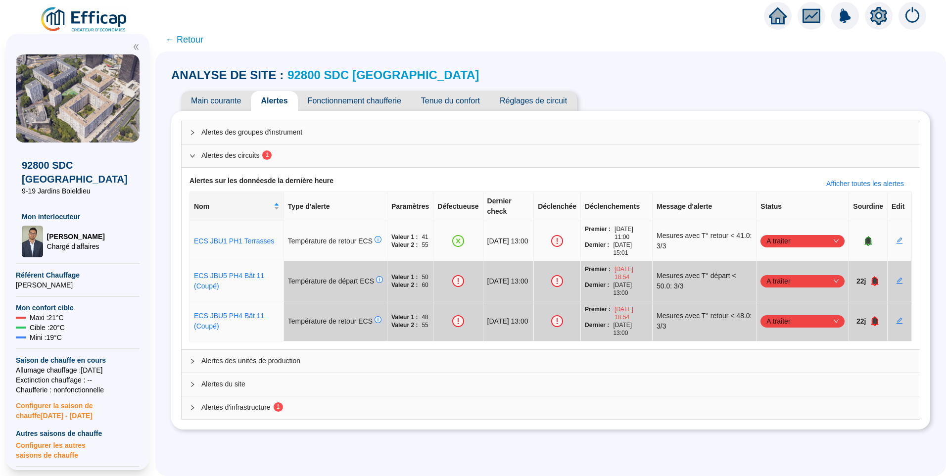
click at [781, 234] on span "A traiter" at bounding box center [802, 241] width 72 height 15
click at [781, 282] on div "Traité" at bounding box center [797, 281] width 68 height 10
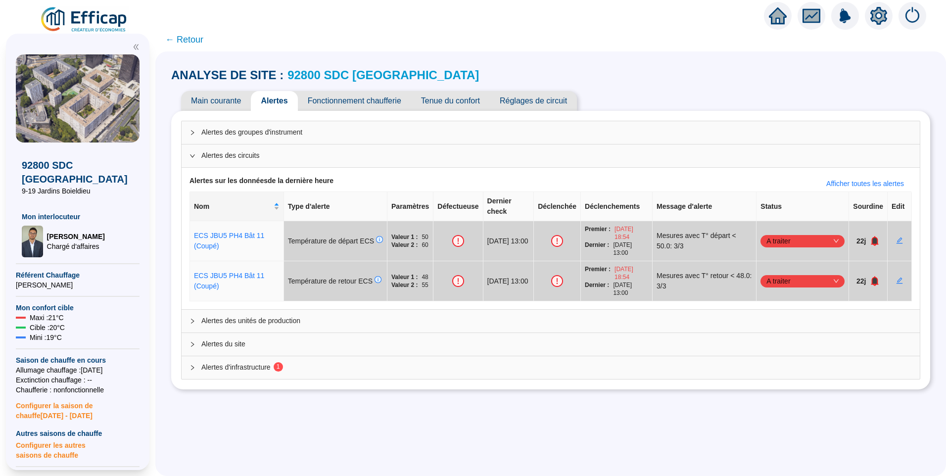
click at [270, 362] on span "Alertes d'infrastructure 1" at bounding box center [556, 367] width 710 height 10
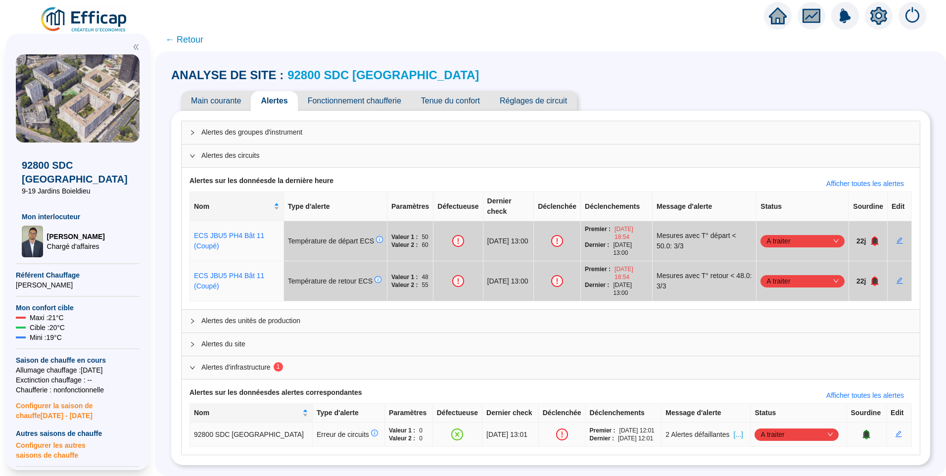
click at [734, 429] on span "[...]" at bounding box center [738, 434] width 9 height 10
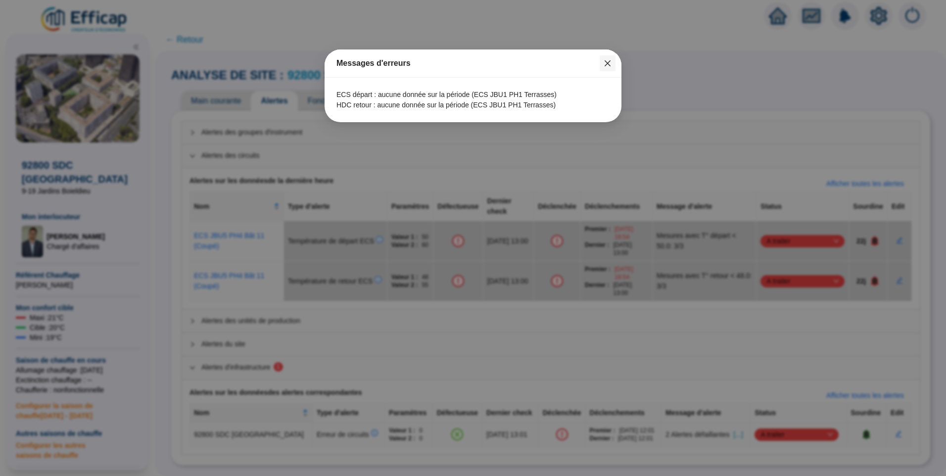
click at [611, 61] on icon "close" at bounding box center [608, 63] width 8 height 8
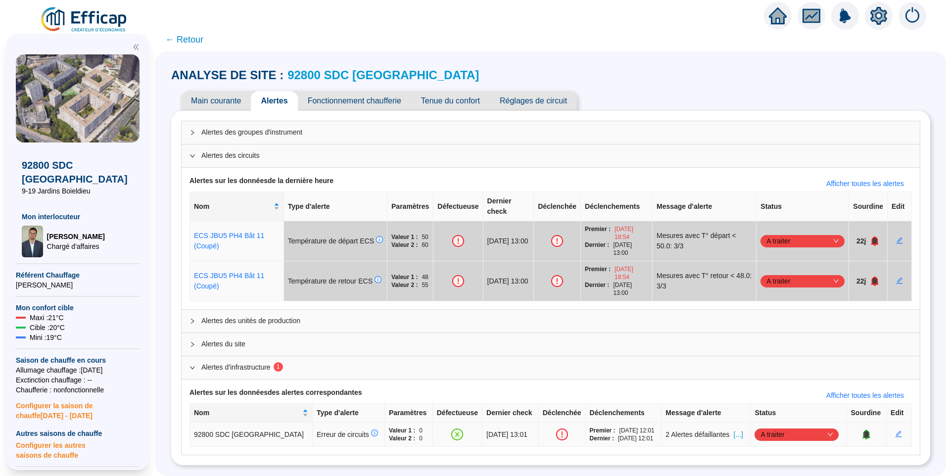
click at [792, 427] on span "A traiter" at bounding box center [796, 434] width 72 height 15
click at [771, 407] on div "Traité" at bounding box center [793, 406] width 68 height 10
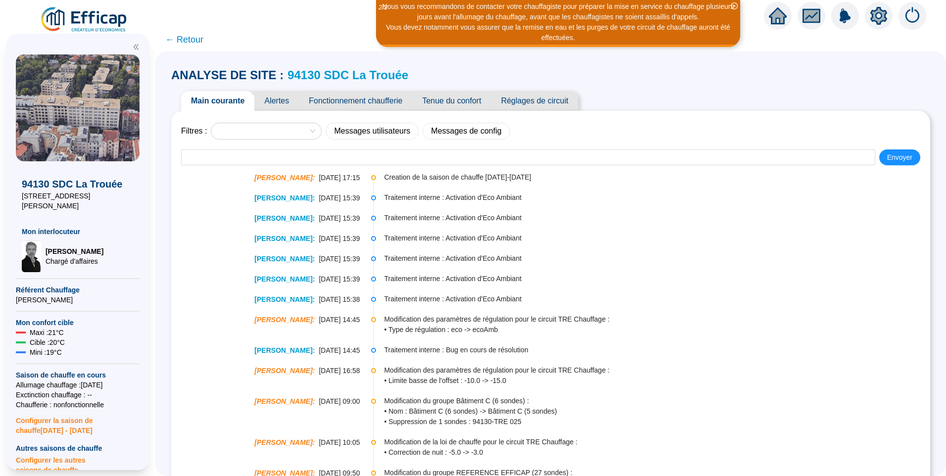
click at [273, 98] on span "Alertes" at bounding box center [276, 101] width 45 height 20
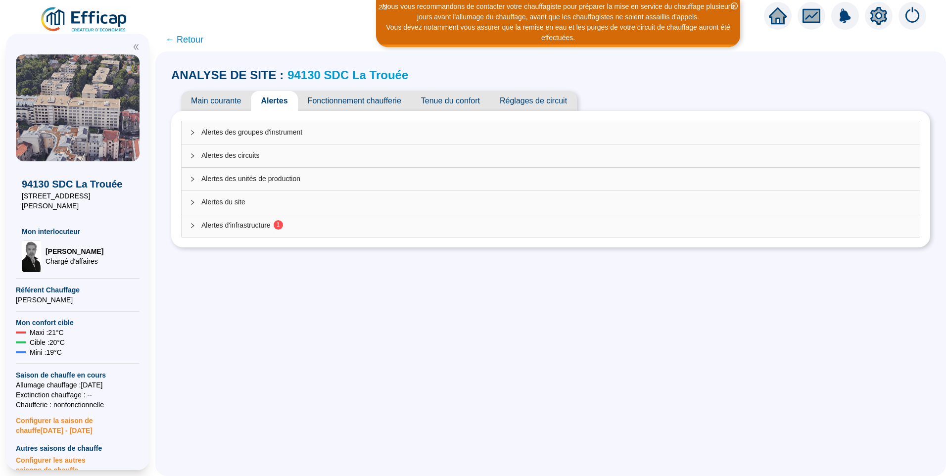
click at [234, 216] on div "Alertes d'infrastructure 1" at bounding box center [551, 225] width 738 height 23
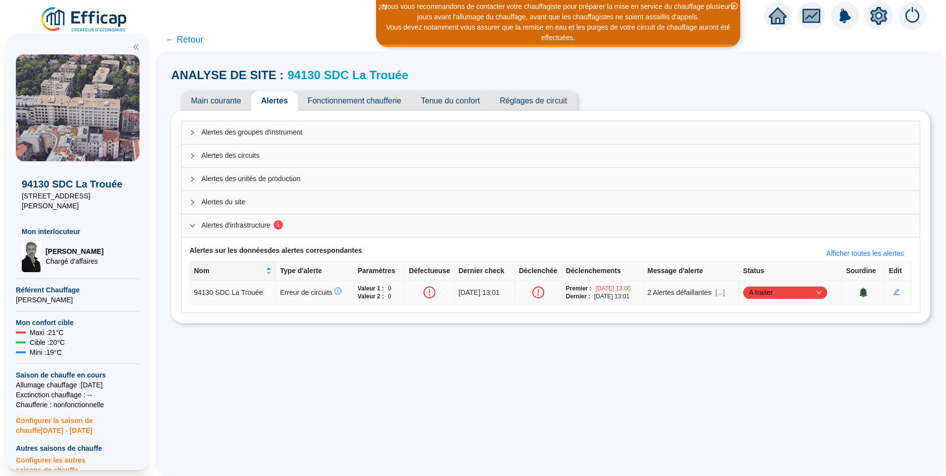
click at [725, 291] on span "[...]" at bounding box center [719, 292] width 9 height 10
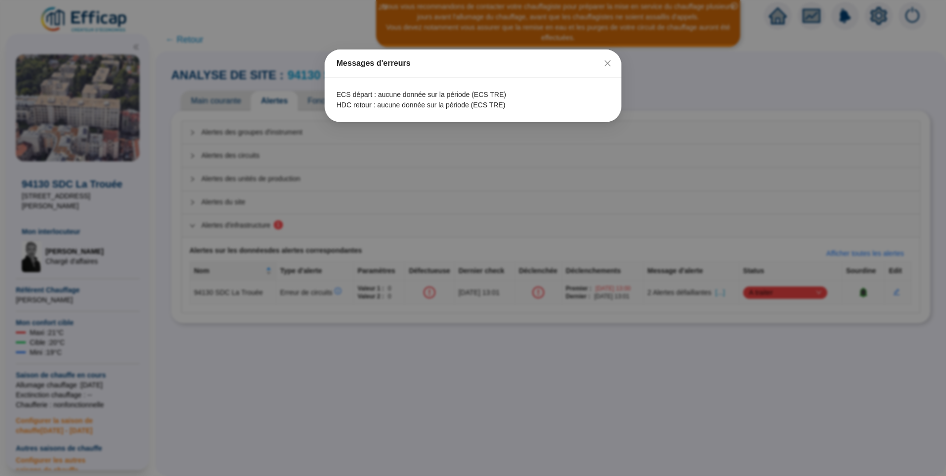
click at [608, 62] on icon "close" at bounding box center [608, 63] width 8 height 8
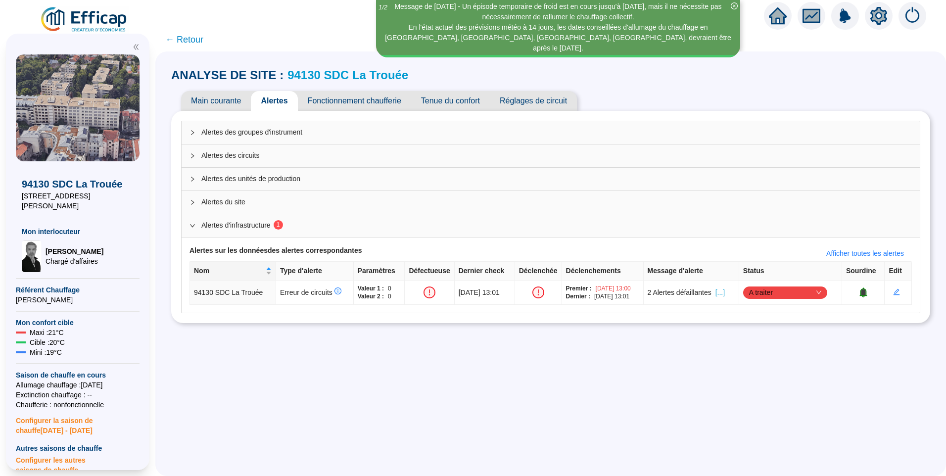
click at [437, 377] on div "ANALYSE DE SITE : 94130 SDC La Trouée Main courante Alertes Fonctionnement chau…" at bounding box center [550, 263] width 791 height 424
click at [340, 98] on span "Fonctionnement chaufferie" at bounding box center [354, 101] width 113 height 20
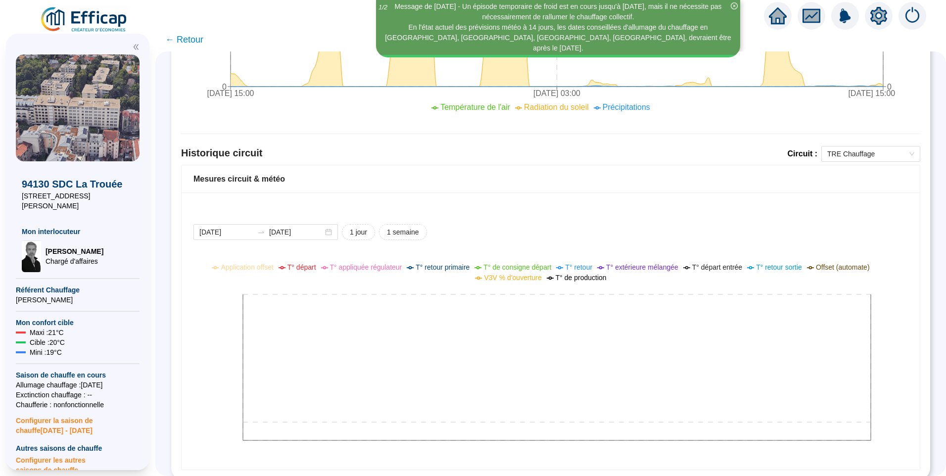
scroll to position [566, 0]
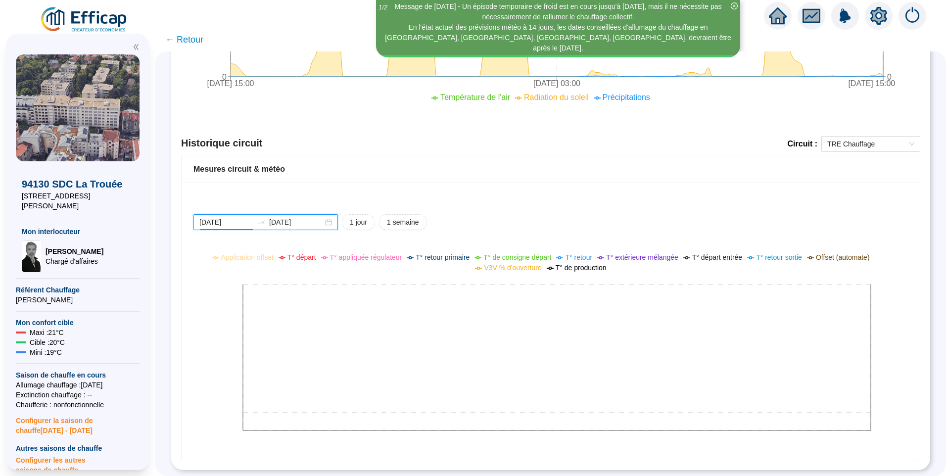
click at [243, 217] on input "[DATE]" at bounding box center [226, 222] width 54 height 10
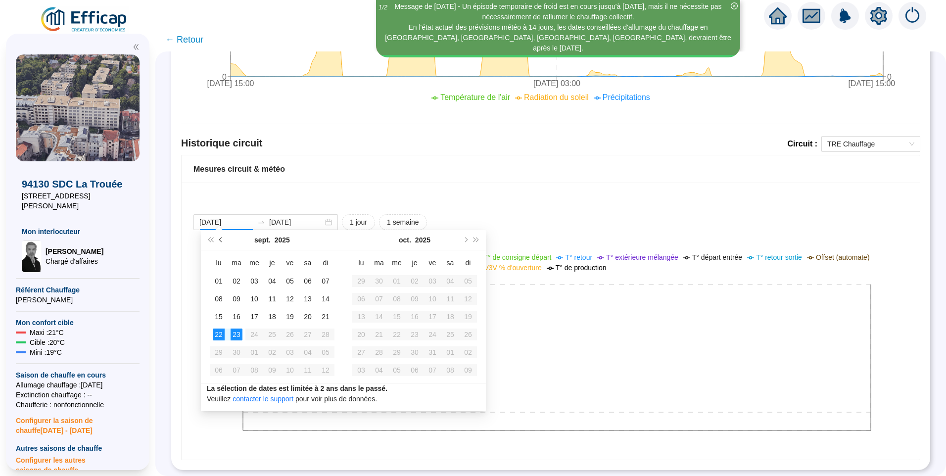
click at [223, 242] on button "Mois précédent (PageUp)" at bounding box center [221, 240] width 11 height 20
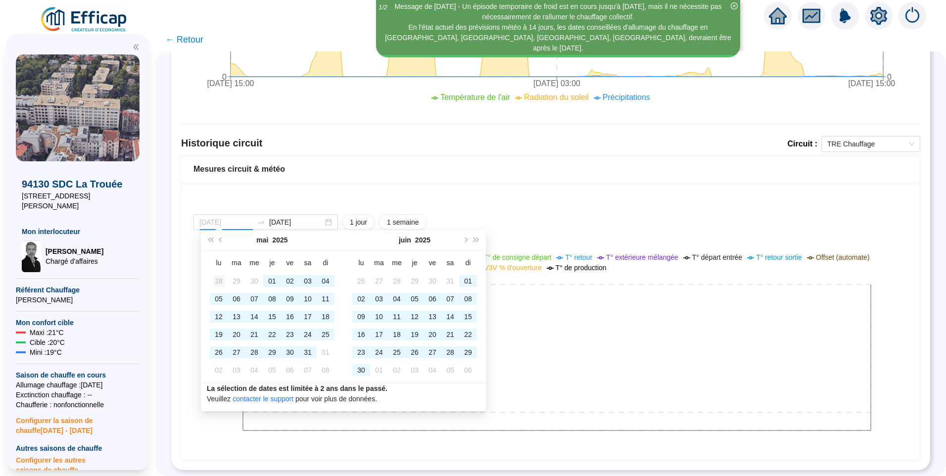
type input "[DATE]"
click at [219, 283] on div "28" at bounding box center [219, 281] width 12 height 12
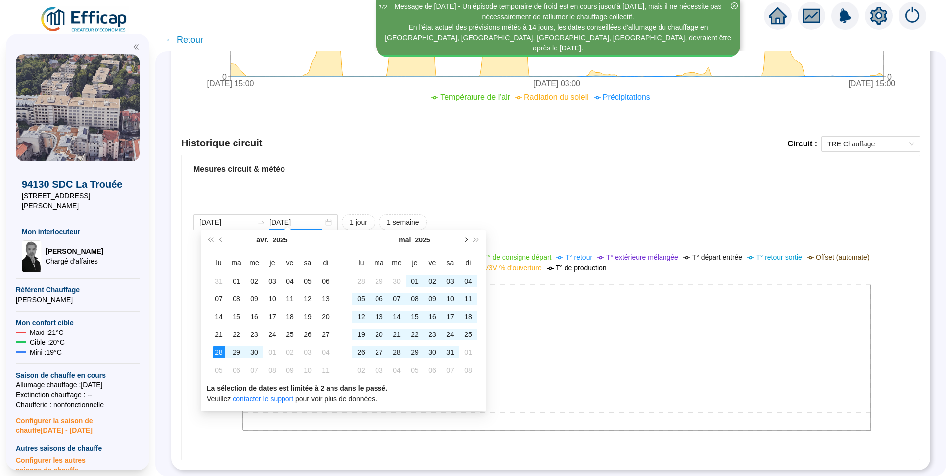
click at [468, 238] on button "Mois suivant (PageDown)" at bounding box center [465, 240] width 11 height 20
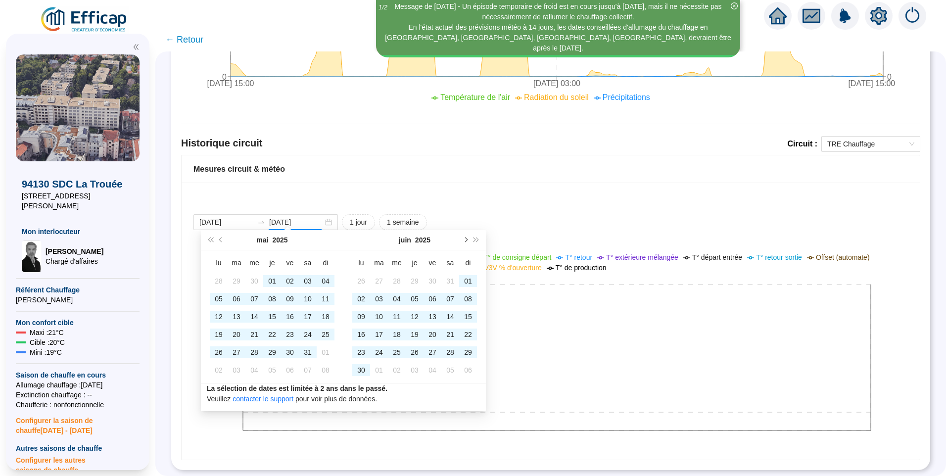
click at [468, 238] on button "Mois suivant (PageDown)" at bounding box center [465, 240] width 11 height 20
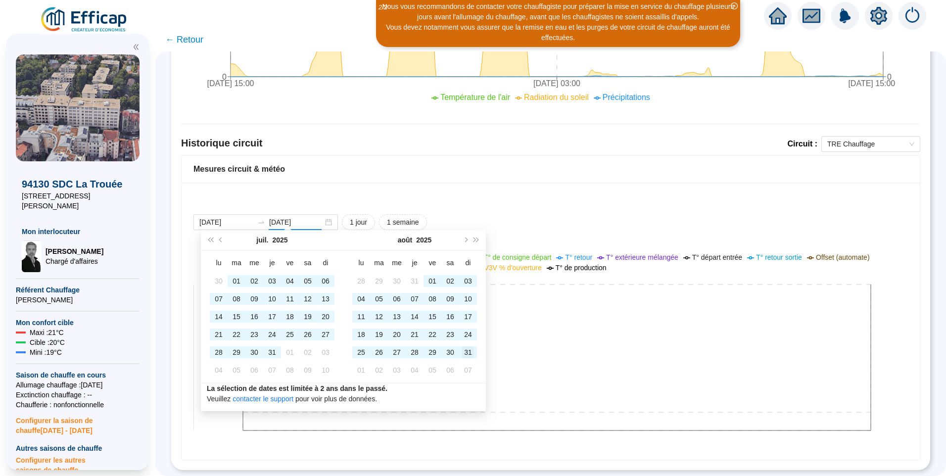
type input "[DATE]"
click at [472, 356] on div "31" at bounding box center [468, 352] width 12 height 12
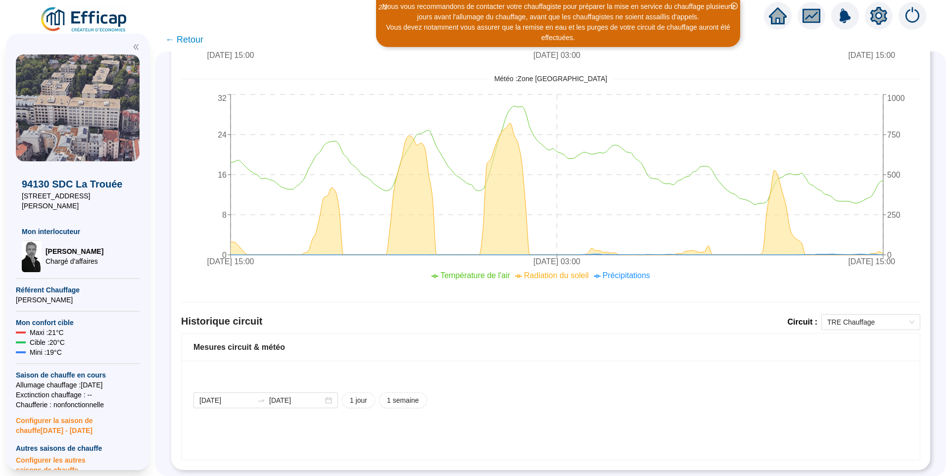
scroll to position [398, 0]
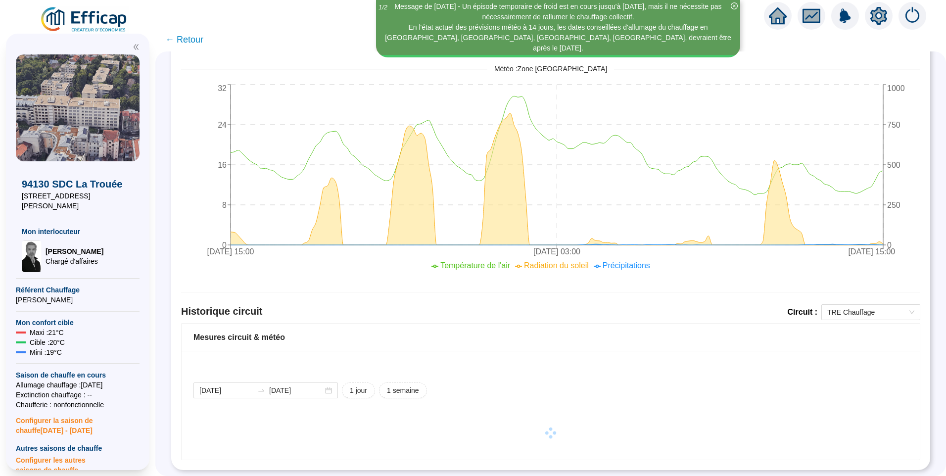
click at [170, 380] on div "ANALYSE DE SITE : 94130 SDC La Trouée Main courante Alertes Fonctionnement chau…" at bounding box center [550, 263] width 791 height 424
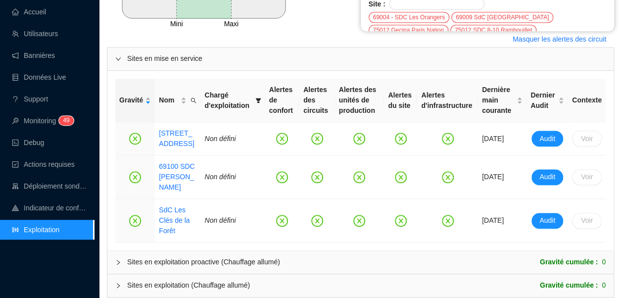
scroll to position [158, 0]
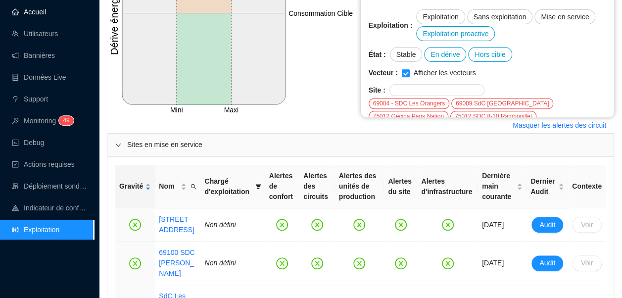
click at [35, 14] on link "Accueil" at bounding box center [29, 12] width 34 height 8
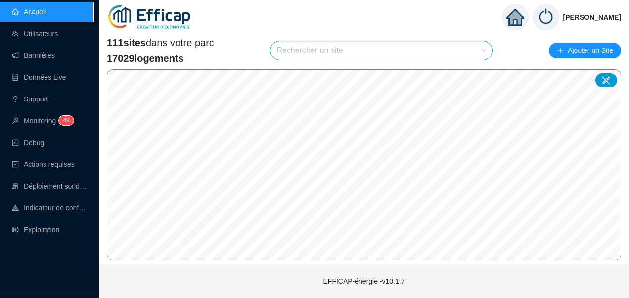
click at [314, 52] on input "search" at bounding box center [377, 50] width 201 height 19
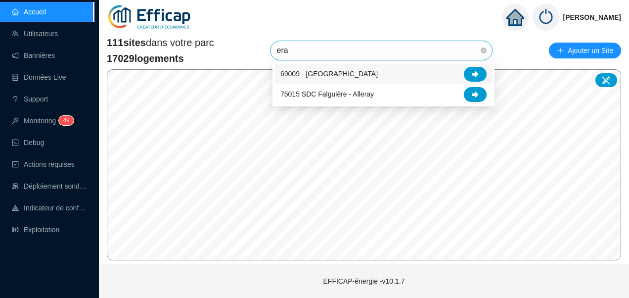
type input "era"
click at [473, 62] on div "erables-nord falguiere-alleray 69009 - Les Erables Nord 75015 SDC Falguière - A…" at bounding box center [384, 84] width 222 height 45
click at [473, 68] on div at bounding box center [475, 74] width 23 height 15
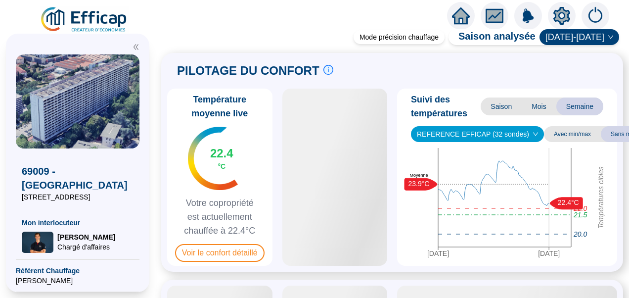
click at [568, 17] on icon "setting" at bounding box center [562, 16] width 17 height 18
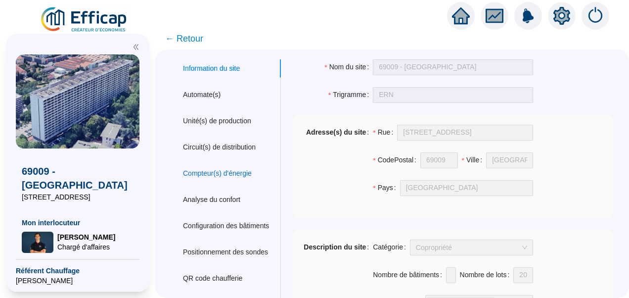
click at [221, 174] on div "Compteur(s) d'énergie" at bounding box center [217, 173] width 69 height 10
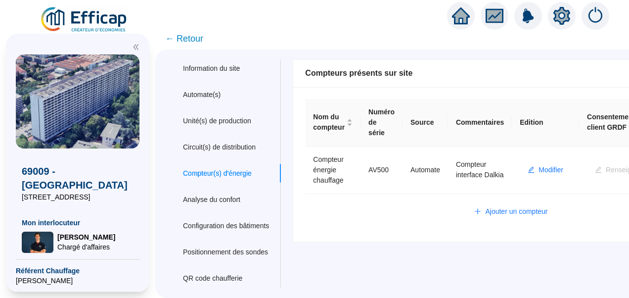
click at [135, 46] on icon "double-left" at bounding box center [136, 47] width 7 height 7
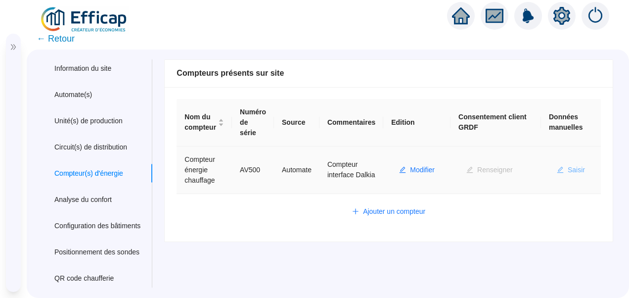
click at [572, 165] on span "Saisir" at bounding box center [576, 170] width 17 height 10
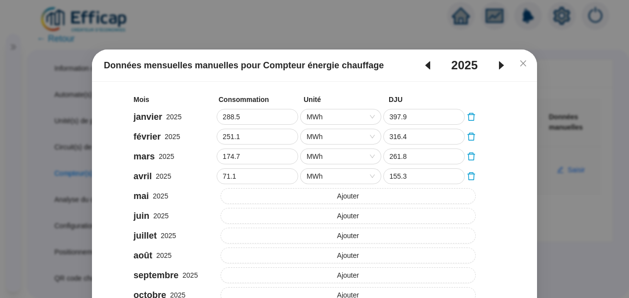
click at [422, 64] on icon "caret-left" at bounding box center [428, 65] width 12 height 12
click at [507, 66] on span "caret-right" at bounding box center [502, 65] width 28 height 12
click at [423, 68] on icon "caret-left" at bounding box center [428, 65] width 12 height 12
type input "310.7"
type input "393"
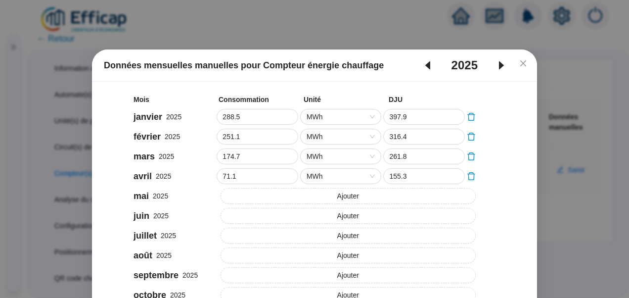
type input "193.8"
type input "264"
type input "183.7"
type input "224"
type input "91.4"
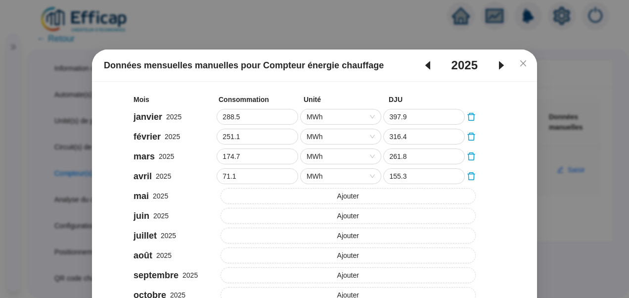
type input "183"
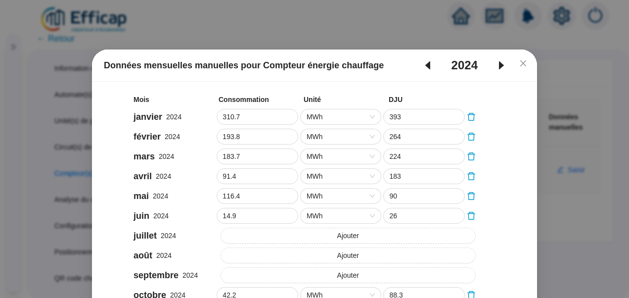
click at [499, 65] on icon "caret-right" at bounding box center [501, 65] width 5 height 8
type input "288.5"
type input "397.9"
type input "251.1"
type input "316.4"
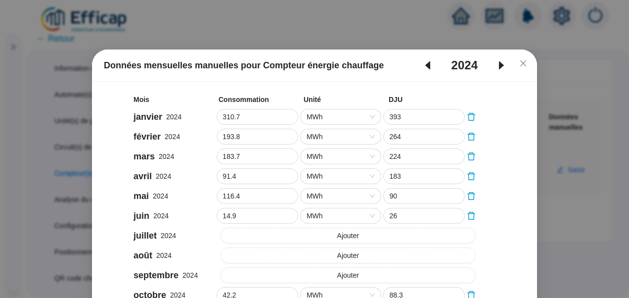
type input "174.7"
type input "261.8"
type input "71.1"
type input "155.3"
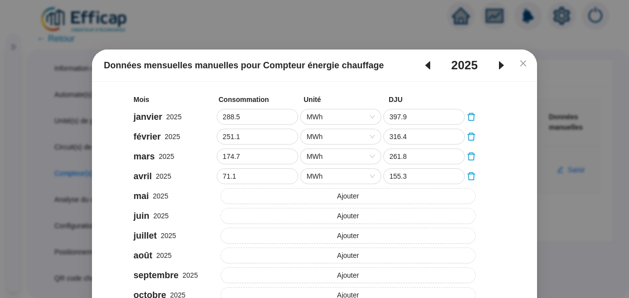
click at [520, 59] on icon "close" at bounding box center [523, 63] width 8 height 8
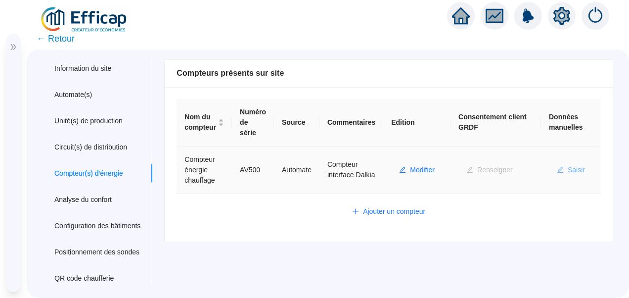
click at [568, 165] on span "Saisir" at bounding box center [576, 170] width 17 height 10
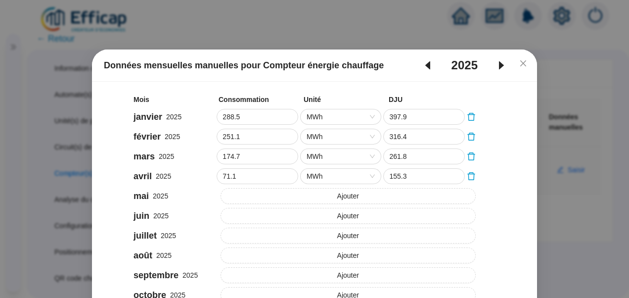
click at [425, 66] on icon "caret-left" at bounding box center [427, 65] width 5 height 8
type input "310.7"
type input "393"
type input "193.8"
type input "264"
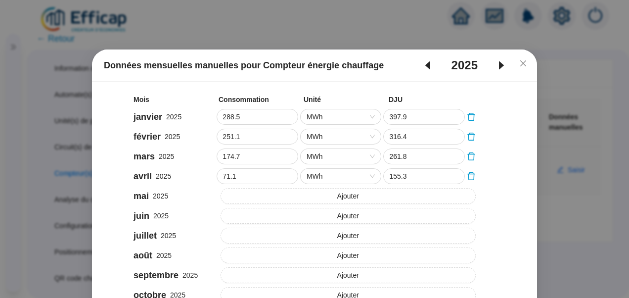
type input "183.7"
type input "224"
type input "91.4"
type input "183"
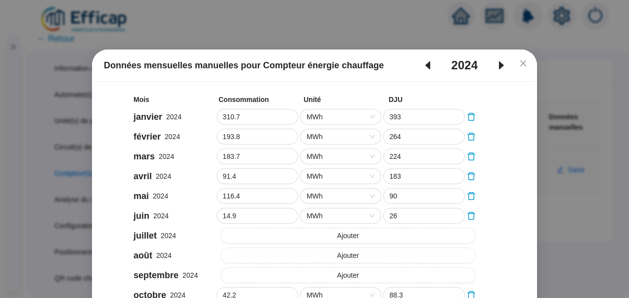
click at [501, 66] on icon "caret-right" at bounding box center [502, 65] width 12 height 12
type input "288.5"
type input "397.9"
type input "251.1"
type input "316.4"
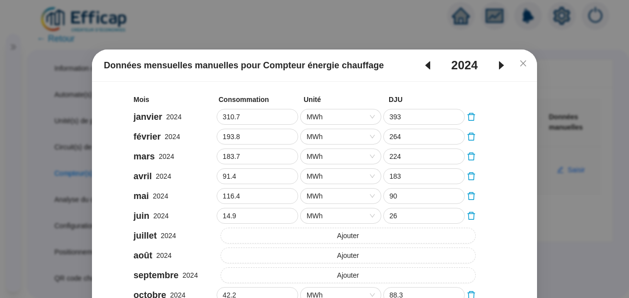
type input "174.7"
type input "261.8"
type input "71.1"
type input "155.3"
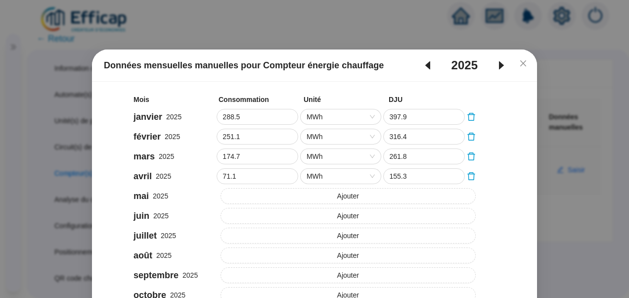
click at [425, 64] on icon "caret-left" at bounding box center [427, 65] width 5 height 8
type input "310.7"
type input "393"
type input "193.8"
type input "264"
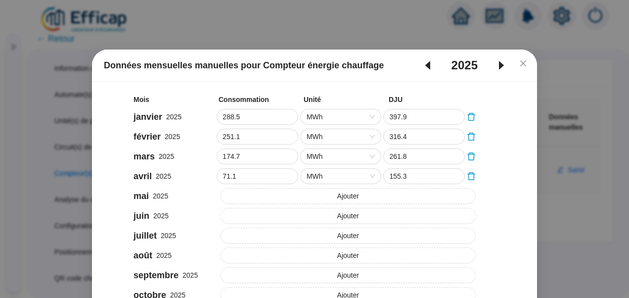
type input "183.7"
type input "224"
type input "91.4"
type input "183"
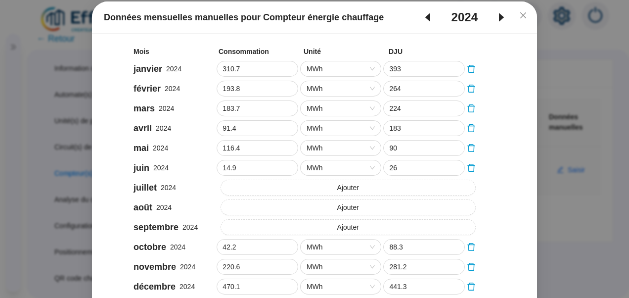
scroll to position [49, 0]
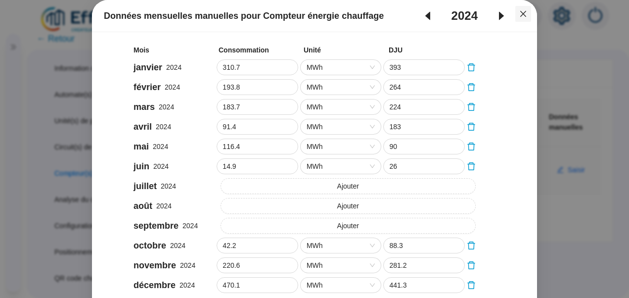
click at [519, 11] on icon "close" at bounding box center [523, 14] width 8 height 8
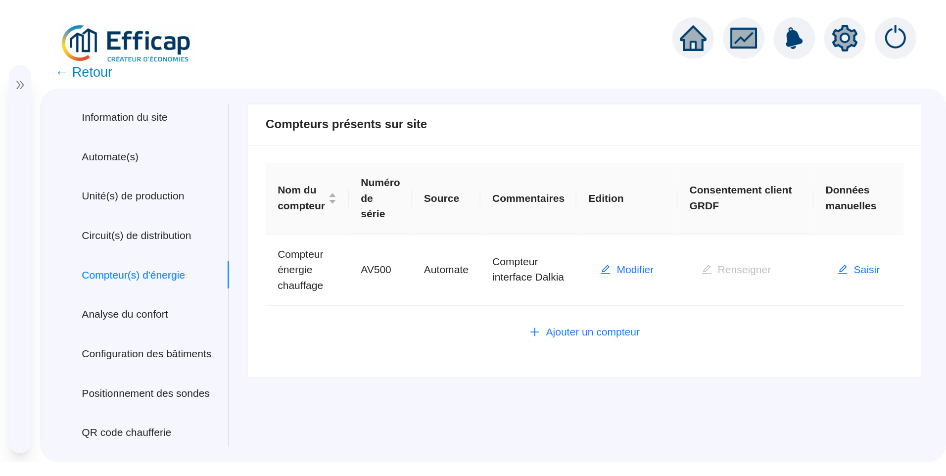
scroll to position [0, 0]
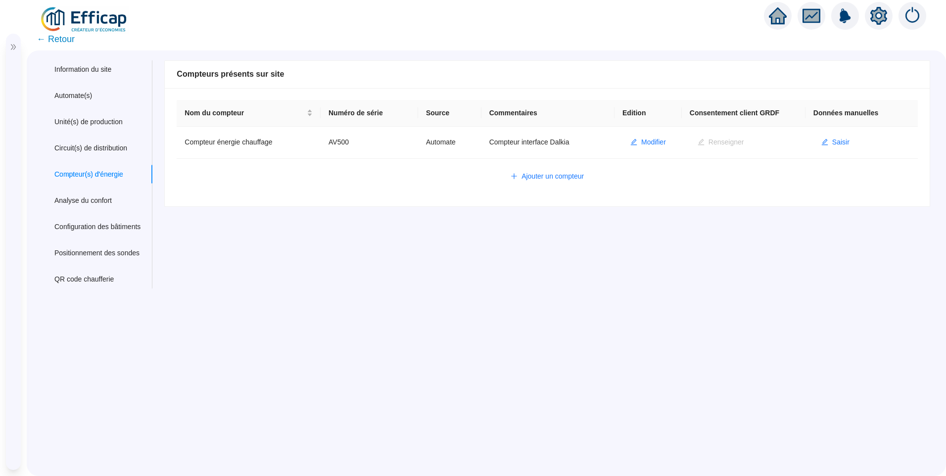
click at [14, 51] on div at bounding box center [13, 44] width 15 height 21
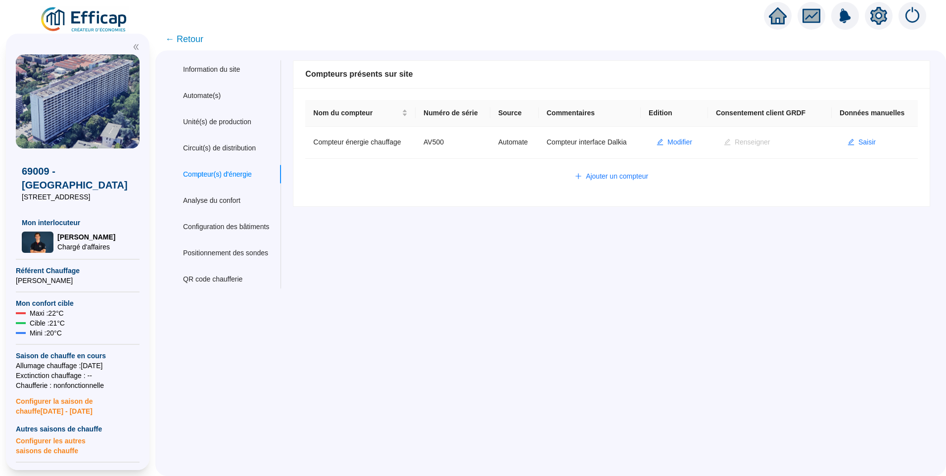
click at [95, 16] on img at bounding box center [85, 20] width 90 height 28
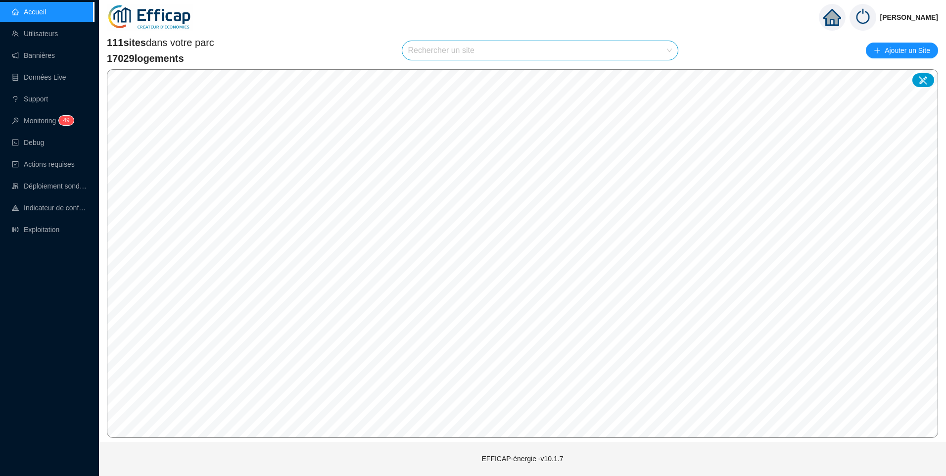
click at [468, 54] on input "search" at bounding box center [535, 50] width 255 height 19
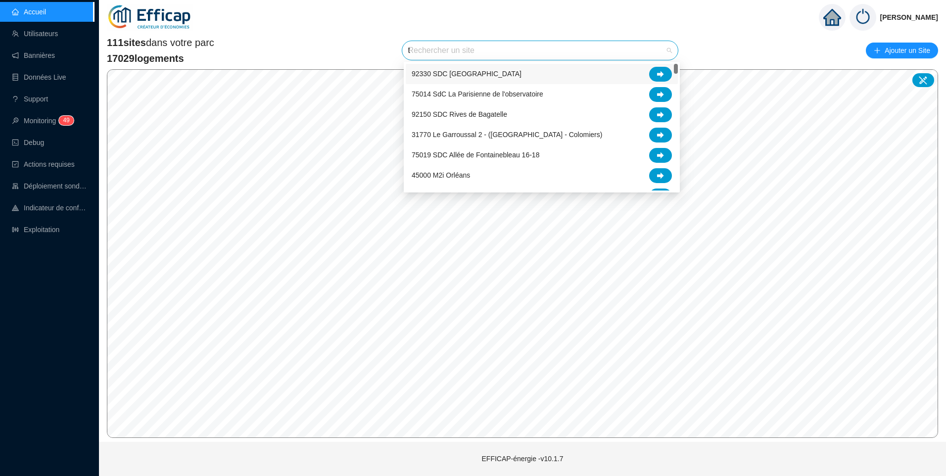
type input "tr"
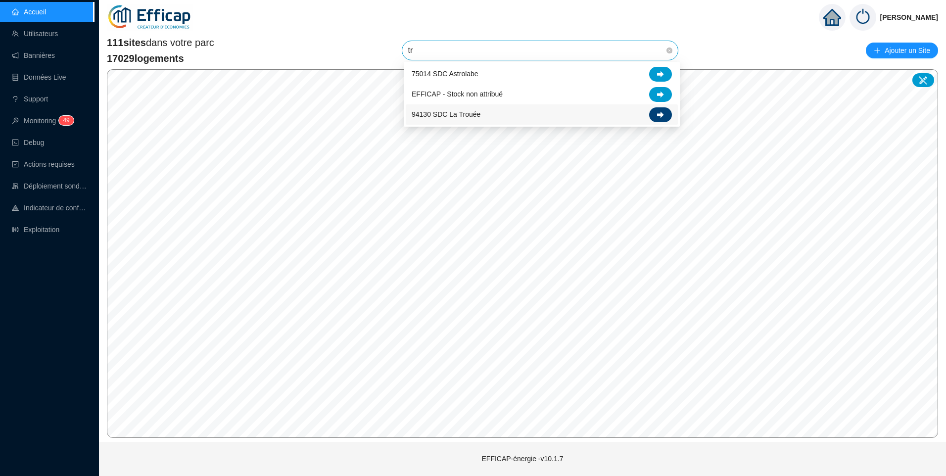
click at [657, 116] on icon at bounding box center [660, 114] width 7 height 7
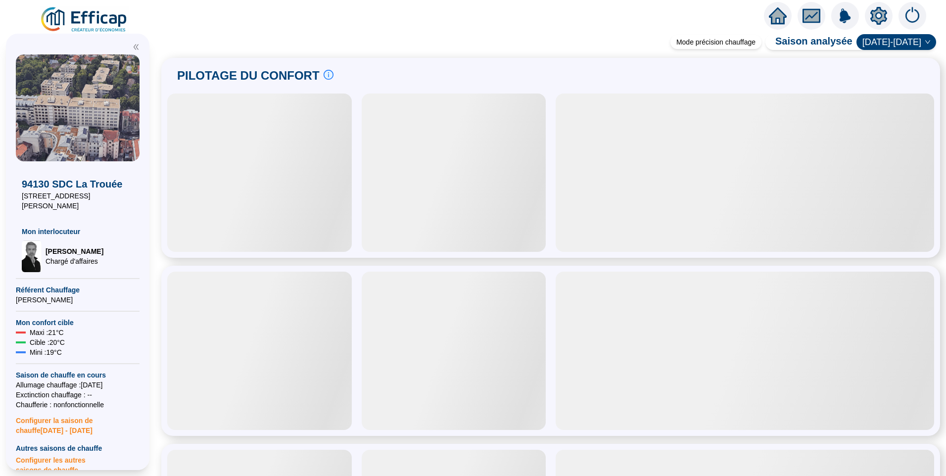
click at [881, 16] on icon "setting" at bounding box center [879, 16] width 18 height 18
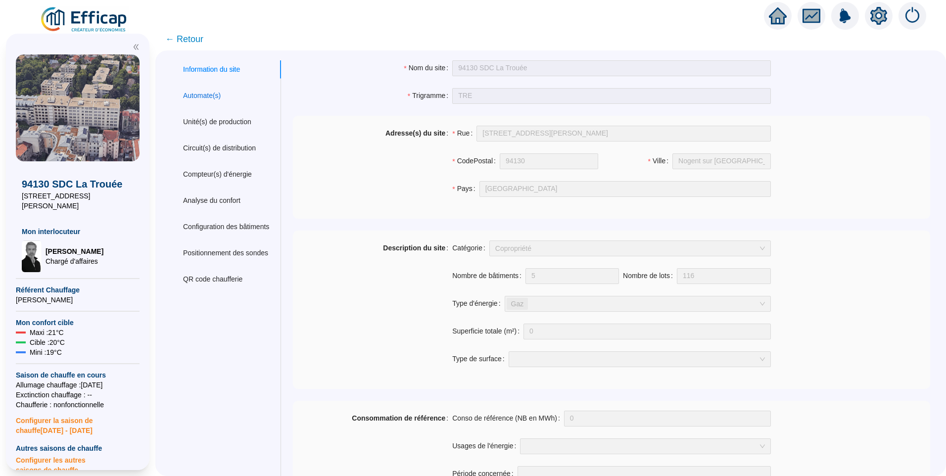
click at [198, 93] on div "Automate(s)" at bounding box center [202, 96] width 38 height 10
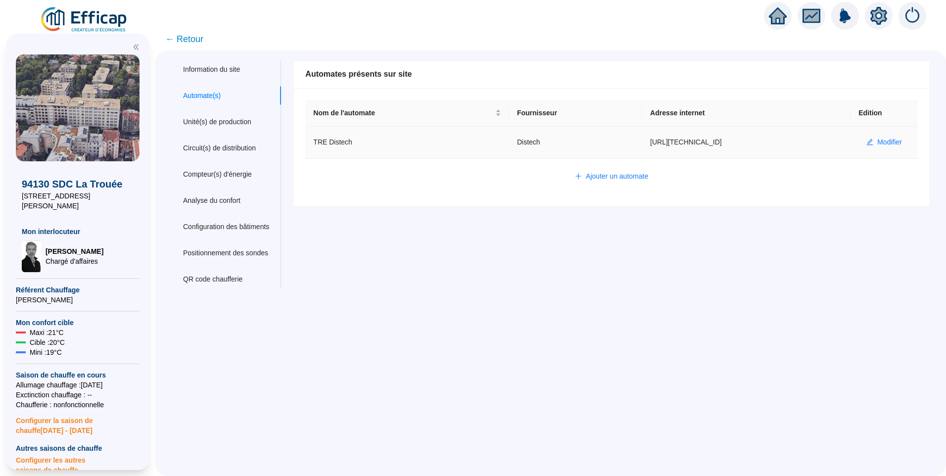
drag, startPoint x: 727, startPoint y: 140, endPoint x: 627, endPoint y: 143, distance: 99.5
click at [642, 143] on td "https://217.128.16.13:5001" at bounding box center [746, 143] width 208 height 32
copy td "https://217.128.16.13:5001"
click at [466, 238] on div "Nom du site 94130 SDC La Trouée Trigramme TRE Adresse(s) du site Rue 24 Grande …" at bounding box center [606, 174] width 650 height 228
drag, startPoint x: 713, startPoint y: 140, endPoint x: 613, endPoint y: 142, distance: 100.0
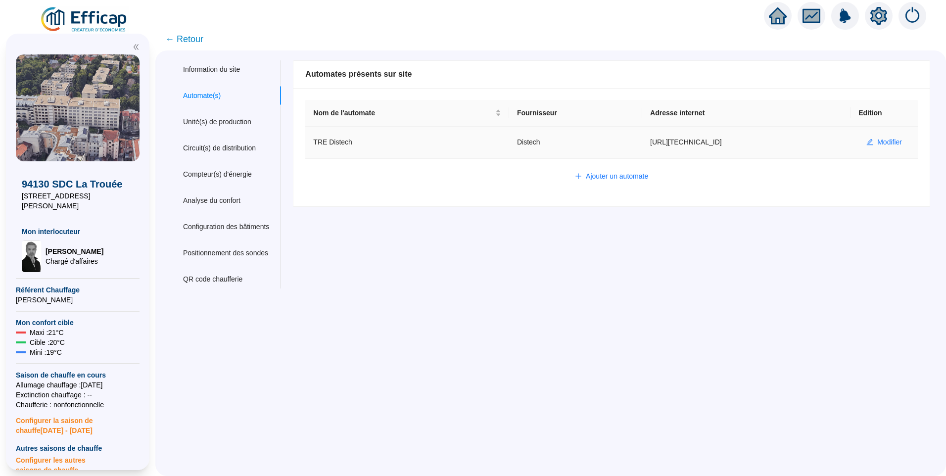
click at [613, 142] on tr "TRE Distech Distech https://217.128.16.13:5001 Modifier" at bounding box center [611, 143] width 612 height 32
copy tr "https://217.128.16.13:5001"
click at [362, 205] on div "Nom de l'automate Fournisseur Adresse internet Edition TRE Distech Distech http…" at bounding box center [611, 147] width 636 height 118
drag, startPoint x: 731, startPoint y: 139, endPoint x: 623, endPoint y: 148, distance: 107.8
click at [642, 148] on td "https://217.128.16.13:5001" at bounding box center [746, 143] width 208 height 32
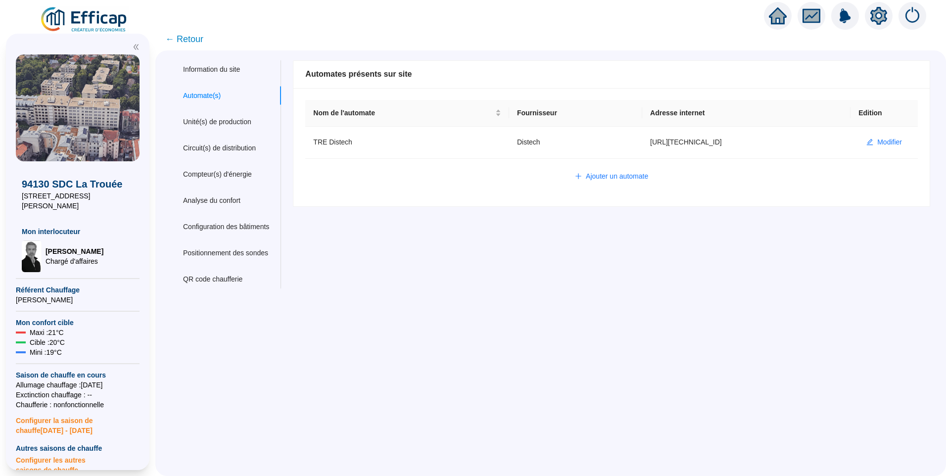
copy td "https://217.128.16.13:5001"
click at [192, 44] on span "← Retour" at bounding box center [184, 39] width 38 height 14
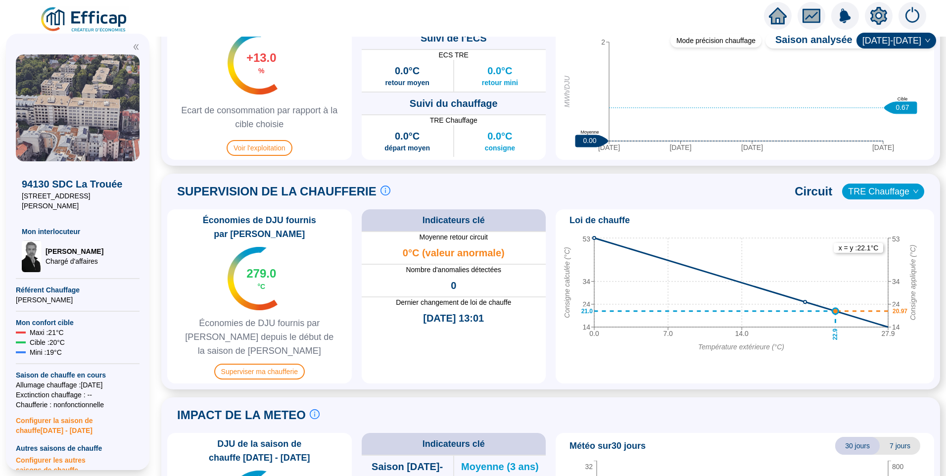
scroll to position [586, 0]
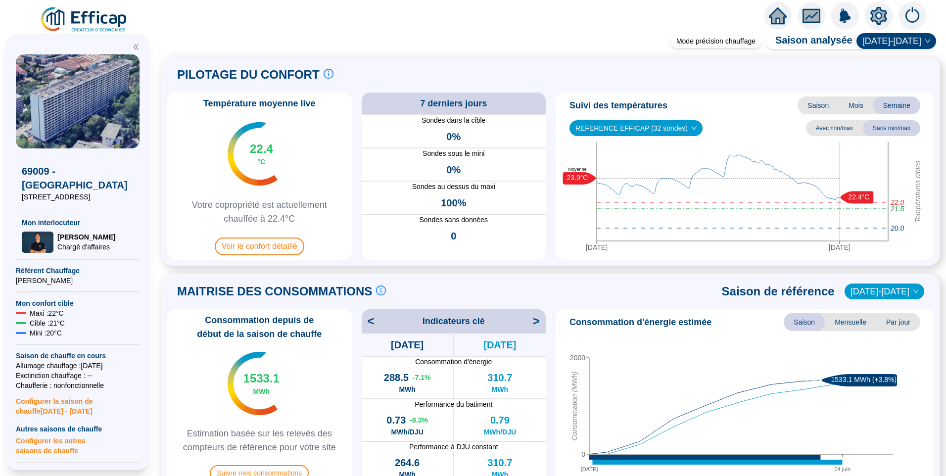
drag, startPoint x: 881, startPoint y: 10, endPoint x: 860, endPoint y: 8, distance: 20.8
click at [881, 10] on icon "setting" at bounding box center [878, 16] width 17 height 18
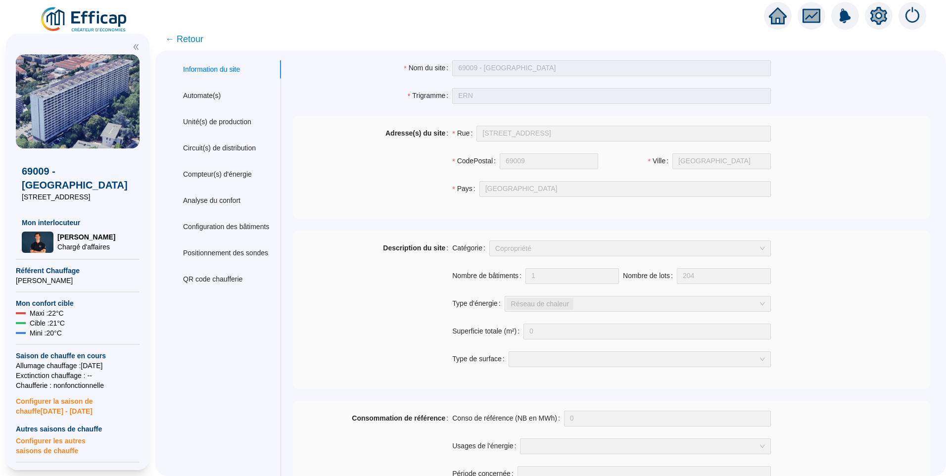
click at [192, 40] on span "← Retour" at bounding box center [184, 39] width 38 height 14
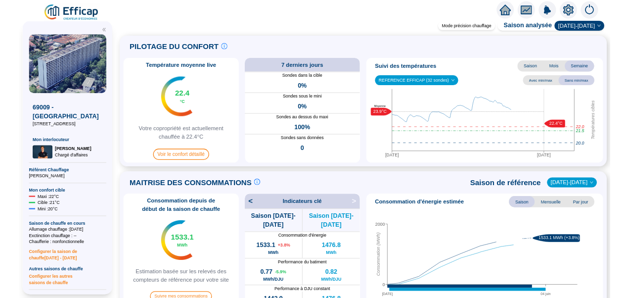
scroll to position [148, 0]
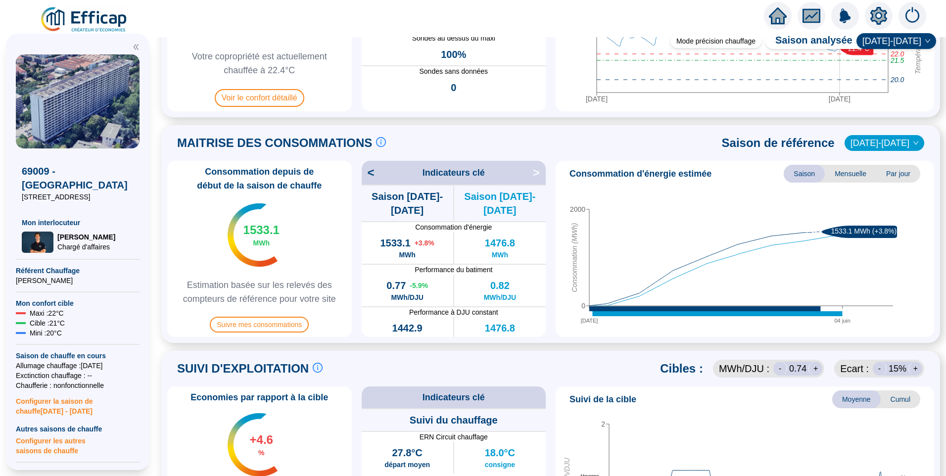
click at [375, 173] on span "<" at bounding box center [368, 173] width 13 height 16
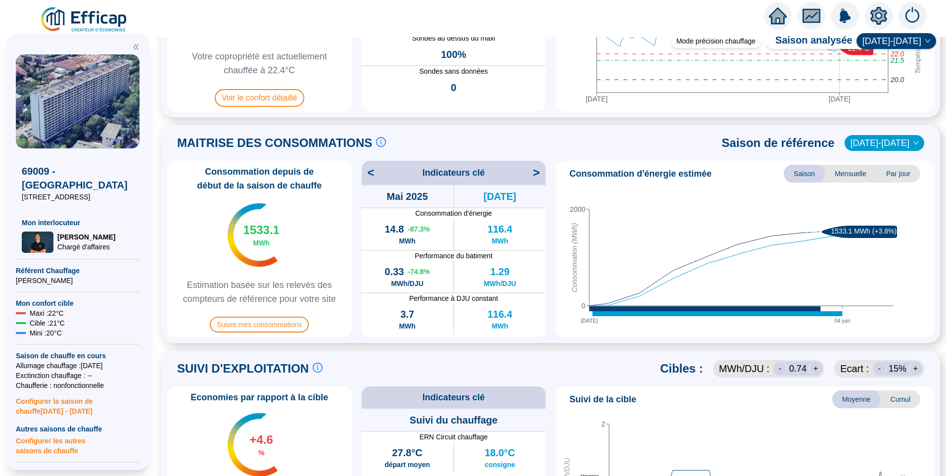
click at [375, 173] on span "<" at bounding box center [368, 173] width 13 height 16
click at [375, 172] on span "<" at bounding box center [368, 173] width 13 height 16
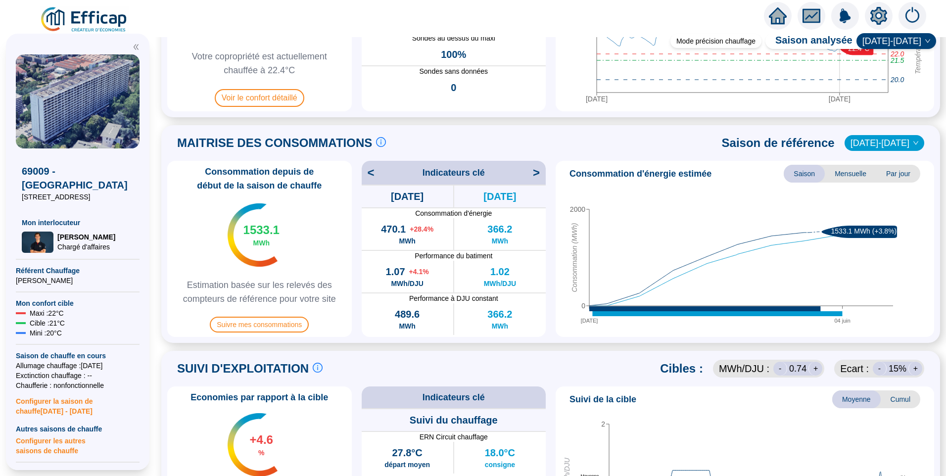
click at [375, 172] on span "<" at bounding box center [368, 173] width 13 height 16
click at [874, 19] on icon "setting" at bounding box center [878, 15] width 17 height 16
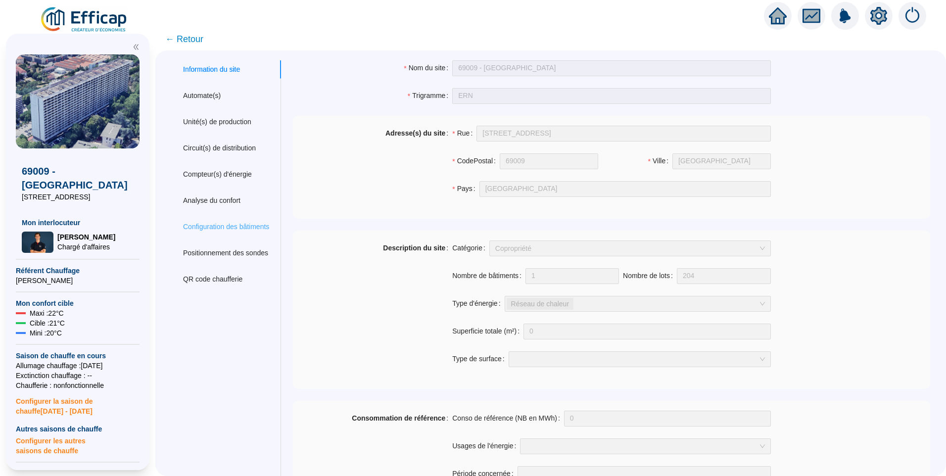
click at [233, 233] on div "Configuration des bâtiments" at bounding box center [226, 227] width 110 height 18
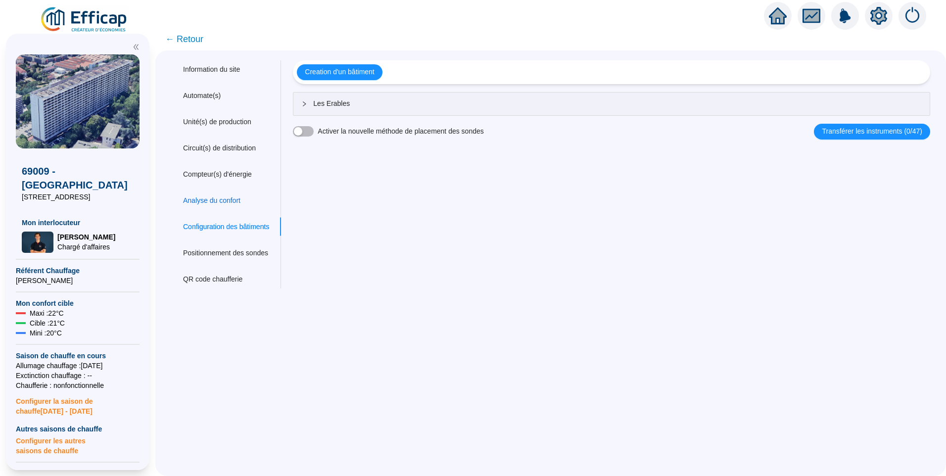
click at [227, 199] on div "Analyse du confort" at bounding box center [211, 200] width 57 height 10
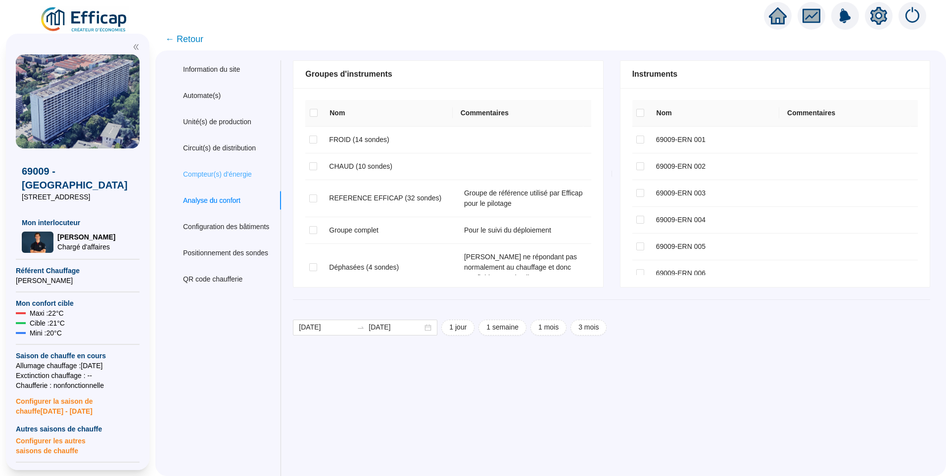
checkbox input "true"
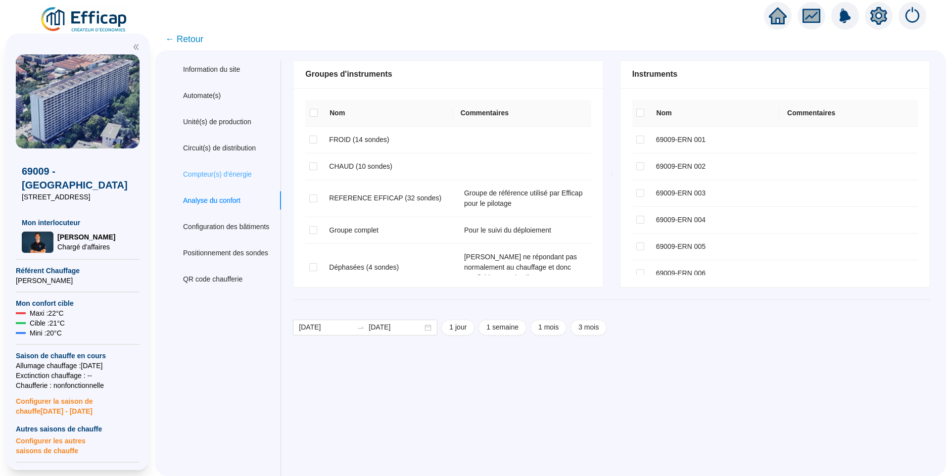
checkbox input "true"
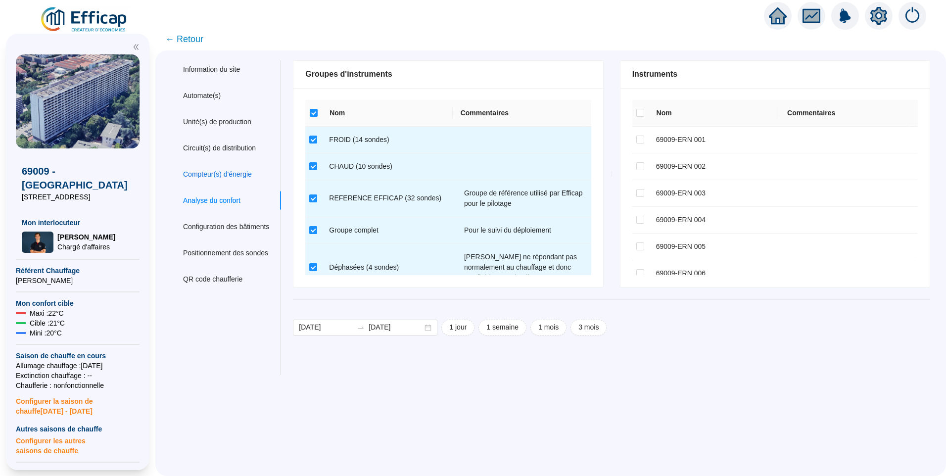
click at [230, 177] on div "Compteur(s) d'énergie" at bounding box center [217, 174] width 69 height 10
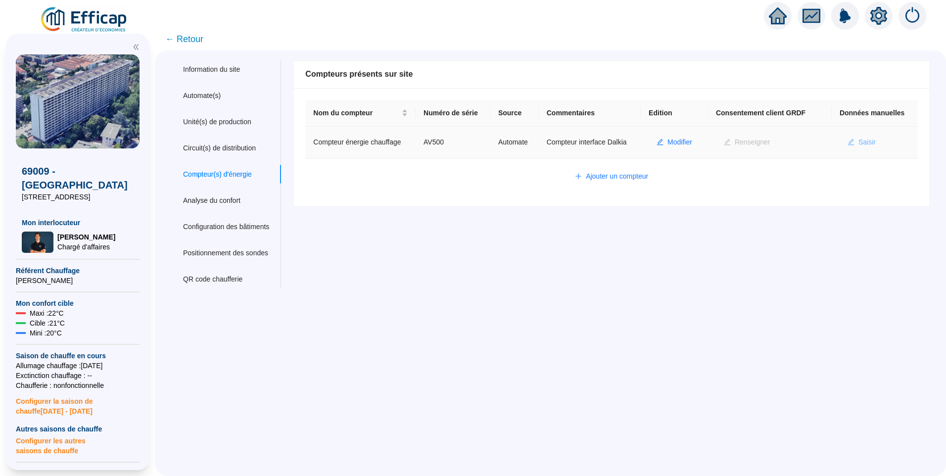
click at [859, 137] on button "Saisir" at bounding box center [862, 143] width 44 height 16
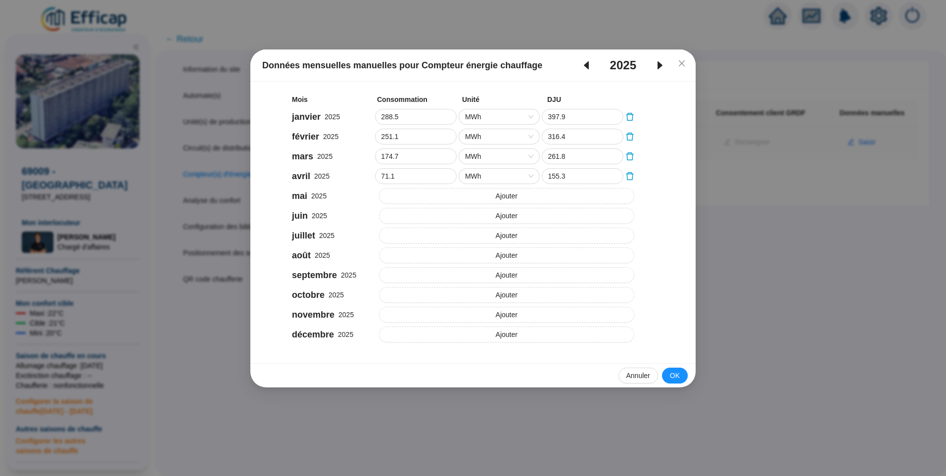
click at [588, 68] on icon "caret-left" at bounding box center [586, 65] width 12 height 12
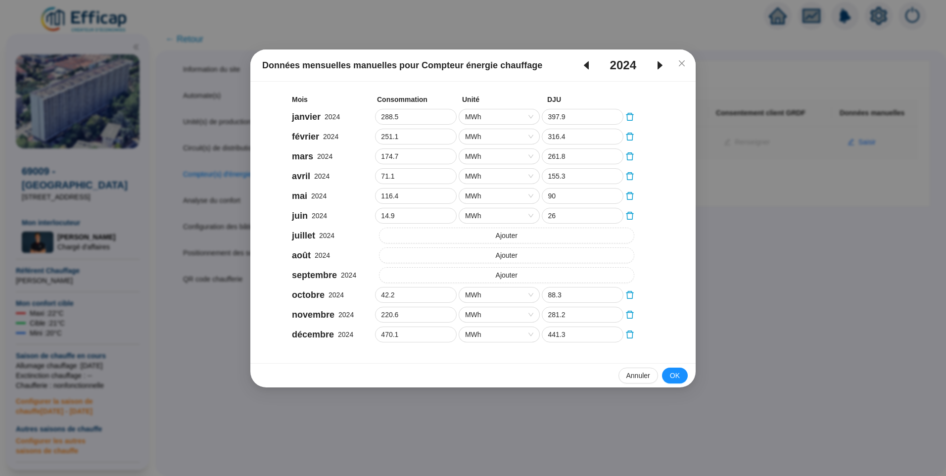
click at [658, 60] on icon "caret-right" at bounding box center [660, 65] width 12 height 12
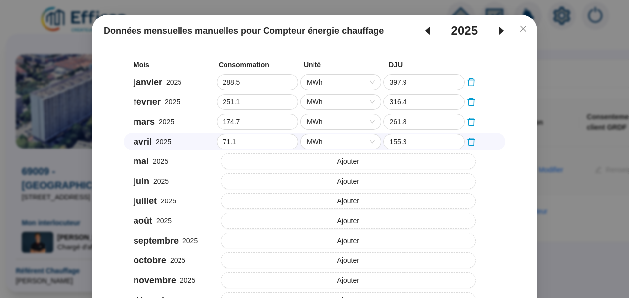
scroll to position [49, 0]
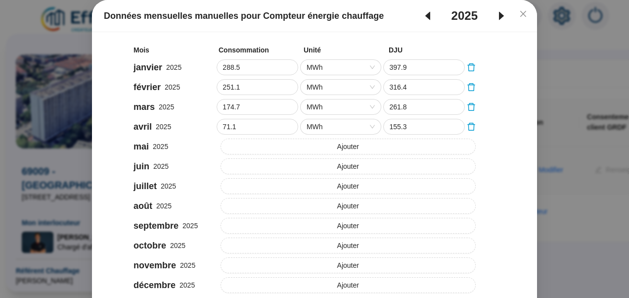
click at [427, 17] on icon "caret-left" at bounding box center [428, 16] width 12 height 12
type input "310.7"
type input "393"
type input "193.8"
type input "264"
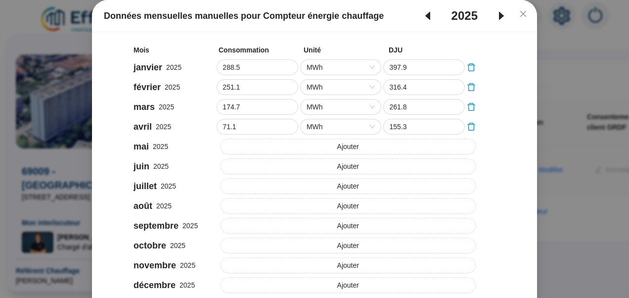
type input "183.7"
type input "224"
type input "91.4"
type input "183"
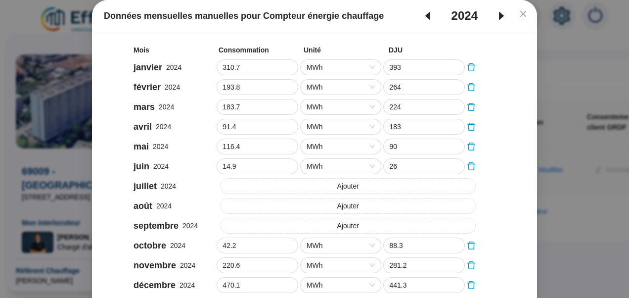
click at [425, 17] on icon "caret-left" at bounding box center [427, 16] width 5 height 8
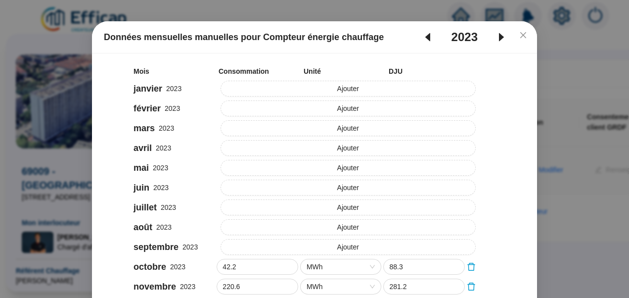
scroll to position [0, 0]
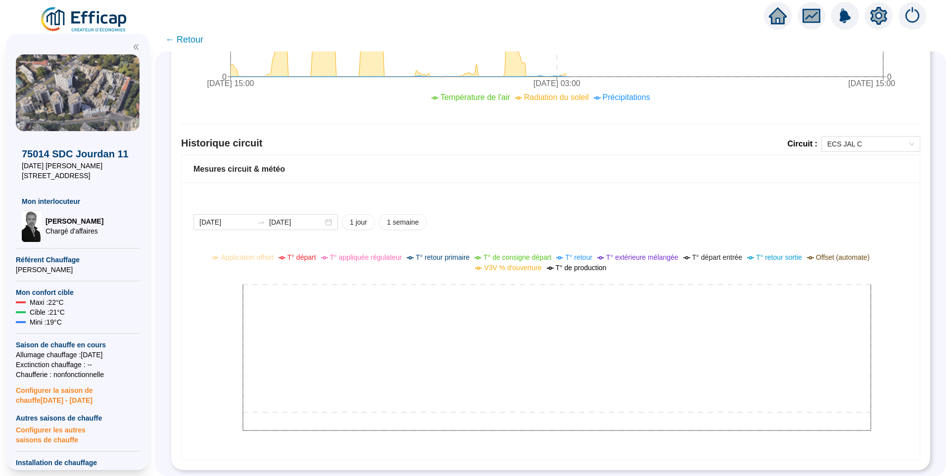
scroll to position [565, 0]
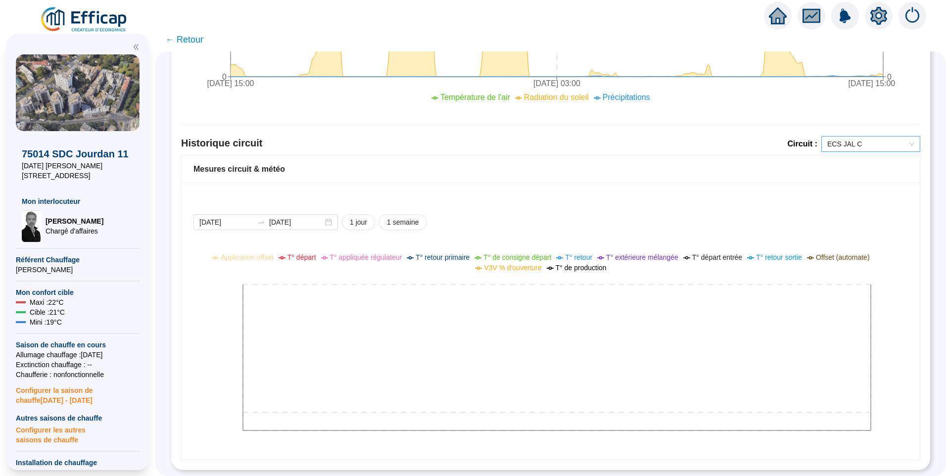
click at [629, 137] on span "ECS JAL C" at bounding box center [870, 144] width 87 height 15
click at [629, 191] on div "JAL 11 Chauffage" at bounding box center [863, 189] width 83 height 10
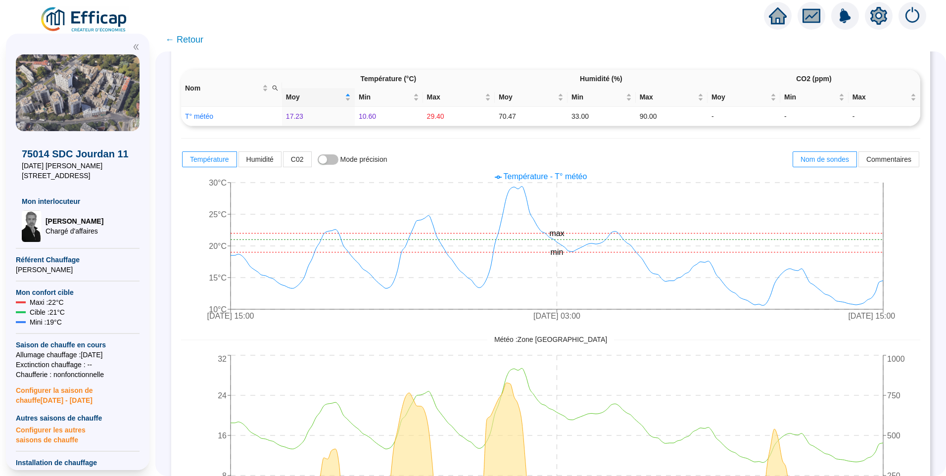
scroll to position [0, 0]
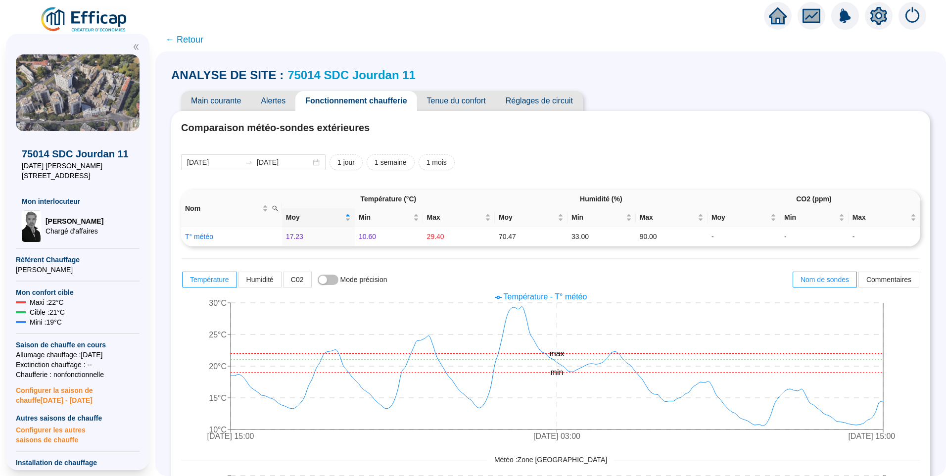
click at [629, 13] on icon "setting" at bounding box center [878, 15] width 17 height 16
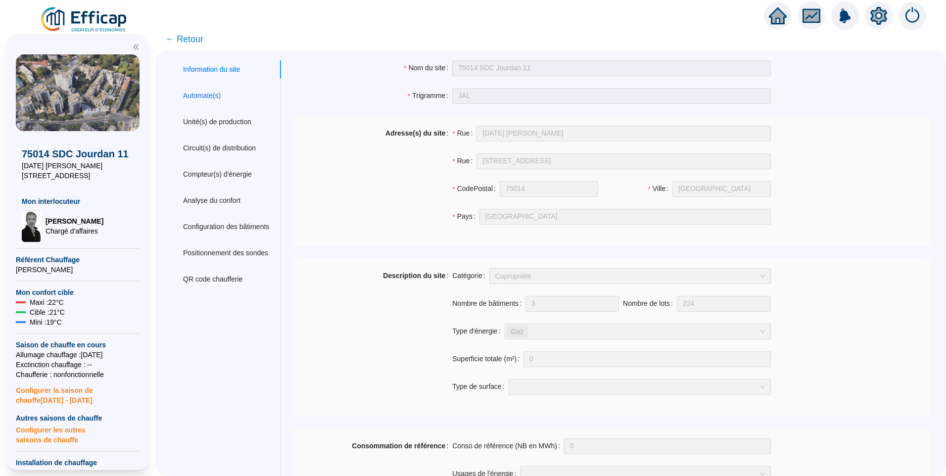
click at [213, 98] on div "Automate(s)" at bounding box center [202, 96] width 38 height 10
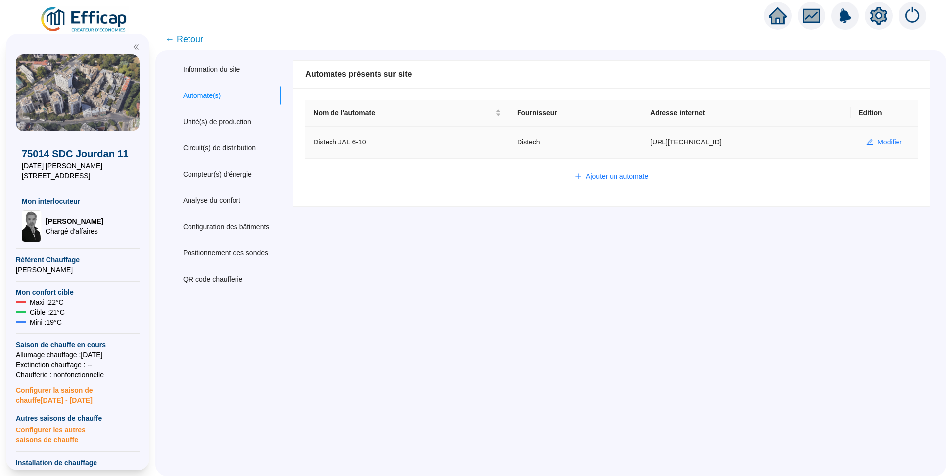
drag, startPoint x: 727, startPoint y: 140, endPoint x: 624, endPoint y: 148, distance: 102.7
click at [629, 148] on td "[URL][TECHNICAL_ID]" at bounding box center [746, 143] width 208 height 32
copy td "[URL][TECHNICAL_ID]"
click at [629, 159] on div "Nom de l'automate Fournisseur Adresse internet Edition Distech JAL 6-10 Distech…" at bounding box center [611, 147] width 636 height 118
drag, startPoint x: 719, startPoint y: 143, endPoint x: 630, endPoint y: 142, distance: 88.6
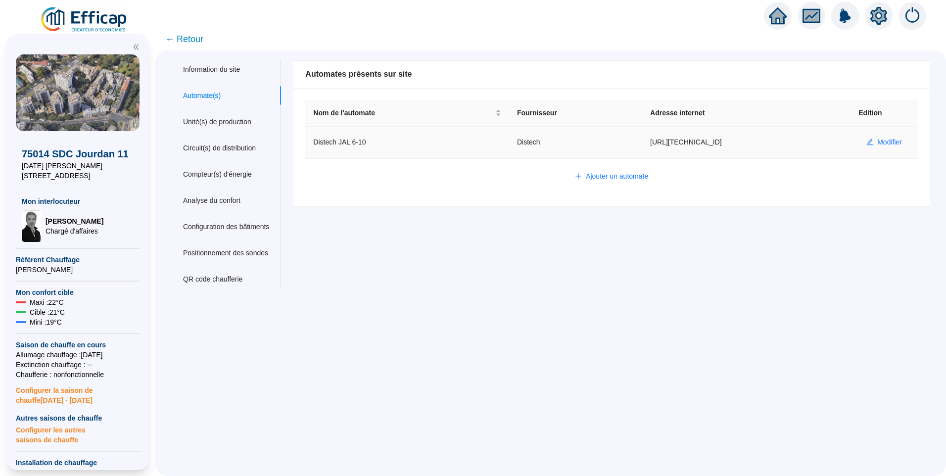
click at [629, 142] on td "[URL][TECHNICAL_ID]" at bounding box center [746, 143] width 208 height 32
copy td "[URL][TECHNICAL_ID]"
click at [629, 145] on td "[URL][TECHNICAL_ID]" at bounding box center [746, 143] width 208 height 32
drag, startPoint x: 717, startPoint y: 142, endPoint x: 624, endPoint y: 143, distance: 93.0
click at [629, 143] on td "[URL][TECHNICAL_ID]" at bounding box center [746, 143] width 208 height 32
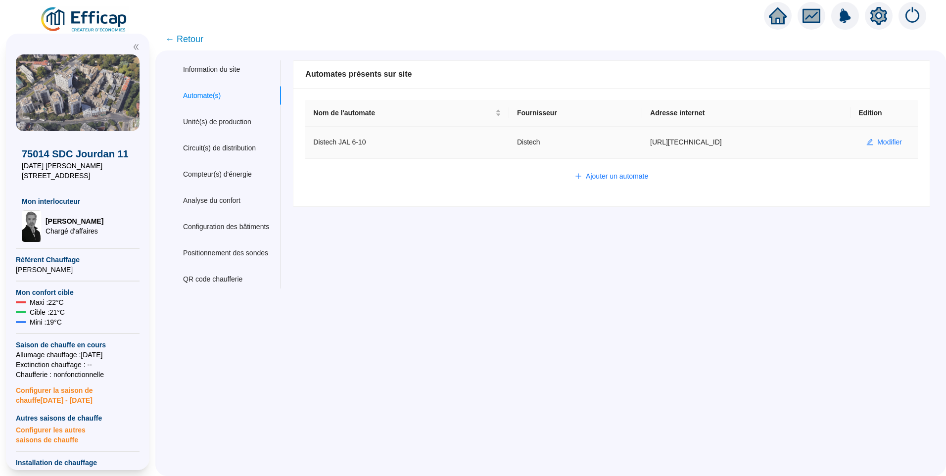
copy td "[URL][TECHNICAL_ID]"
click at [188, 36] on span "← Retour" at bounding box center [184, 39] width 38 height 14
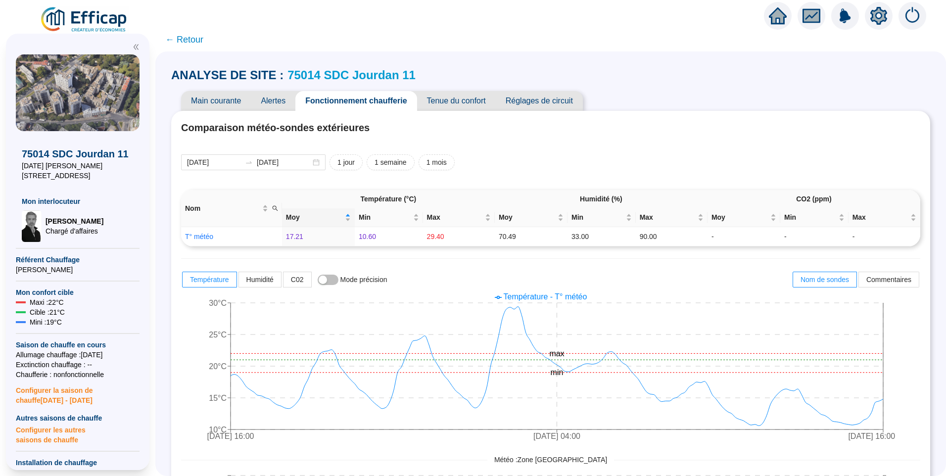
click at [335, 81] on link "75014 SDC Jourdan 11" at bounding box center [351, 74] width 128 height 13
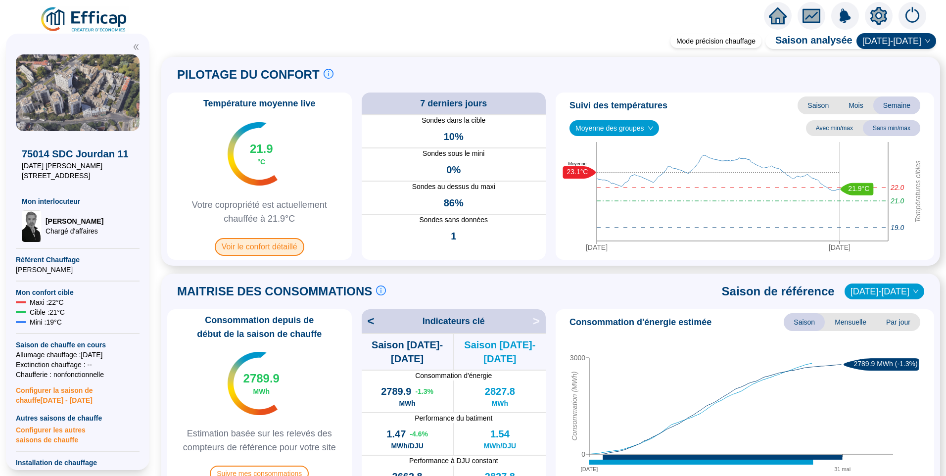
click at [278, 246] on span "Voir le confort détaillé" at bounding box center [260, 247] width 90 height 18
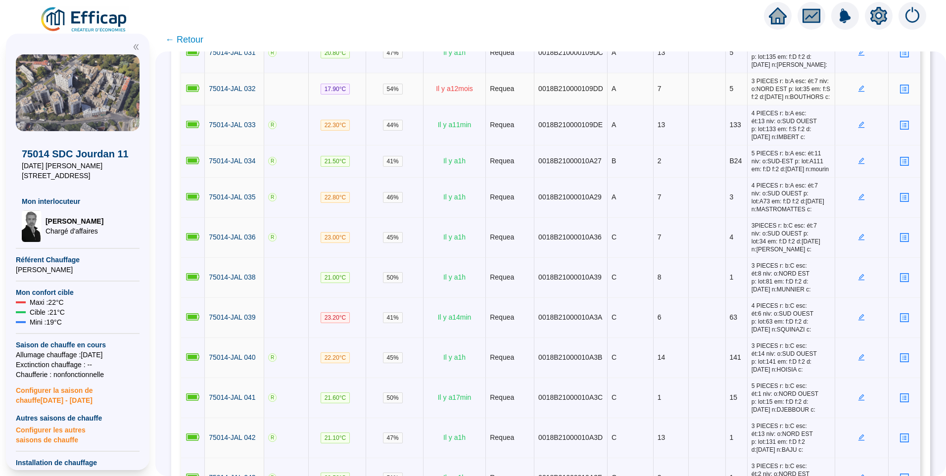
scroll to position [1181, 0]
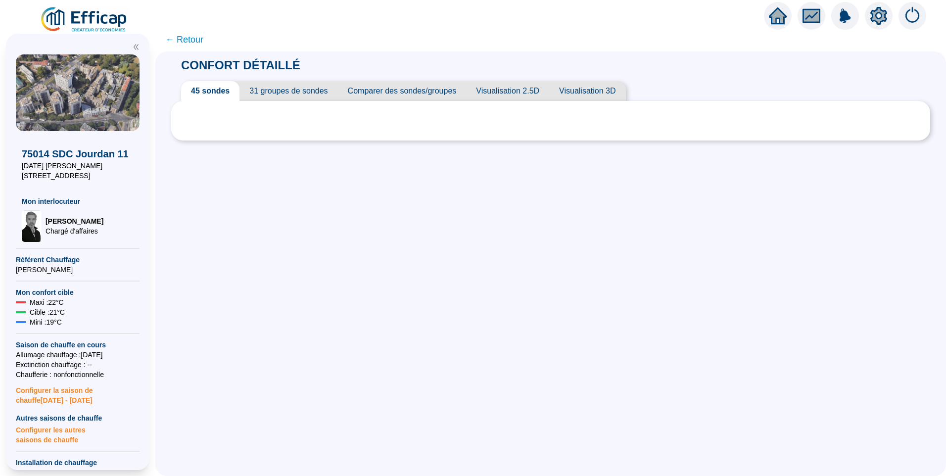
scroll to position [0, 0]
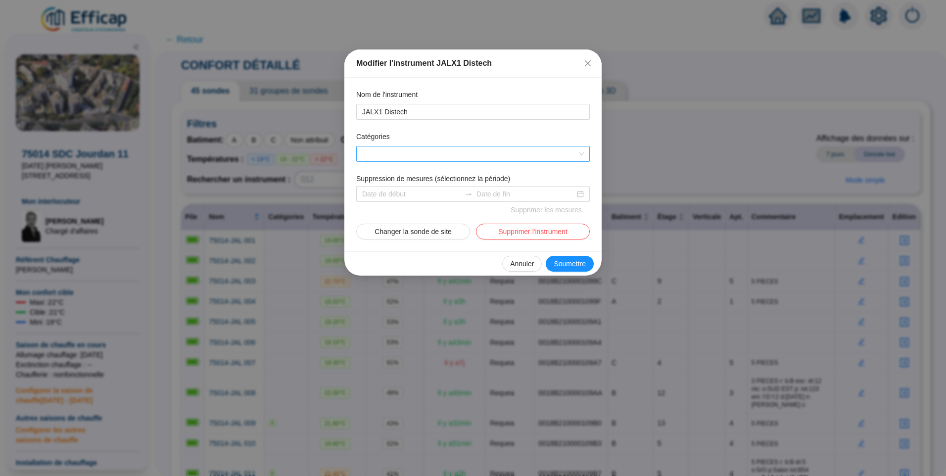
click at [432, 146] on div at bounding box center [473, 154] width 234 height 16
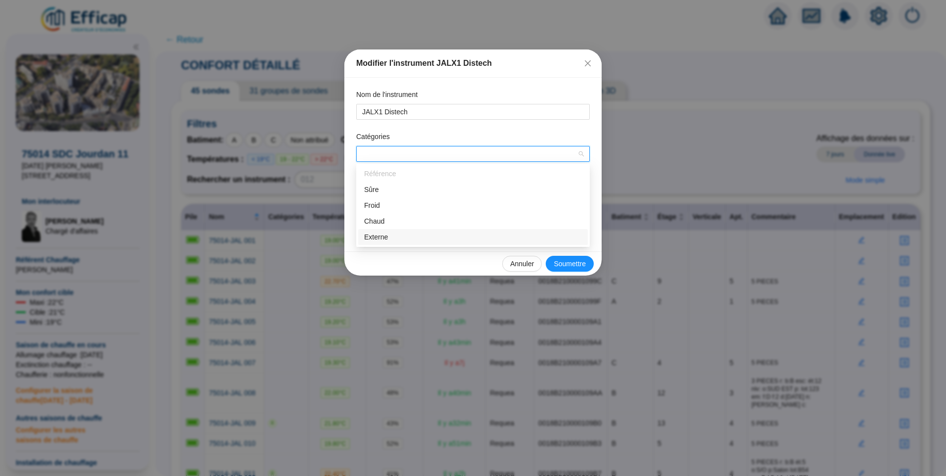
click at [391, 234] on div "Externe" at bounding box center [473, 237] width 218 height 10
click at [525, 134] on div "Catégories" at bounding box center [473, 139] width 234 height 14
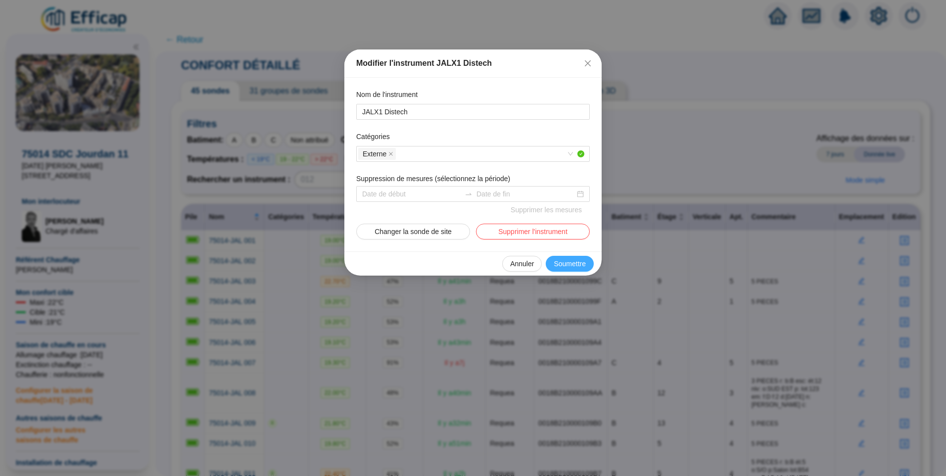
click at [565, 263] on span "Soumettre" at bounding box center [570, 264] width 32 height 10
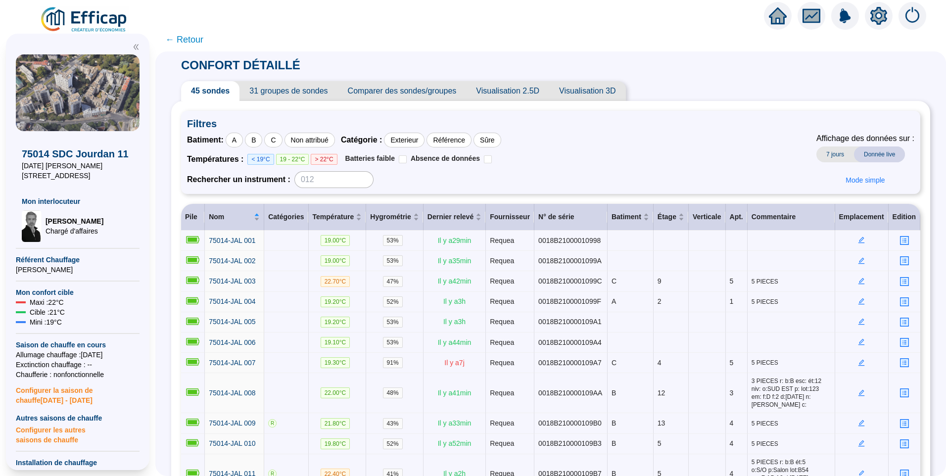
click at [195, 41] on span "← Retour" at bounding box center [184, 40] width 38 height 14
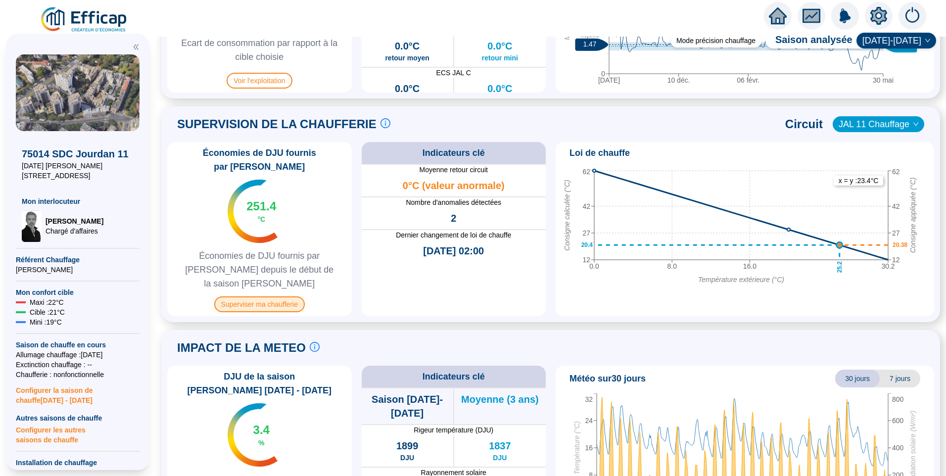
scroll to position [511, 0]
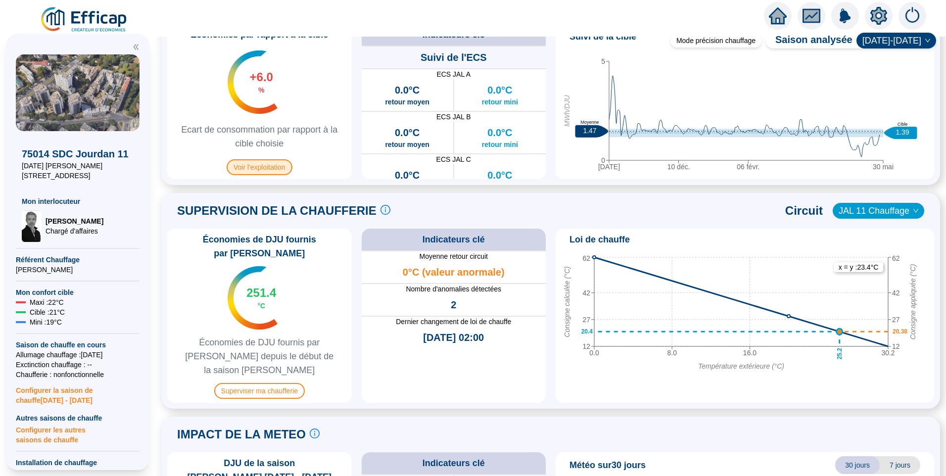
click at [261, 173] on span "Voir l'exploitation" at bounding box center [260, 167] width 66 height 16
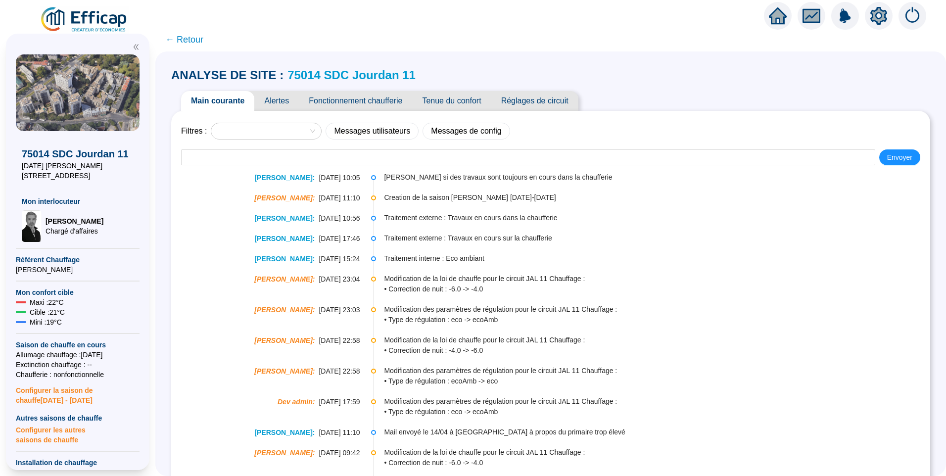
click at [347, 94] on span "Fonctionnement chaufferie" at bounding box center [355, 101] width 113 height 20
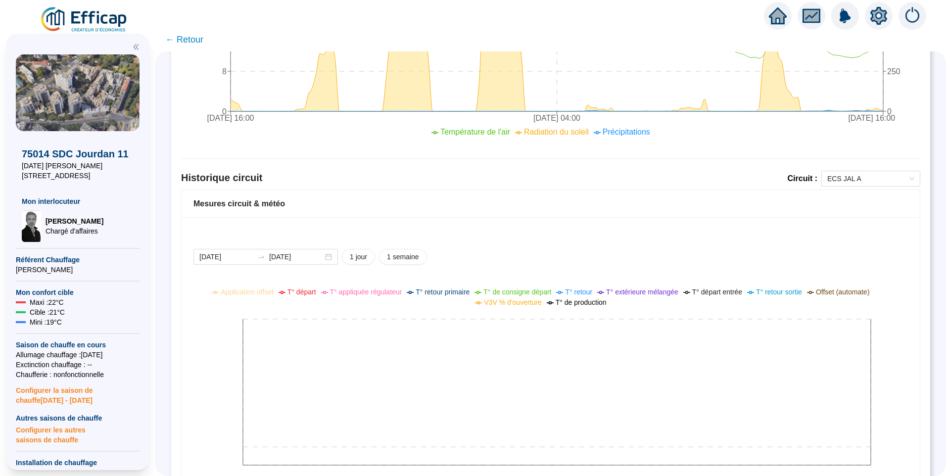
scroll to position [595, 0]
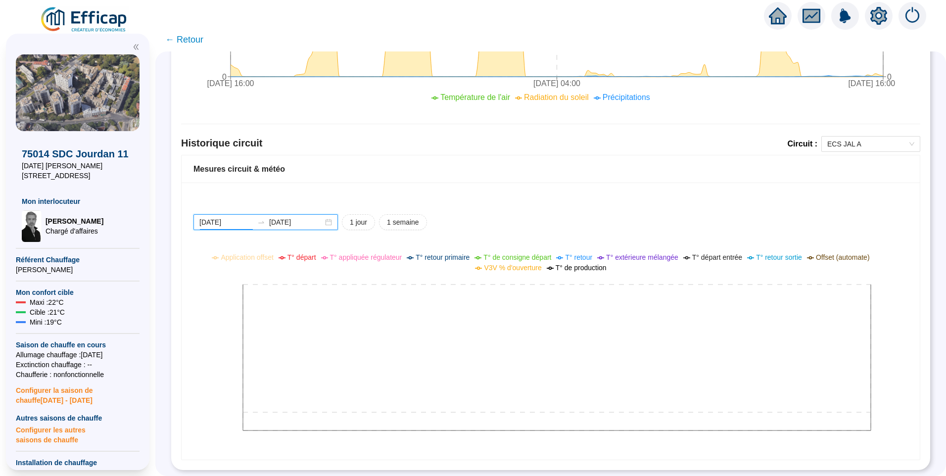
click at [252, 217] on input "[DATE]" at bounding box center [226, 222] width 54 height 10
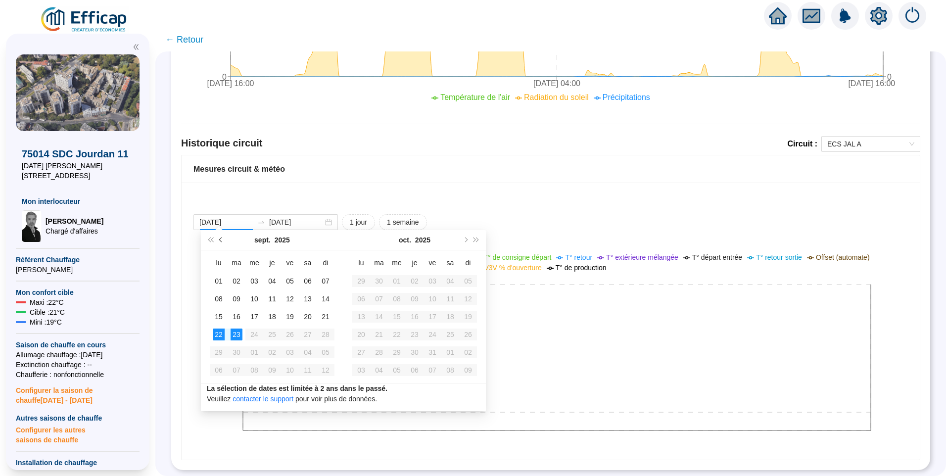
click at [221, 238] on span "Mois précédent (PageUp)" at bounding box center [221, 239] width 5 height 5
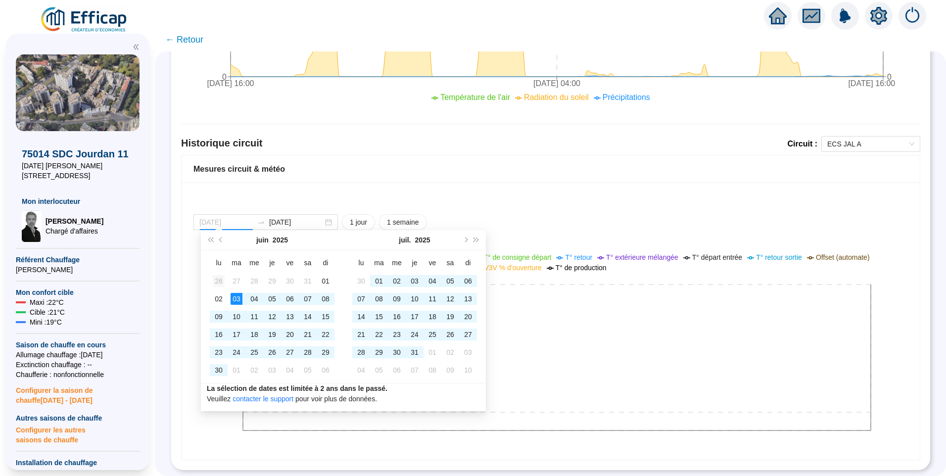
type input "[DATE]"
click at [222, 277] on div "26" at bounding box center [219, 281] width 12 height 12
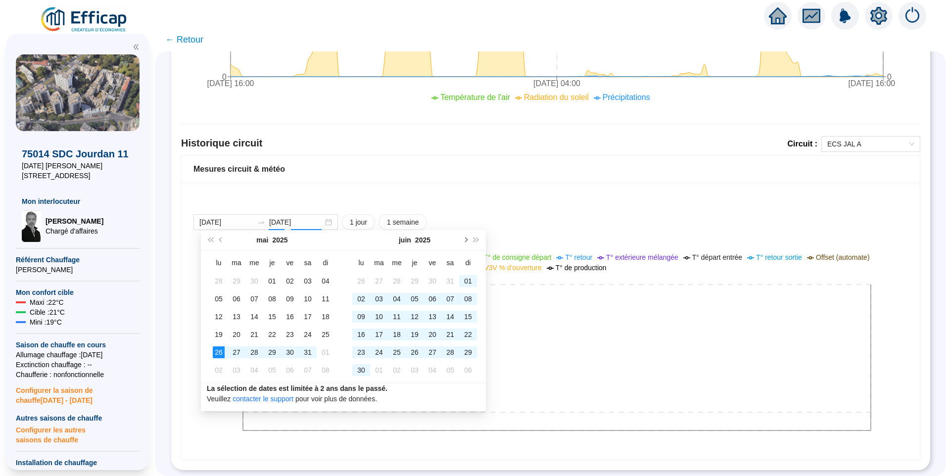
click at [470, 238] on button "Mois suivant (PageDown)" at bounding box center [465, 240] width 11 height 20
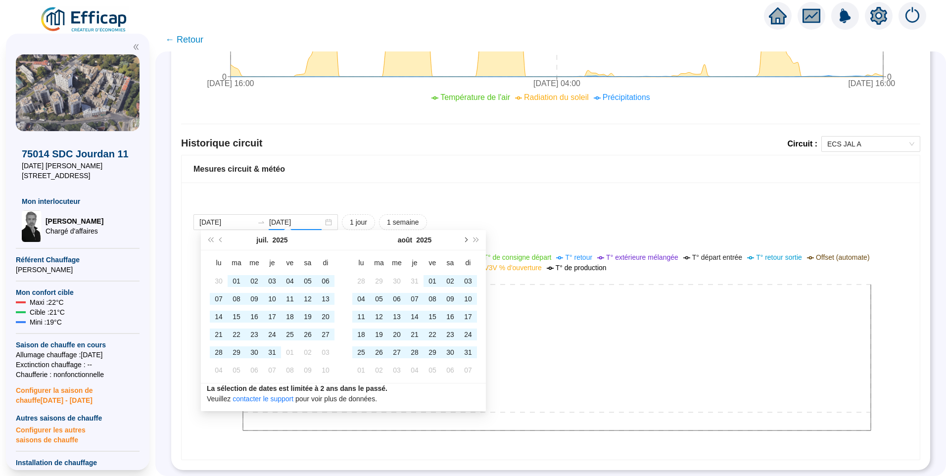
click at [470, 238] on button "Mois suivant (PageDown)" at bounding box center [465, 240] width 11 height 20
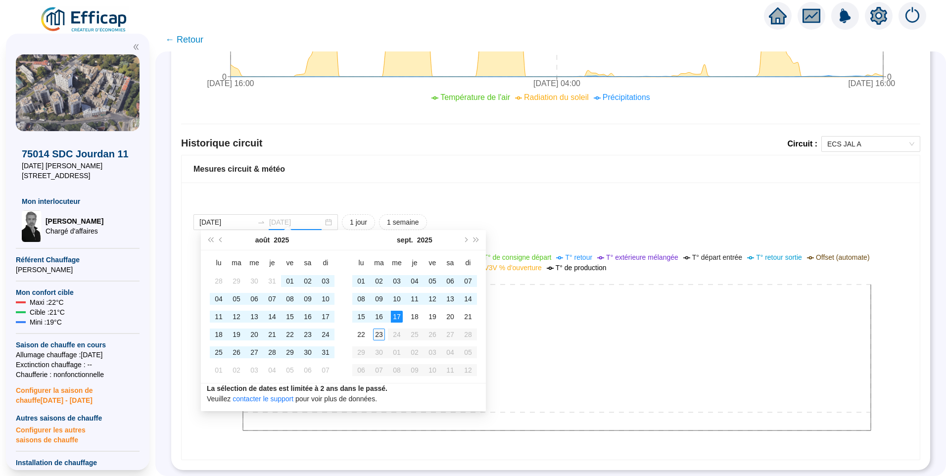
type input "[DATE]"
click at [376, 297] on div "23" at bounding box center [379, 334] width 12 height 12
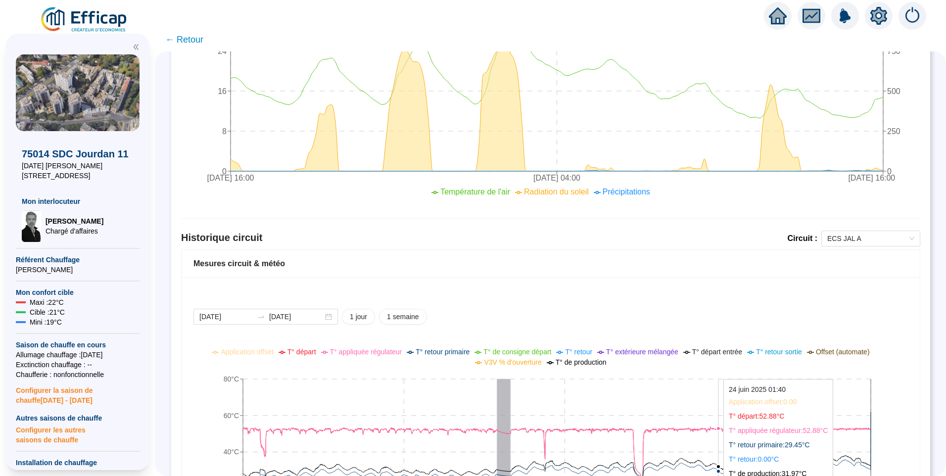
scroll to position [644, 0]
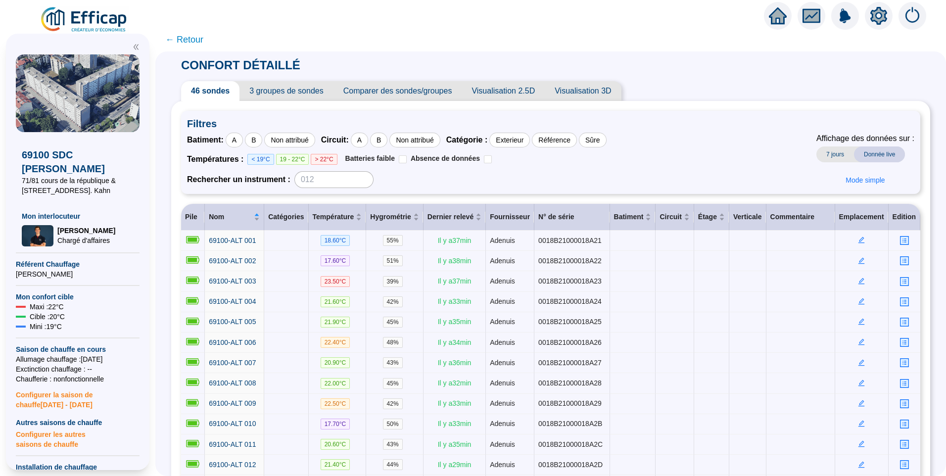
click at [872, 12] on icon "setting" at bounding box center [878, 16] width 17 height 18
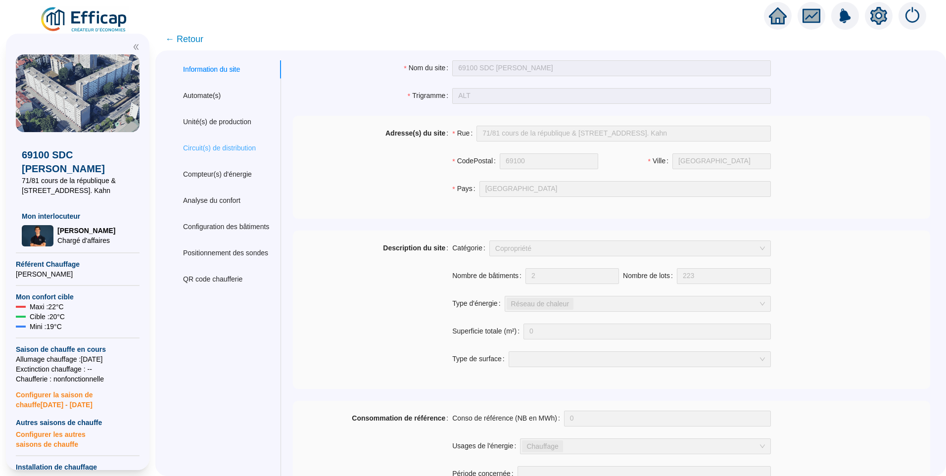
click at [242, 141] on div "Circuit(s) de distribution" at bounding box center [226, 148] width 110 height 18
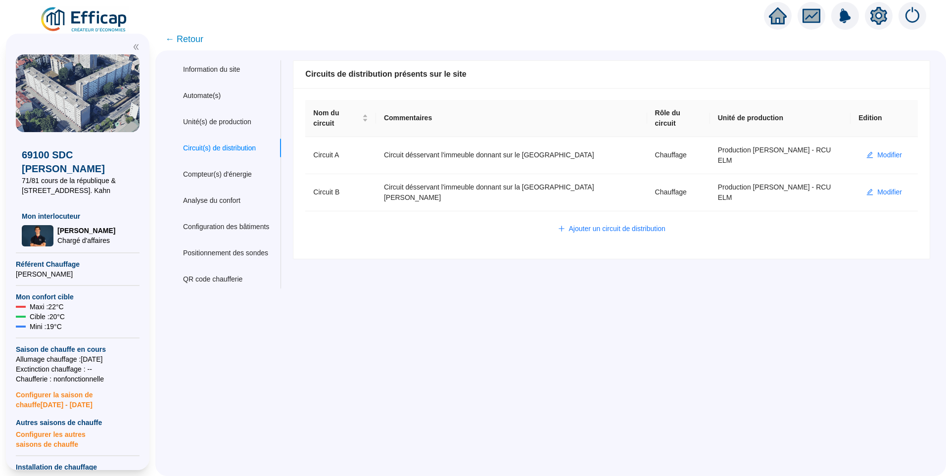
click at [195, 35] on span "← Retour" at bounding box center [184, 39] width 38 height 14
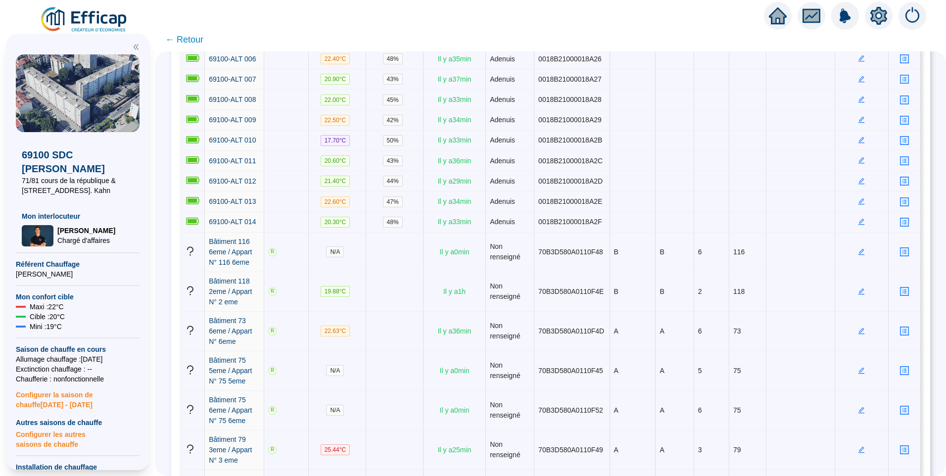
scroll to position [347, 0]
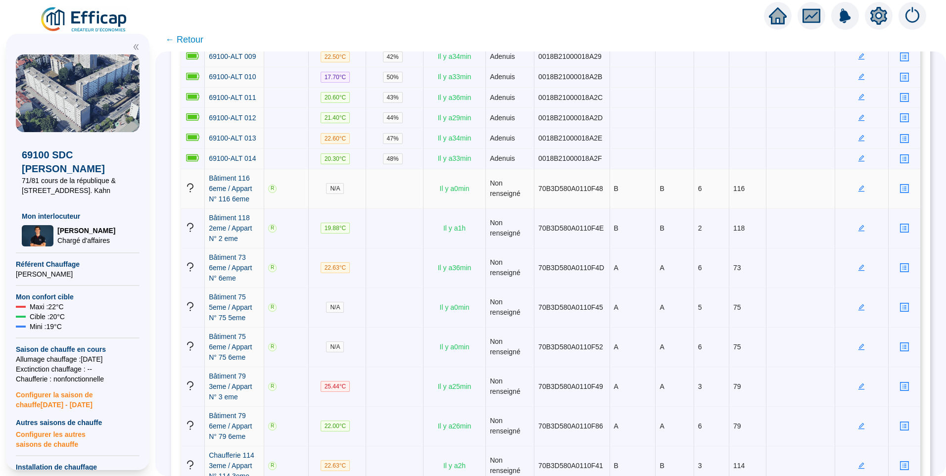
click at [553, 185] on span "70B3D580A0110F48" at bounding box center [570, 189] width 65 height 8
copy span "70B3D580A0110F48"
click at [882, 14] on icon "setting" at bounding box center [878, 15] width 17 height 16
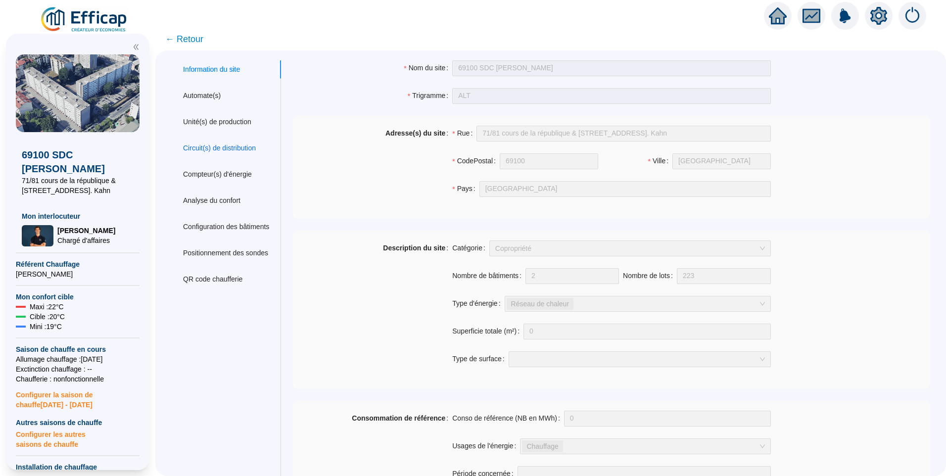
click at [221, 152] on div "Circuit(s) de distribution" at bounding box center [219, 148] width 73 height 10
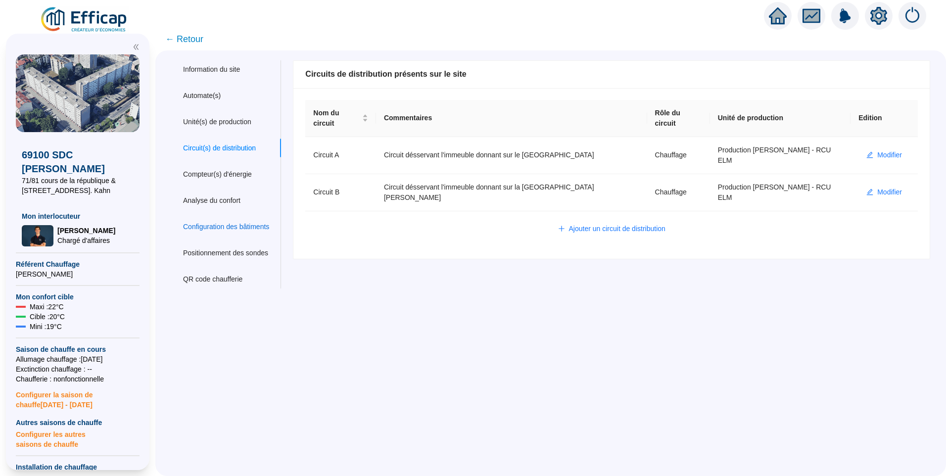
click at [216, 225] on div "Configuration des bâtiments" at bounding box center [226, 227] width 86 height 10
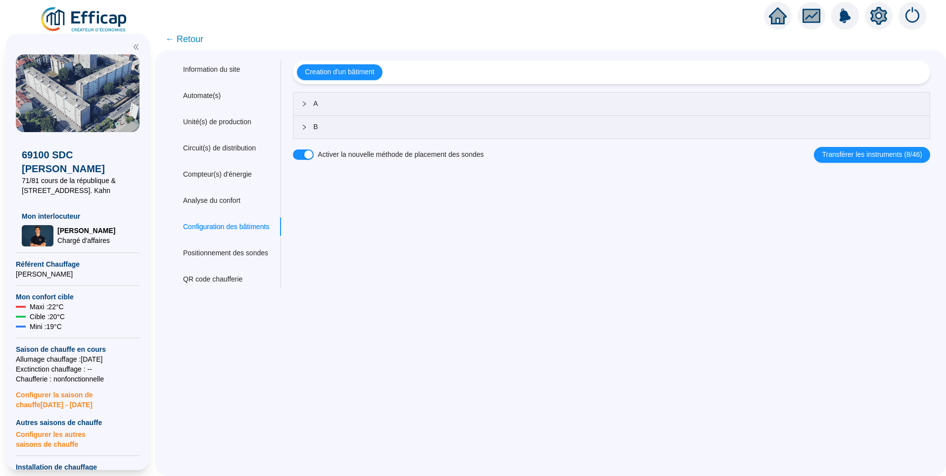
click at [336, 104] on span "A" at bounding box center [617, 103] width 609 height 10
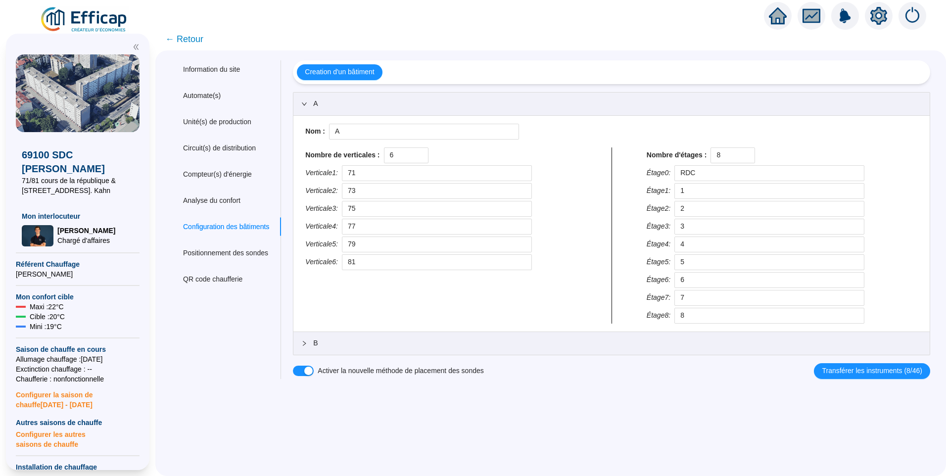
drag, startPoint x: 337, startPoint y: 103, endPoint x: 393, endPoint y: 423, distance: 324.9
click at [393, 423] on div "Information du site Automate(s) Unité(s) de production Circuit(s) de distributi…" at bounding box center [550, 262] width 791 height 425
click at [217, 144] on div "Circuit(s) de distribution" at bounding box center [219, 148] width 73 height 10
